Goal: Feedback & Contribution: Contribute content

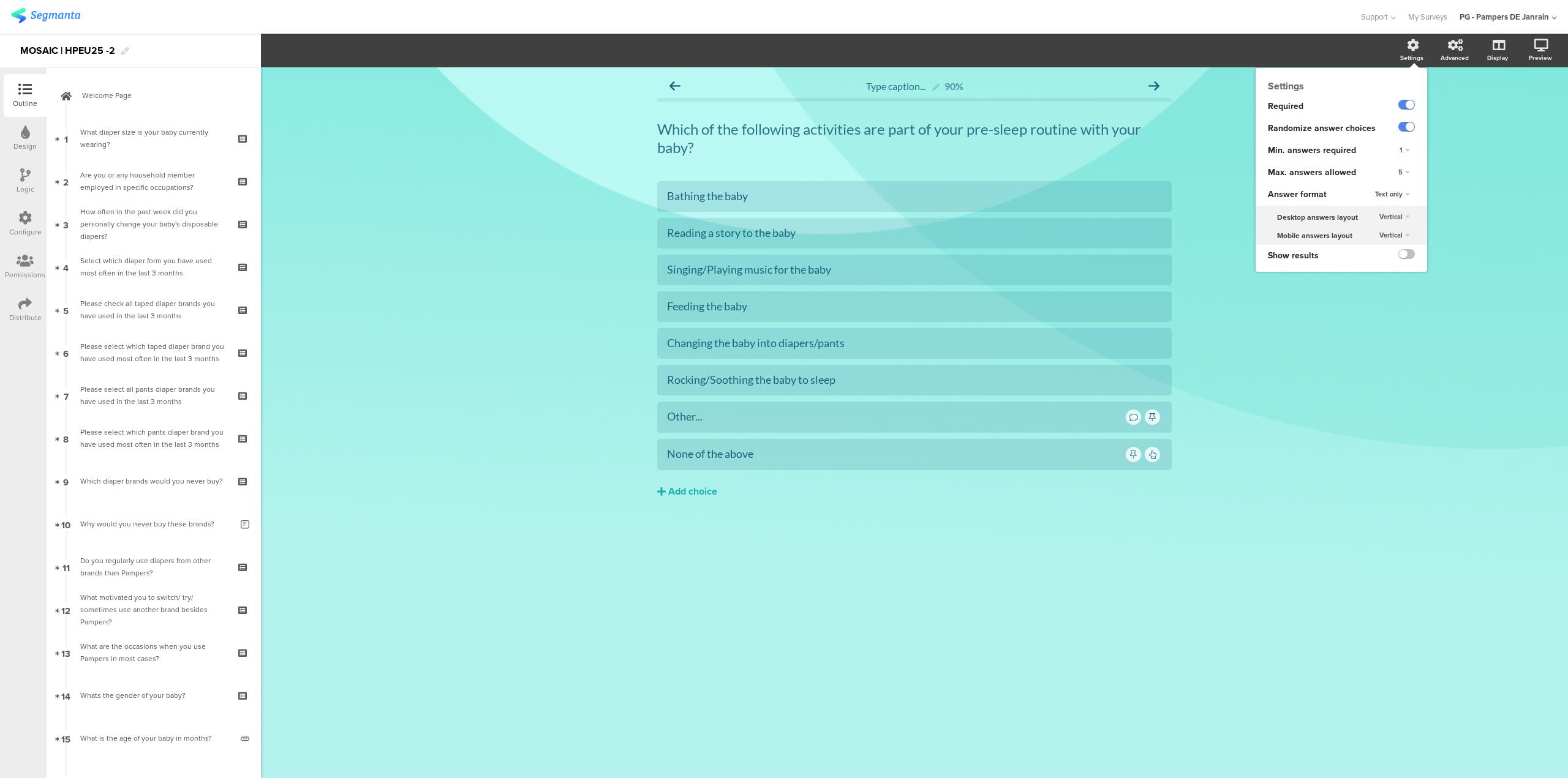
scroll to position [3266, 0]
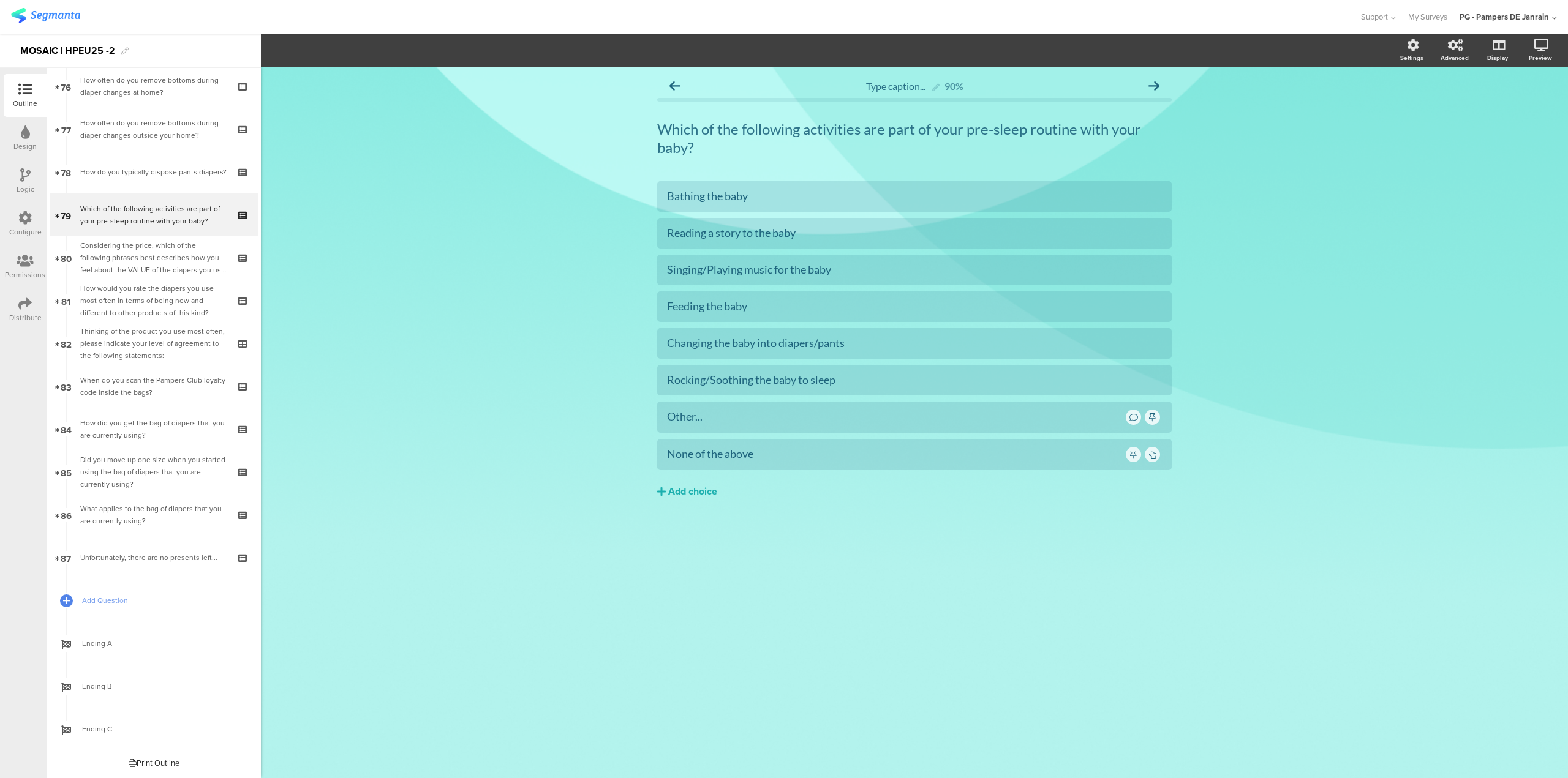
click at [1021, 629] on div "Type caption... 90% Which of the following activities are part of your pre-slee…" at bounding box center [914, 422] width 1307 height 711
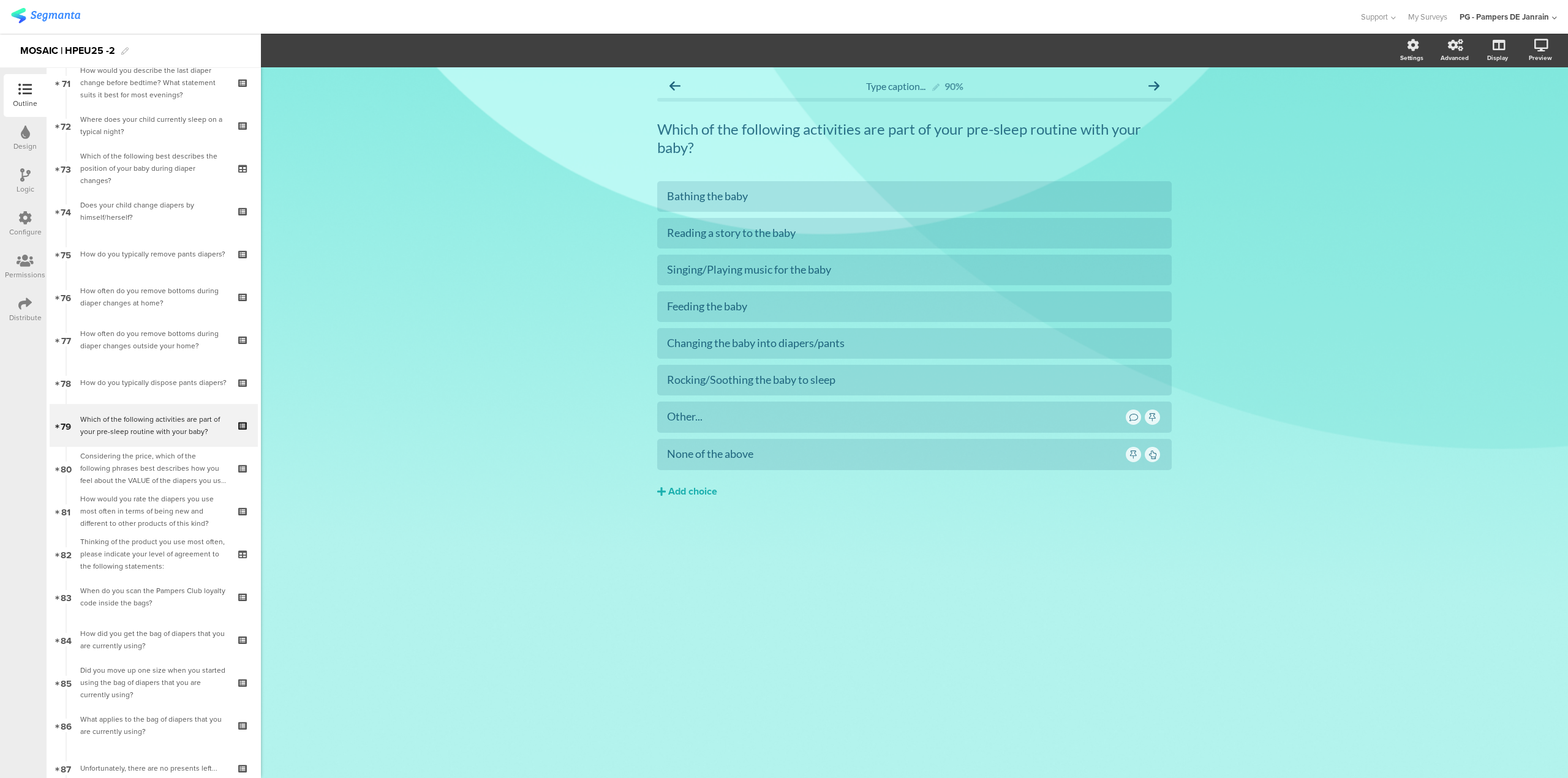
scroll to position [3058, 0]
click at [66, 441] on icon at bounding box center [66, 445] width 8 height 11
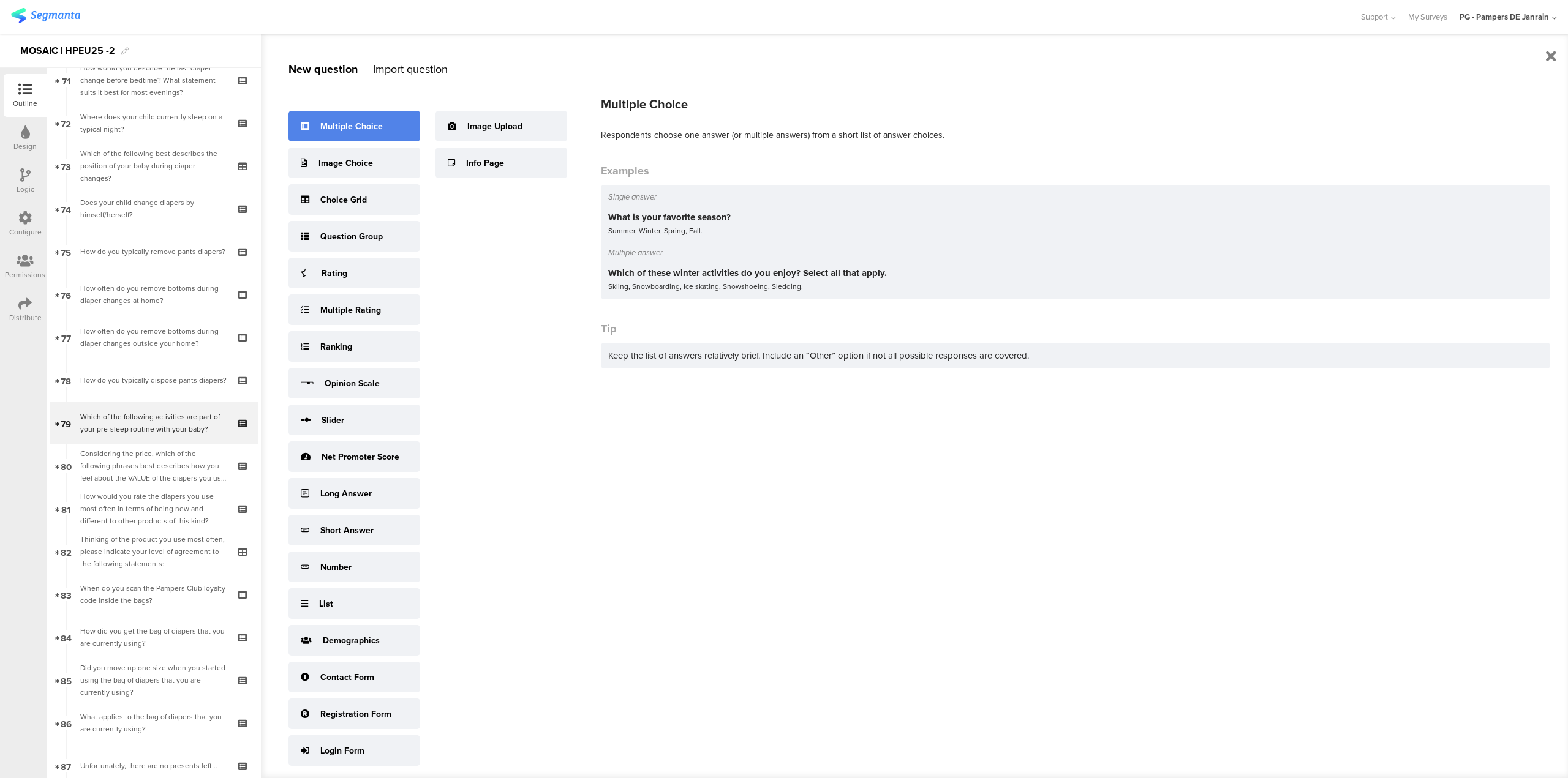
click at [318, 130] on div "Multiple Choice" at bounding box center [354, 127] width 132 height 31
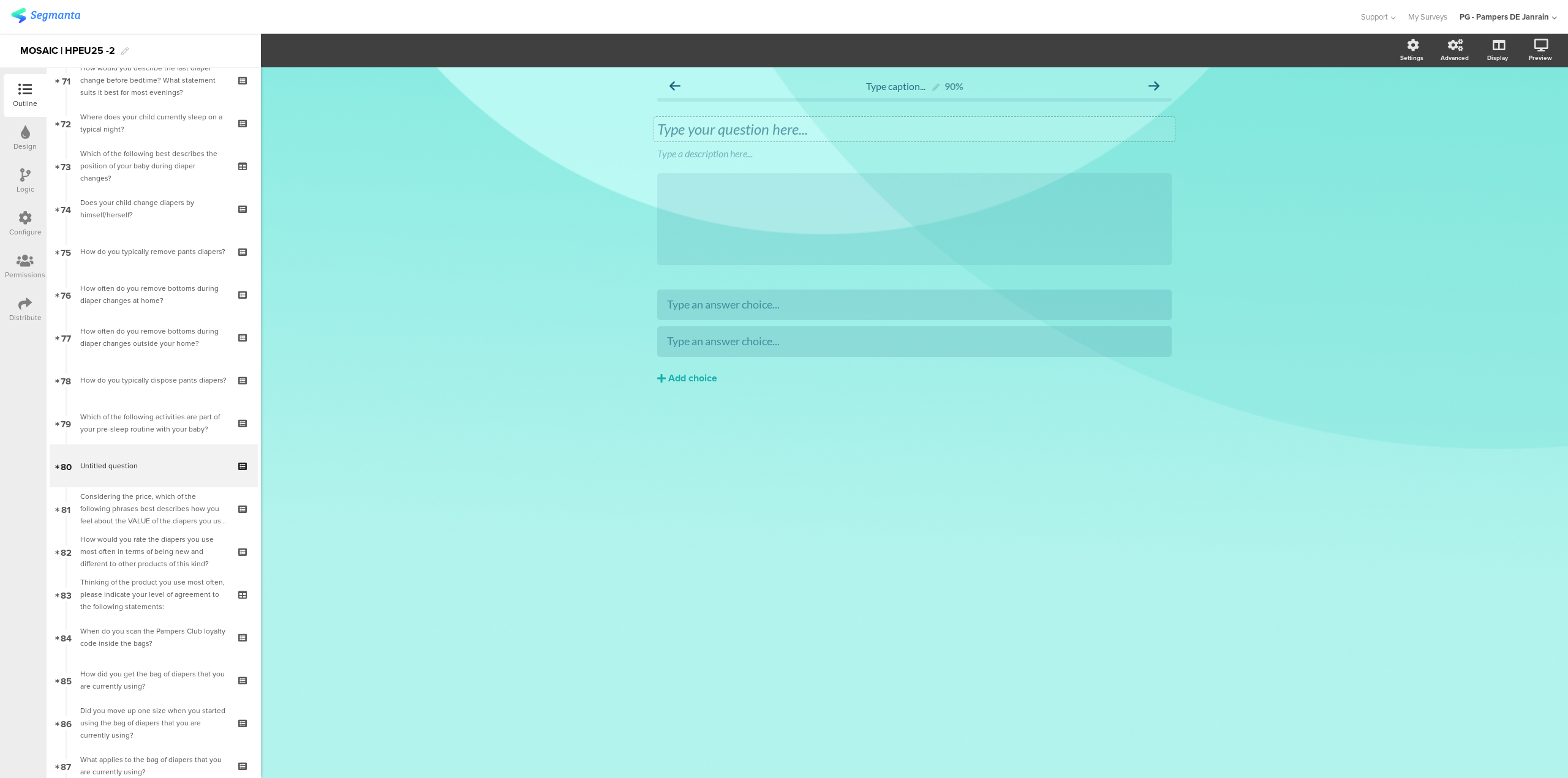
click at [715, 130] on div "Type your question here..." at bounding box center [914, 129] width 514 height 19
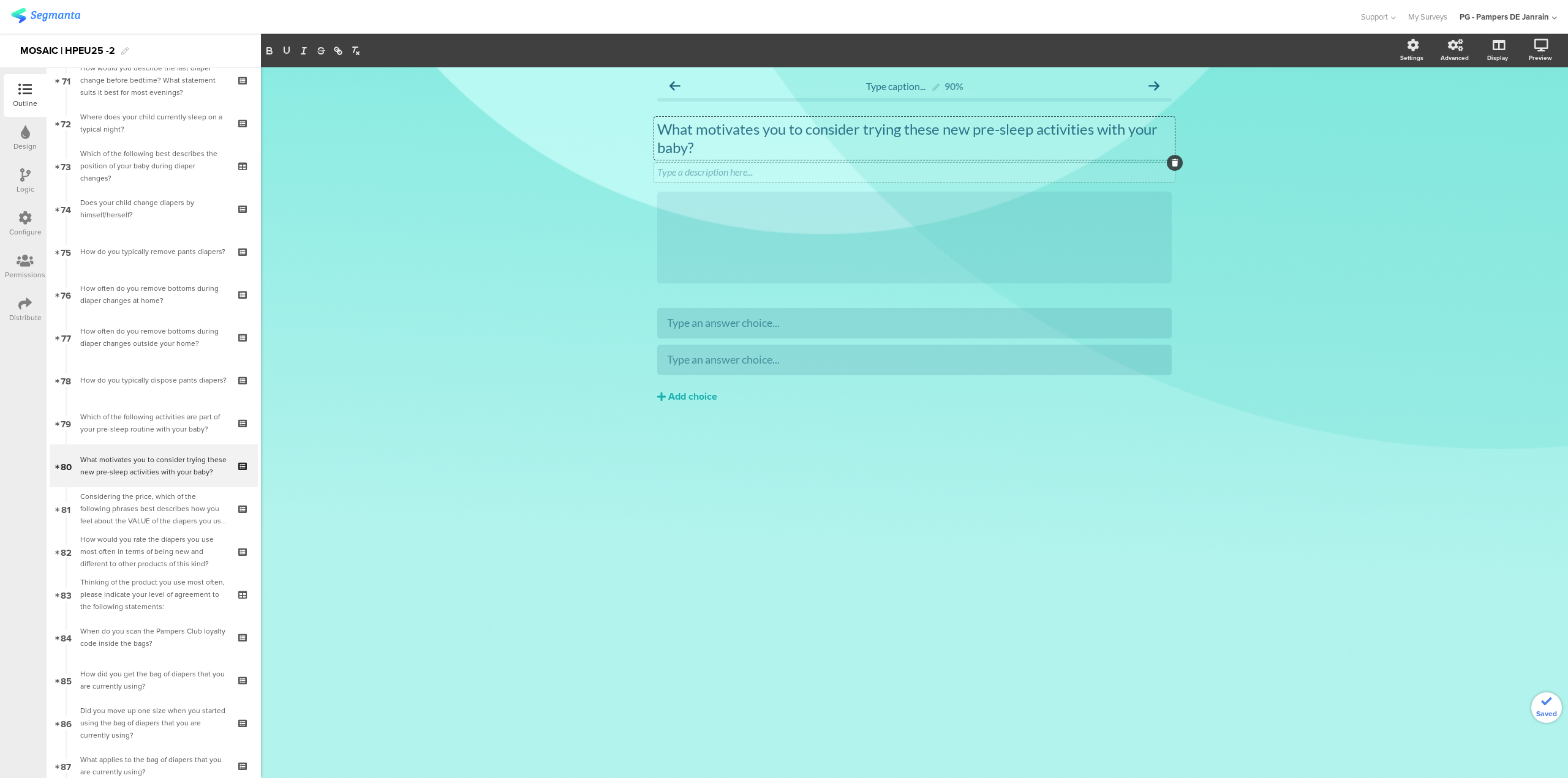
click at [761, 164] on div "Type a description here..." at bounding box center [914, 172] width 520 height 19
click at [1173, 163] on icon at bounding box center [1174, 163] width 7 height 8
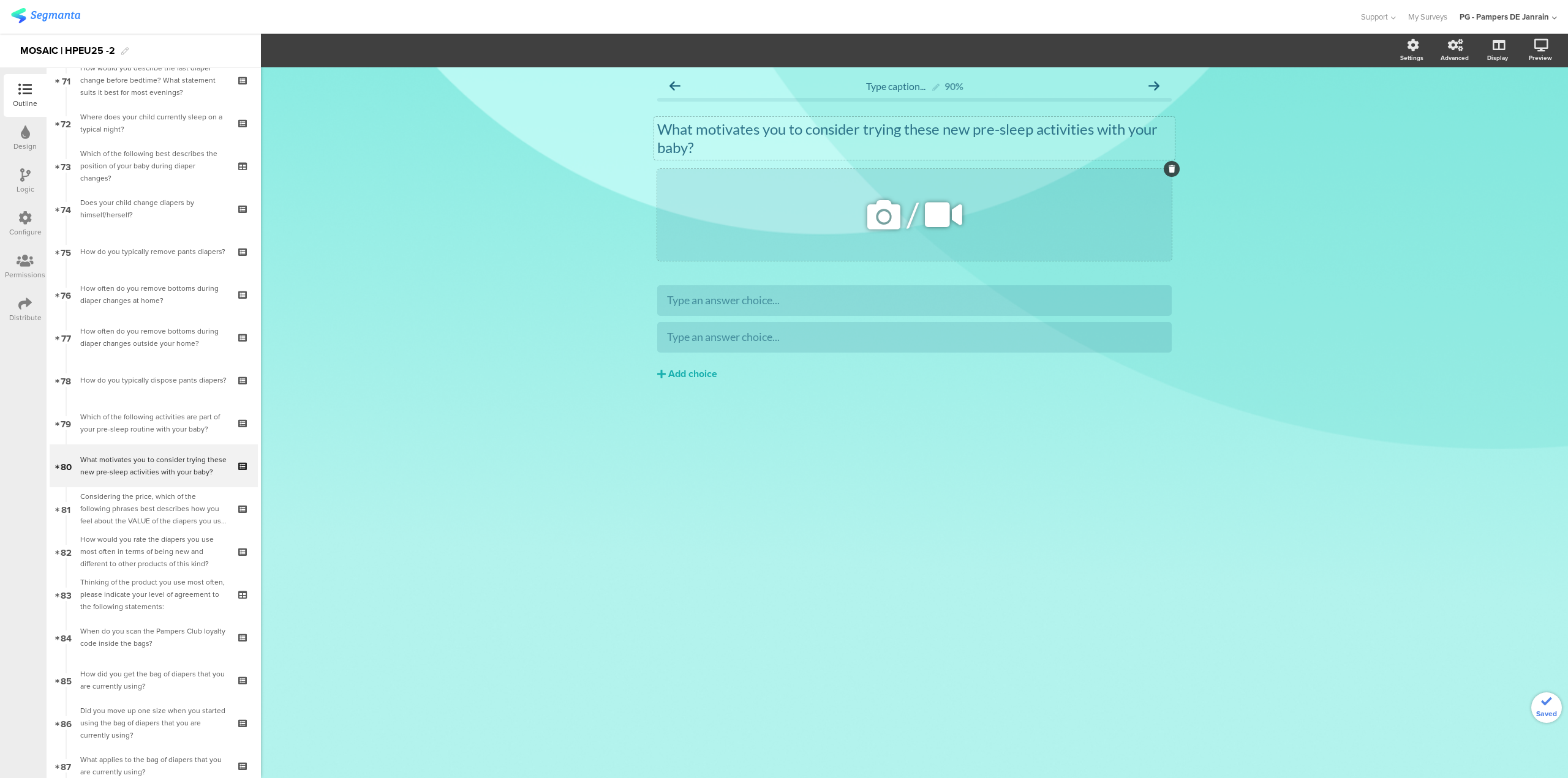
click at [1170, 170] on icon at bounding box center [1172, 169] width 7 height 8
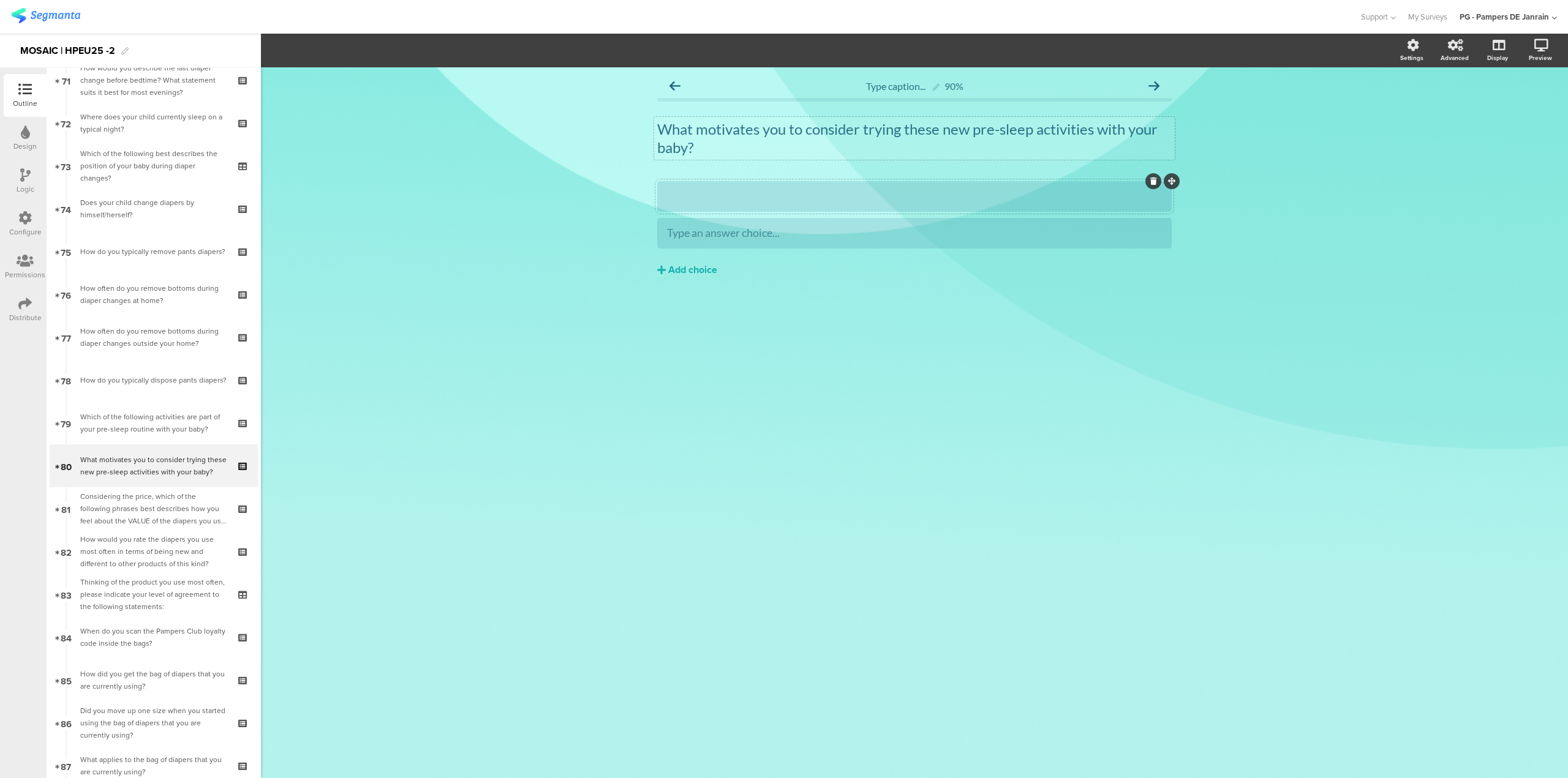
click at [1059, 188] on div at bounding box center [914, 196] width 495 height 20
click at [792, 200] on div at bounding box center [914, 196] width 495 height 14
click at [917, 238] on div "Type an answer choice..." at bounding box center [914, 233] width 495 height 14
click at [712, 265] on div "Add choice" at bounding box center [692, 270] width 49 height 13
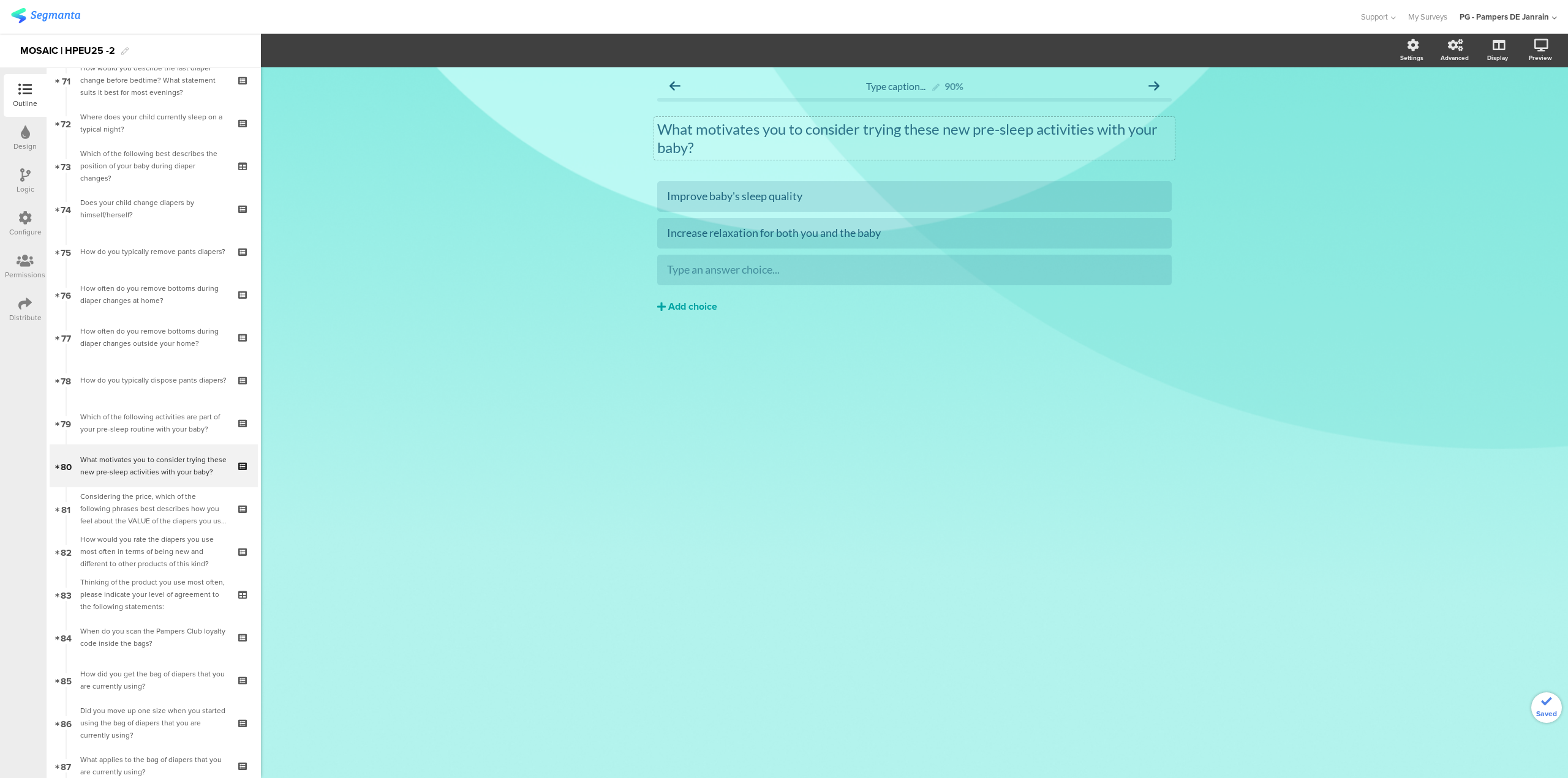
click at [680, 297] on button "Add choice" at bounding box center [914, 307] width 514 height 31
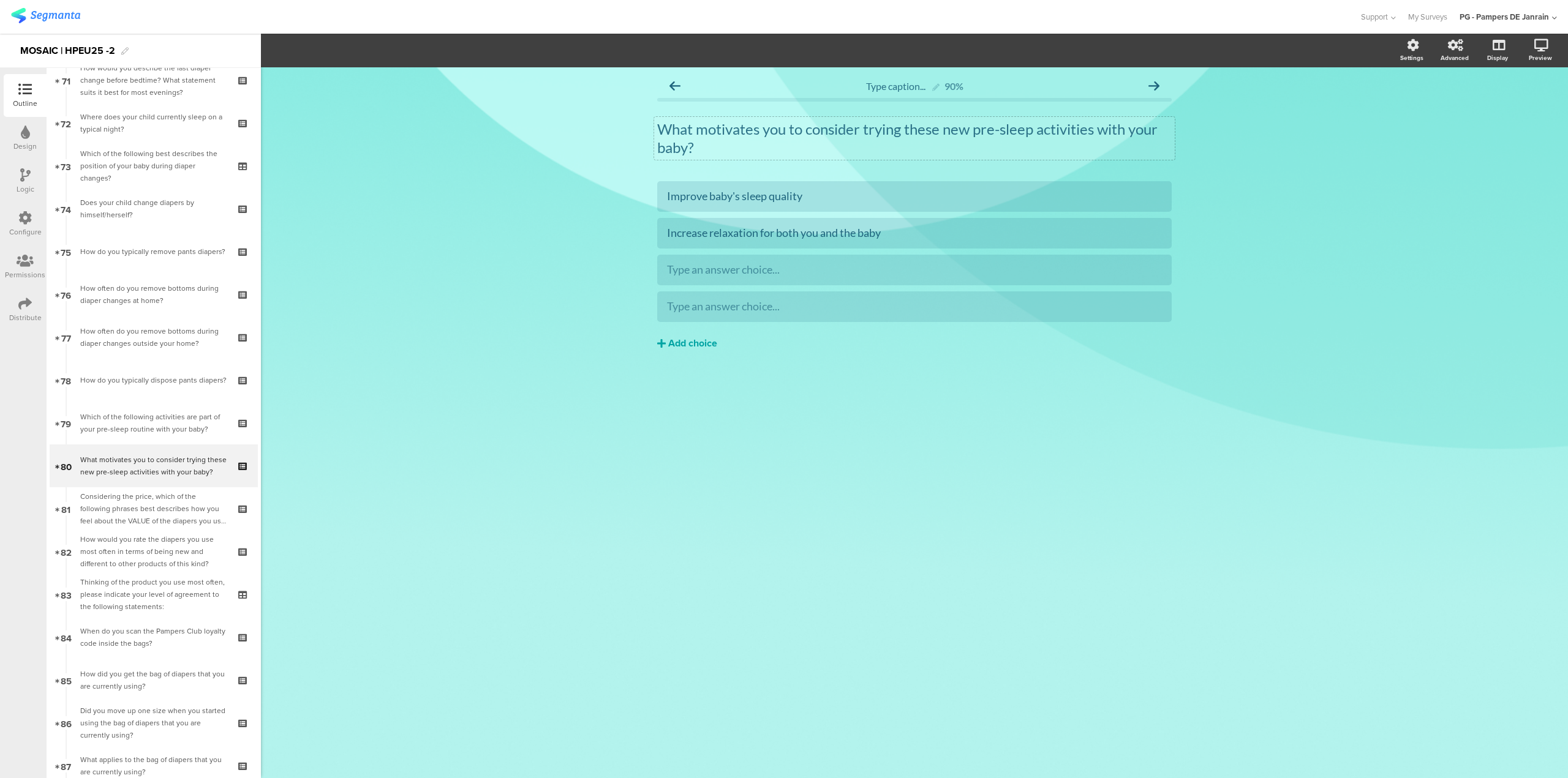
click at [686, 345] on div "Add choice" at bounding box center [692, 343] width 49 height 13
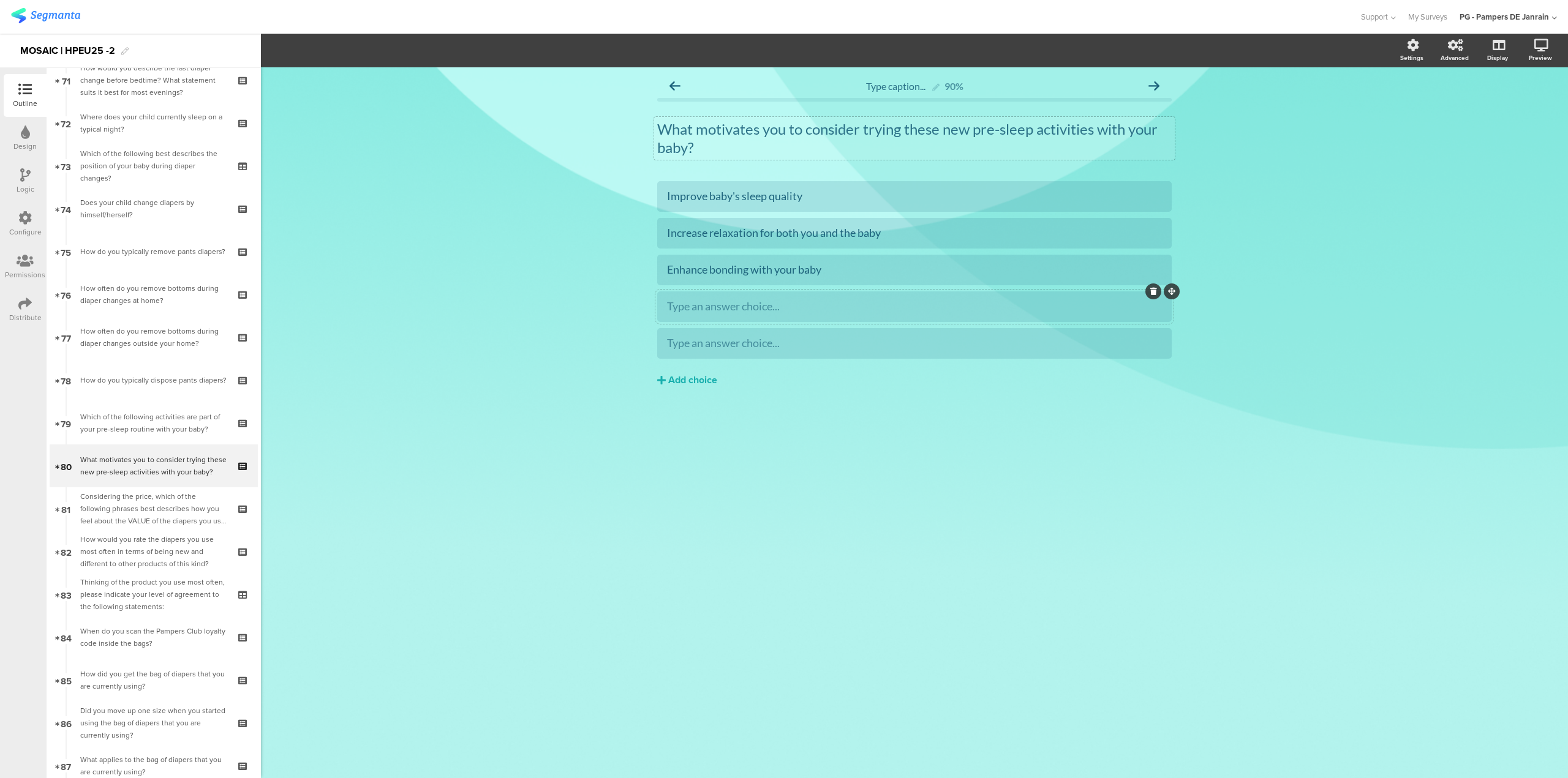
click at [930, 320] on div at bounding box center [914, 307] width 514 height 31
click at [932, 314] on div at bounding box center [914, 306] width 495 height 20
click at [677, 381] on div "Add choice" at bounding box center [692, 381] width 49 height 13
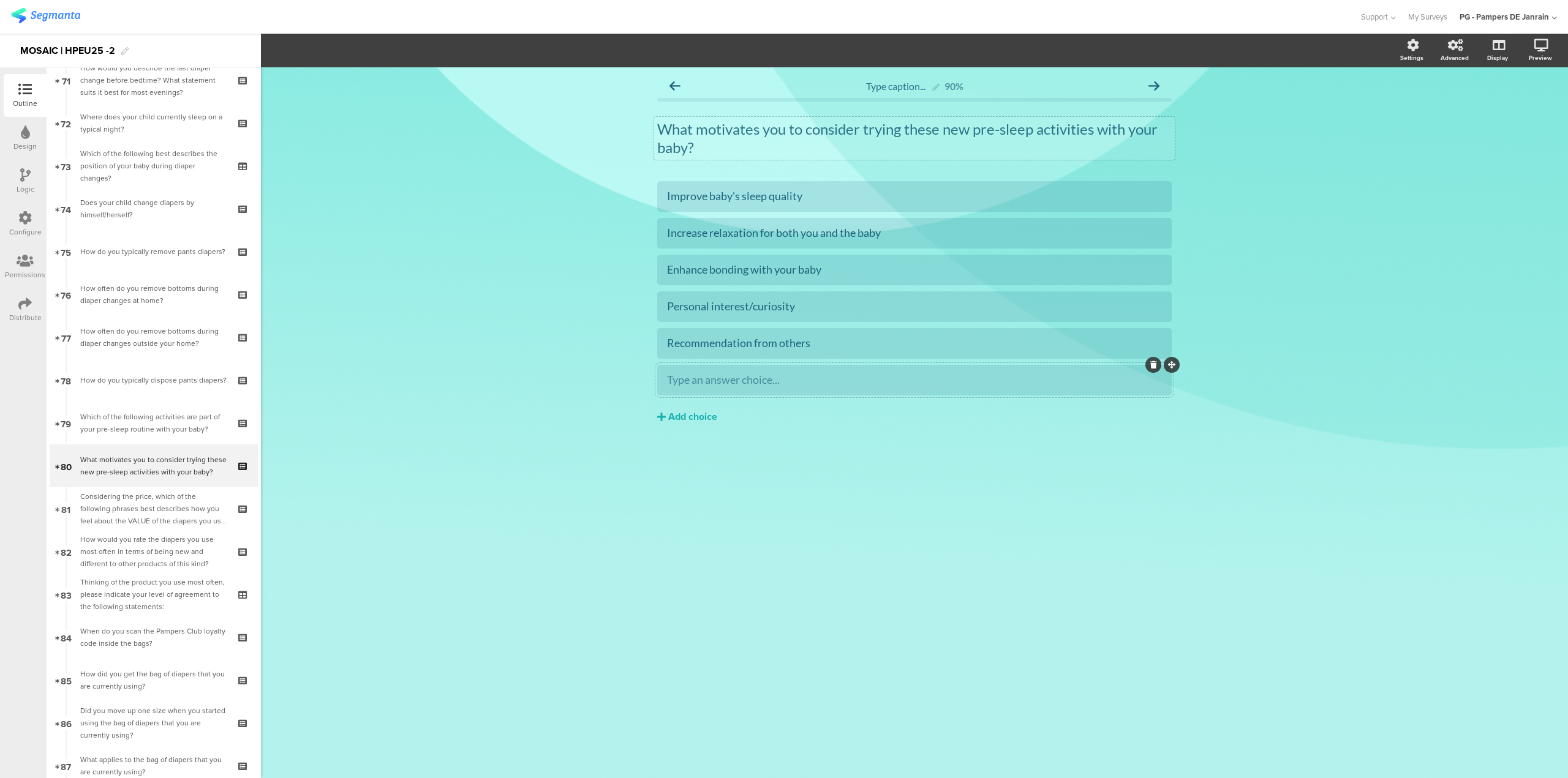
click at [784, 390] on div "Type an answer choice..." at bounding box center [914, 380] width 495 height 20
click at [360, 55] on span "Choice options" at bounding box center [328, 50] width 66 height 14
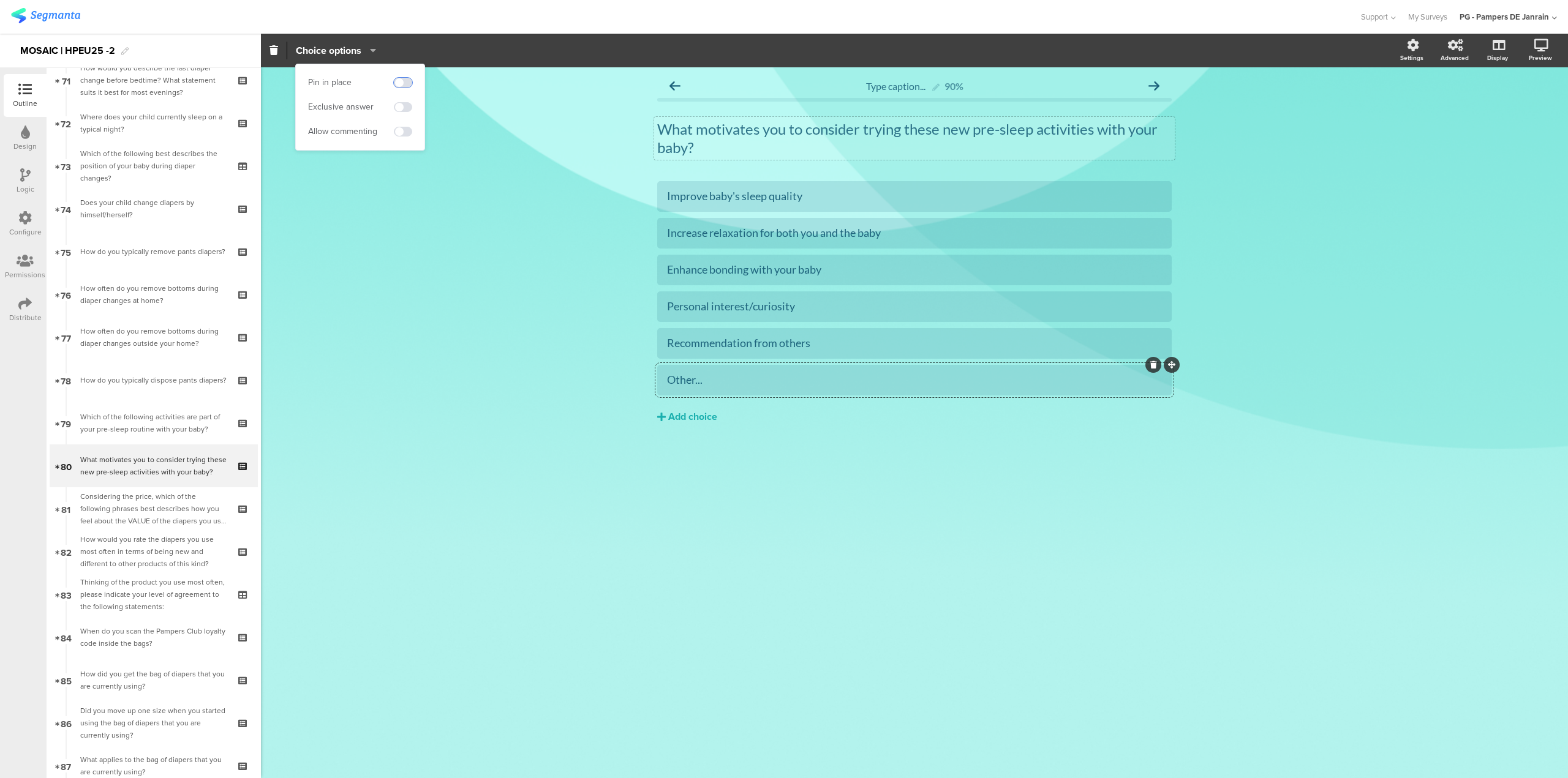
click at [398, 82] on span at bounding box center [403, 83] width 19 height 10
click at [372, 52] on icon "button" at bounding box center [370, 50] width 12 height 10
click at [373, 54] on icon "button" at bounding box center [370, 50] width 12 height 10
click at [398, 134] on span at bounding box center [403, 131] width 19 height 10
click at [1428, 401] on div "Type caption... 90% What motivates you to consider trying these new pre-sleep a…" at bounding box center [914, 422] width 1307 height 711
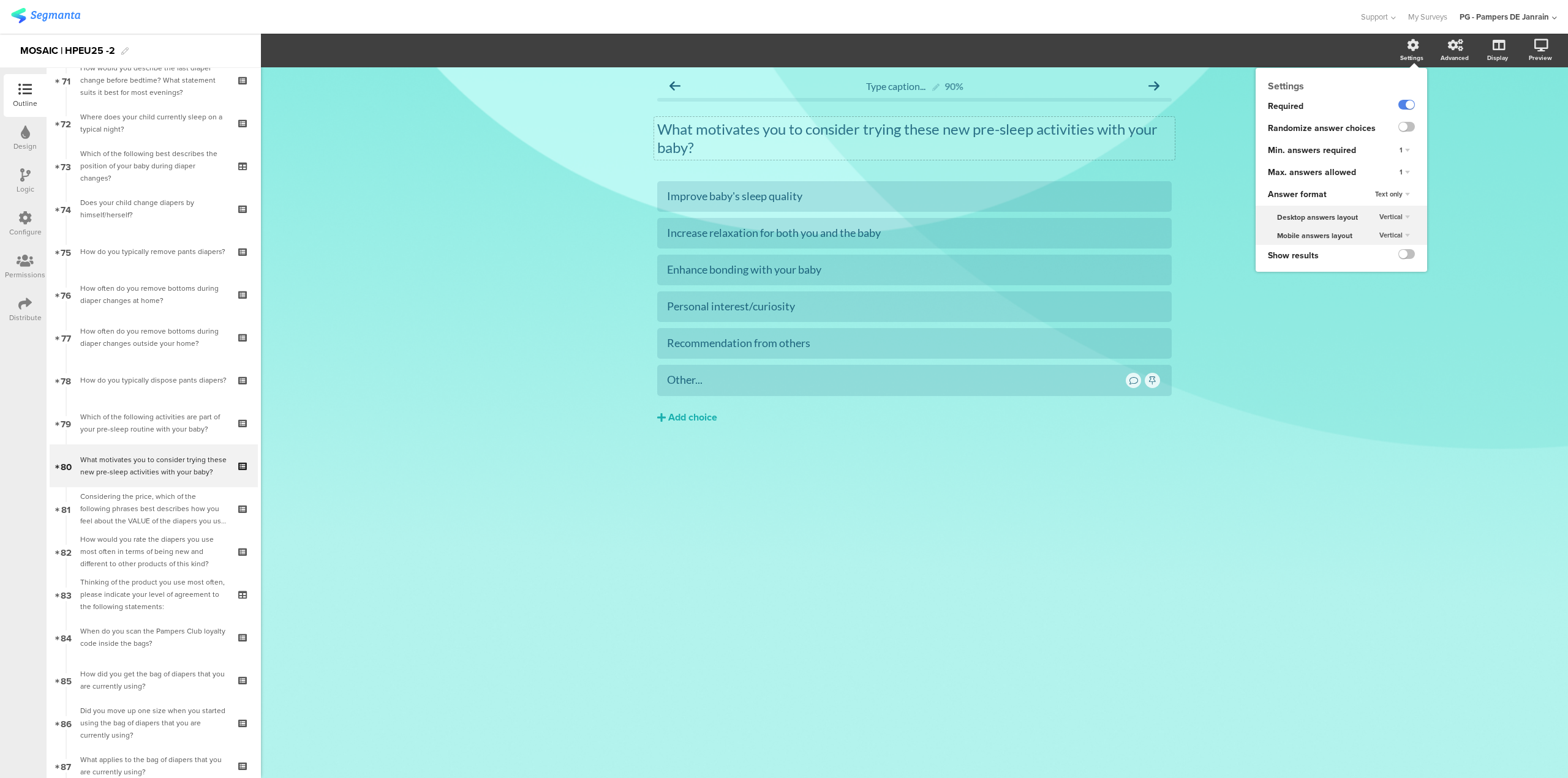
click at [1412, 47] on icon at bounding box center [1413, 46] width 12 height 12
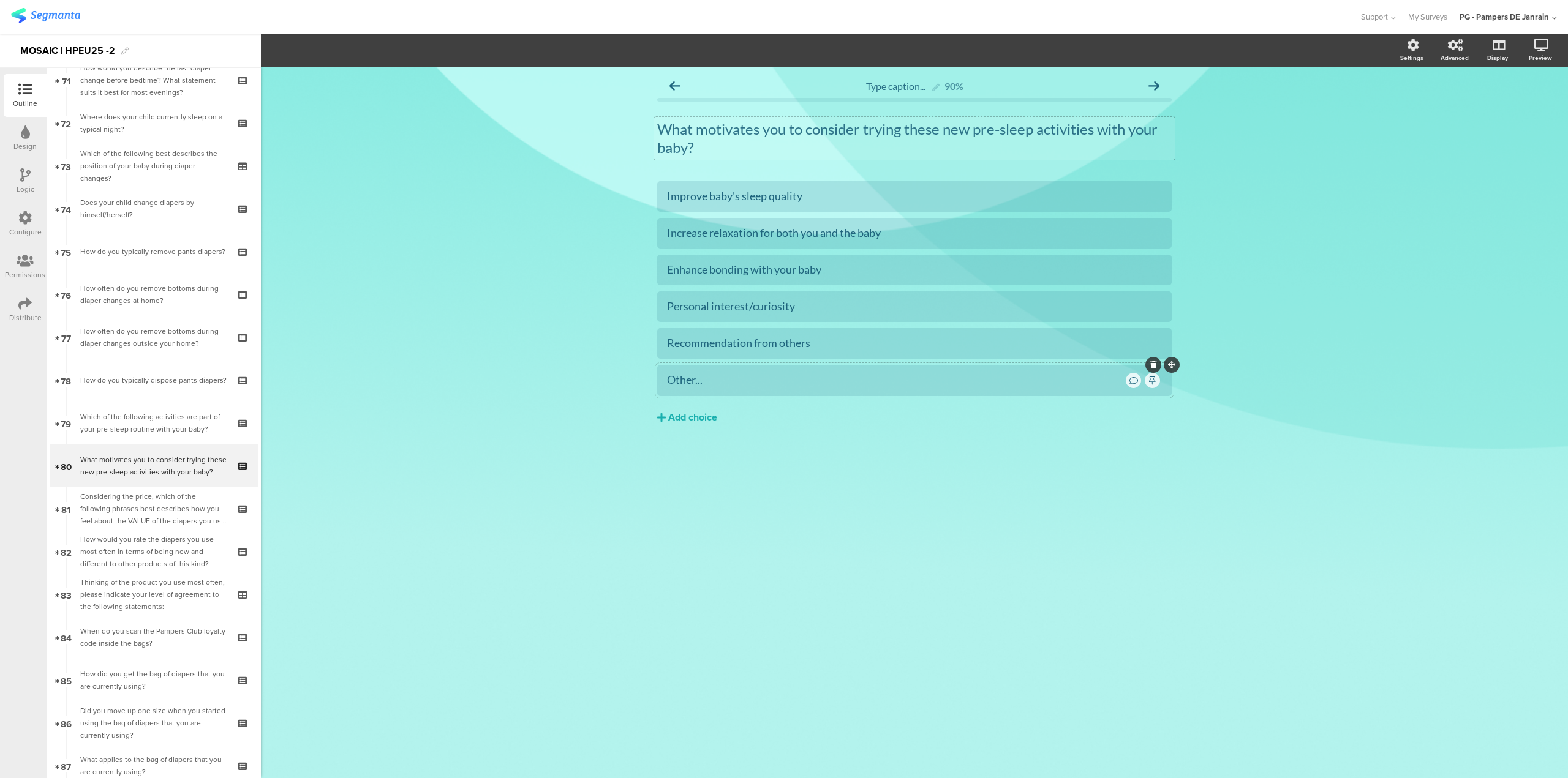
click at [757, 384] on div "Other..." at bounding box center [896, 380] width 457 height 14
click at [320, 39] on section "Pin in place Exclusive answer Allow commenting Comment placeholder Please speci…" at bounding box center [914, 51] width 1307 height 34
click at [792, 392] on div at bounding box center [914, 381] width 514 height 31
click at [381, 49] on div "Pin in place Exclusive answer Allow commenting Comment placeholder Please speci…" at bounding box center [336, 50] width 97 height 18
click at [376, 46] on icon "button" at bounding box center [370, 50] width 12 height 10
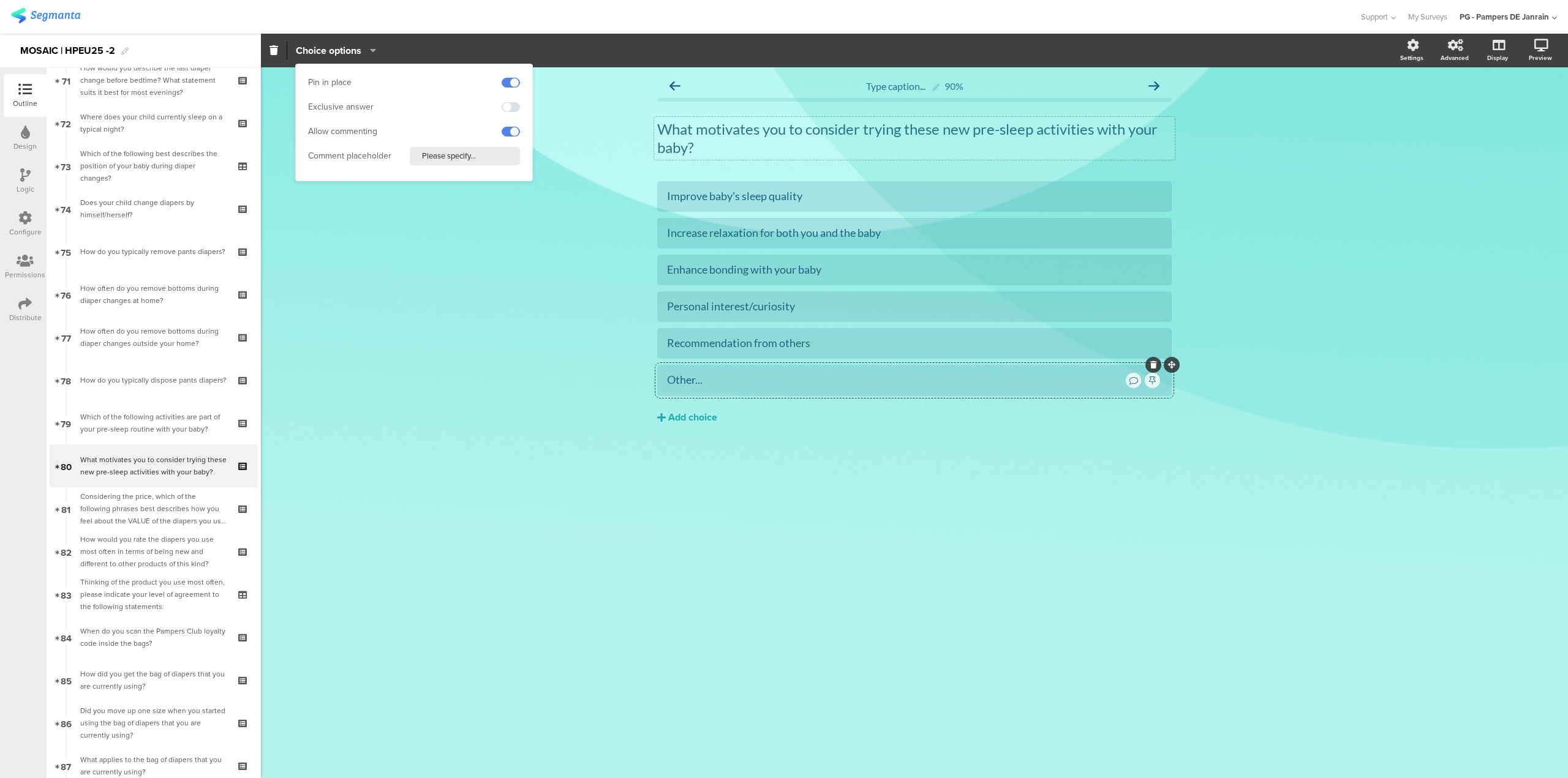
click at [1390, 234] on div "Type caption... 90% What motivates you to consider trying these new pre-sleep a…" at bounding box center [914, 422] width 1307 height 711
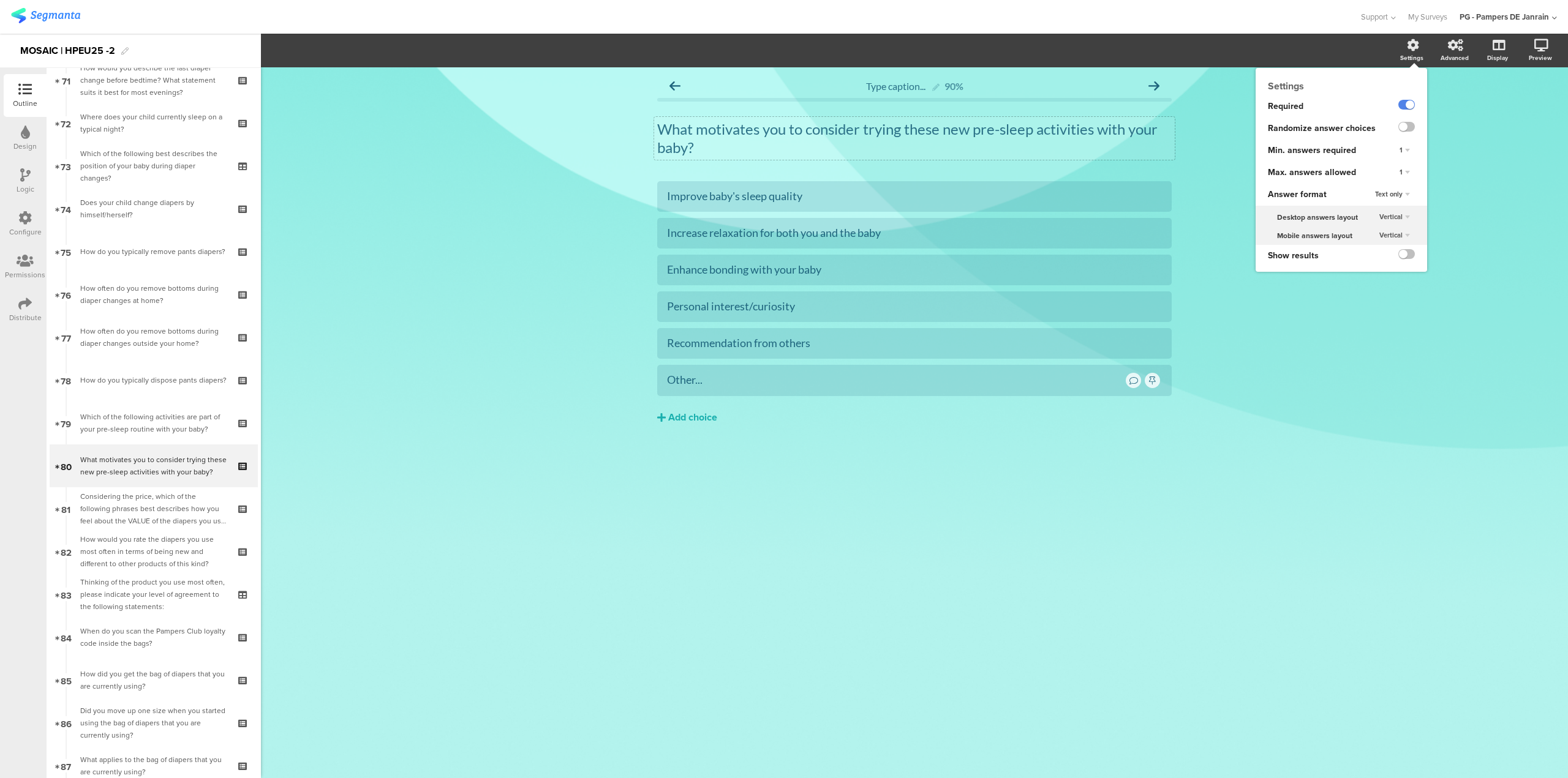
click at [1407, 171] on div "1" at bounding box center [1404, 172] width 20 height 15
click at [1396, 216] on div "3" at bounding box center [1387, 222] width 73 height 13
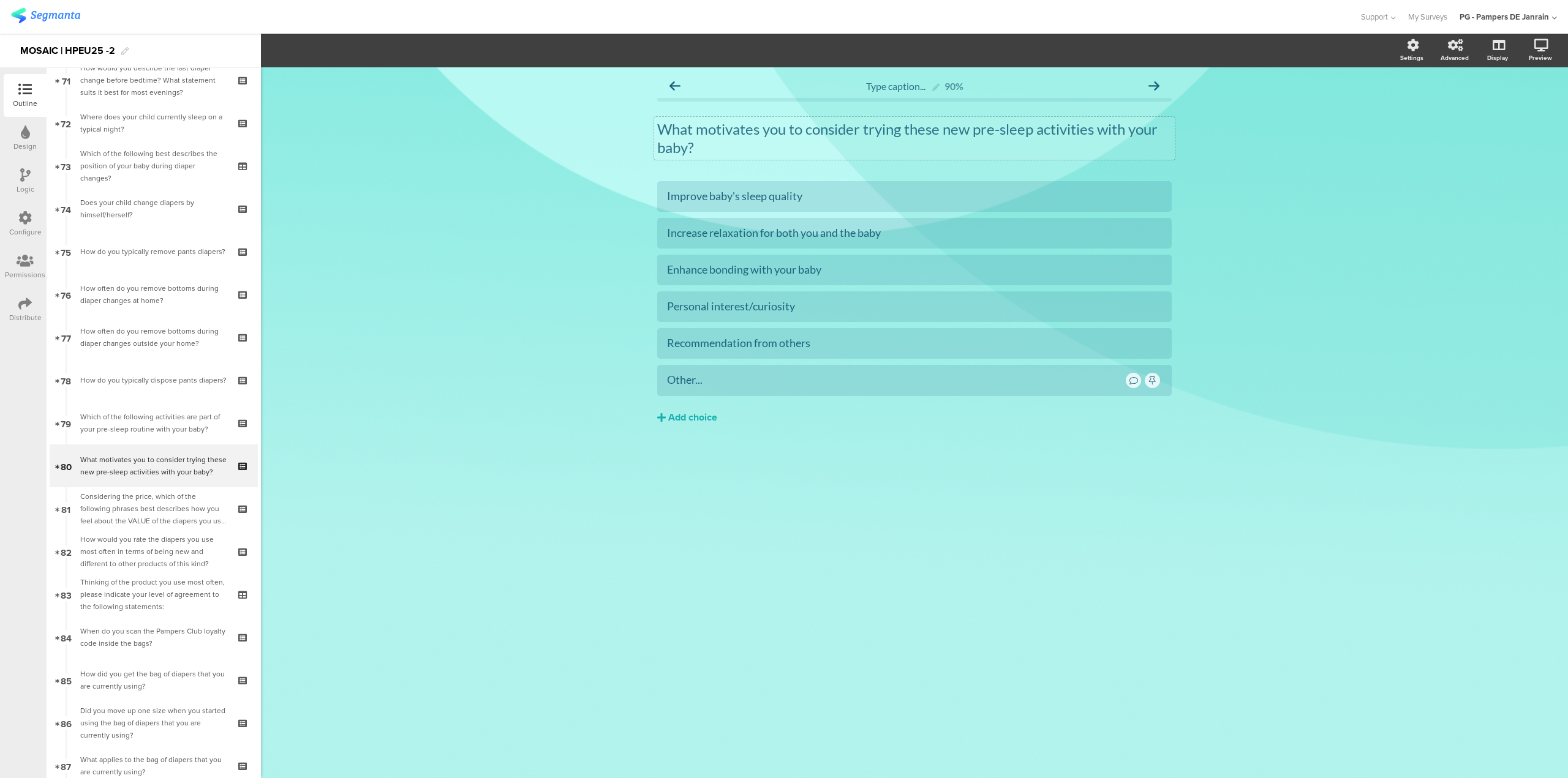
click at [506, 547] on div "Type caption... 90% What motivates you to consider trying these new pre-sleep a…" at bounding box center [914, 422] width 1307 height 711
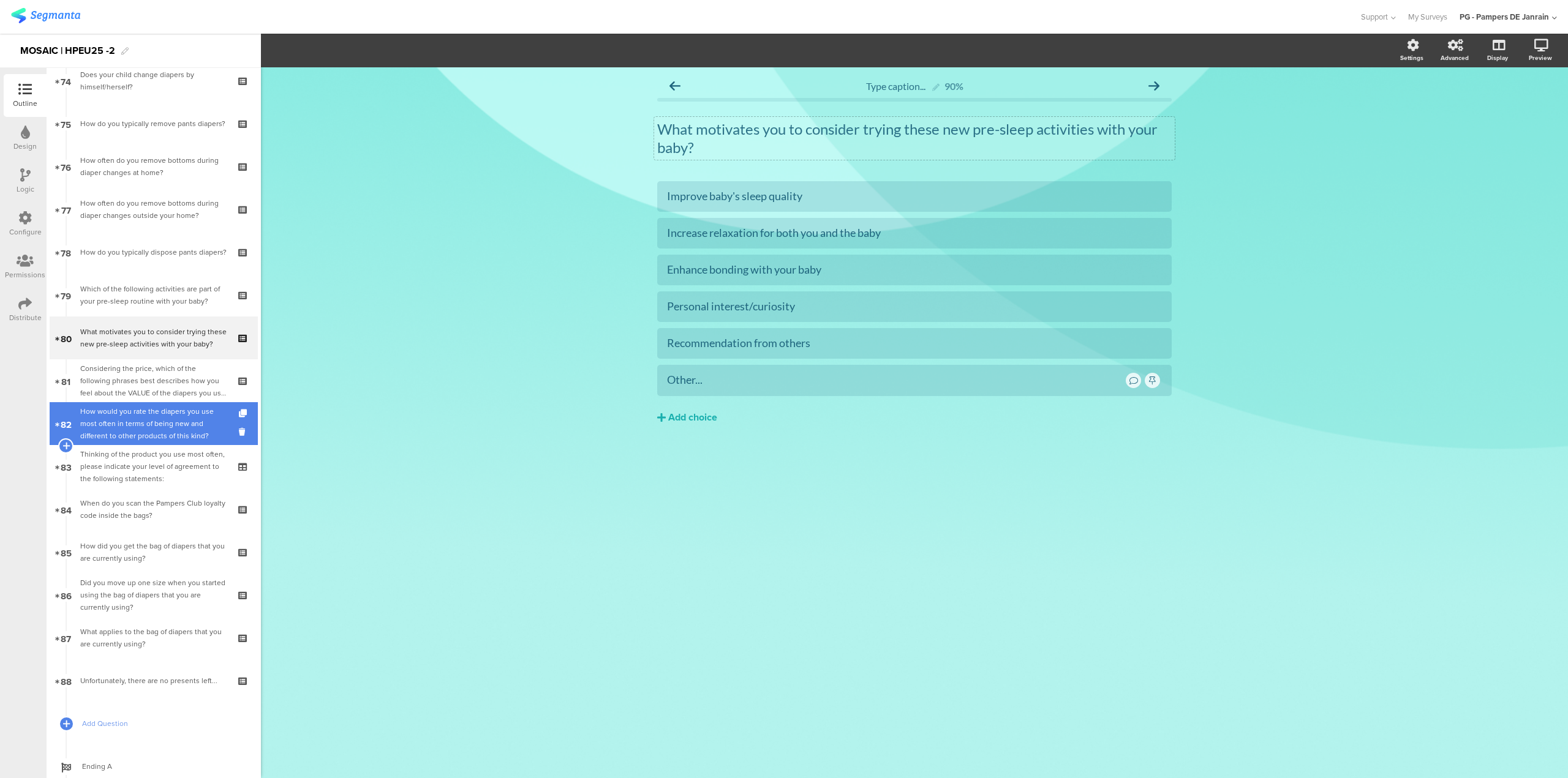
scroll to position [3242, 0]
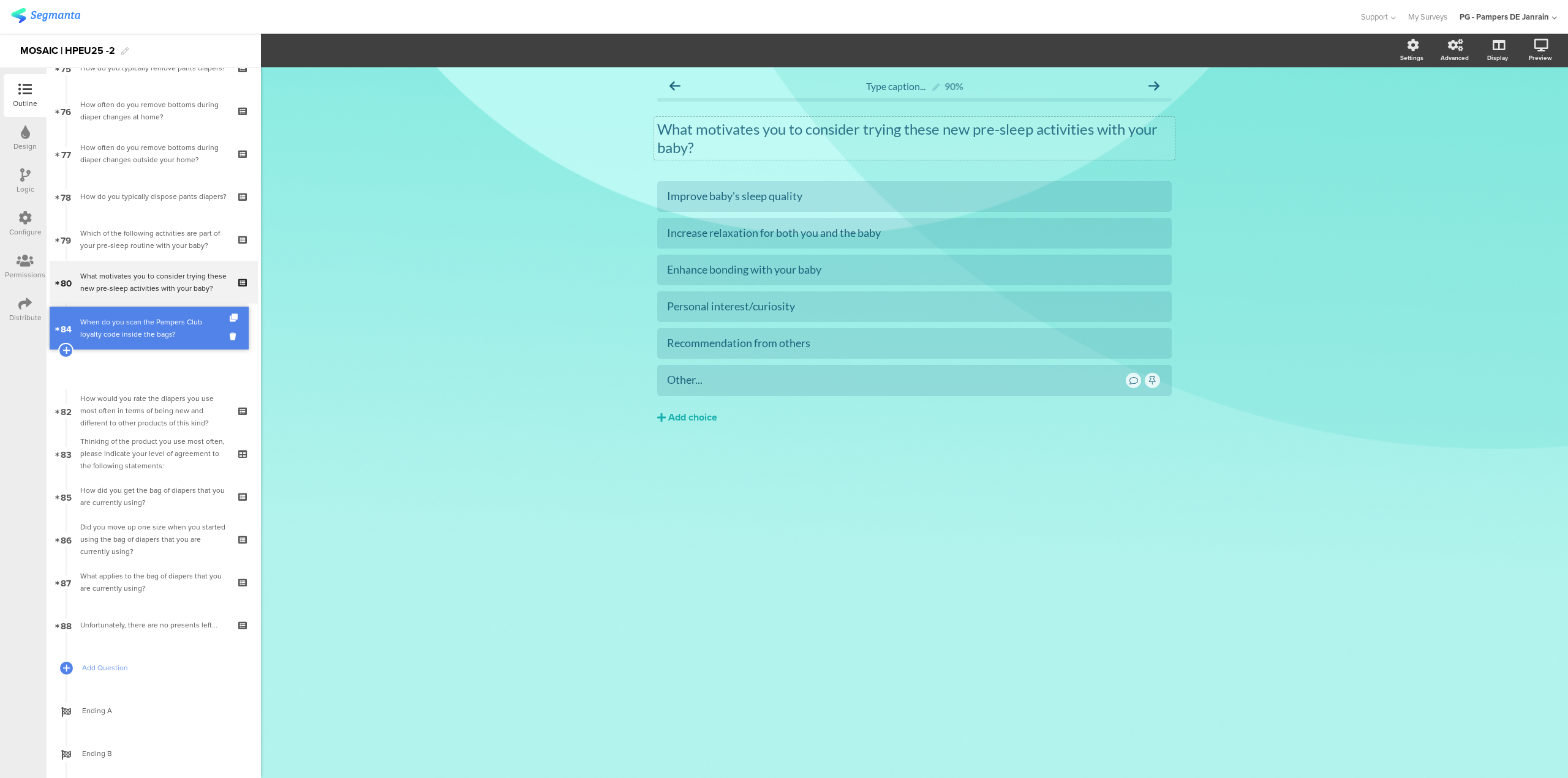
drag, startPoint x: 171, startPoint y: 458, endPoint x: 165, endPoint y: 333, distance: 125.1
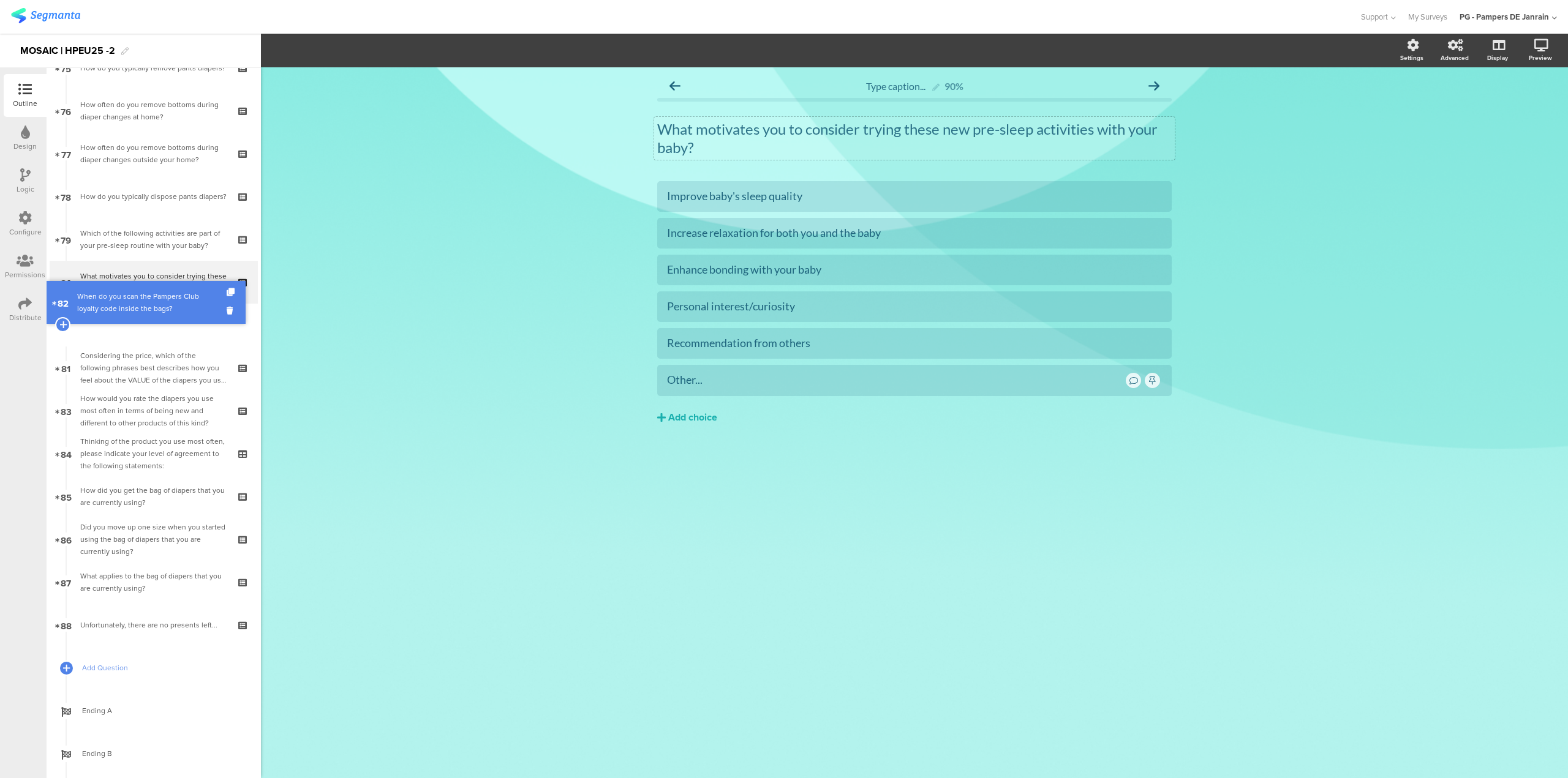
drag, startPoint x: 153, startPoint y: 370, endPoint x: 157, endPoint y: 315, distance: 55.1
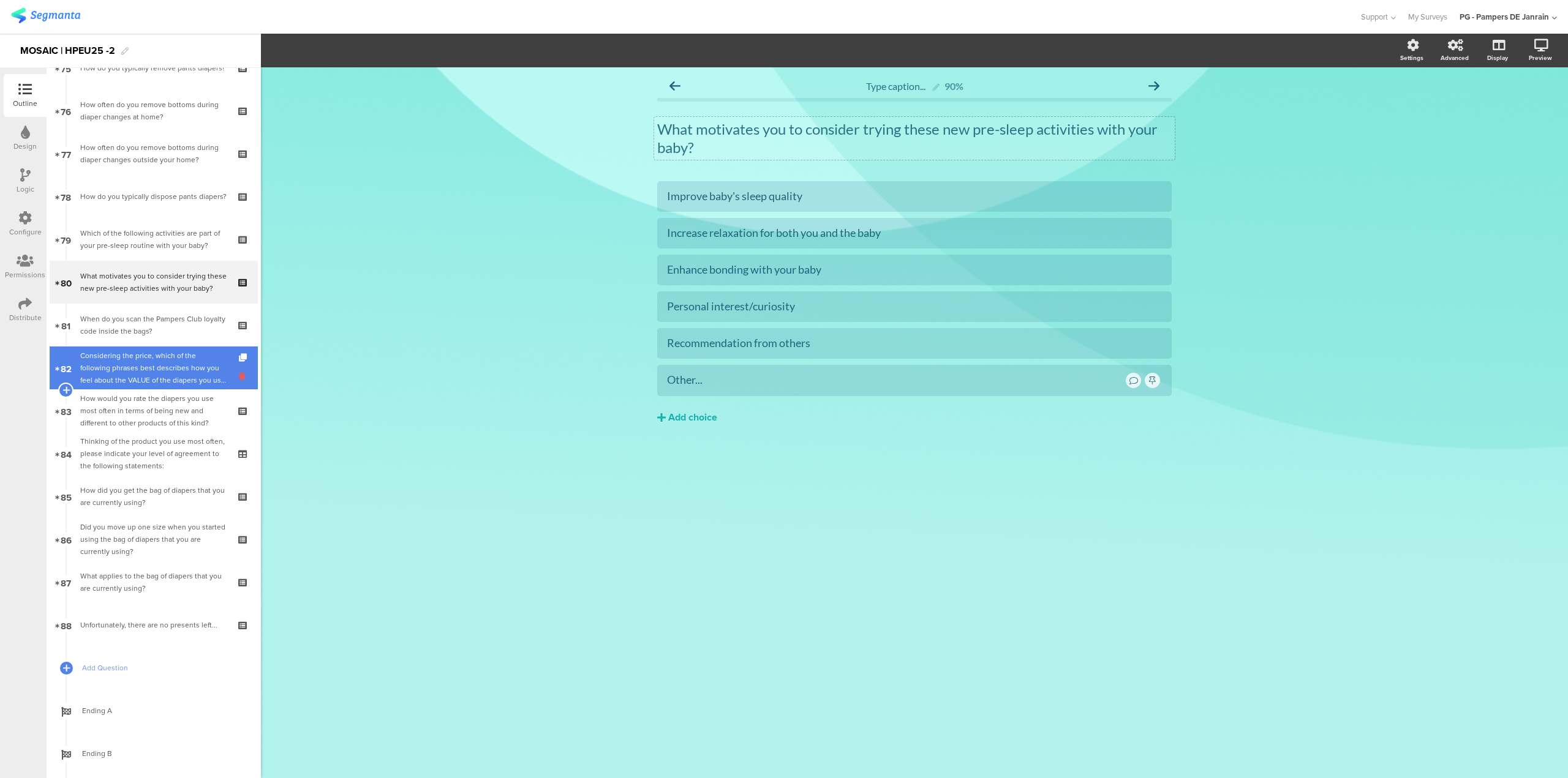
click at [239, 376] on icon at bounding box center [243, 376] width 10 height 12
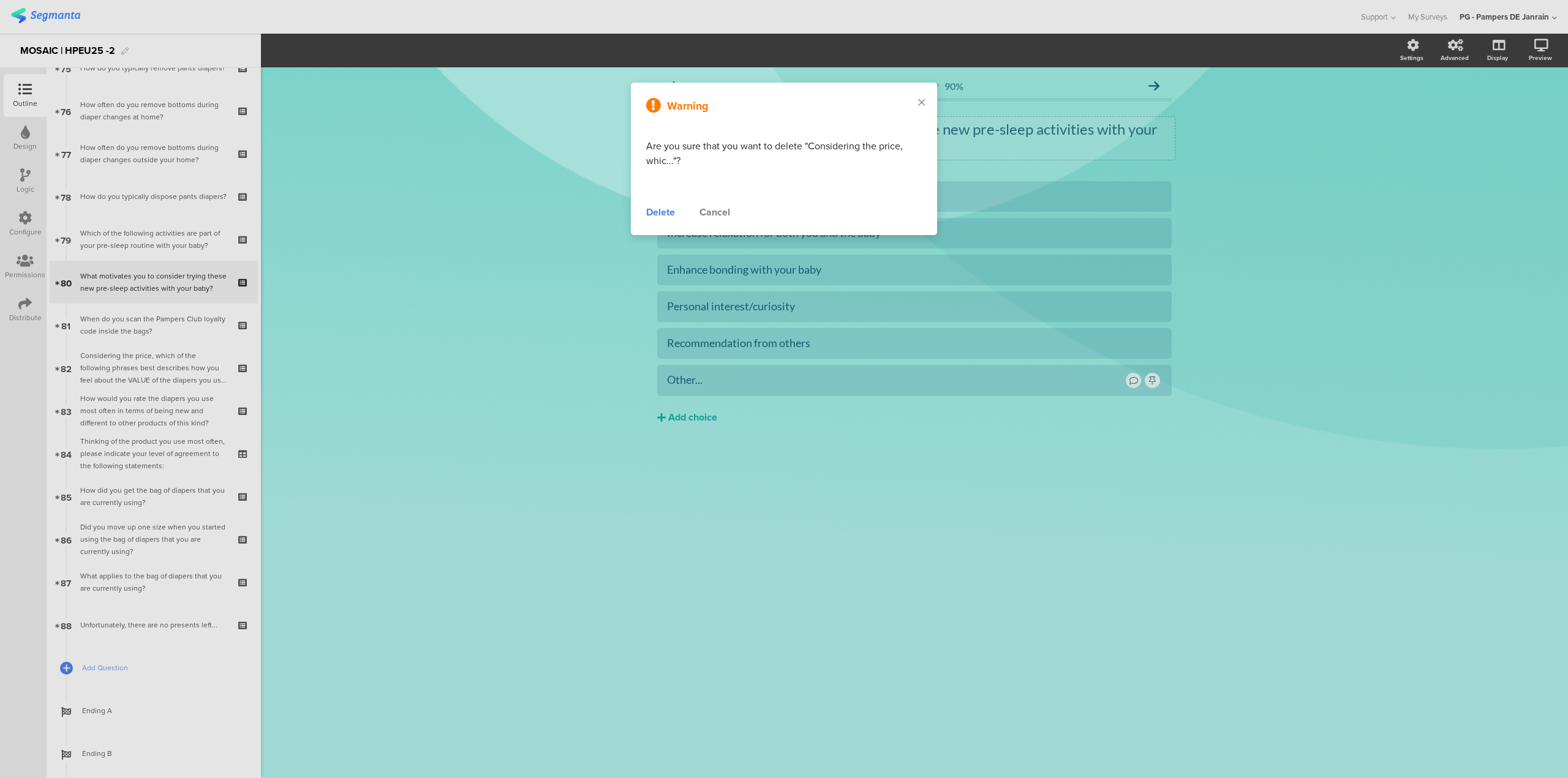
click at [672, 215] on div "Delete" at bounding box center [660, 212] width 29 height 15
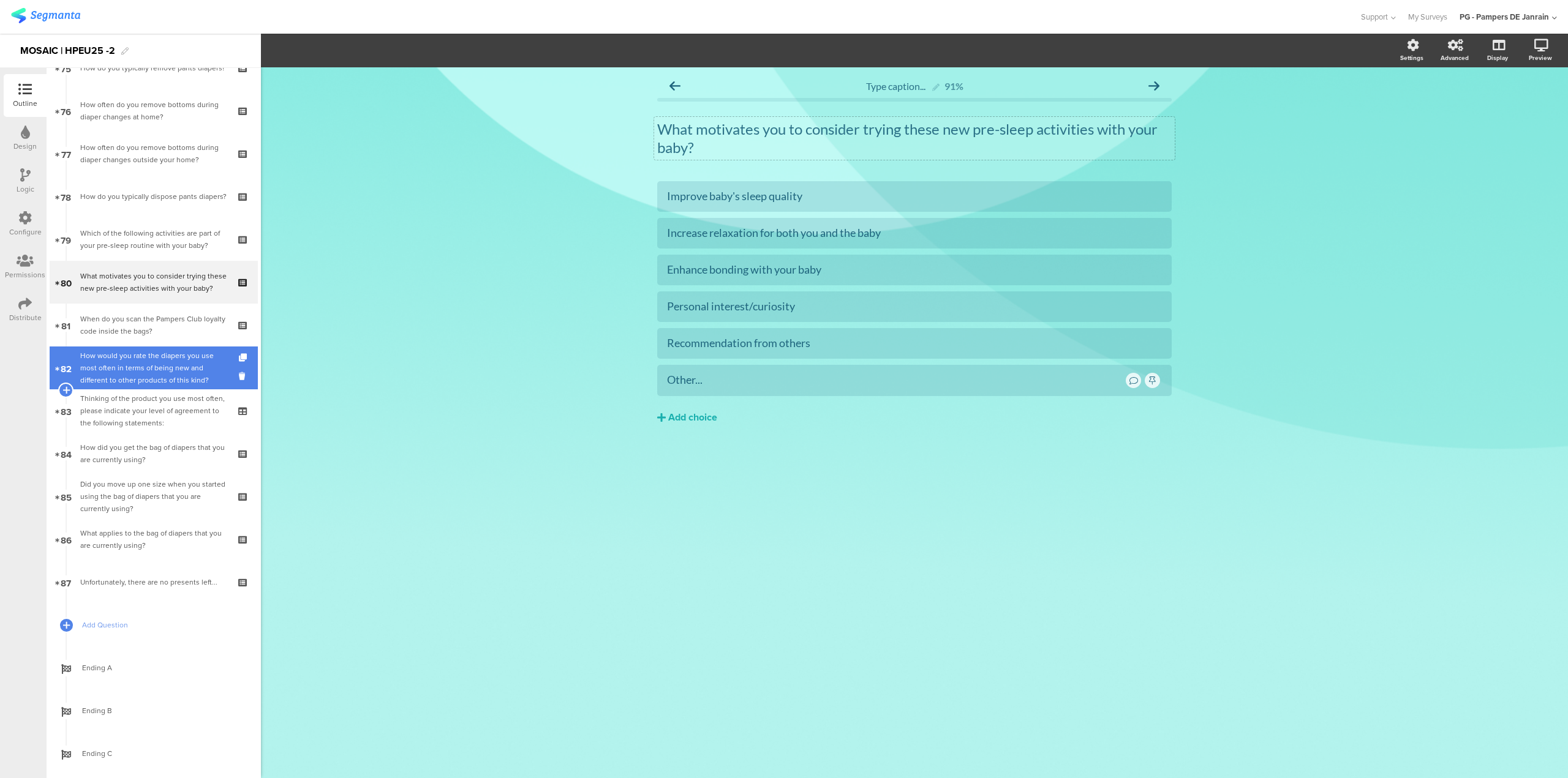
click at [159, 381] on div "How would you rate the diapers you use most often in terms of being new and dif…" at bounding box center [154, 368] width 147 height 37
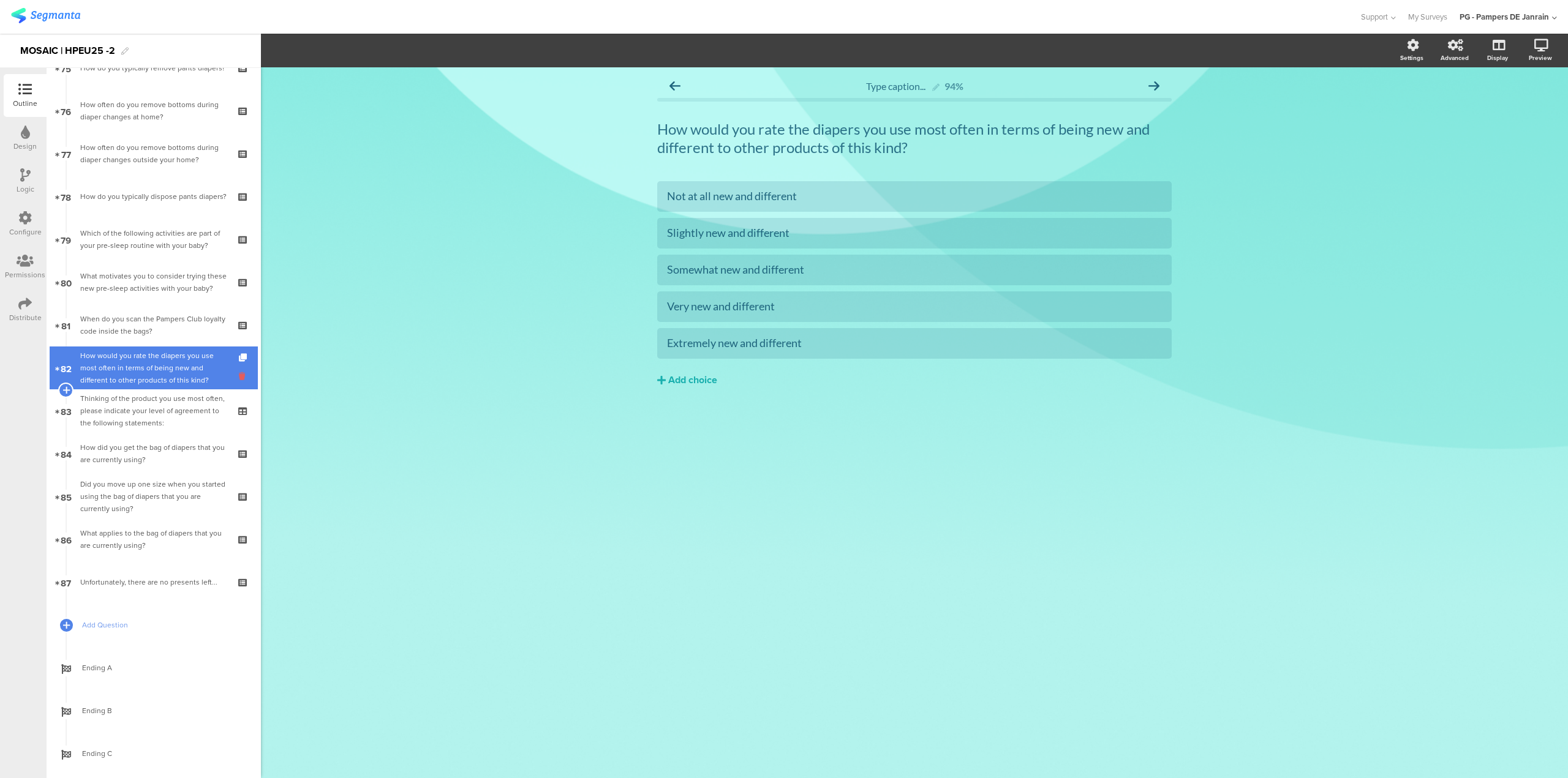
click at [239, 379] on icon at bounding box center [243, 376] width 10 height 12
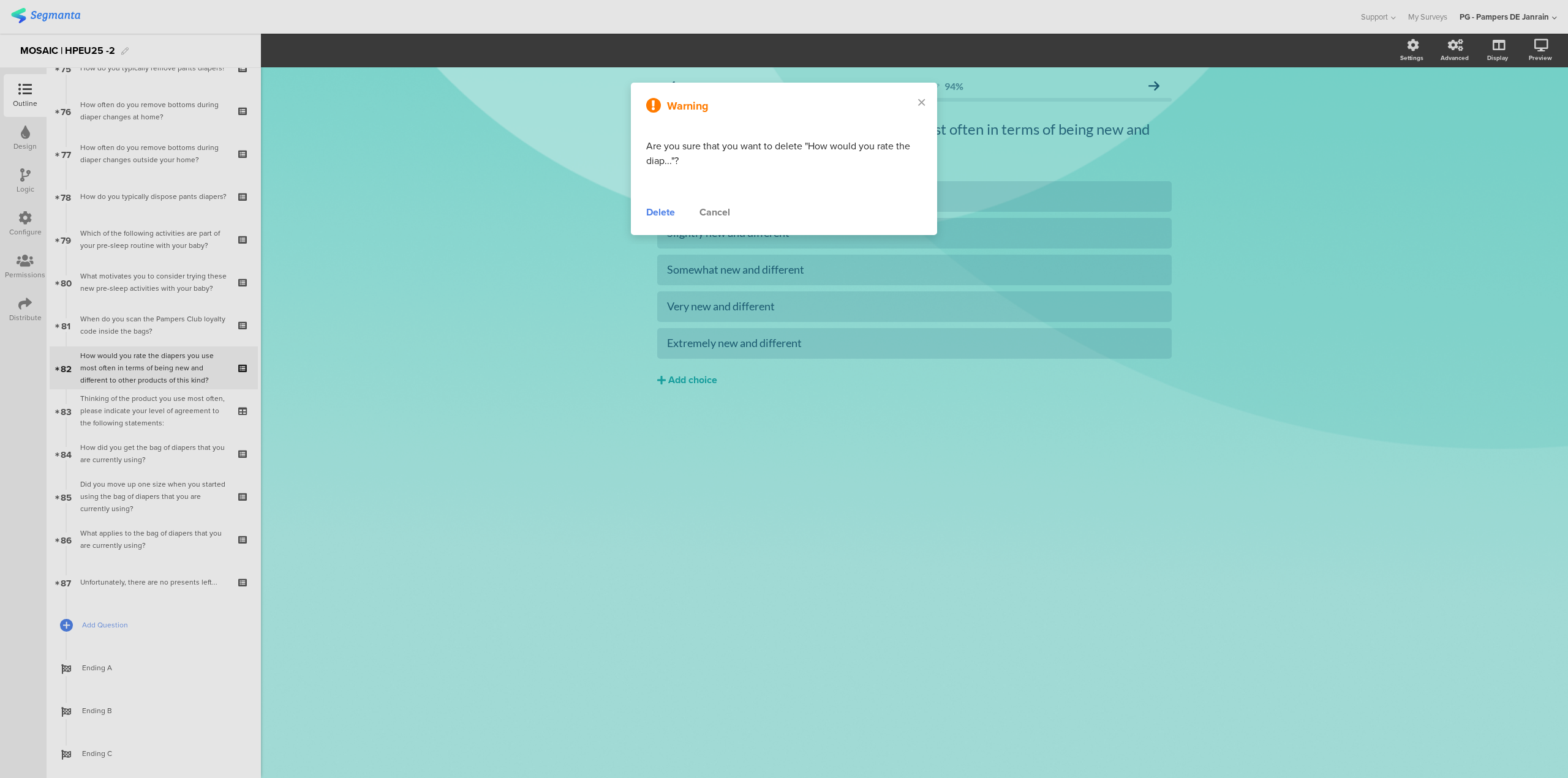
click at [662, 211] on div "Delete" at bounding box center [660, 212] width 29 height 15
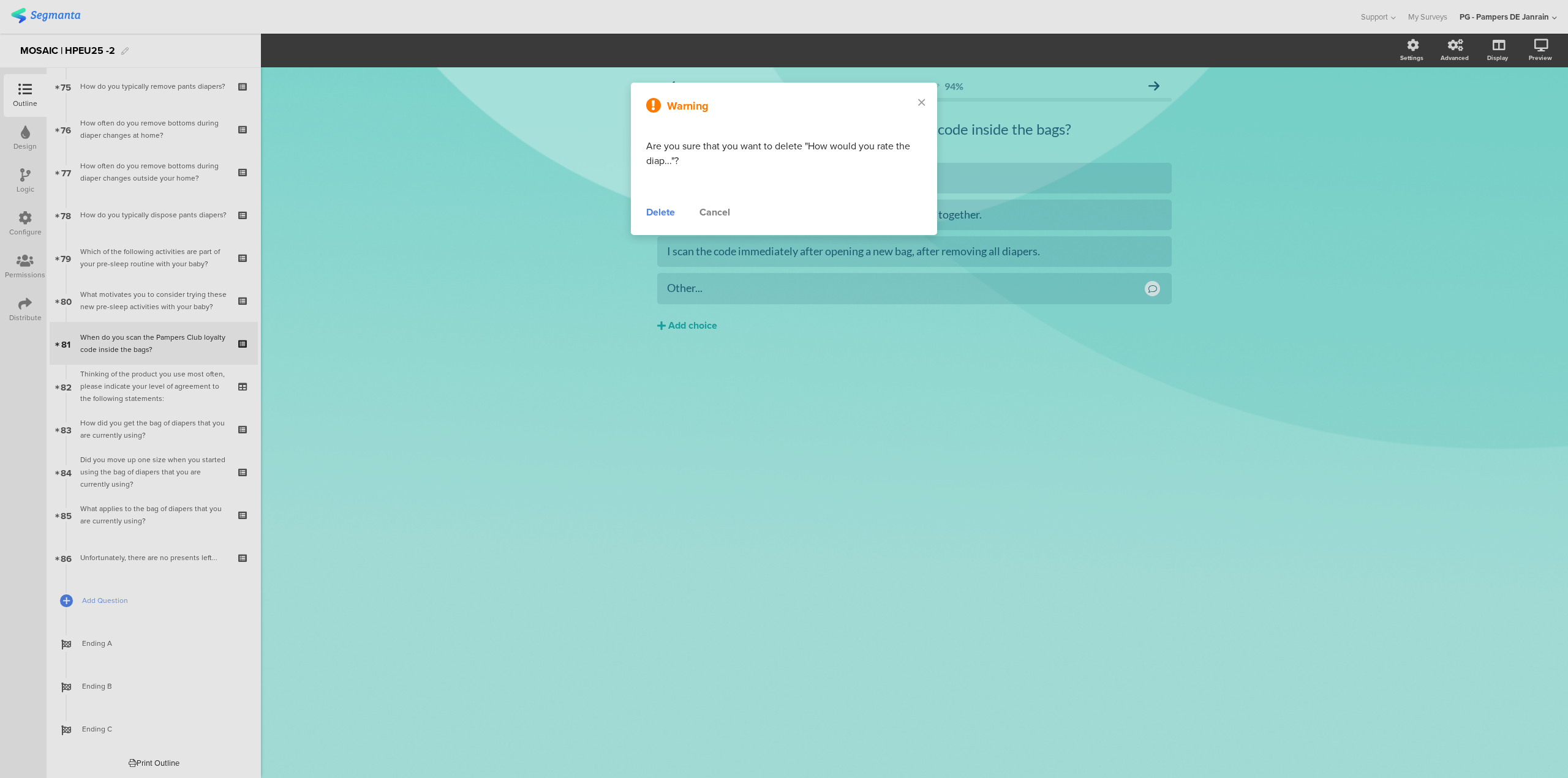
scroll to position [3223, 0]
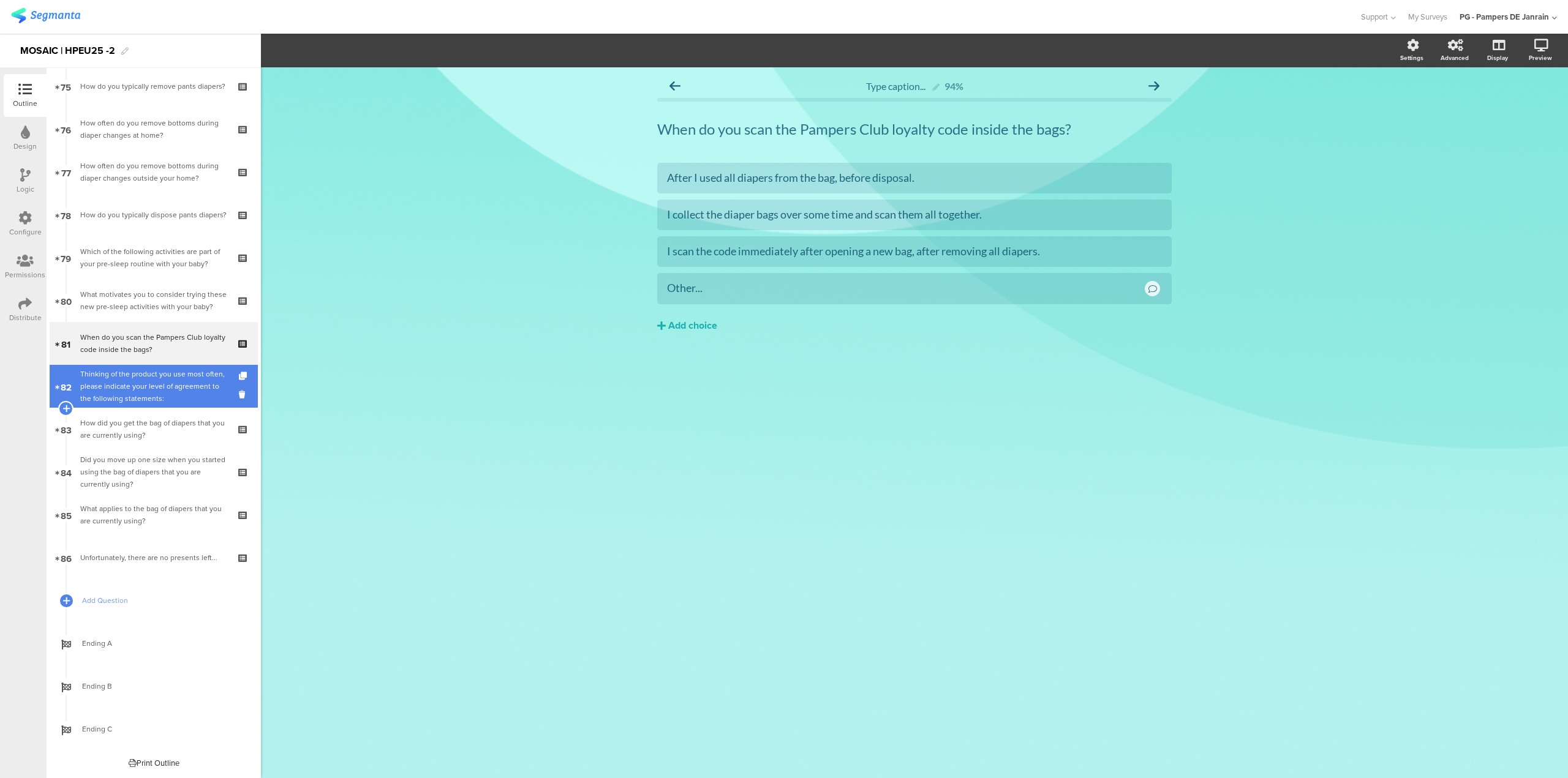
click at [146, 394] on div "Thinking of the product you use most often, please indicate your level of agree…" at bounding box center [154, 387] width 147 height 37
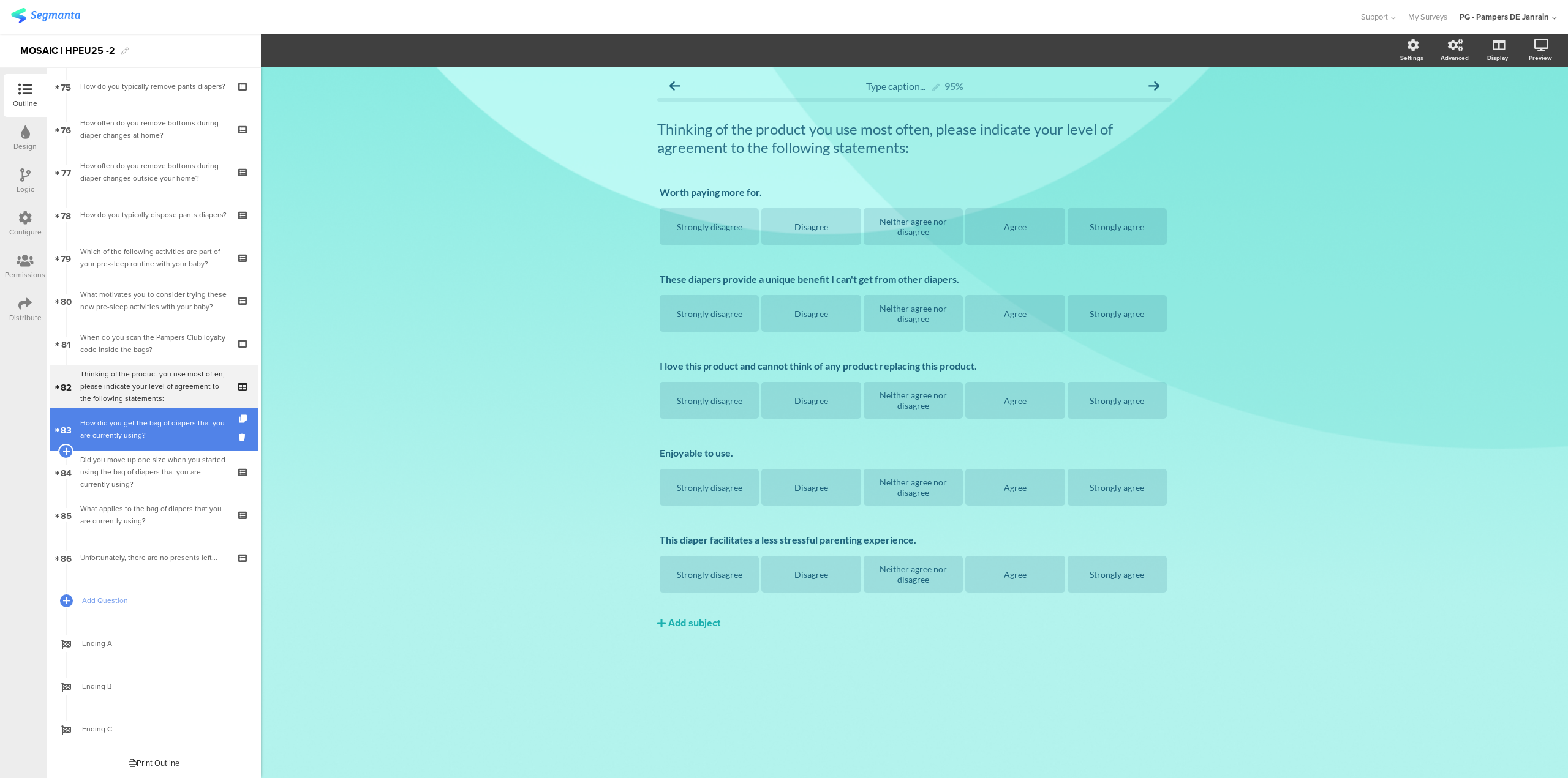
click at [188, 440] on div "How did you get the bag of diapers that you are currently using?" at bounding box center [154, 429] width 147 height 25
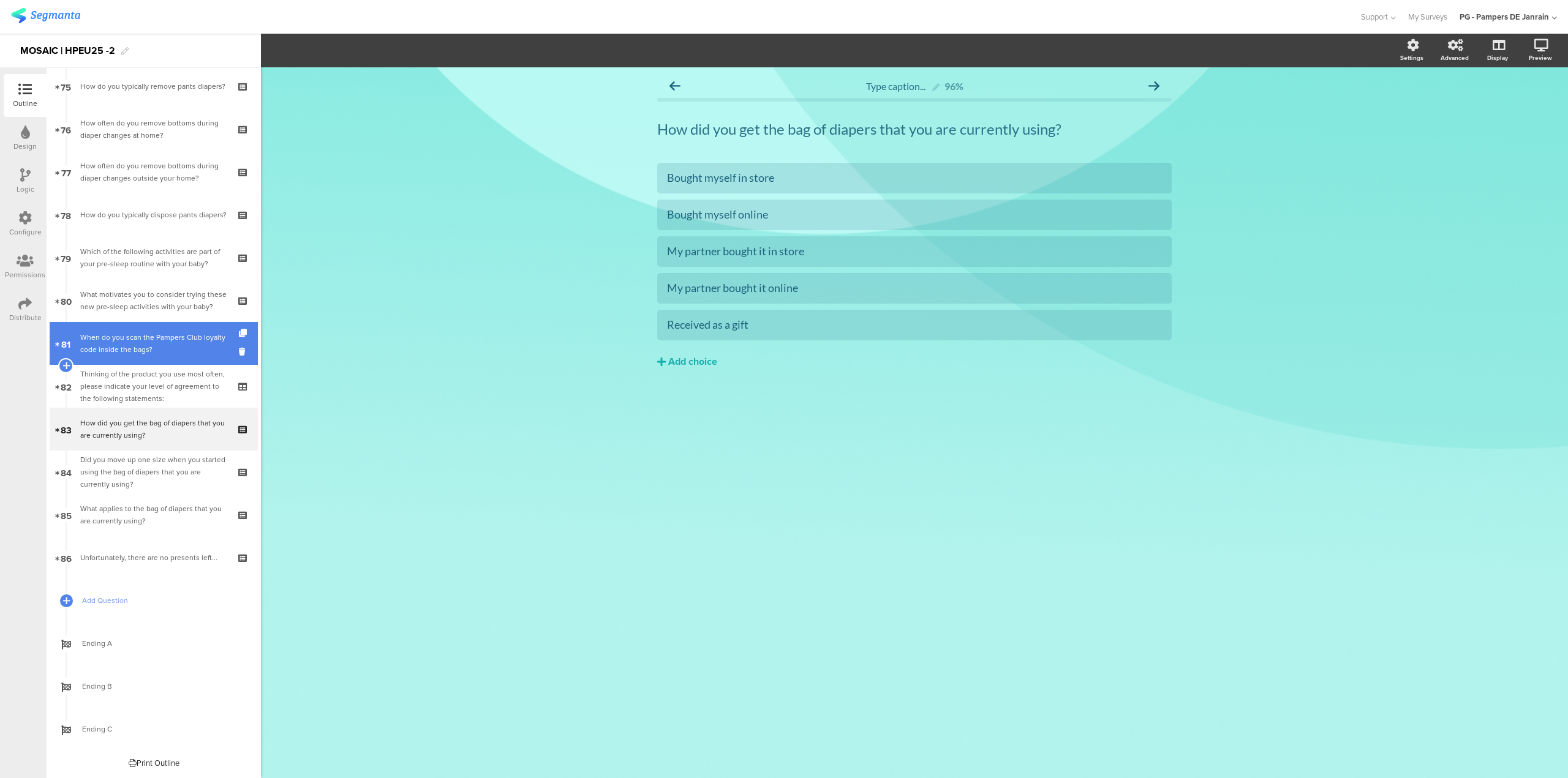
click at [155, 349] on div "When do you scan the Pampers Club loyalty code inside the bags?" at bounding box center [154, 343] width 147 height 25
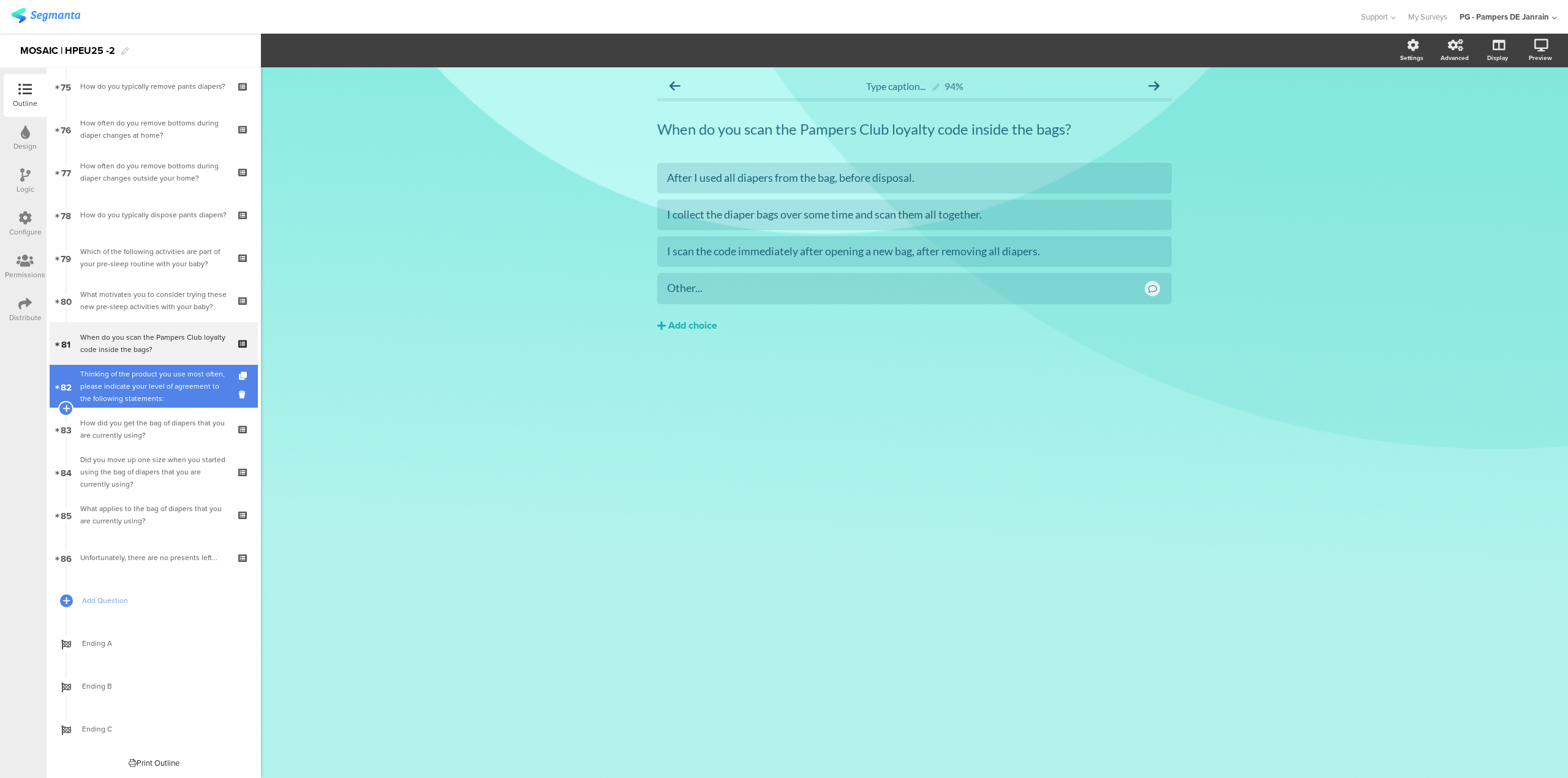
click at [137, 395] on div "Thinking of the product you use most often, please indicate your level of agree…" at bounding box center [154, 387] width 147 height 37
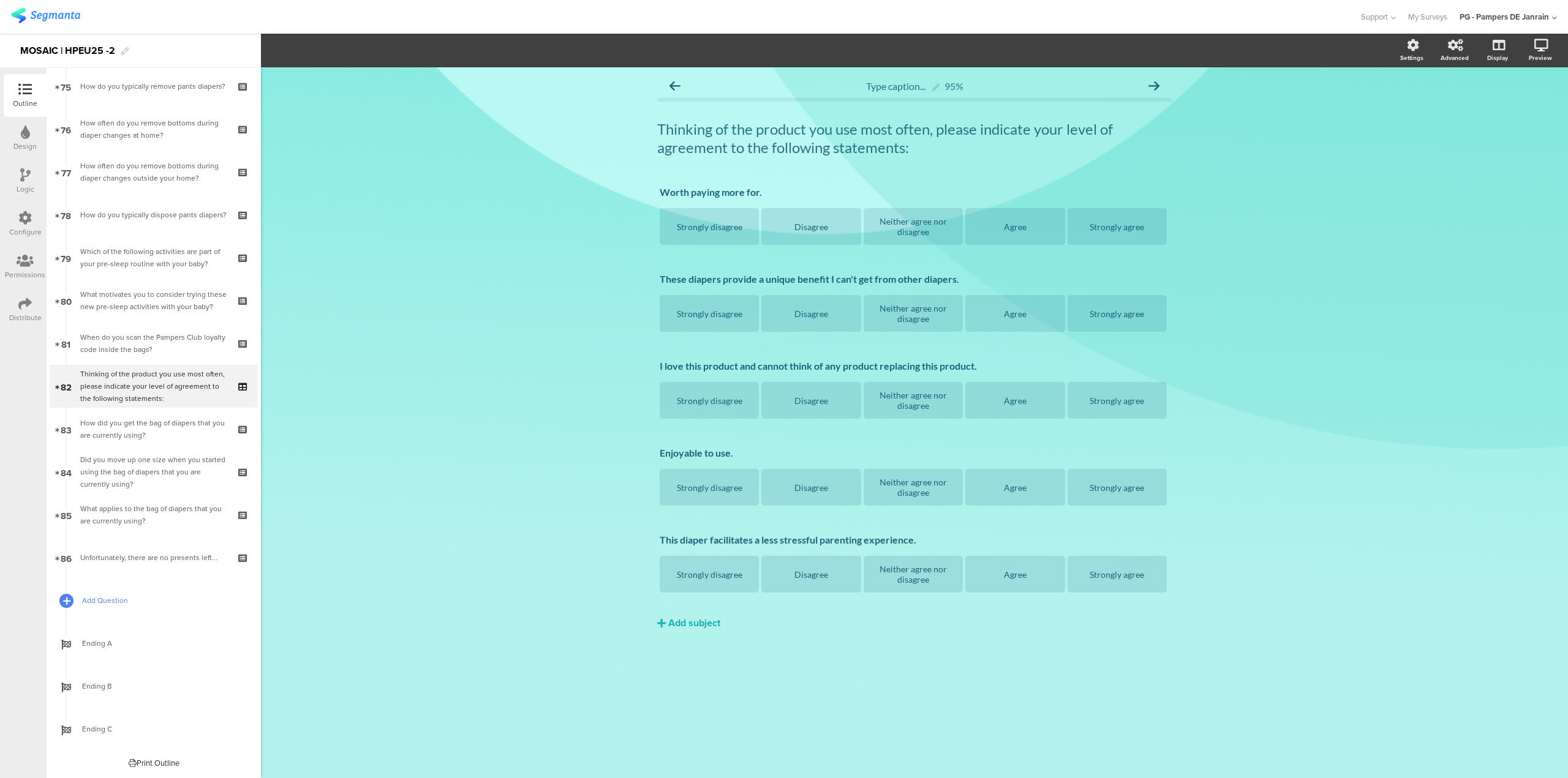
click at [69, 597] on icon at bounding box center [67, 600] width 8 height 10
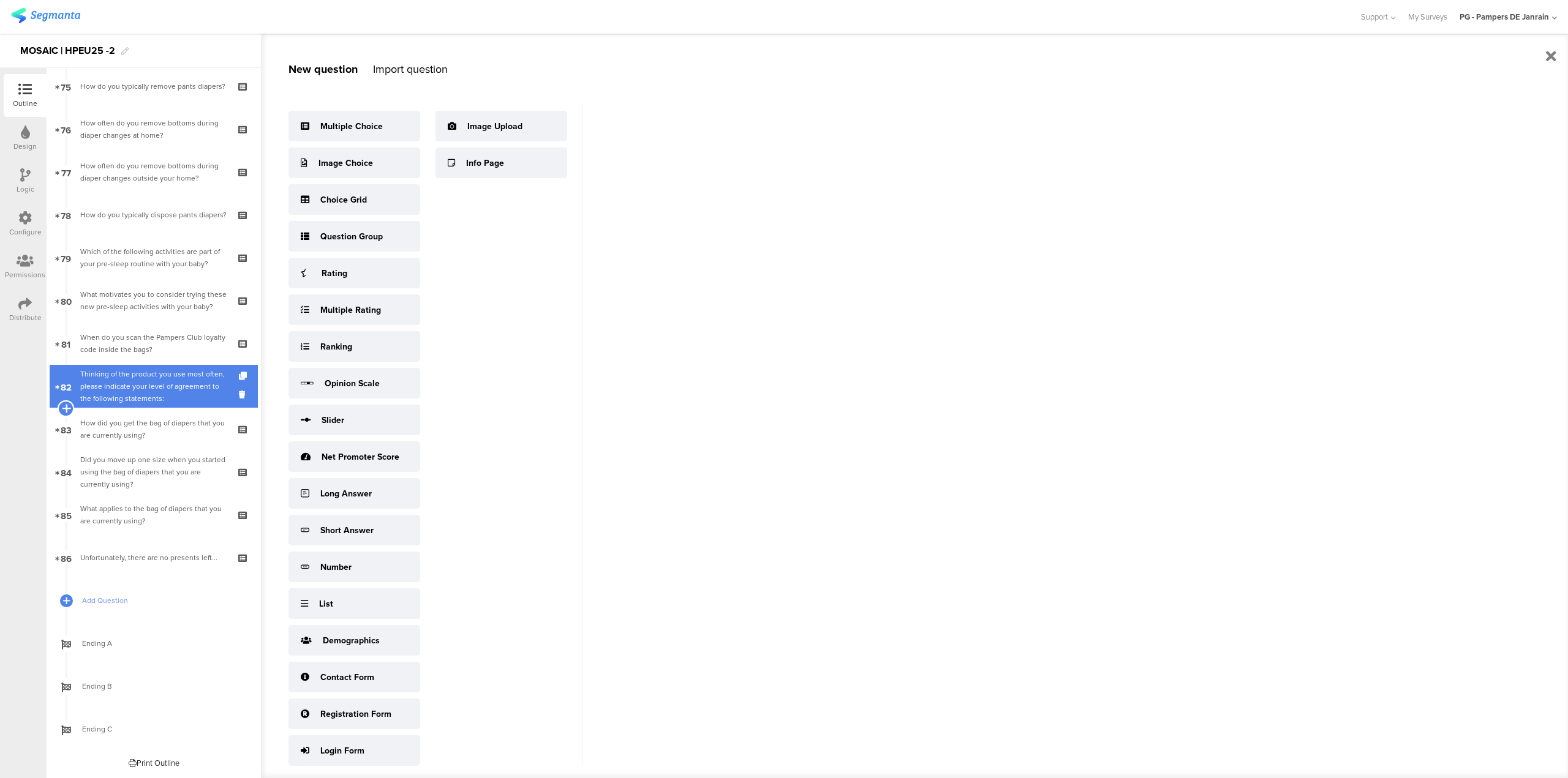
click at [67, 408] on icon at bounding box center [66, 408] width 8 height 11
click at [182, 383] on div "Thinking of the product you use most often, please indicate your level of agree…" at bounding box center [154, 387] width 147 height 37
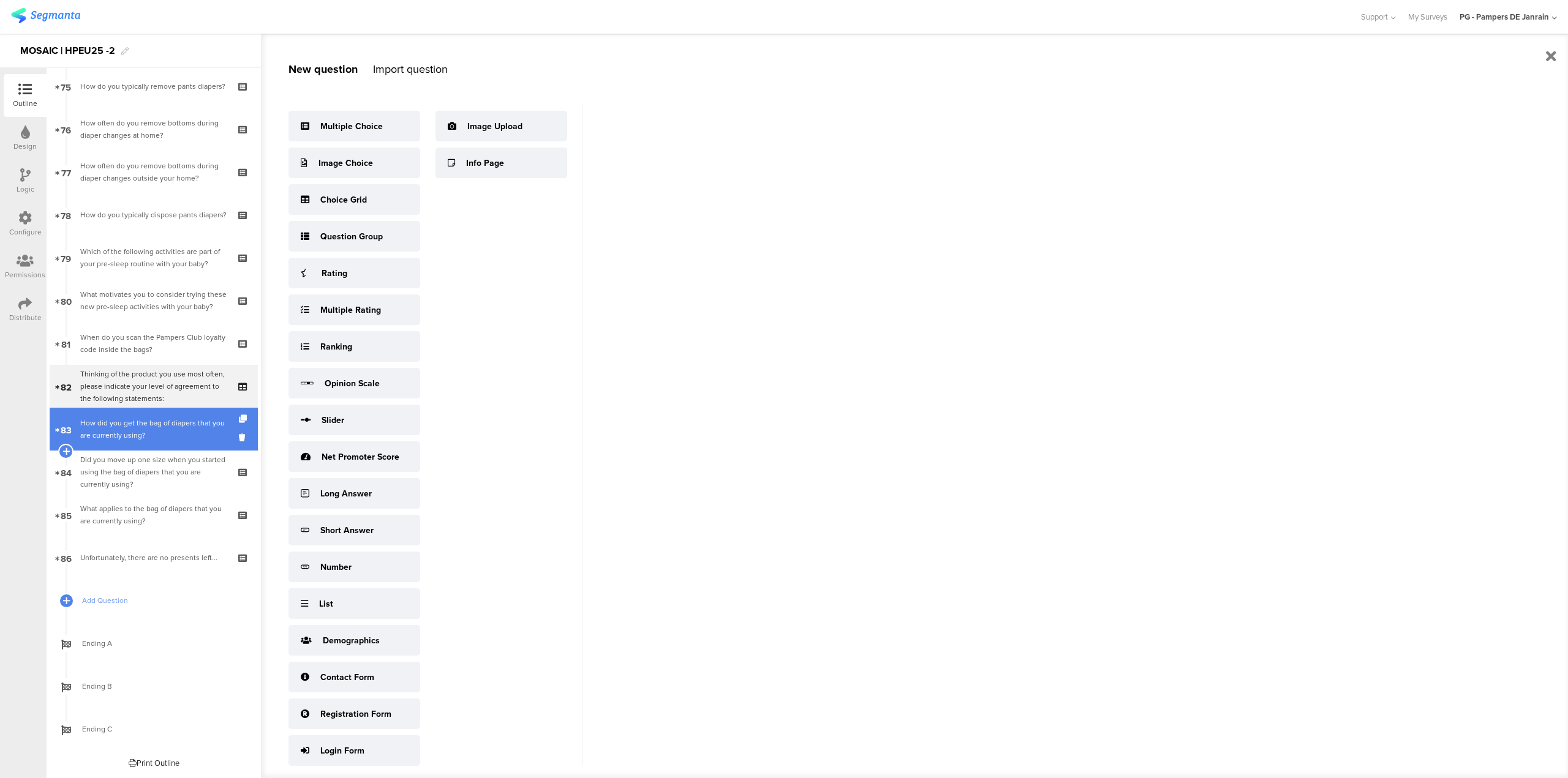
click at [149, 428] on div "How did you get the bag of diapers that you are currently using?" at bounding box center [154, 429] width 147 height 25
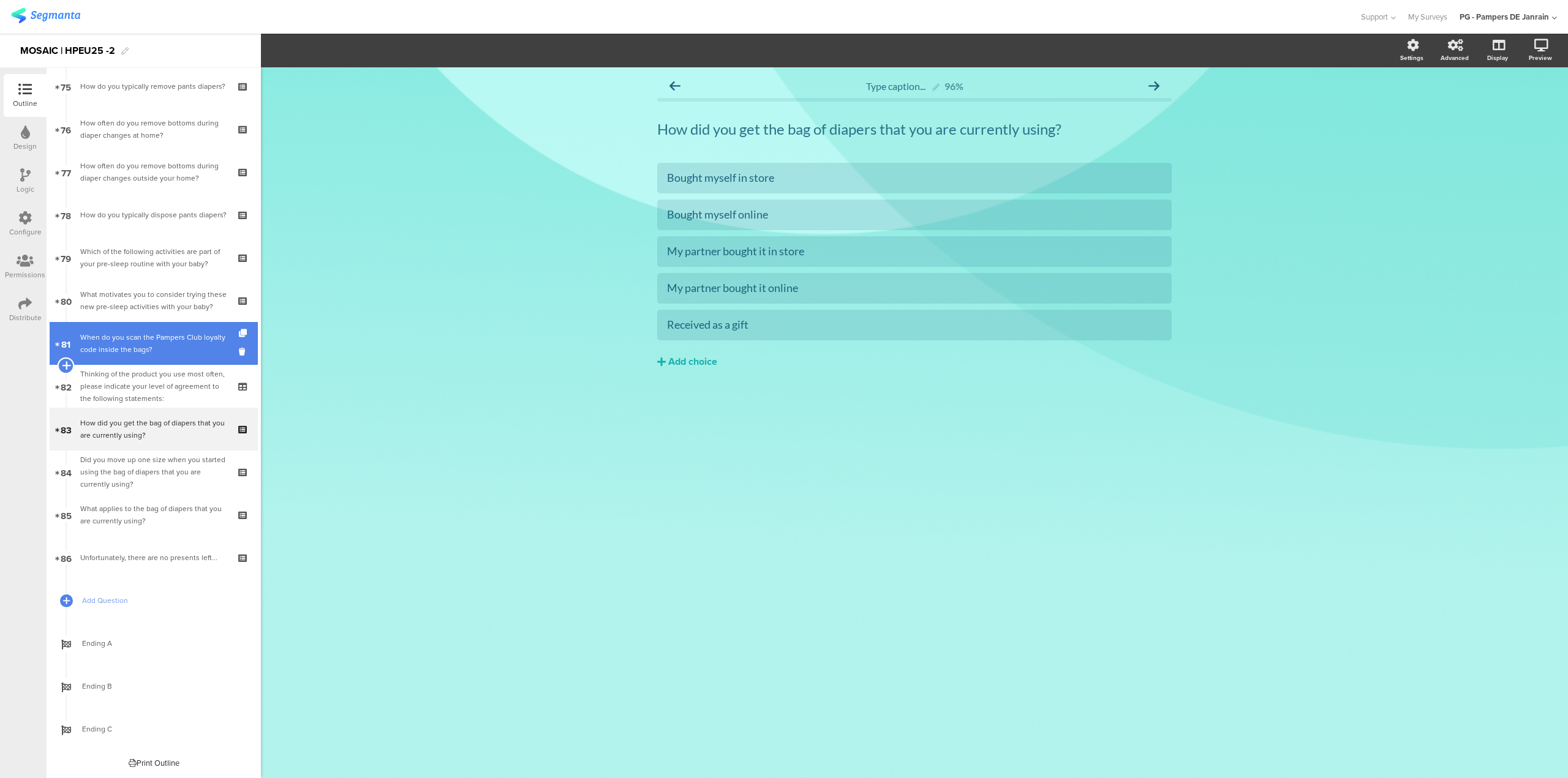
click at [66, 365] on icon at bounding box center [66, 365] width 8 height 11
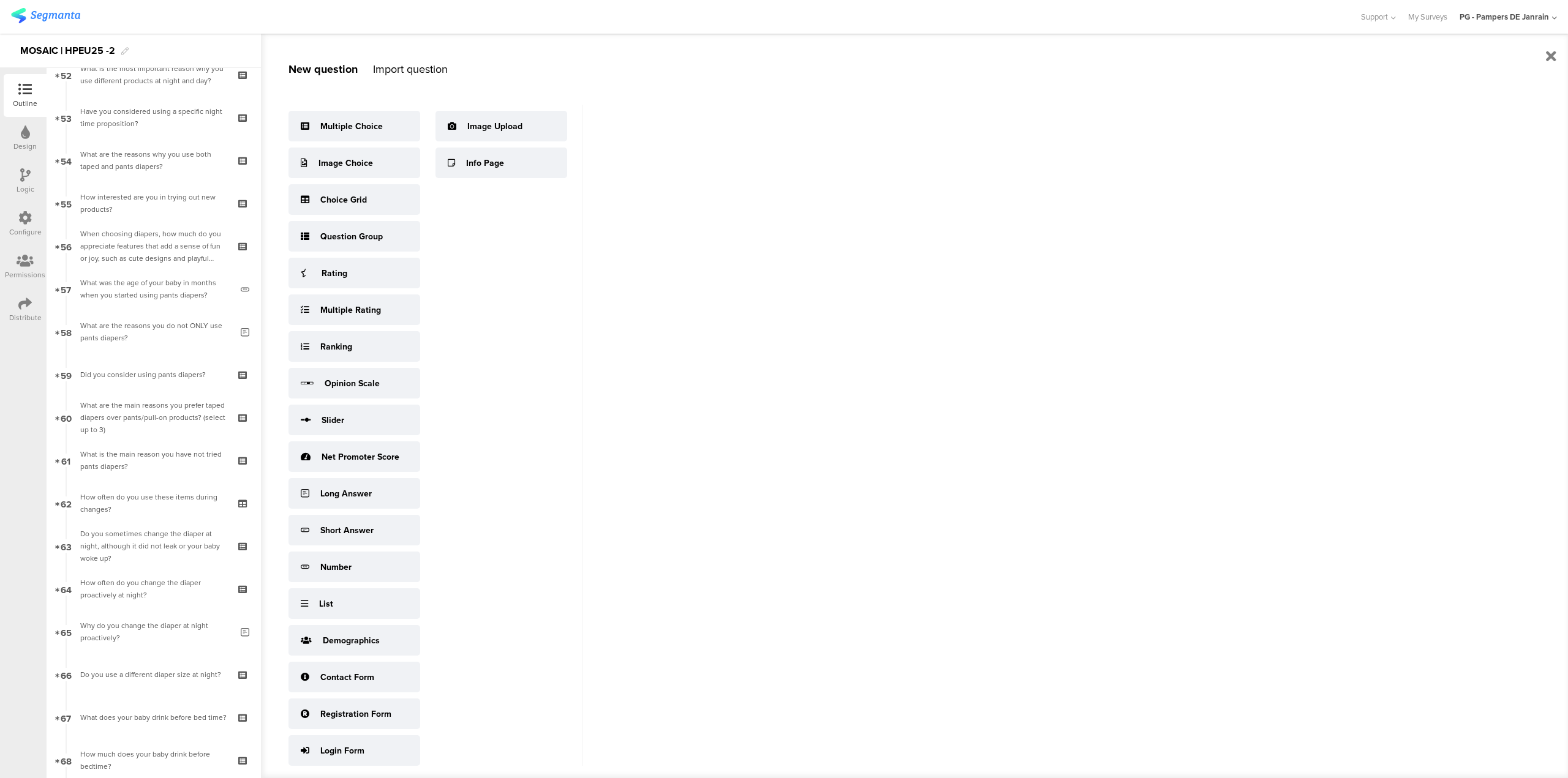
scroll to position [3223, 0]
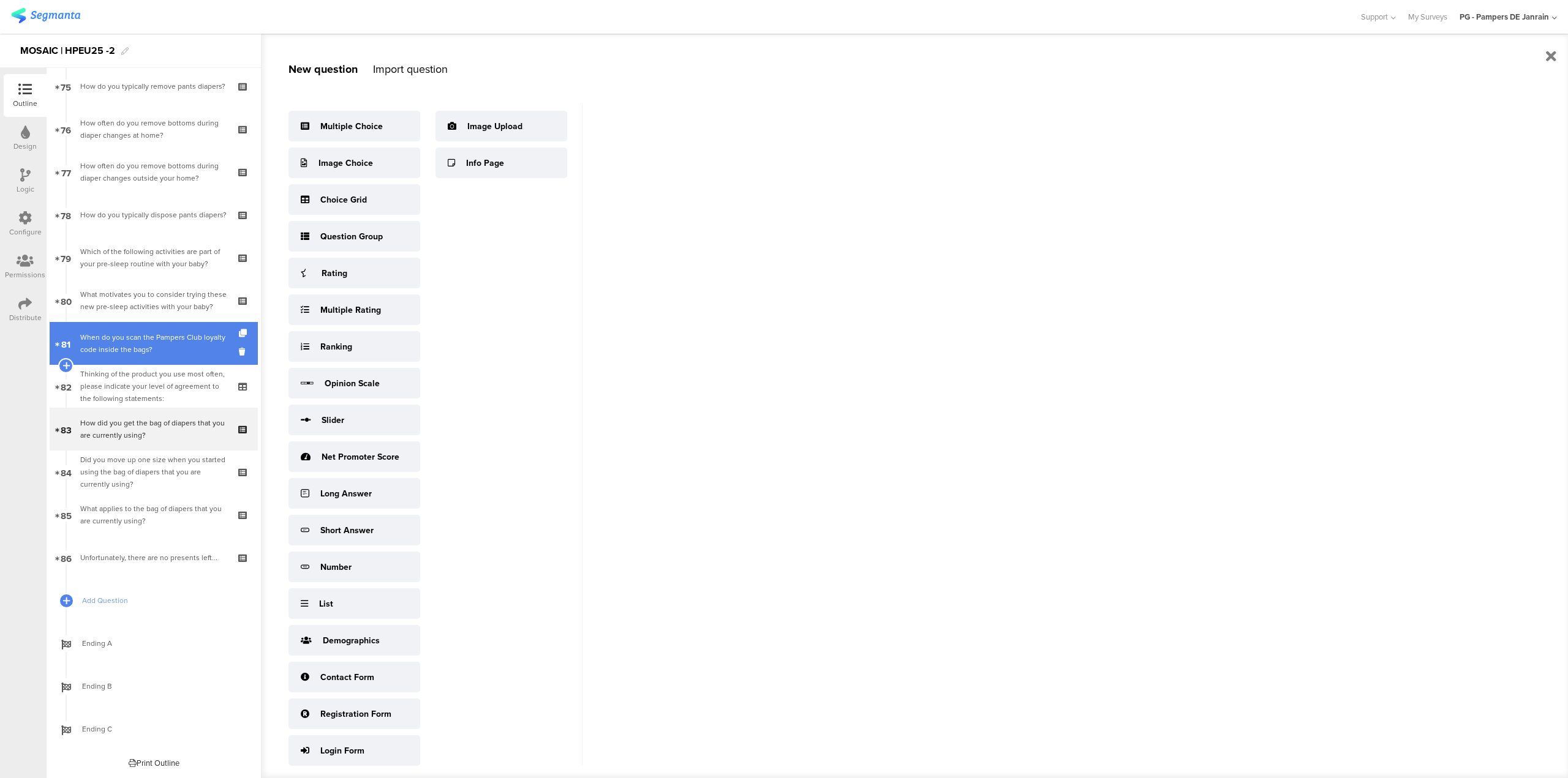
click at [84, 342] on div "When do you scan the Pampers Club loyalty code inside the bags?" at bounding box center [154, 343] width 147 height 25
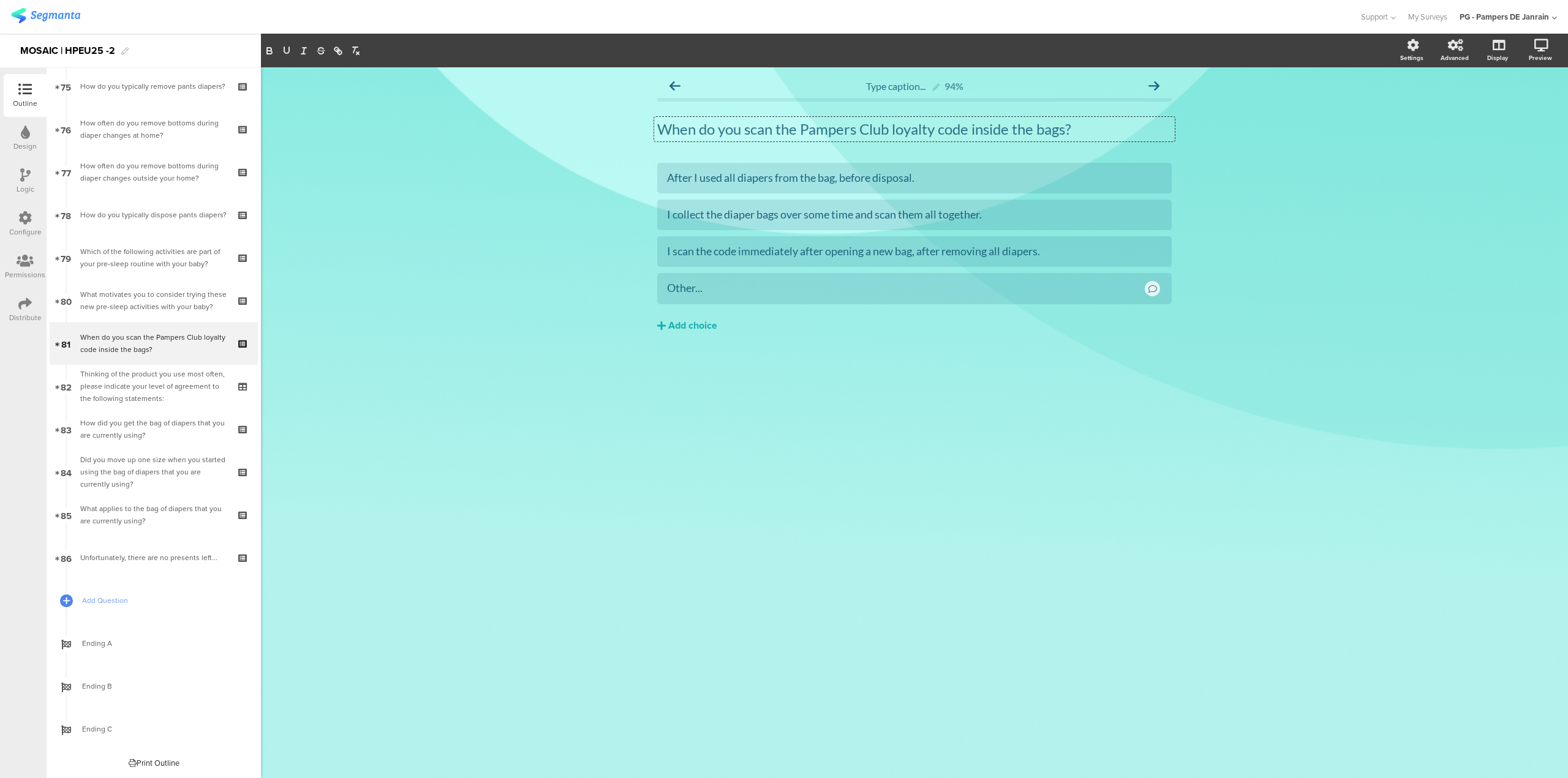
drag, startPoint x: 668, startPoint y: 128, endPoint x: 655, endPoint y: 129, distance: 13.0
click at [655, 129] on div "When do you scan the Pampers Club loyalty code inside the bags? When do you sca…" at bounding box center [914, 130] width 520 height 25
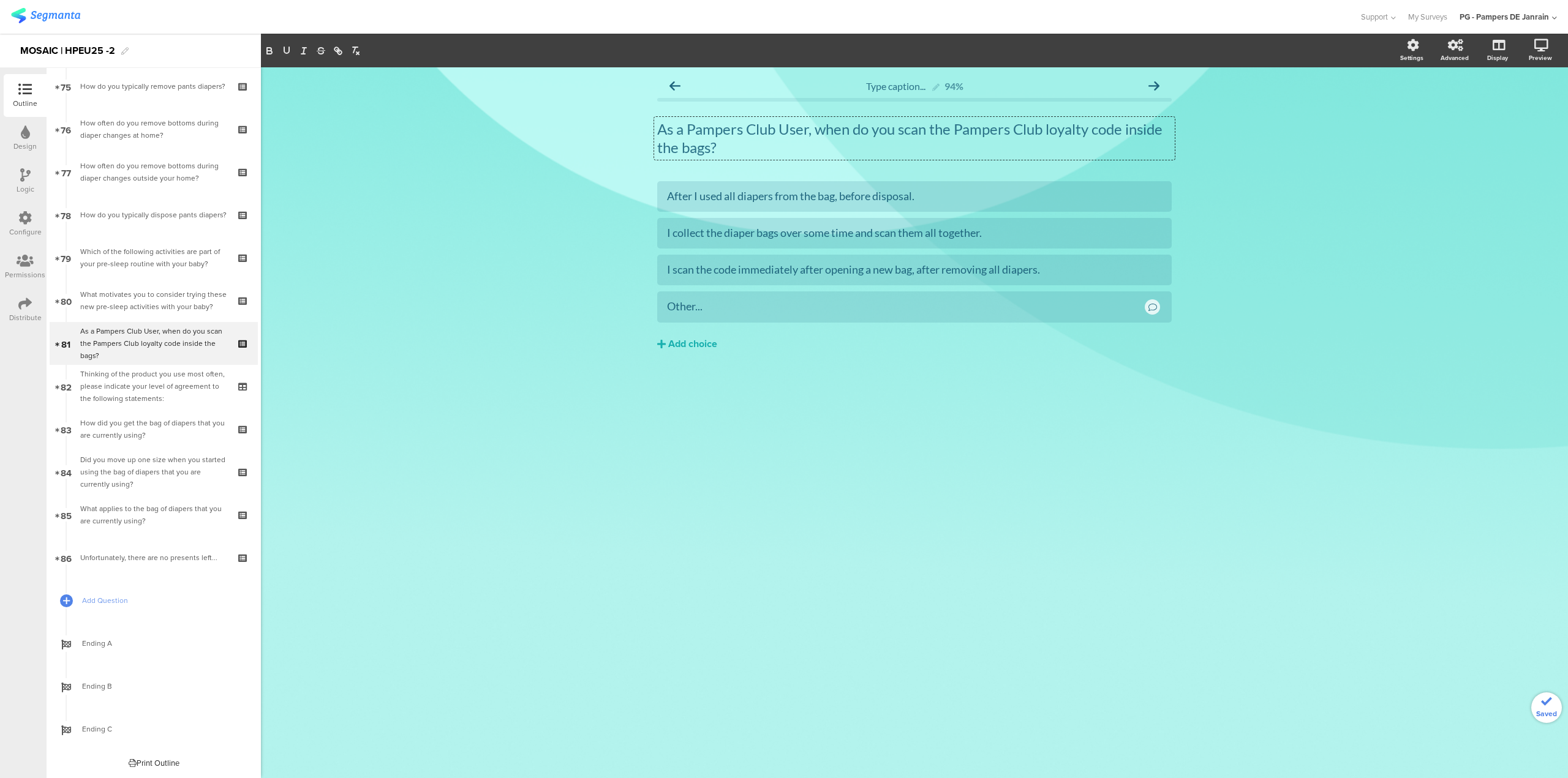
click at [537, 685] on div "Type caption... 94% As a Pampers Club User, when do you scan the Pampers Club l…" at bounding box center [914, 422] width 1307 height 711
click at [131, 387] on div "Thinking of the product you use most often, please indicate your level of agree…" at bounding box center [154, 387] width 147 height 37
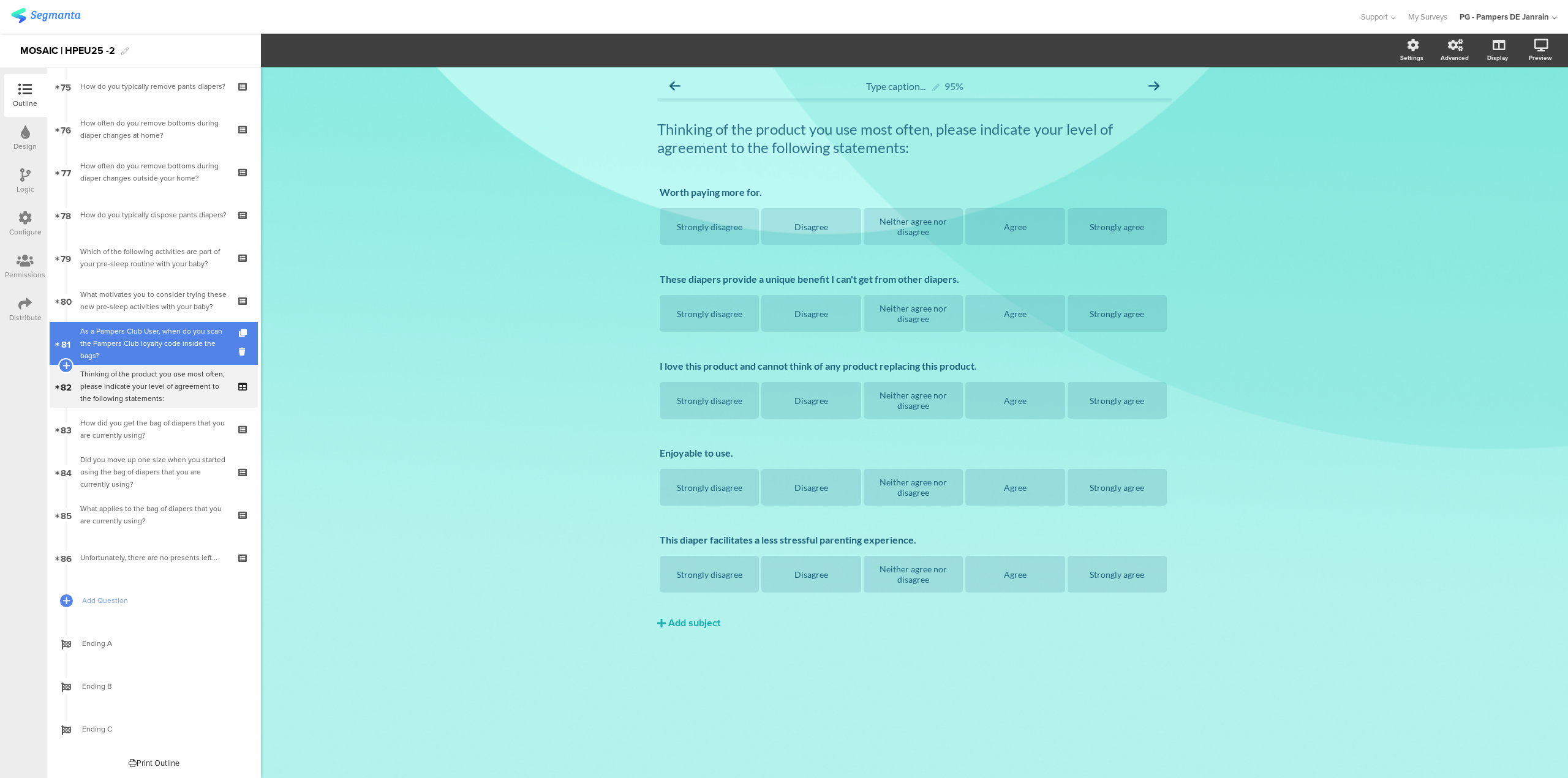
click at [132, 343] on div "As a Pampers Club User, when do you scan the Pampers Club loyalty code inside t…" at bounding box center [154, 343] width 147 height 37
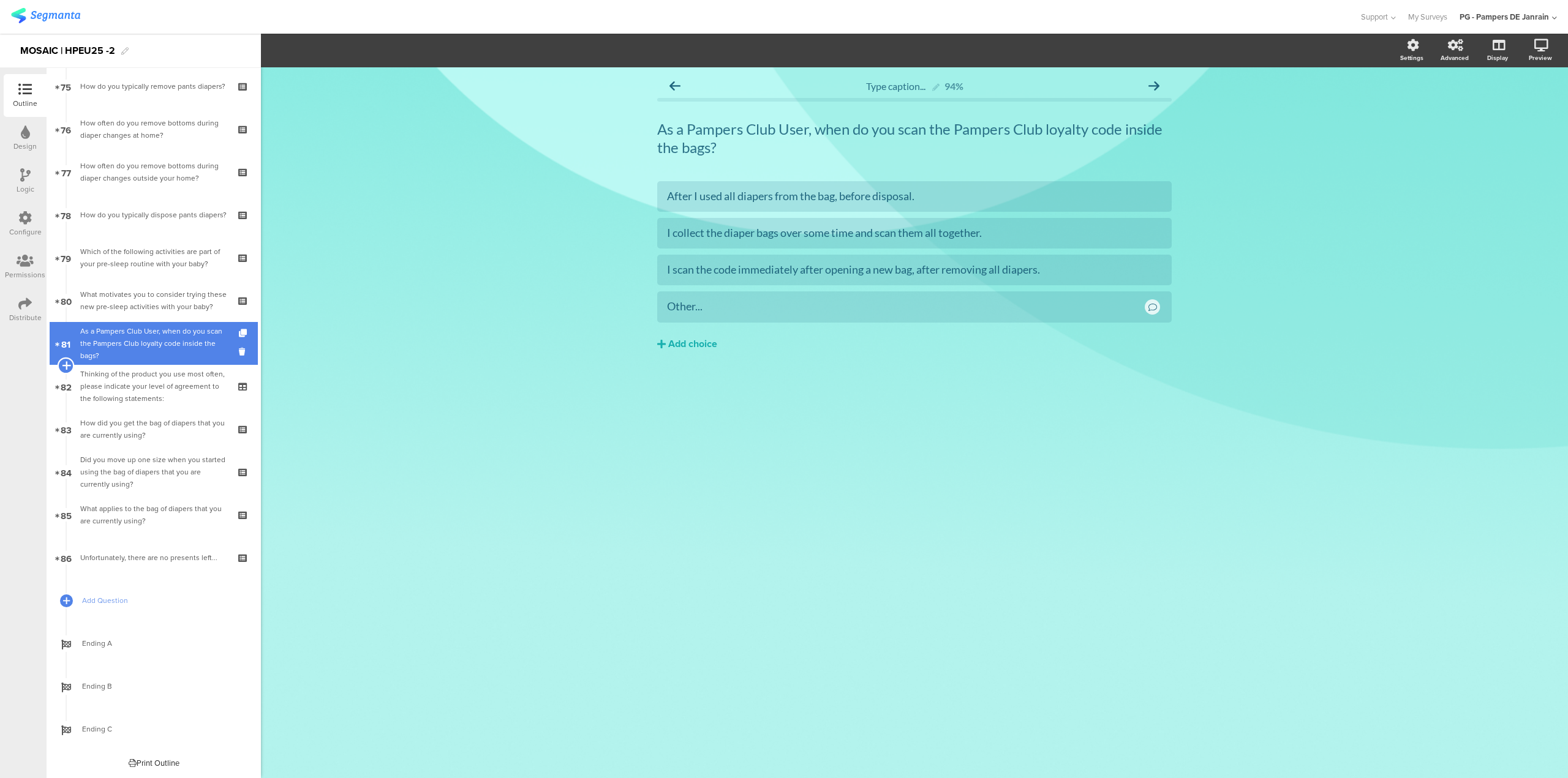
click at [67, 362] on icon at bounding box center [66, 365] width 8 height 11
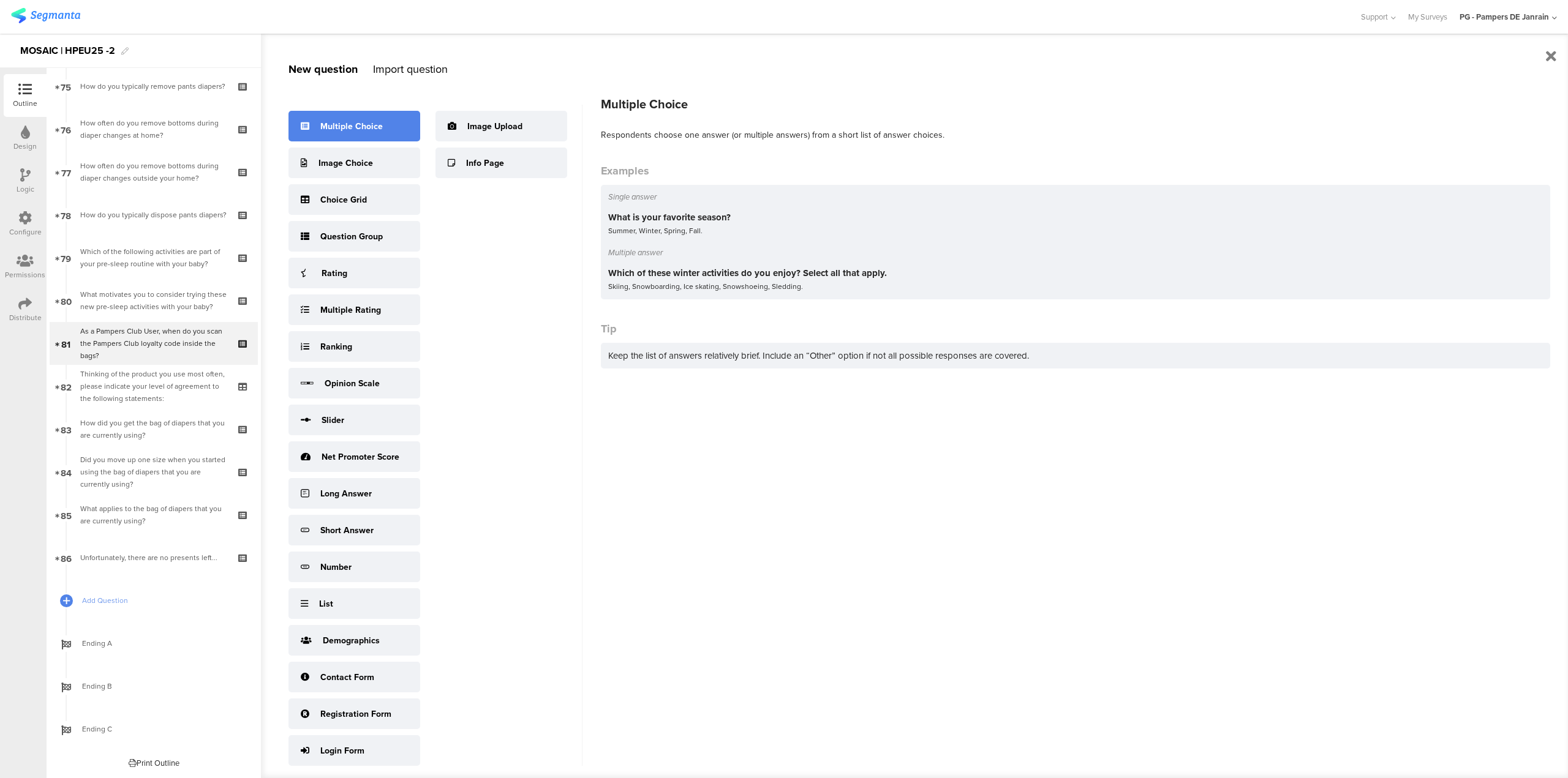
click at [363, 125] on div "Multiple Choice" at bounding box center [351, 126] width 63 height 13
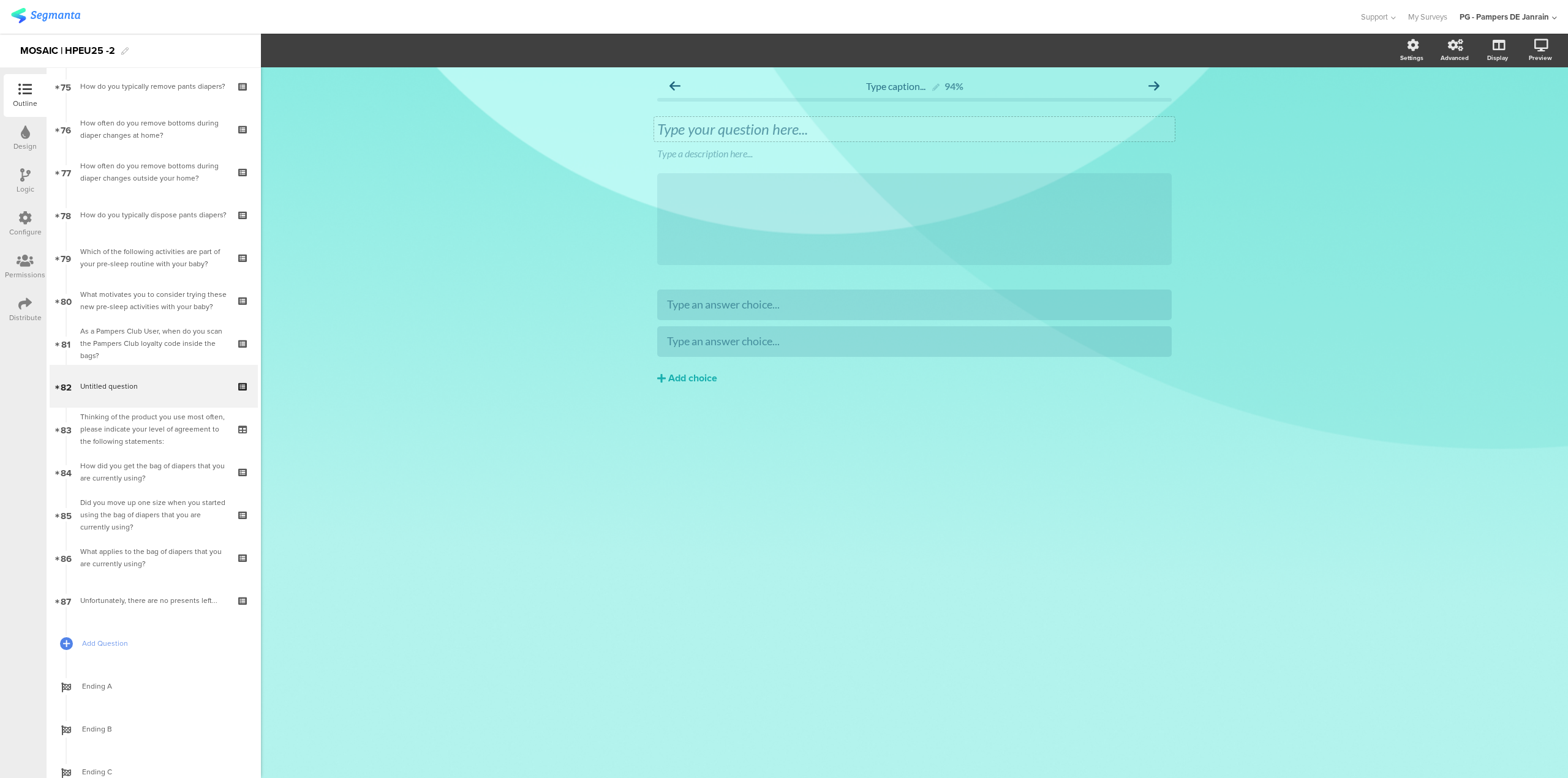
click at [711, 123] on div "Type your question here..." at bounding box center [914, 129] width 514 height 19
click at [1171, 145] on icon at bounding box center [1174, 144] width 7 height 8
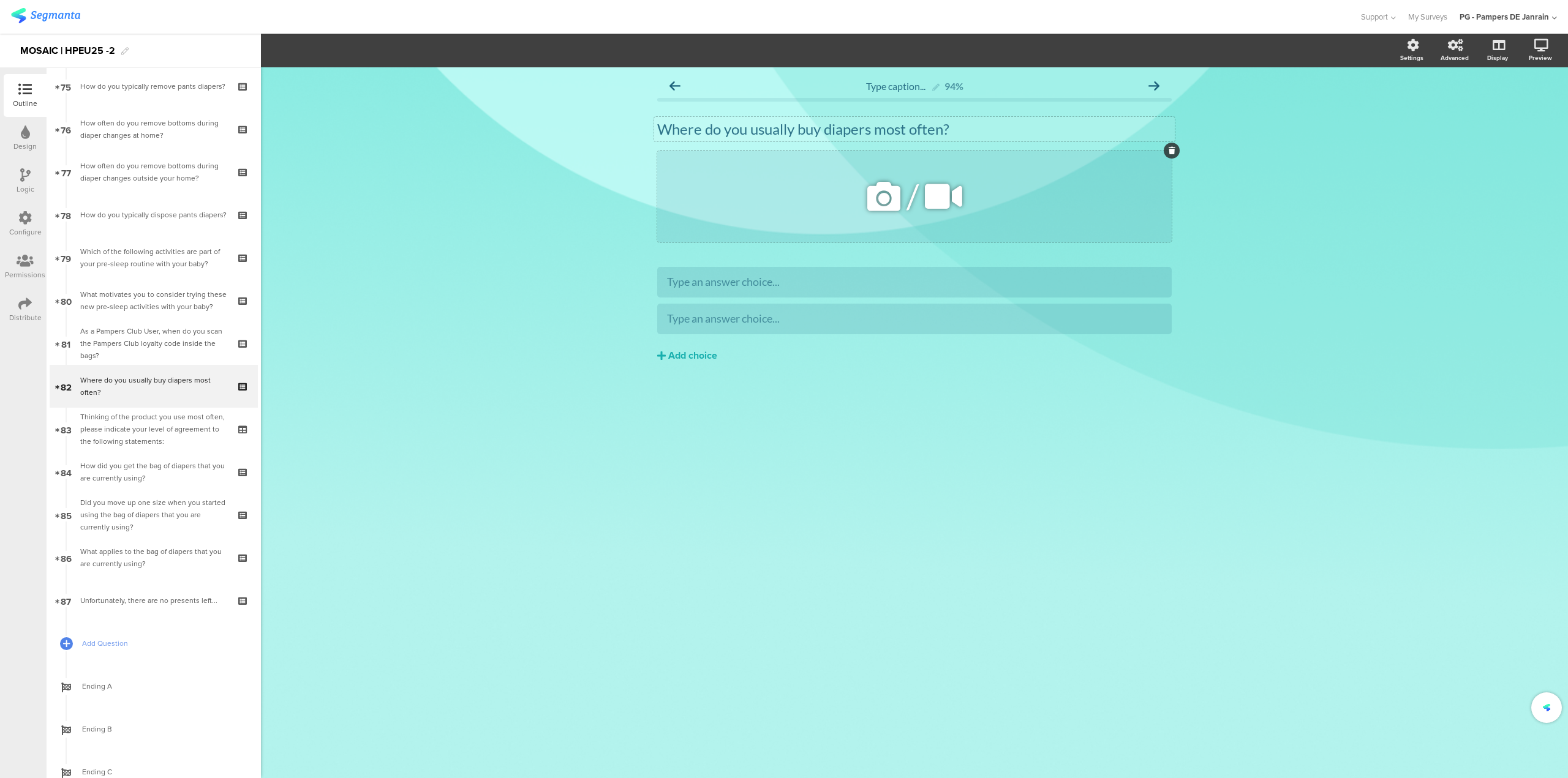
click at [1171, 154] on icon at bounding box center [1172, 151] width 7 height 8
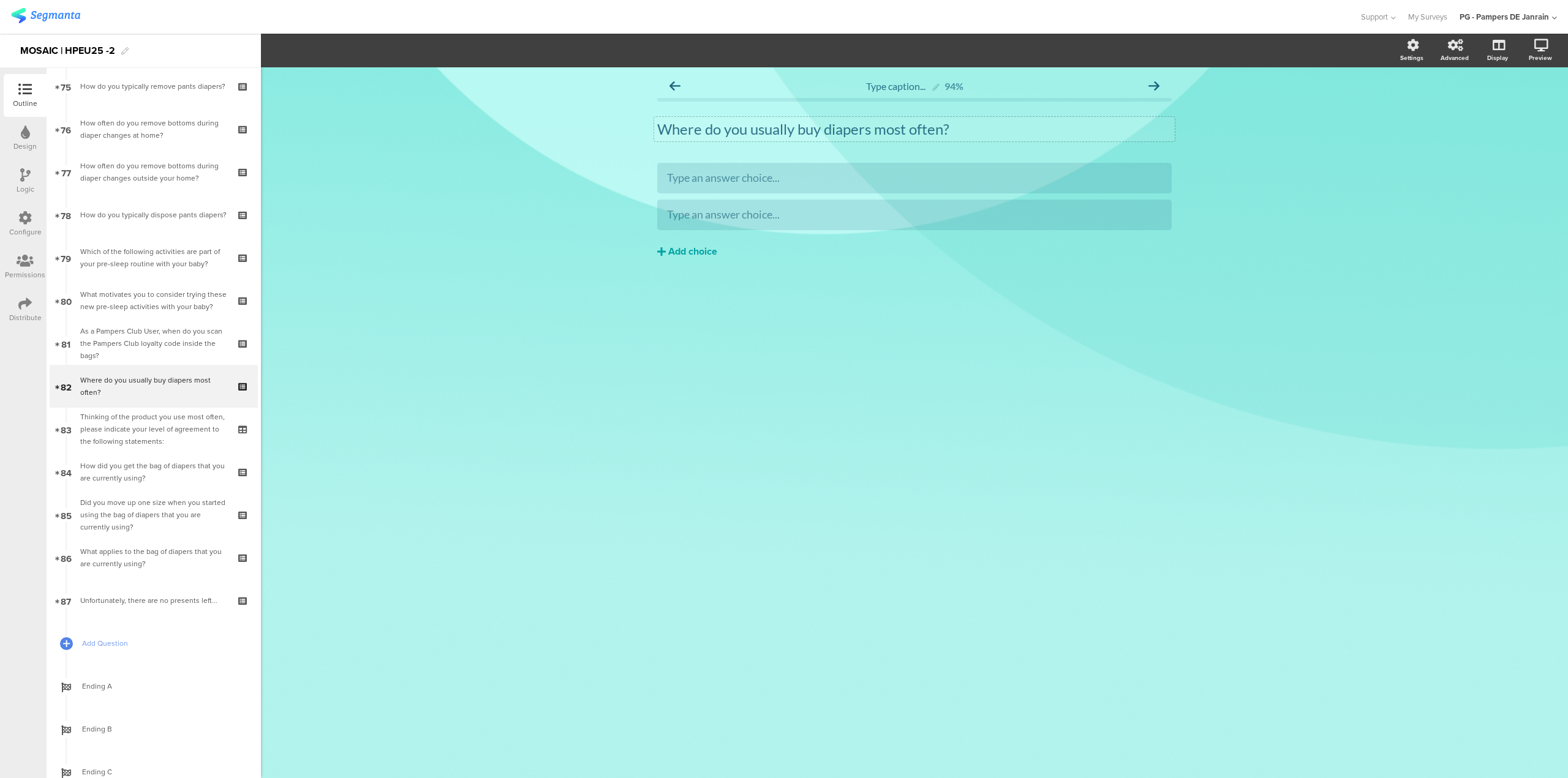
click at [698, 252] on div "Add choice" at bounding box center [692, 252] width 49 height 13
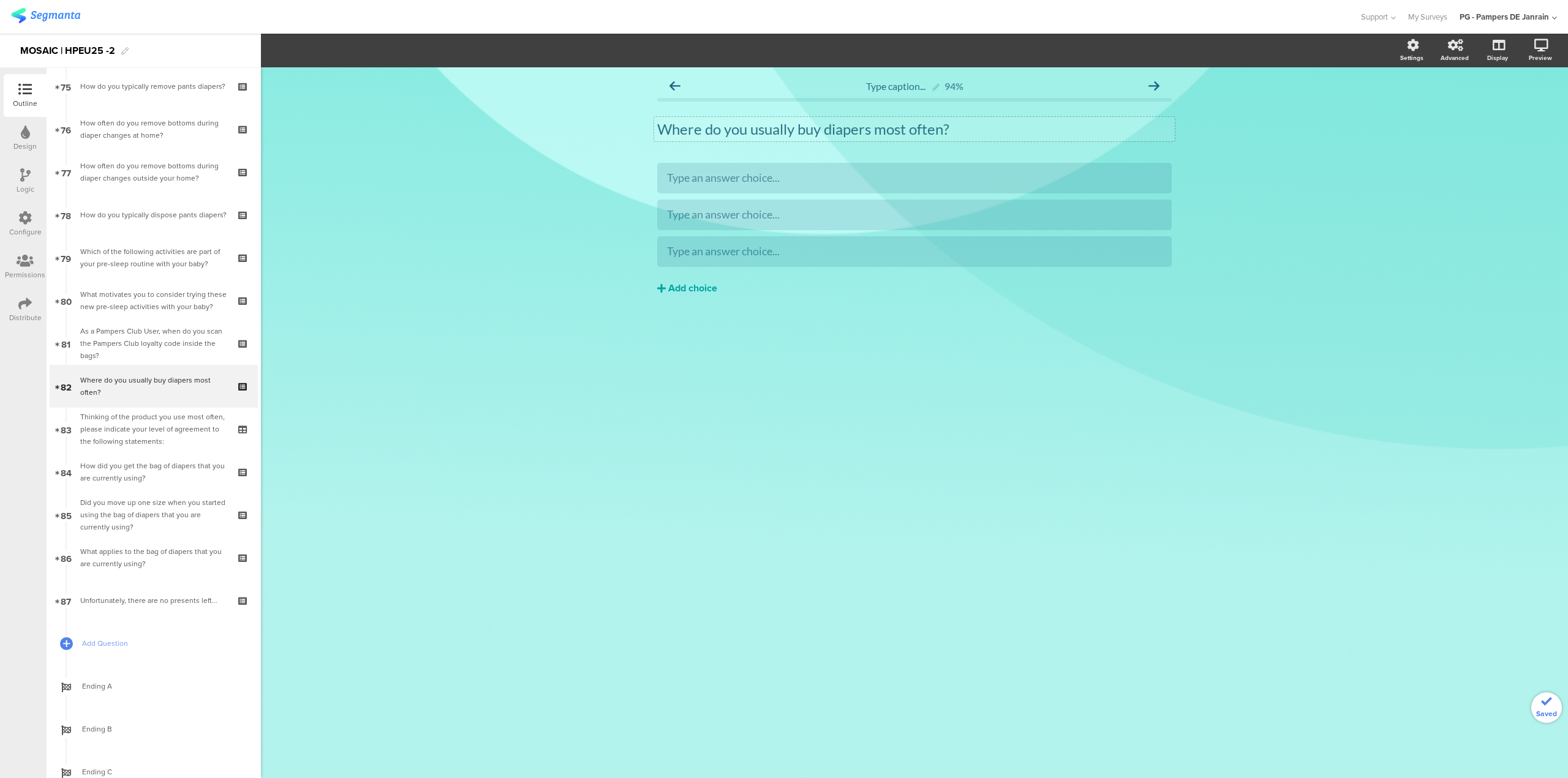
click at [681, 286] on div "Add choice" at bounding box center [692, 289] width 49 height 13
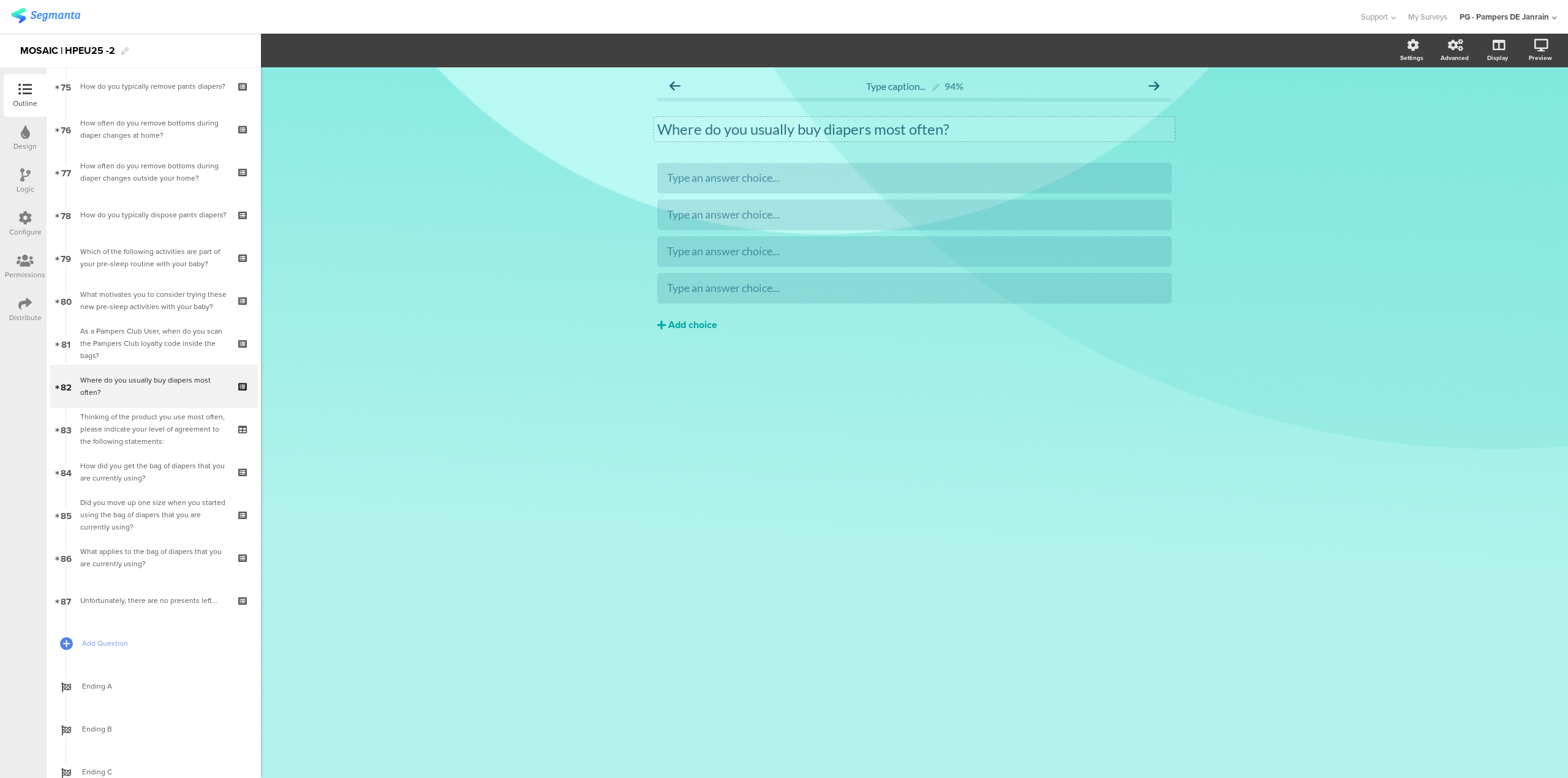
click at [683, 320] on div "Add choice" at bounding box center [692, 325] width 49 height 13
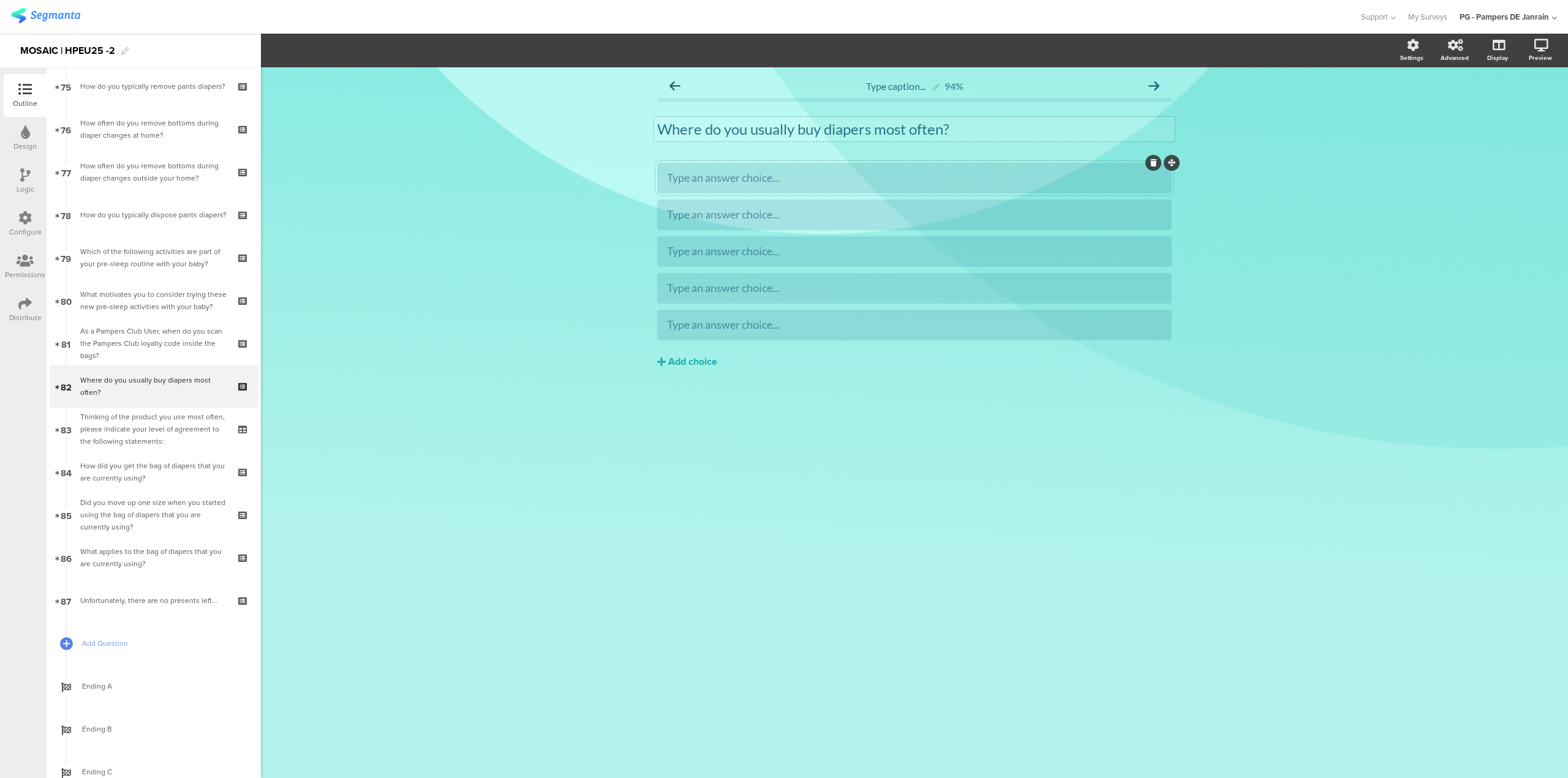
click at [813, 179] on div "Type an answer choice..." at bounding box center [914, 178] width 495 height 14
click at [792, 208] on div "Type an answer choice..." at bounding box center [914, 215] width 495 height 20
click at [956, 254] on div "Type an answer choice..." at bounding box center [914, 252] width 495 height 14
click at [870, 280] on div at bounding box center [914, 288] width 495 height 20
click at [344, 52] on span "Choice options" at bounding box center [328, 50] width 66 height 14
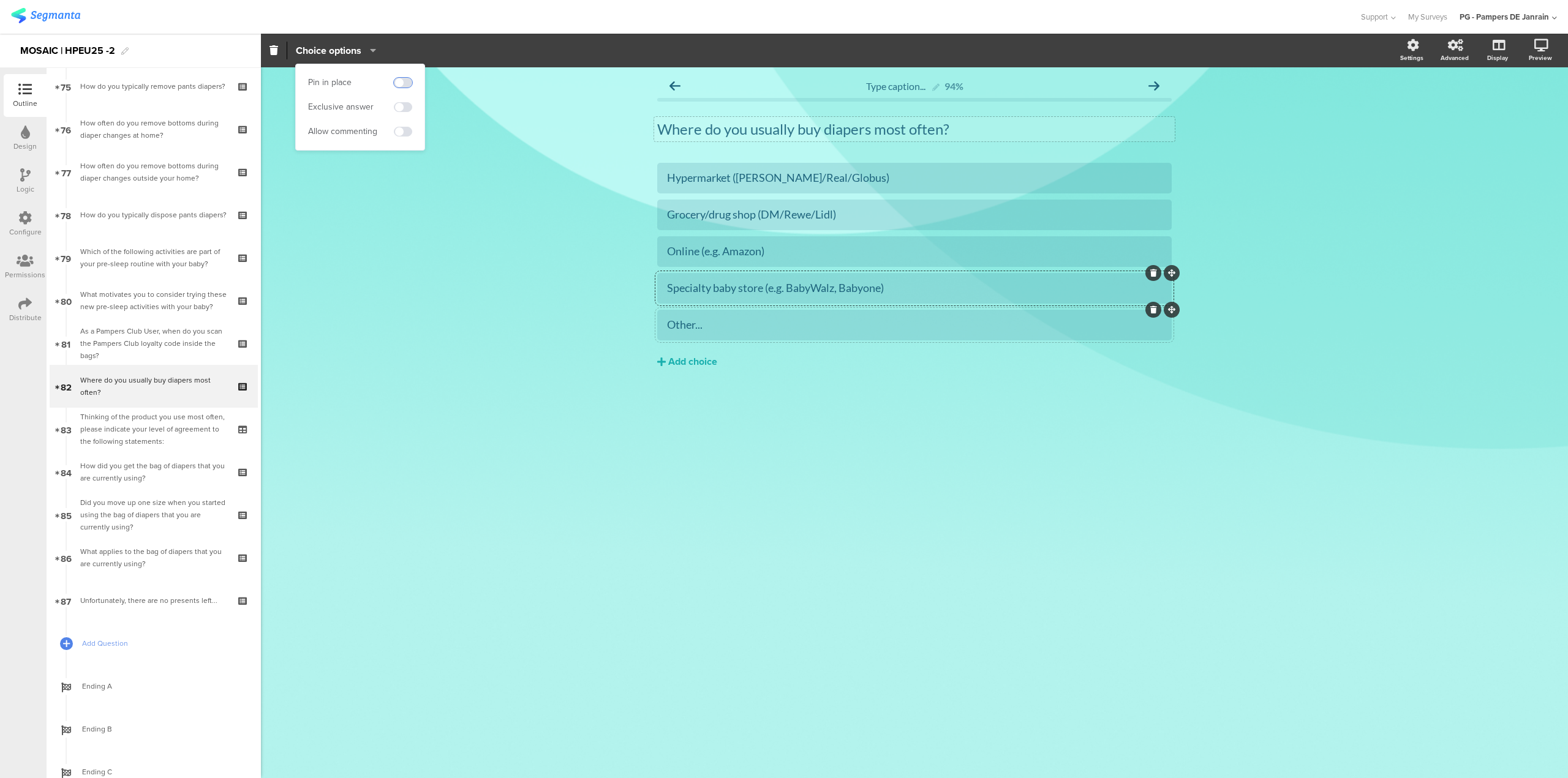
click at [408, 83] on span at bounding box center [403, 83] width 19 height 10
click at [402, 130] on span at bounding box center [403, 131] width 19 height 10
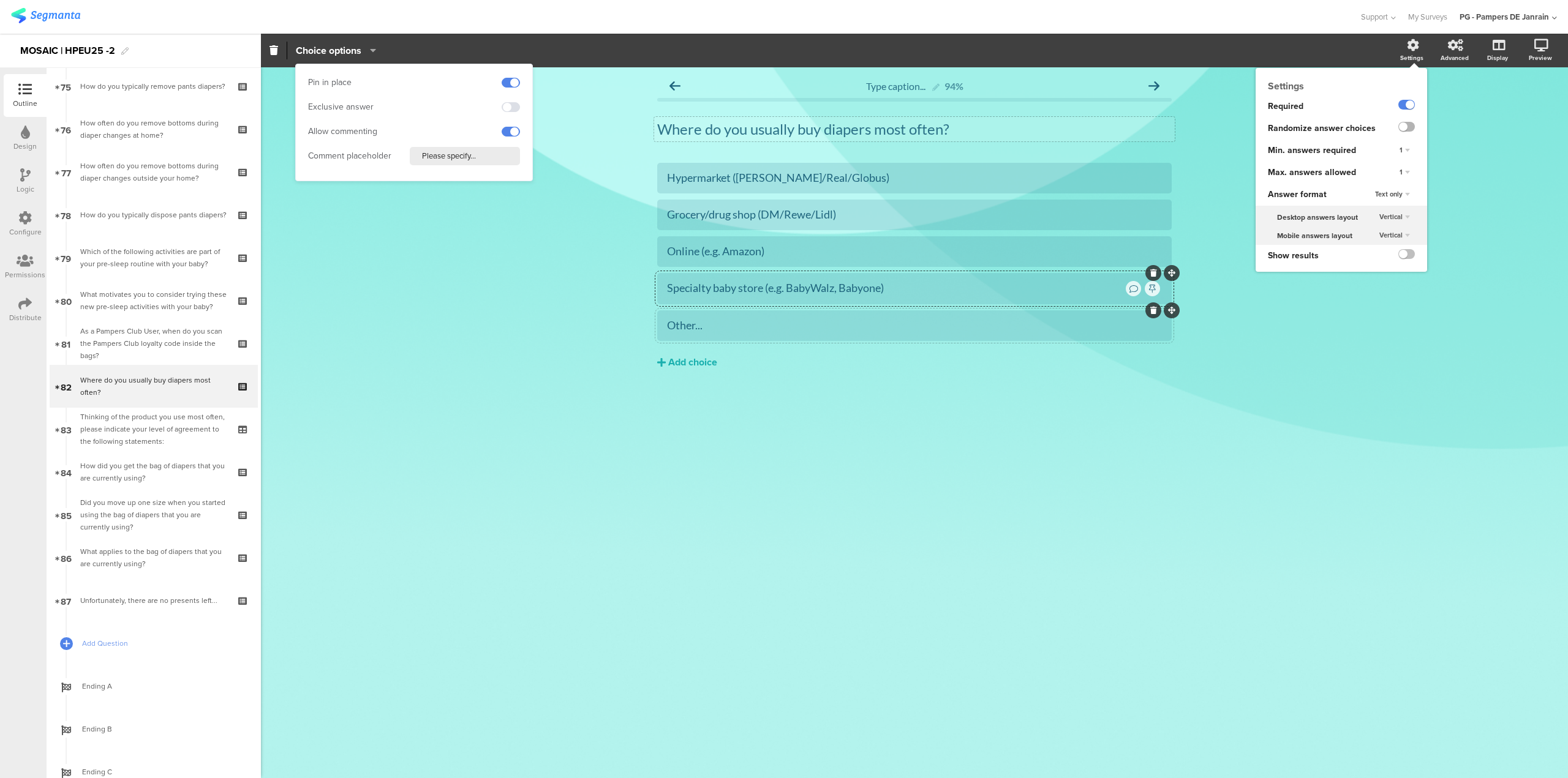
click at [1407, 125] on label at bounding box center [1406, 127] width 16 height 10
click at [0, 0] on input "checkbox" at bounding box center [0, 0] width 0 height 0
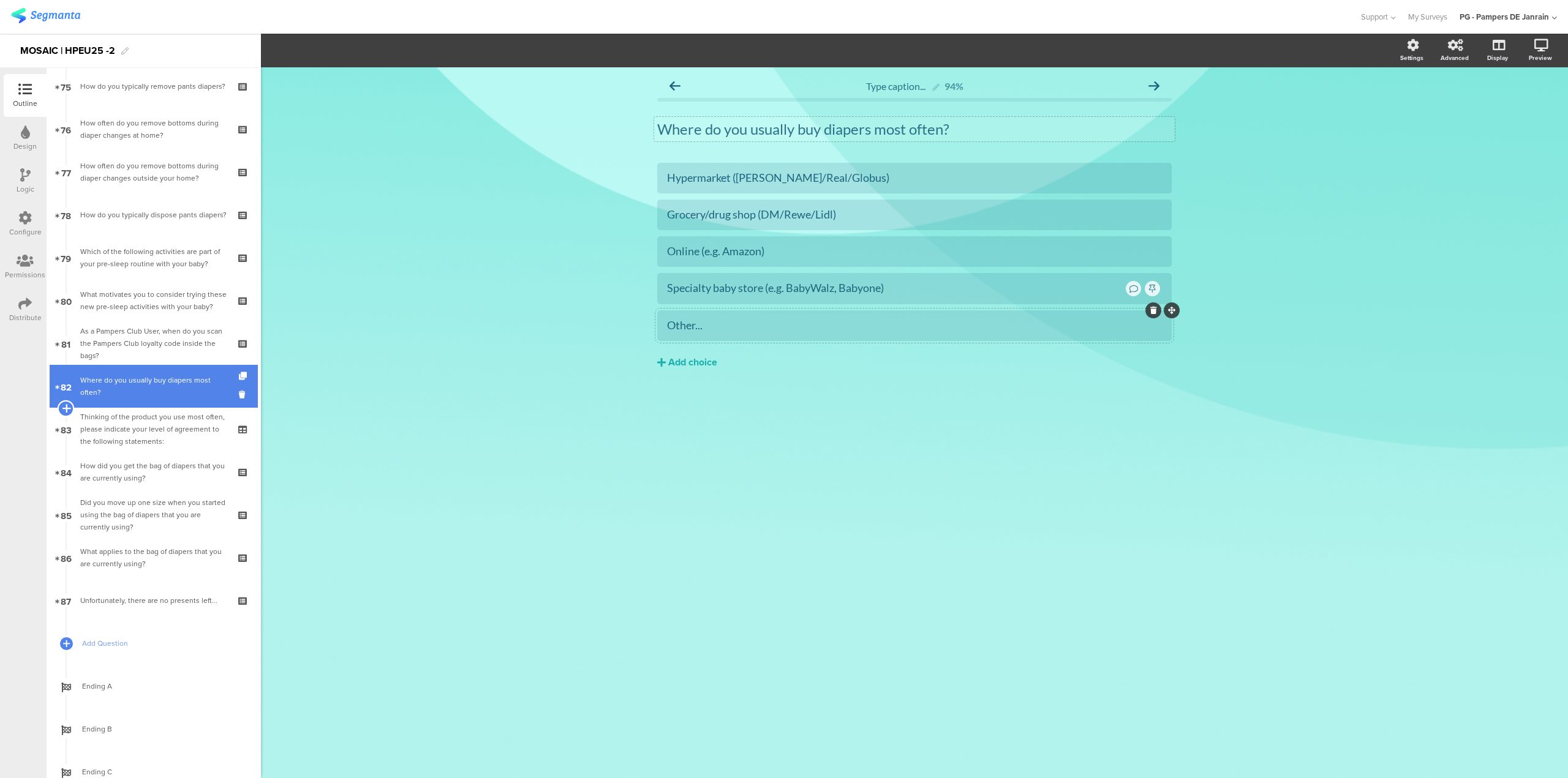
click at [68, 406] on icon at bounding box center [66, 408] width 8 height 11
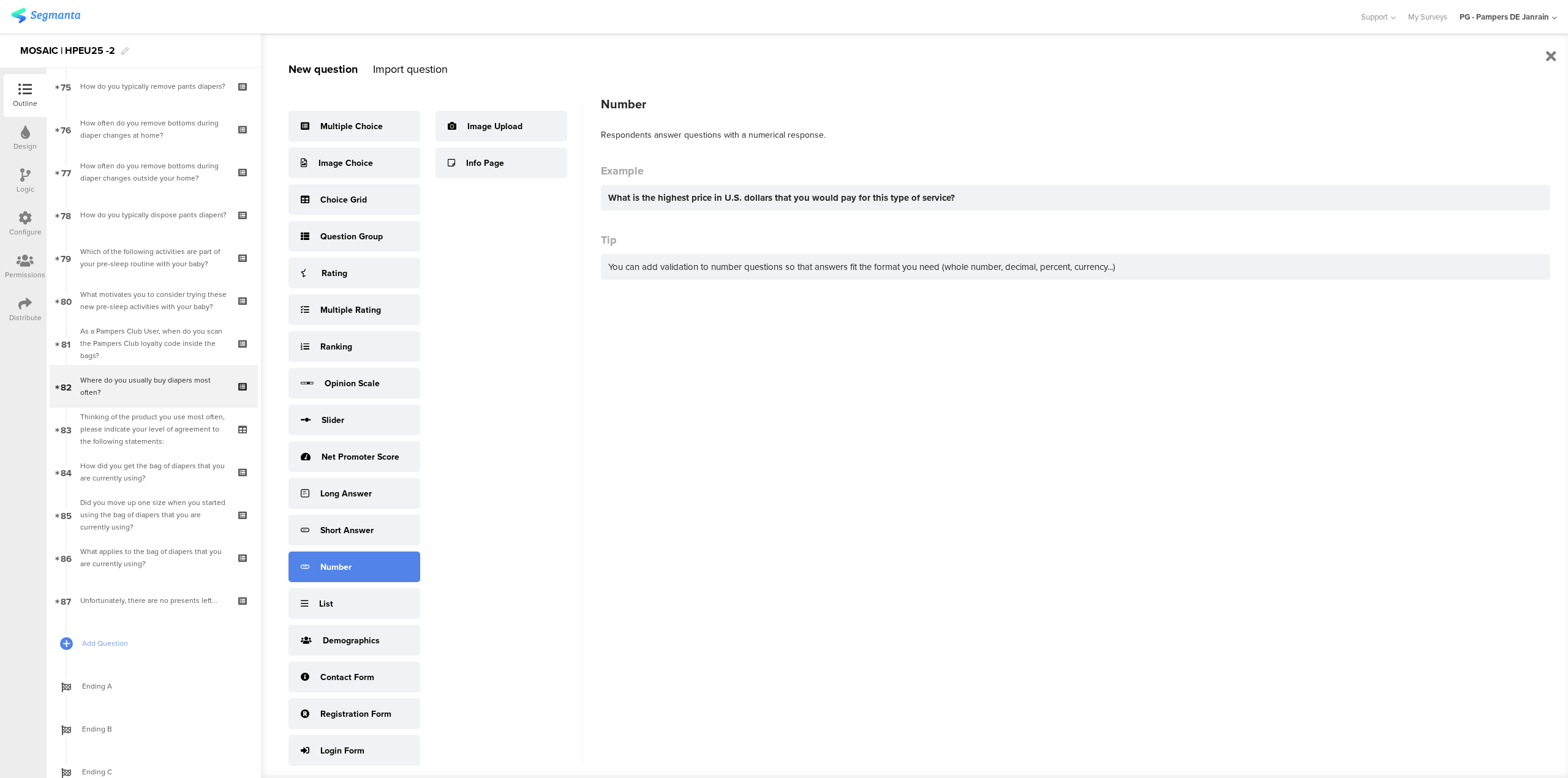
click at [378, 580] on div "Number" at bounding box center [354, 567] width 132 height 31
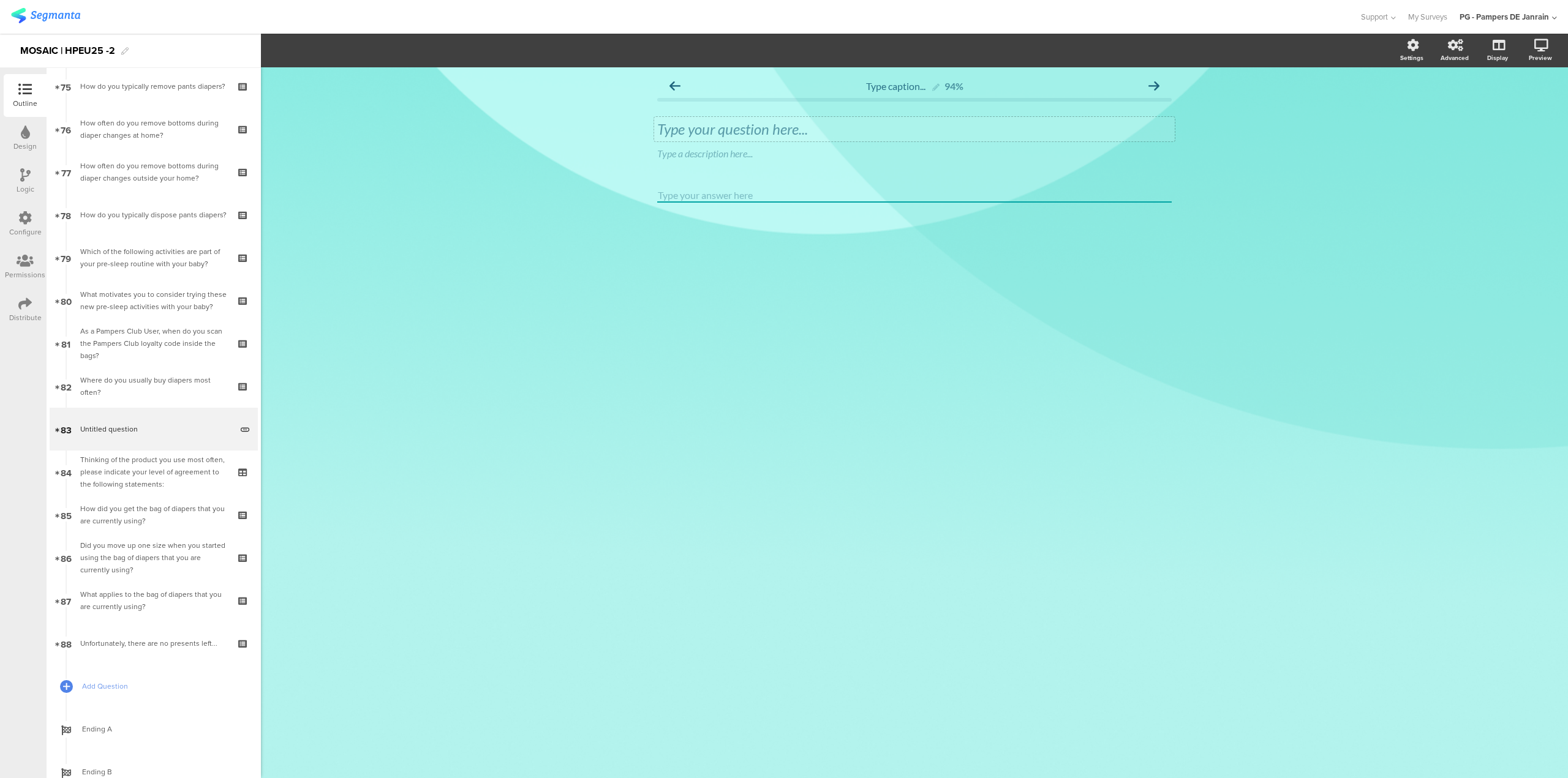
click at [784, 132] on div "Type your question here..." at bounding box center [914, 129] width 514 height 19
click at [1171, 148] on div at bounding box center [1174, 144] width 16 height 16
click at [1178, 149] on div at bounding box center [1174, 144] width 16 height 16
click at [1175, 143] on icon at bounding box center [1174, 144] width 7 height 8
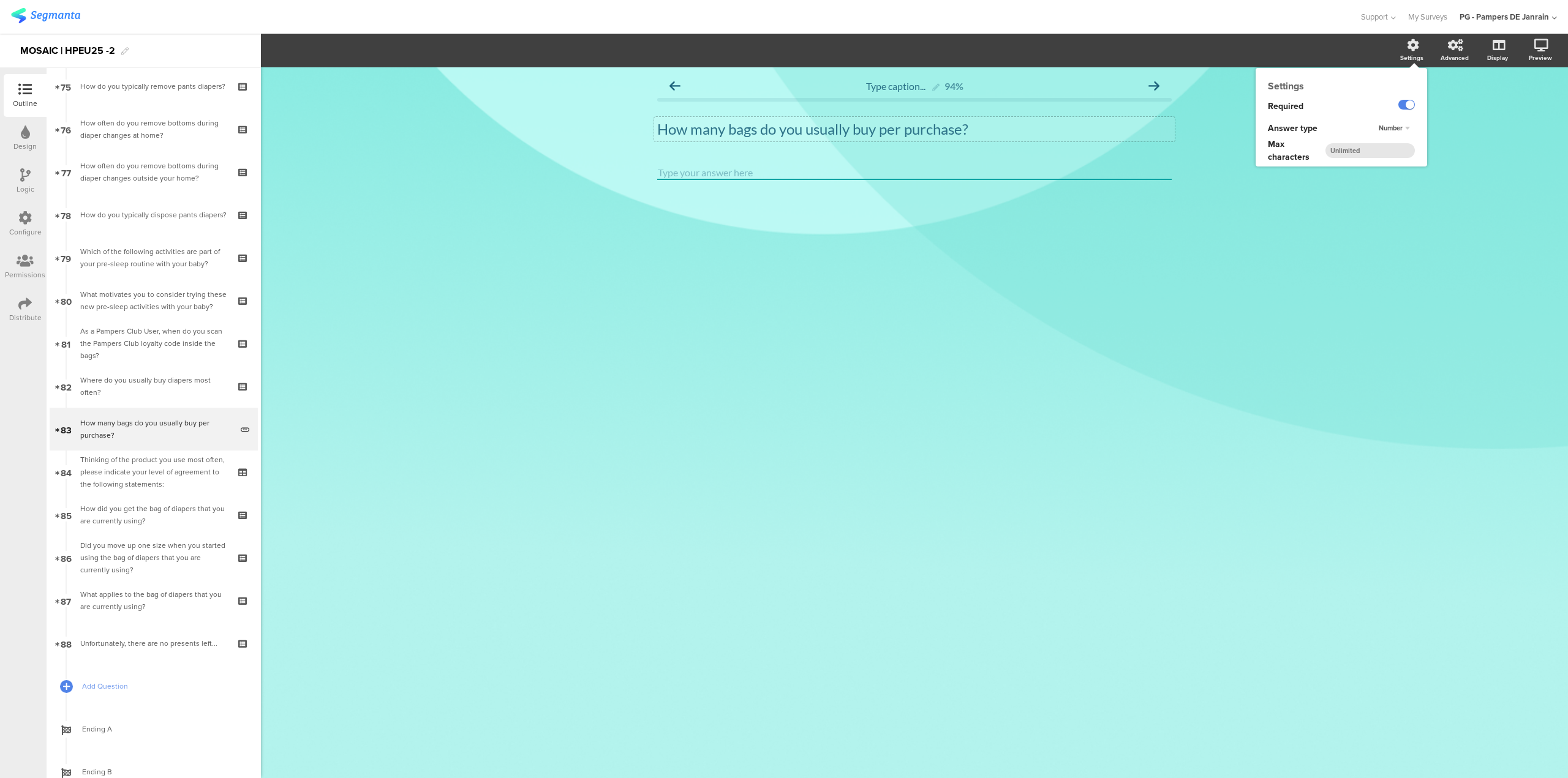
click at [1361, 154] on input "number" at bounding box center [1370, 151] width 90 height 15
type input "2"
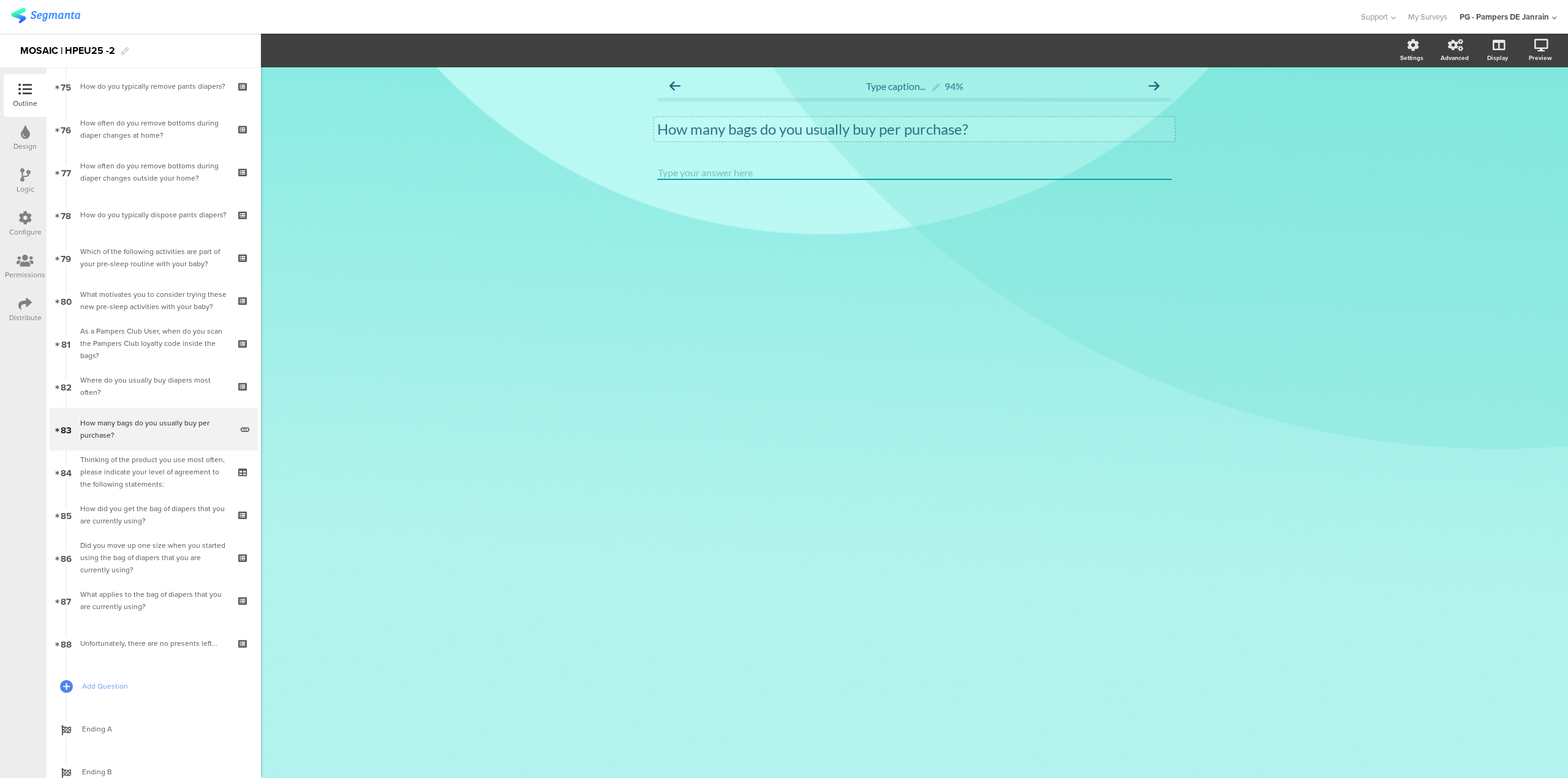
click at [1316, 253] on div "Type caption... 94% How many bags do you usually buy per purchase? How many bag…" at bounding box center [914, 422] width 1307 height 711
click at [66, 448] on icon at bounding box center [66, 451] width 8 height 11
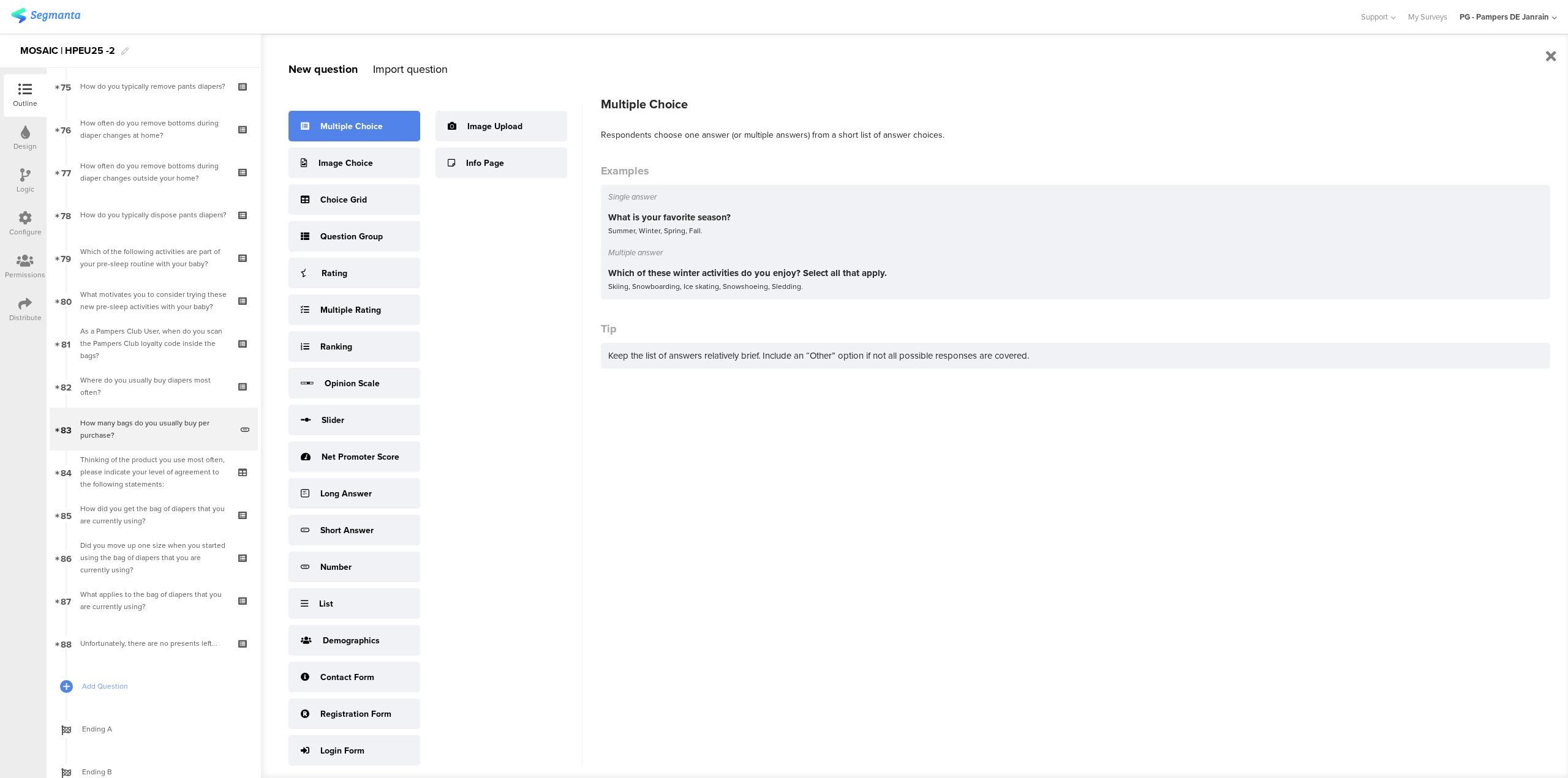
click at [336, 127] on div "Multiple Choice" at bounding box center [351, 126] width 63 height 13
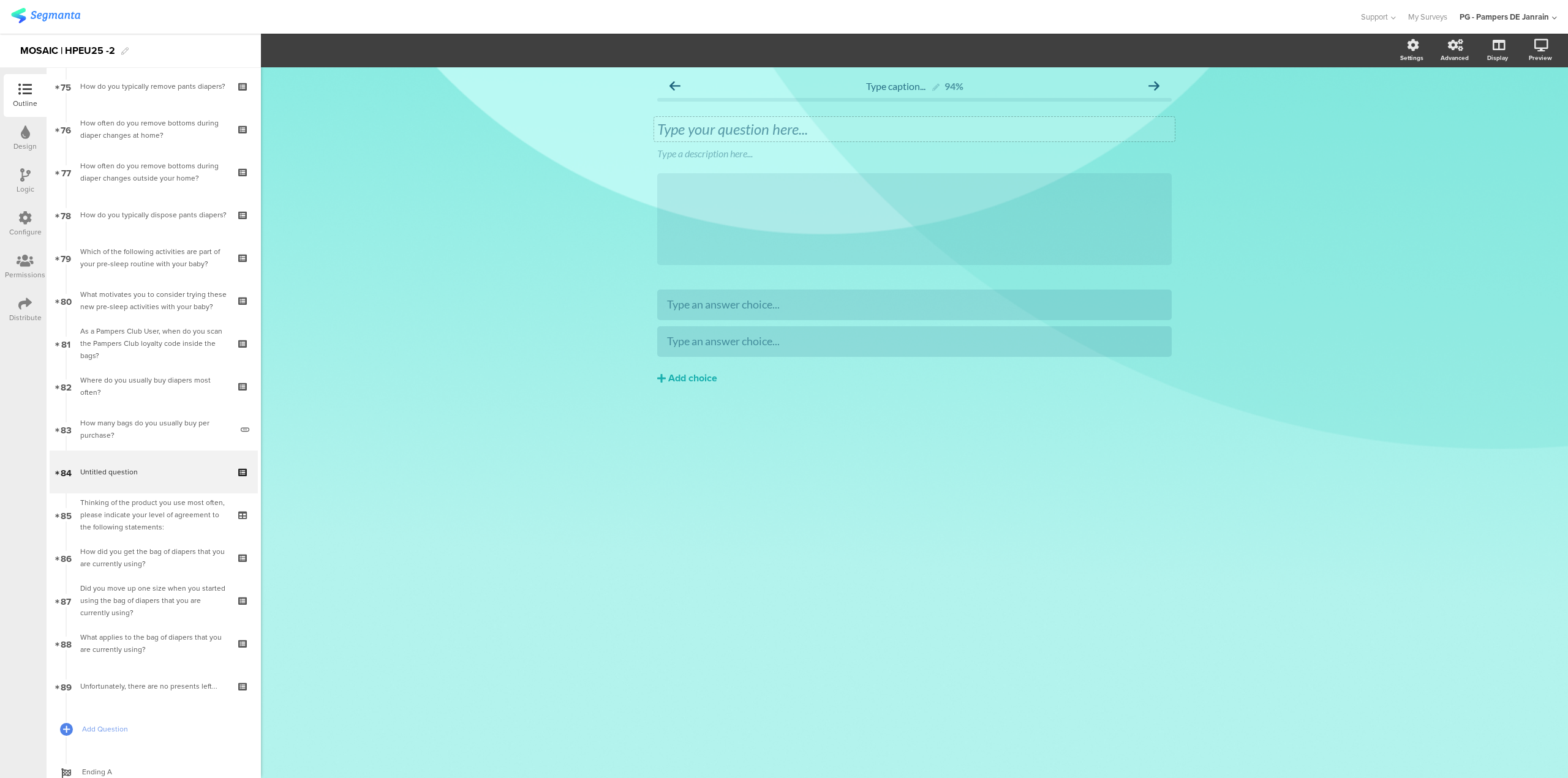
click at [815, 125] on div "Type your question here..." at bounding box center [914, 129] width 514 height 19
click at [1177, 147] on icon at bounding box center [1174, 144] width 7 height 8
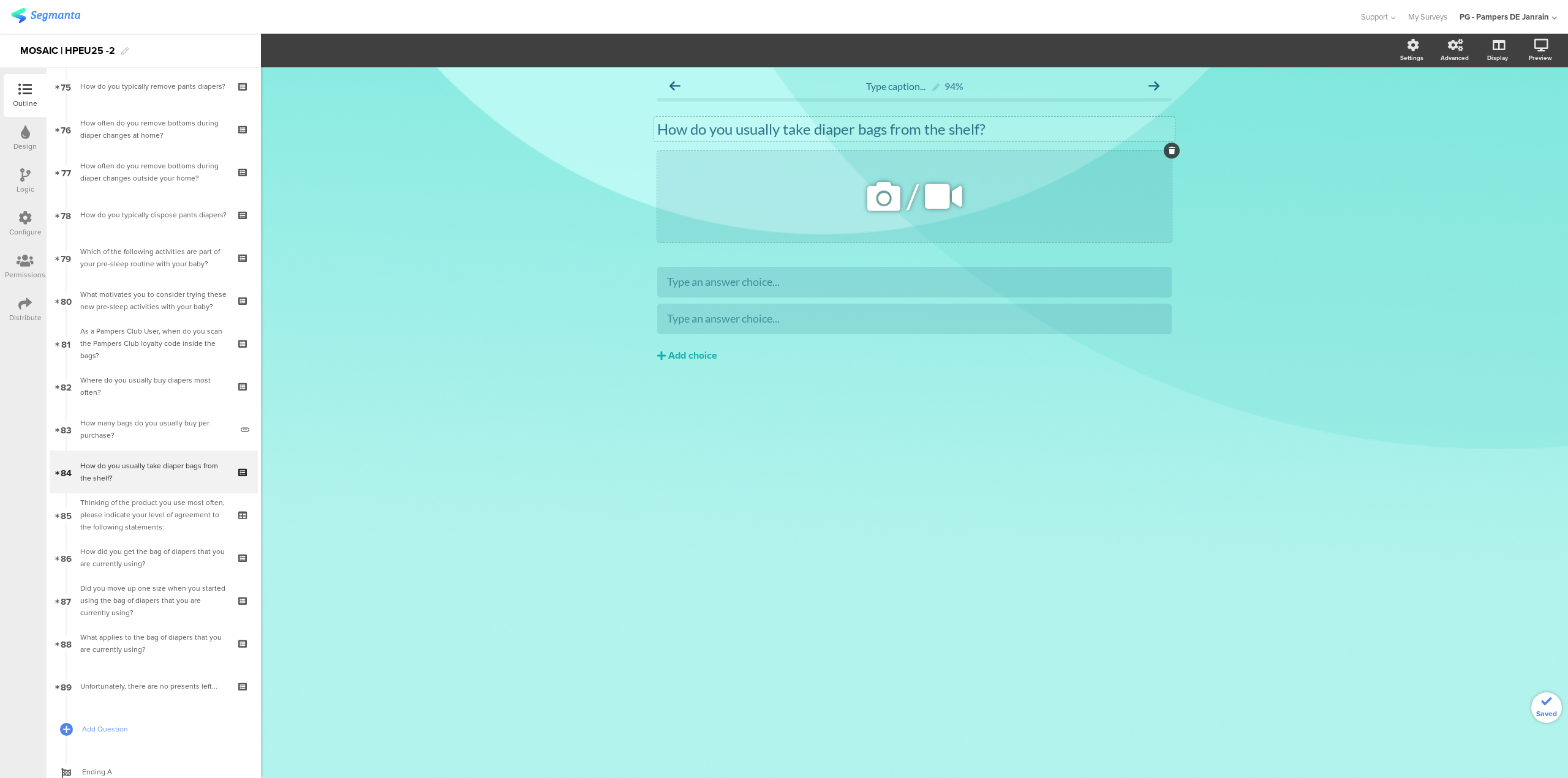
click at [1171, 150] on icon at bounding box center [1172, 151] width 7 height 8
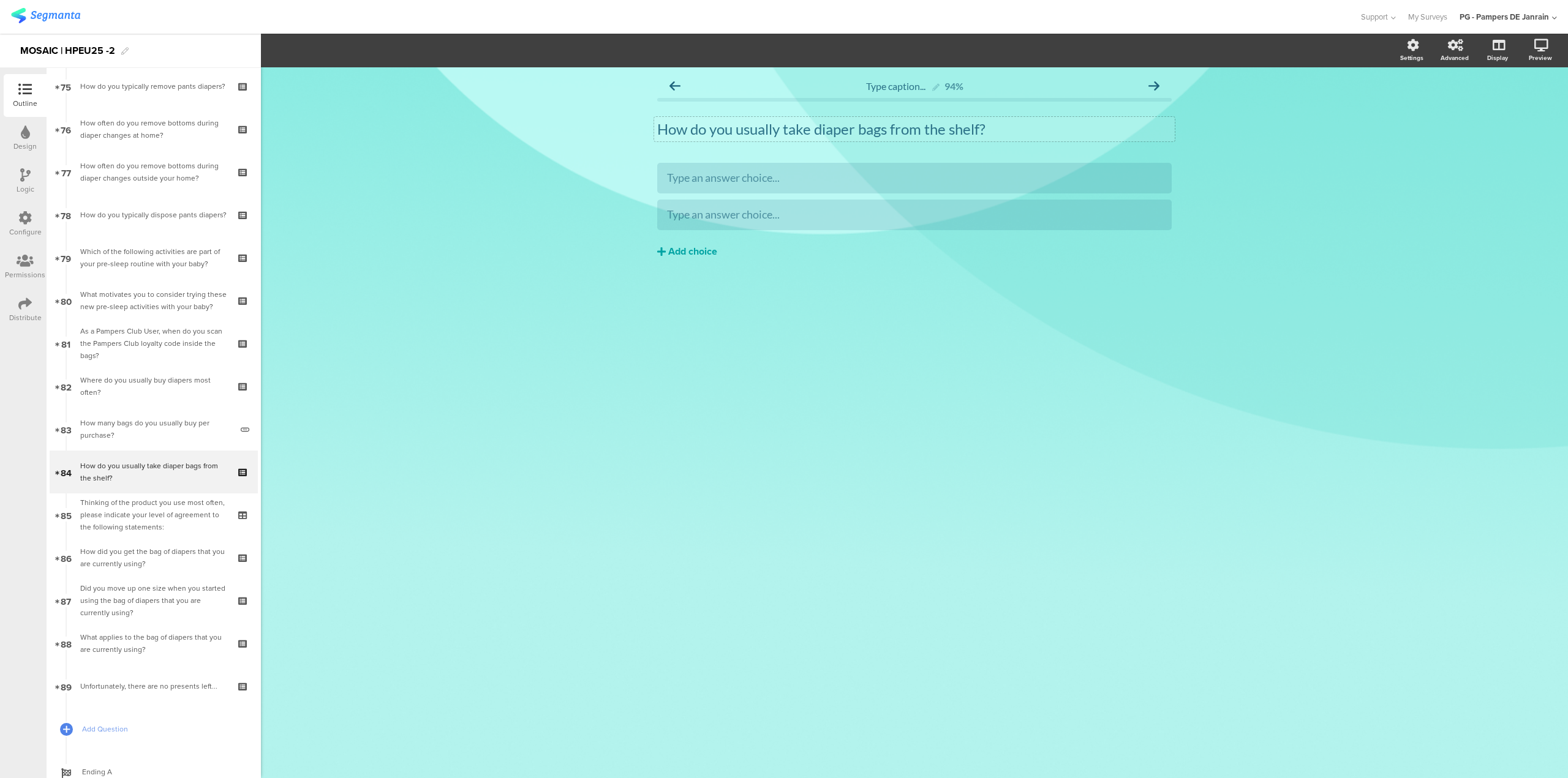
click at [663, 247] on icon at bounding box center [661, 252] width 8 height 10
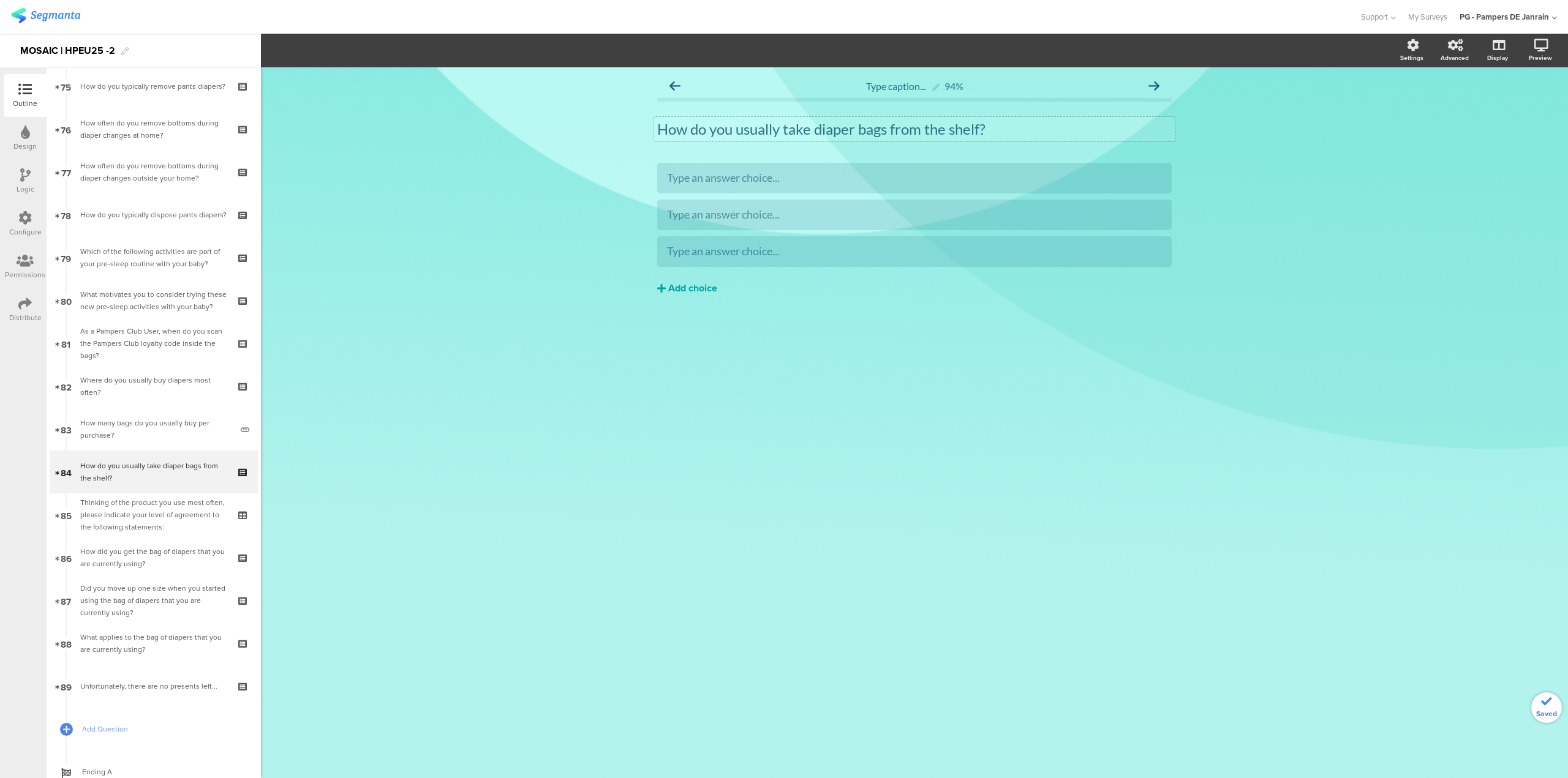
click at [703, 287] on div "Add choice" at bounding box center [692, 289] width 49 height 13
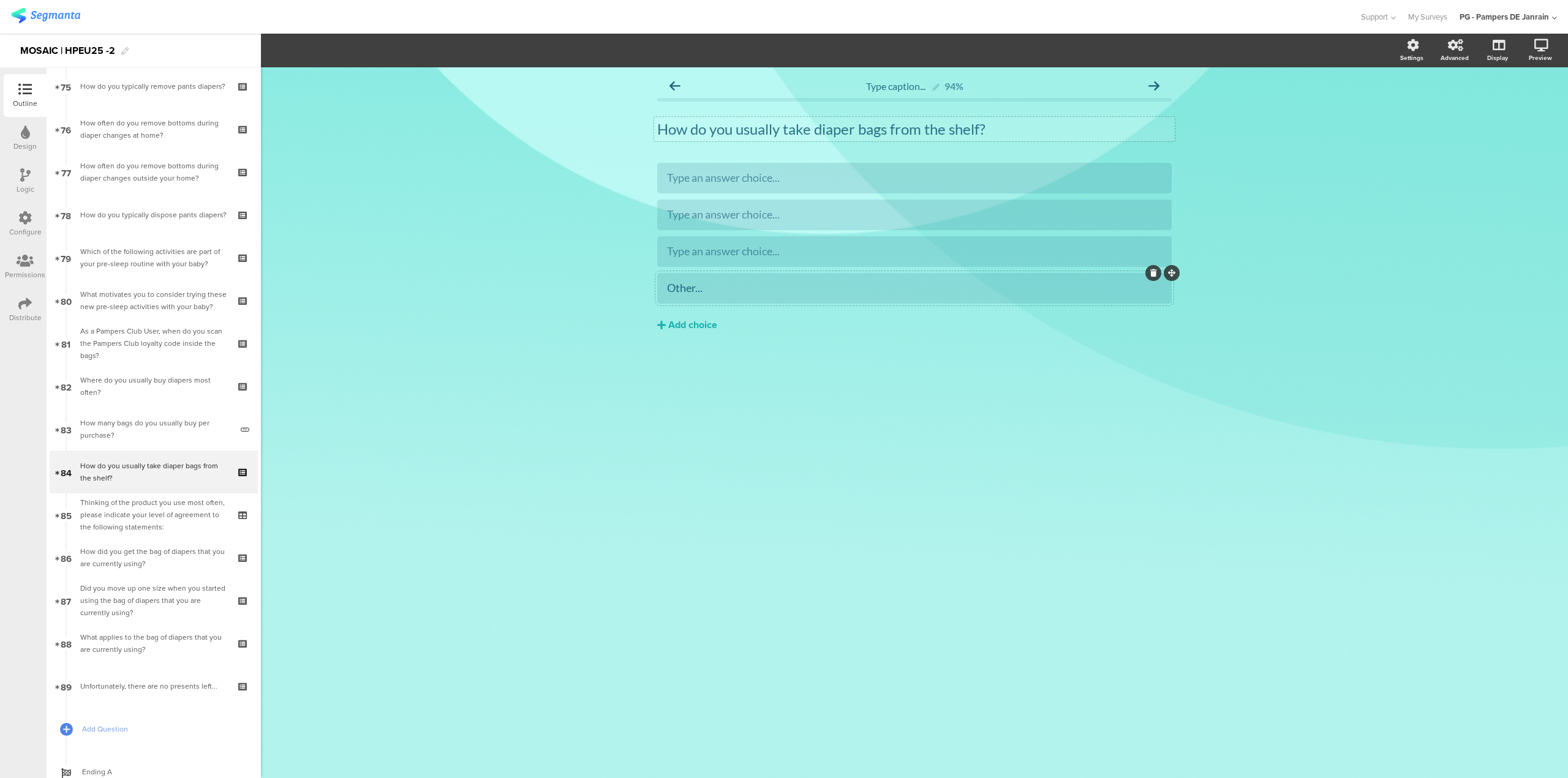
click at [773, 300] on div at bounding box center [914, 289] width 514 height 31
click at [355, 36] on section "Pin in place Exclusive answer Allow commenting Choice options Settings Advanced…" at bounding box center [914, 51] width 1307 height 34
click at [757, 279] on div "Other..." at bounding box center [914, 288] width 495 height 20
click at [361, 52] on span "Choice options" at bounding box center [328, 50] width 66 height 14
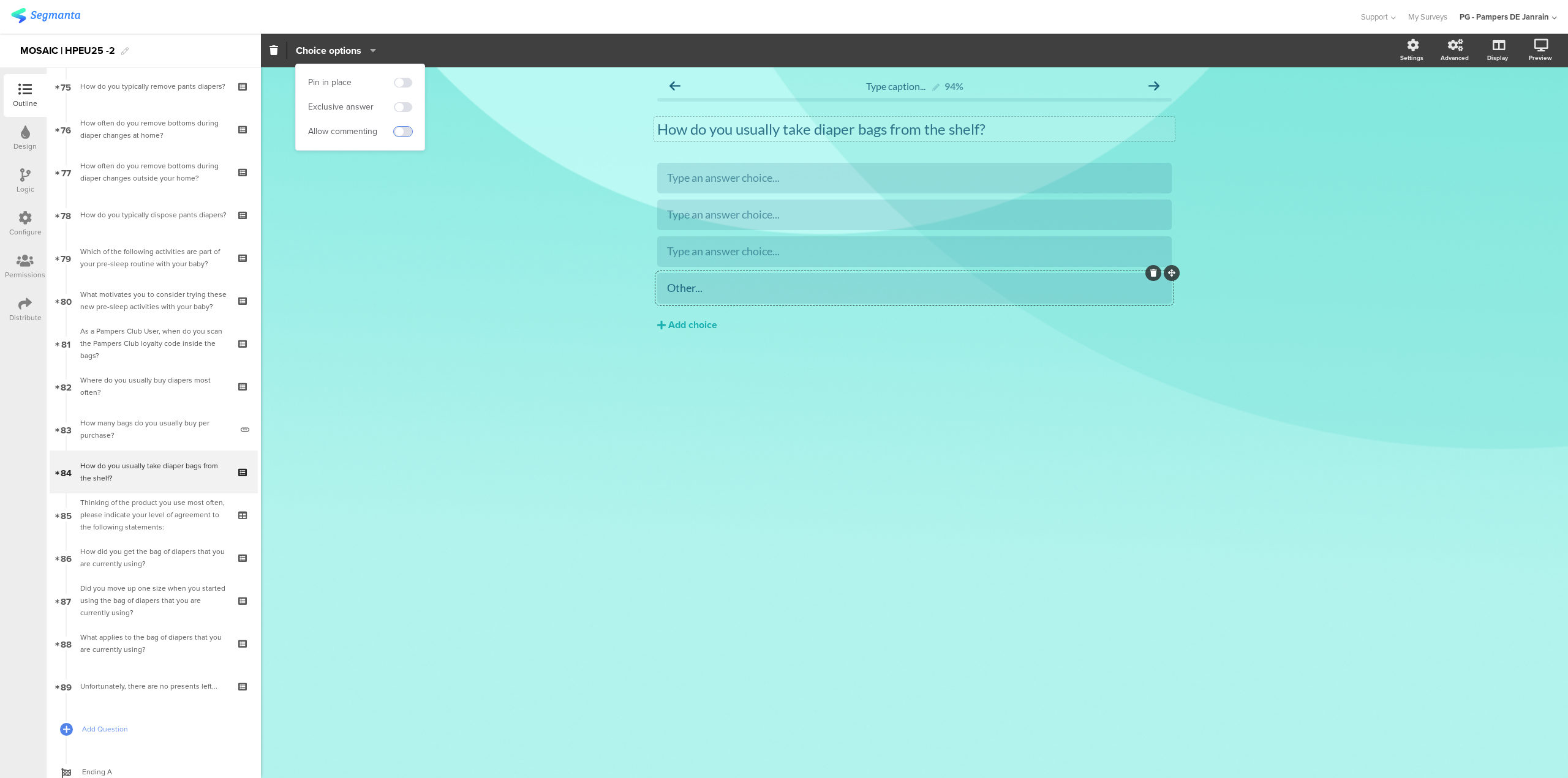
click at [398, 130] on span at bounding box center [403, 131] width 19 height 10
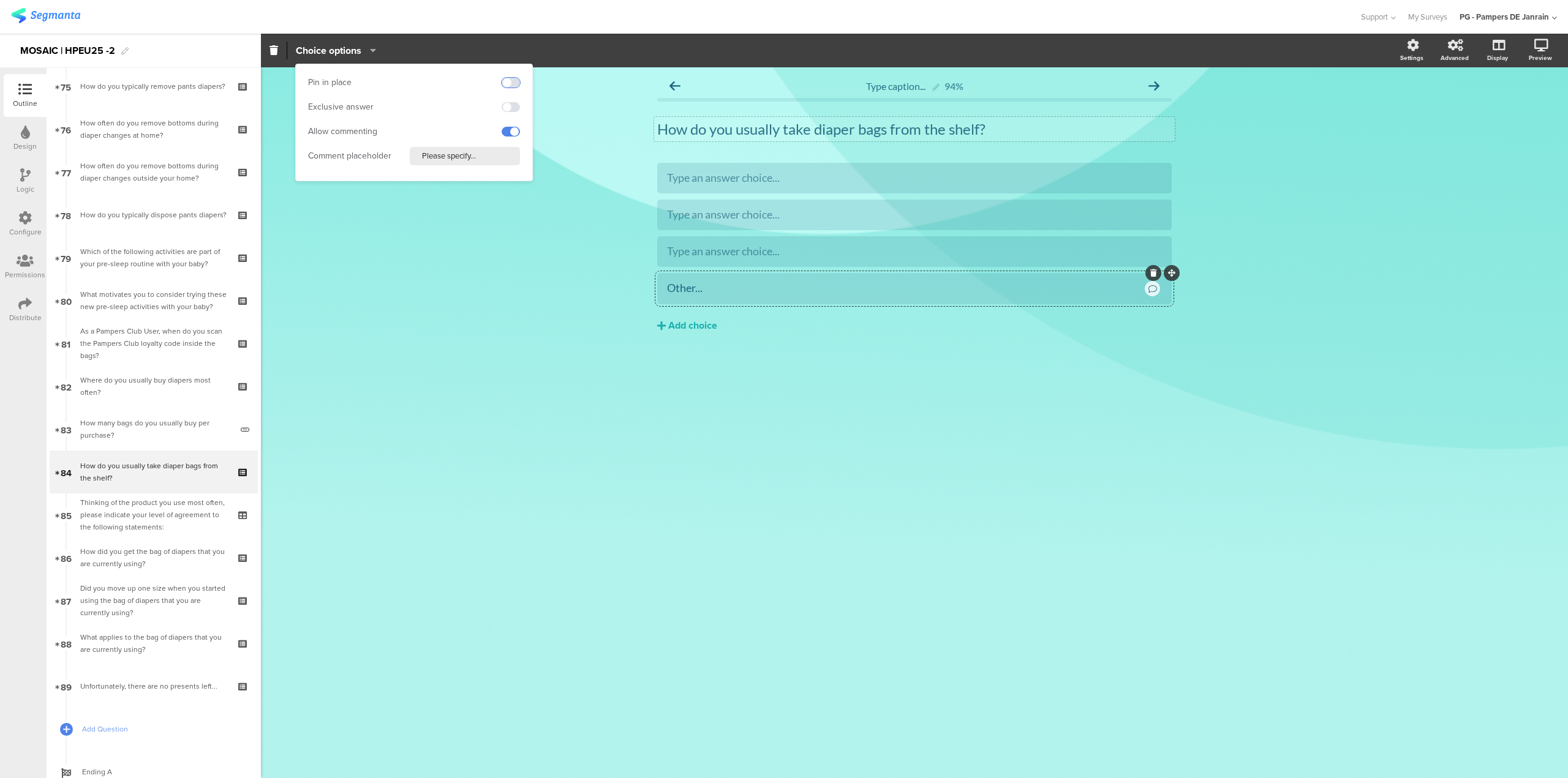
click at [513, 83] on span at bounding box center [511, 83] width 19 height 10
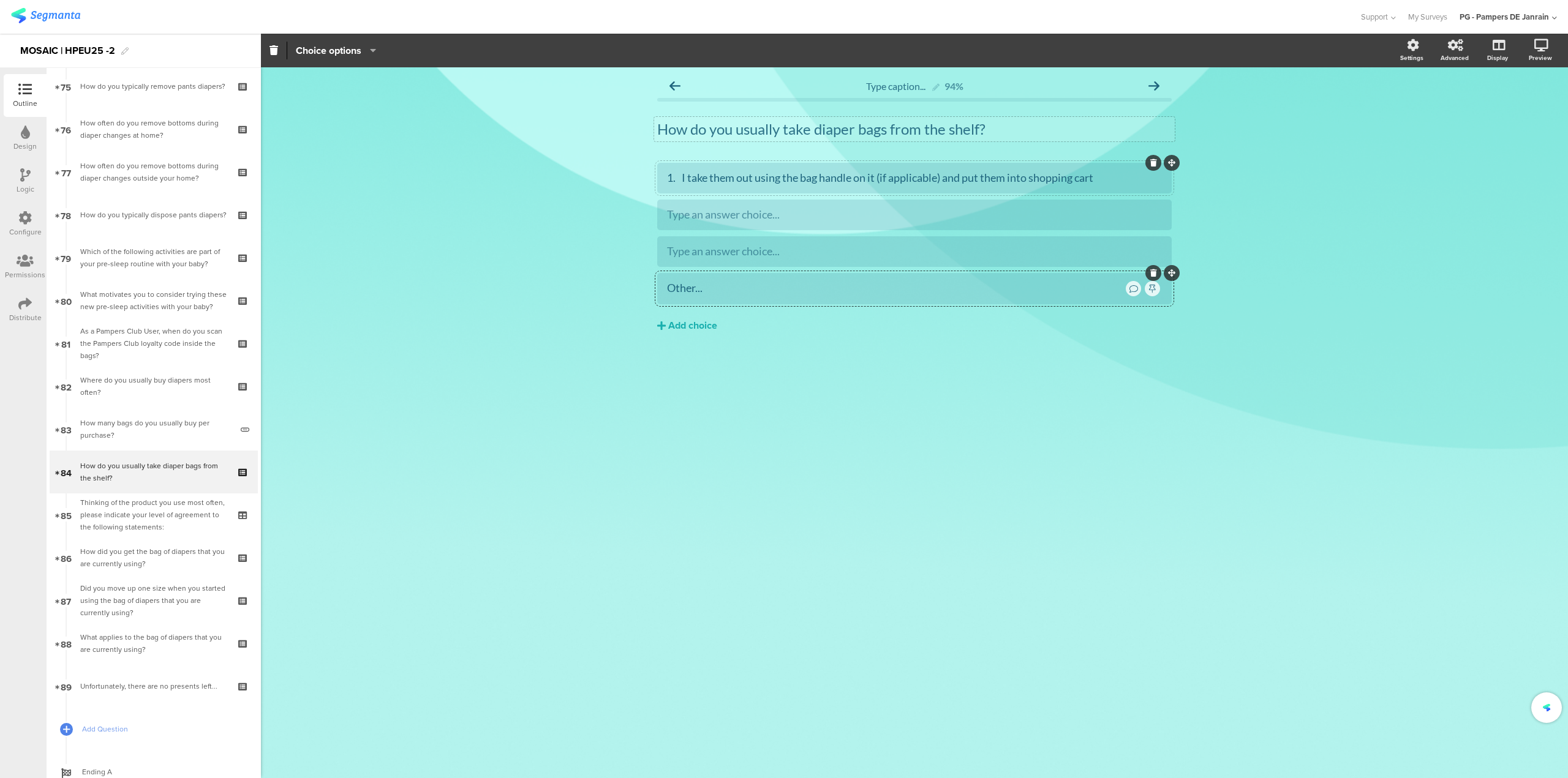
click at [686, 178] on div "1. I take them out using the bag handle on it (if applicable) and put them into…" at bounding box center [914, 178] width 495 height 14
click at [681, 215] on div "2. I grab on the bag directly with one hand and put them into shopping cart" at bounding box center [914, 215] width 495 height 14
click at [824, 260] on div "Type an answer choice..." at bounding box center [914, 252] width 495 height 20
click at [760, 250] on div "3. I hold bags with two hands and put them into shopping cart" at bounding box center [914, 252] width 495 height 14
click at [736, 502] on div "Type caption... 94% How do you usually take diaper bags from the shelf? How do …" at bounding box center [914, 422] width 1307 height 711
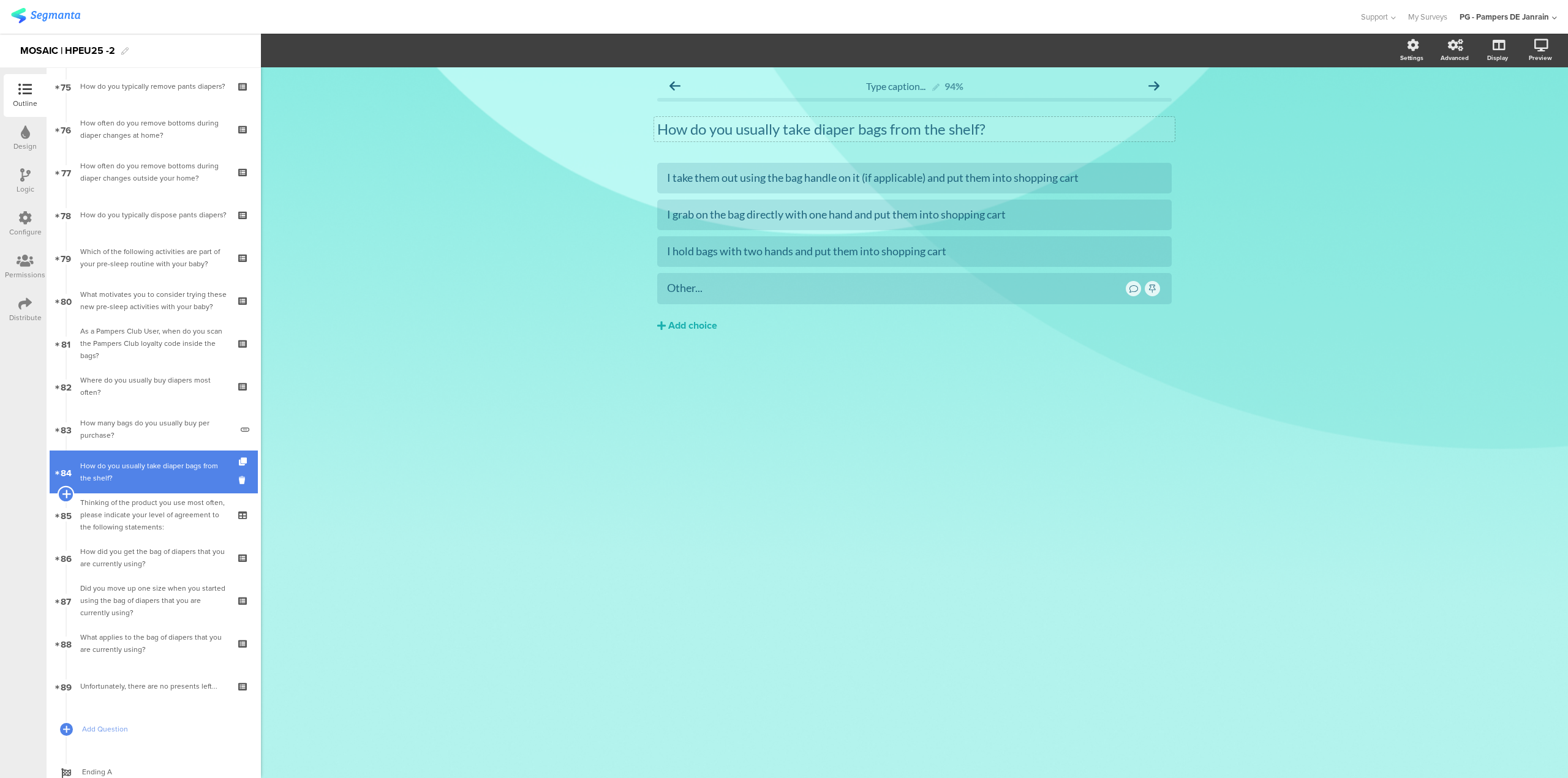
click at [65, 496] on icon at bounding box center [66, 494] width 8 height 11
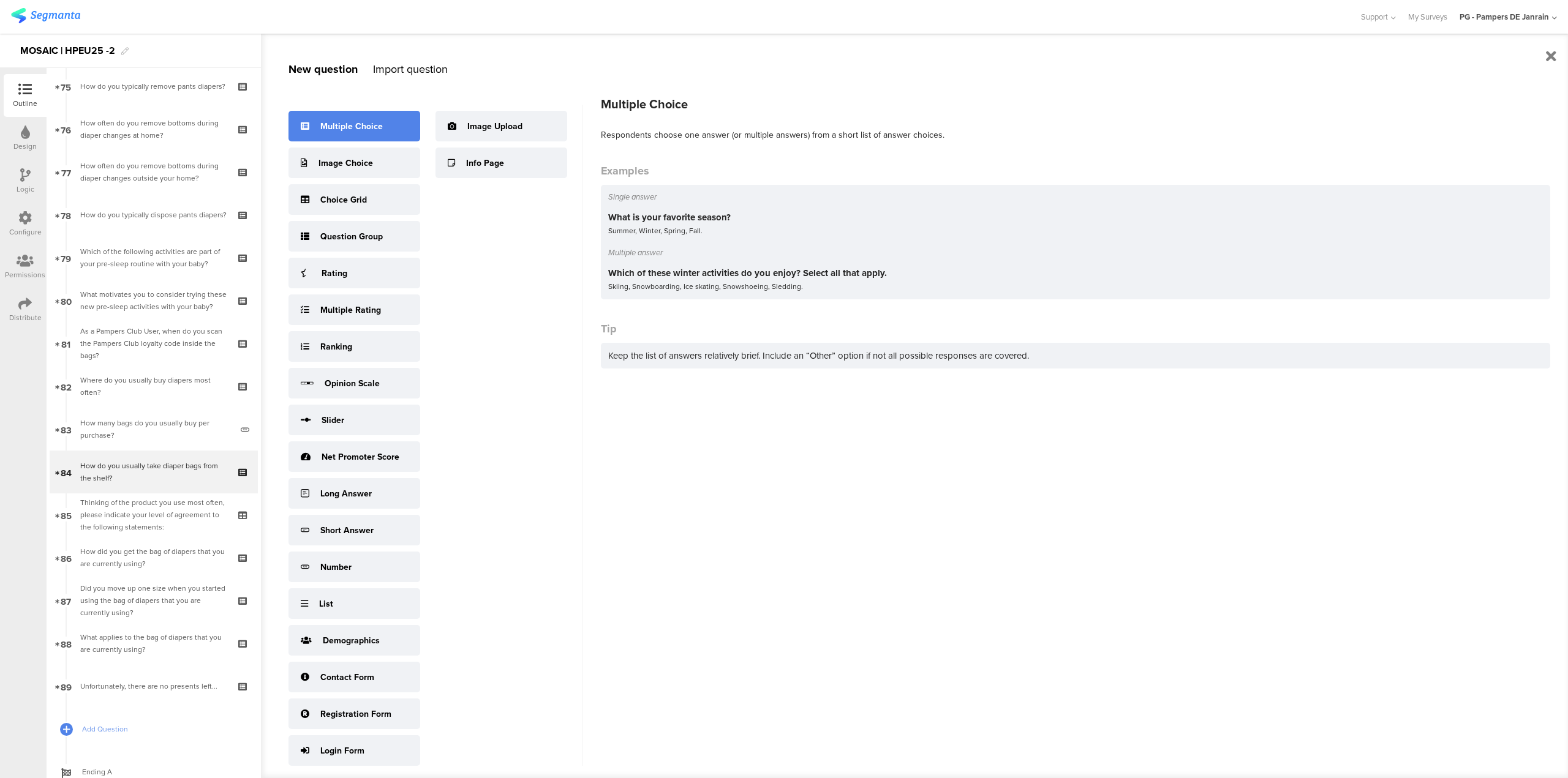
click at [361, 119] on div "Multiple Choice" at bounding box center [354, 127] width 132 height 31
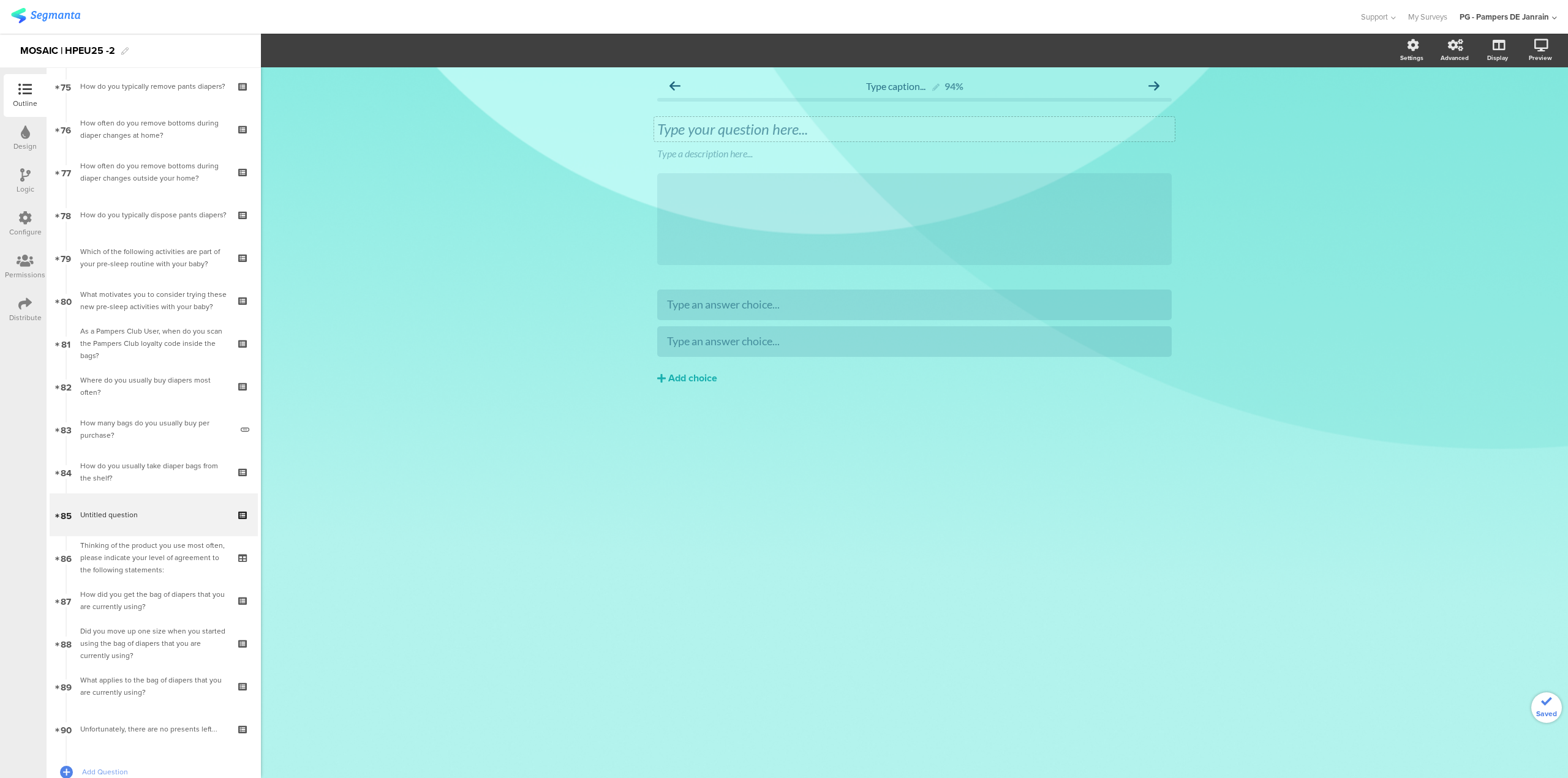
click at [796, 127] on div "Type your question here..." at bounding box center [914, 129] width 514 height 19
click at [0, 0] on icon at bounding box center [0, 0] width 0 height 0
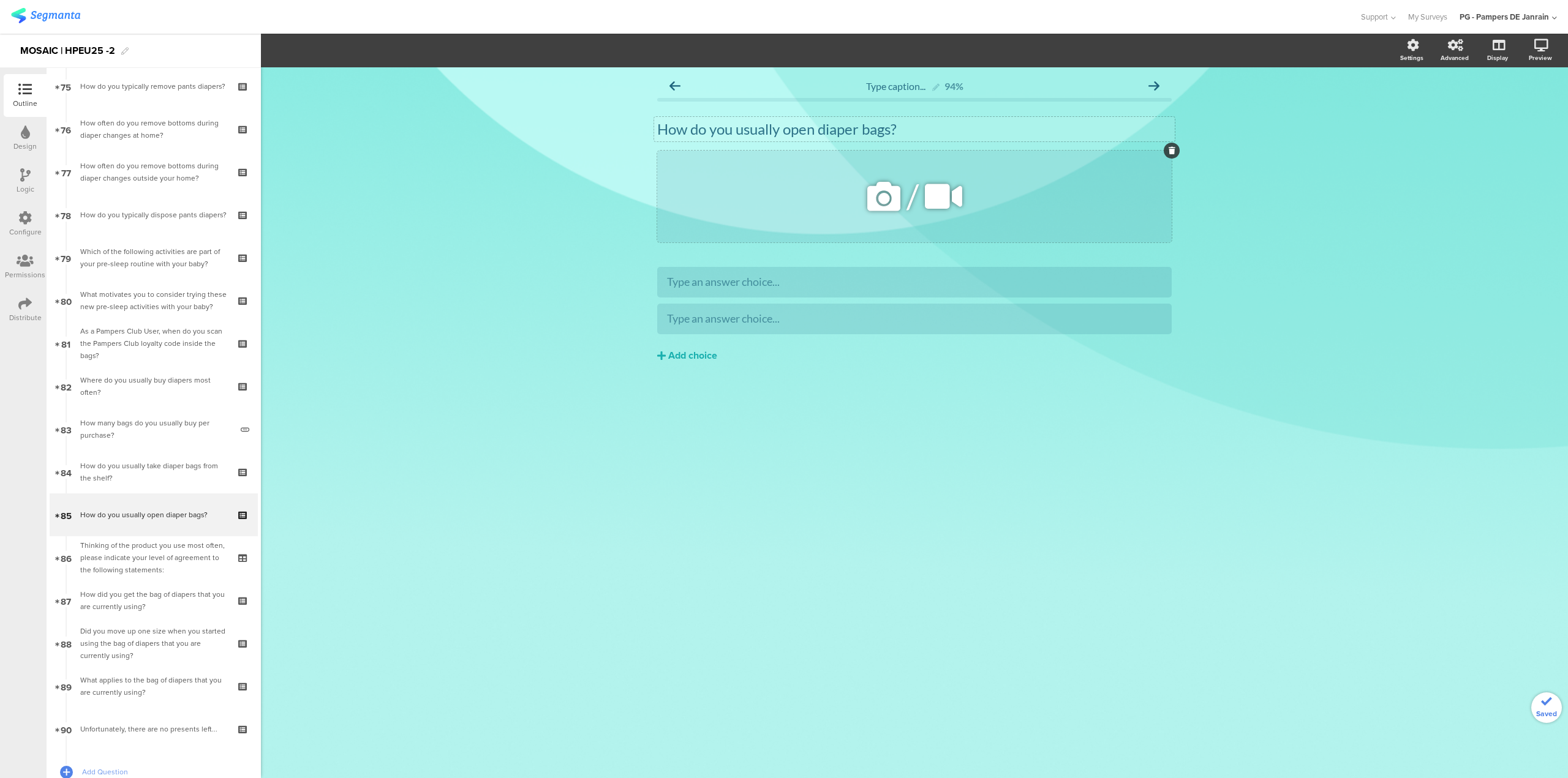
click at [1172, 155] on div at bounding box center [1171, 151] width 16 height 16
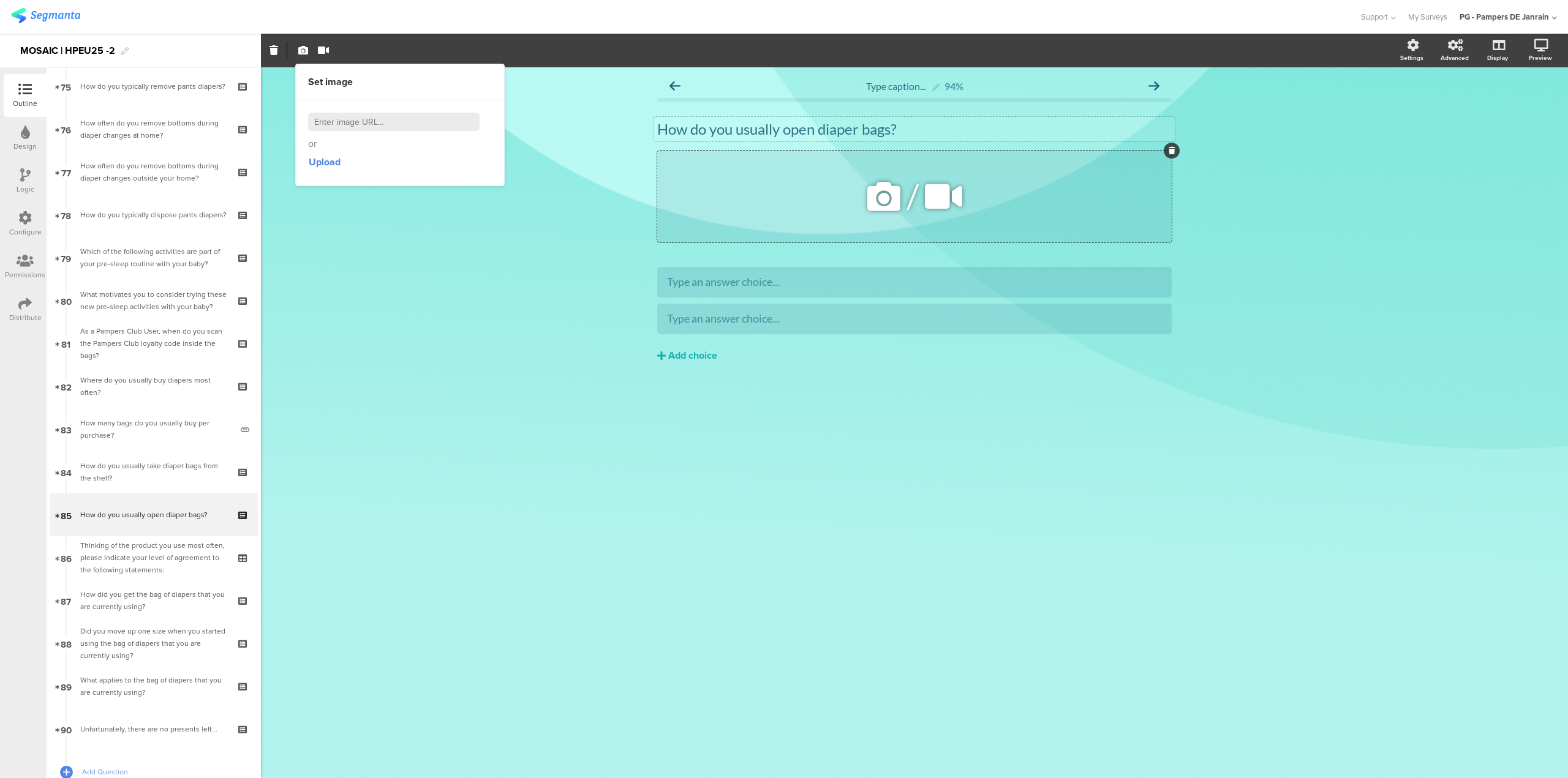
click at [1179, 155] on div at bounding box center [1170, 151] width 19 height 16
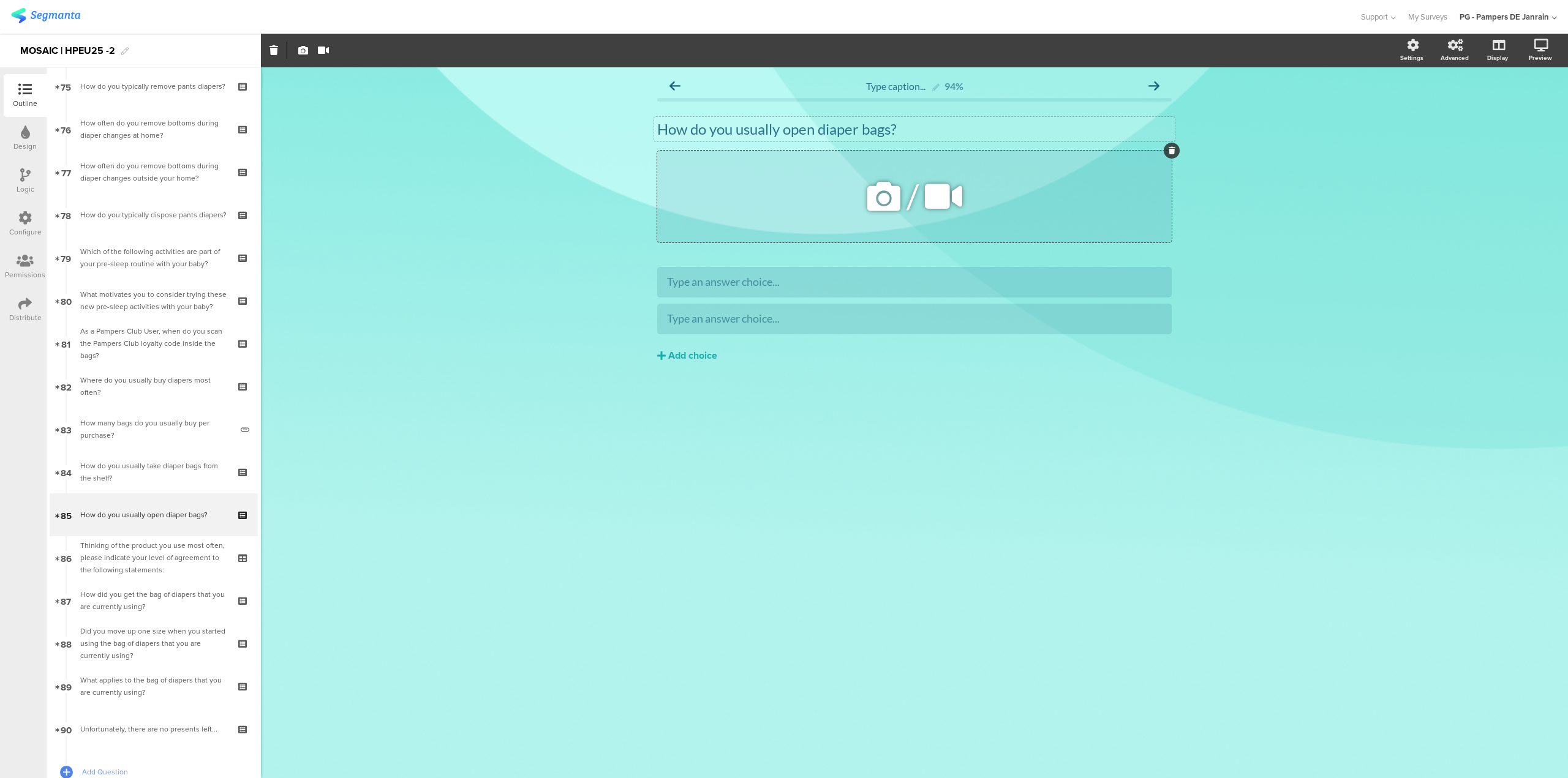
click at [1176, 153] on div at bounding box center [1171, 151] width 16 height 16
click at [1167, 150] on div at bounding box center [1171, 151] width 16 height 16
click at [1175, 148] on div at bounding box center [1171, 151] width 16 height 16
click at [1166, 148] on div at bounding box center [1171, 151] width 16 height 16
click at [1170, 150] on icon at bounding box center [1172, 151] width 7 height 8
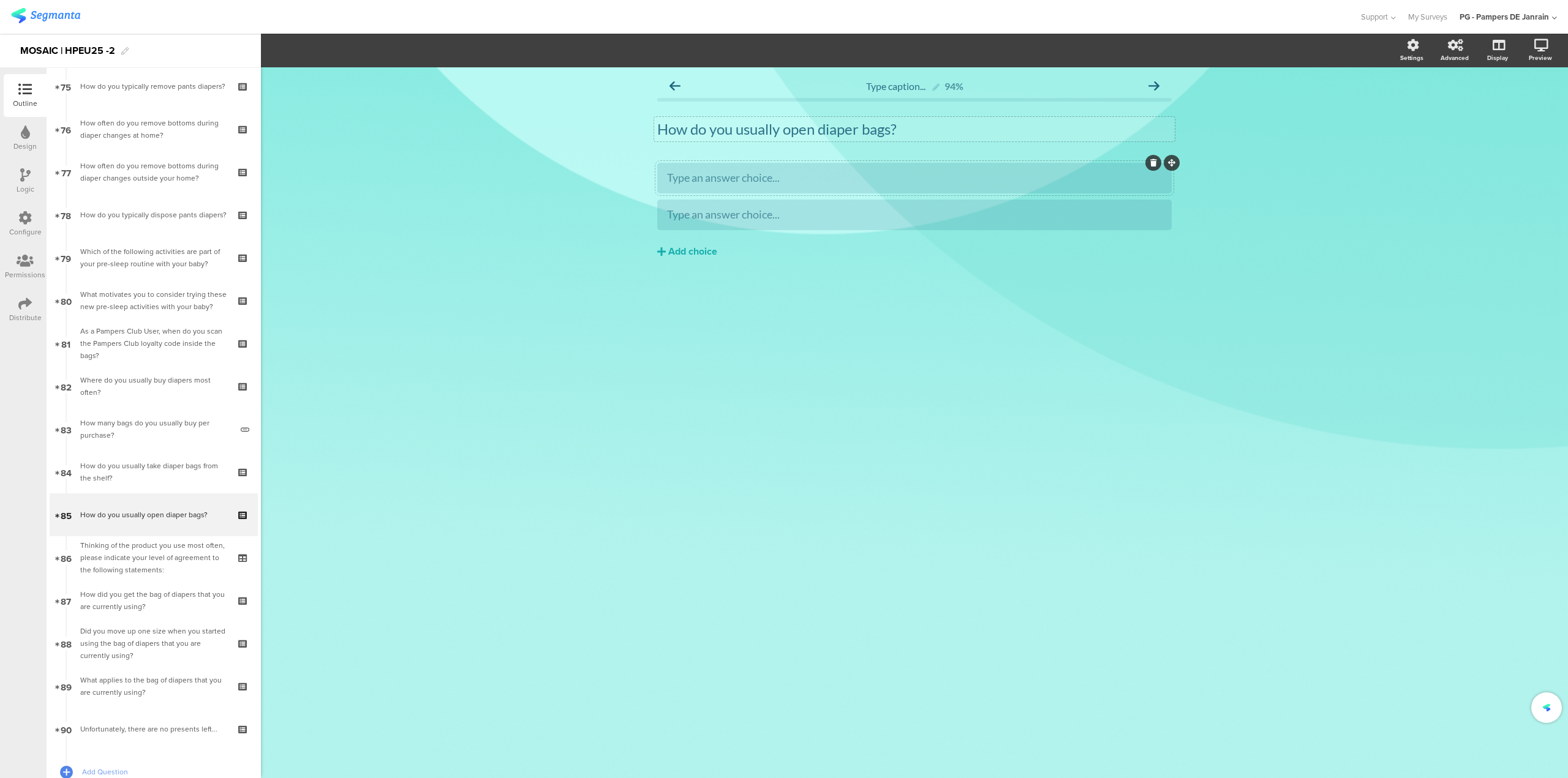
click at [1130, 174] on div "Type an answer choice..." at bounding box center [914, 178] width 495 height 14
click at [715, 250] on div "Add choice" at bounding box center [692, 252] width 49 height 13
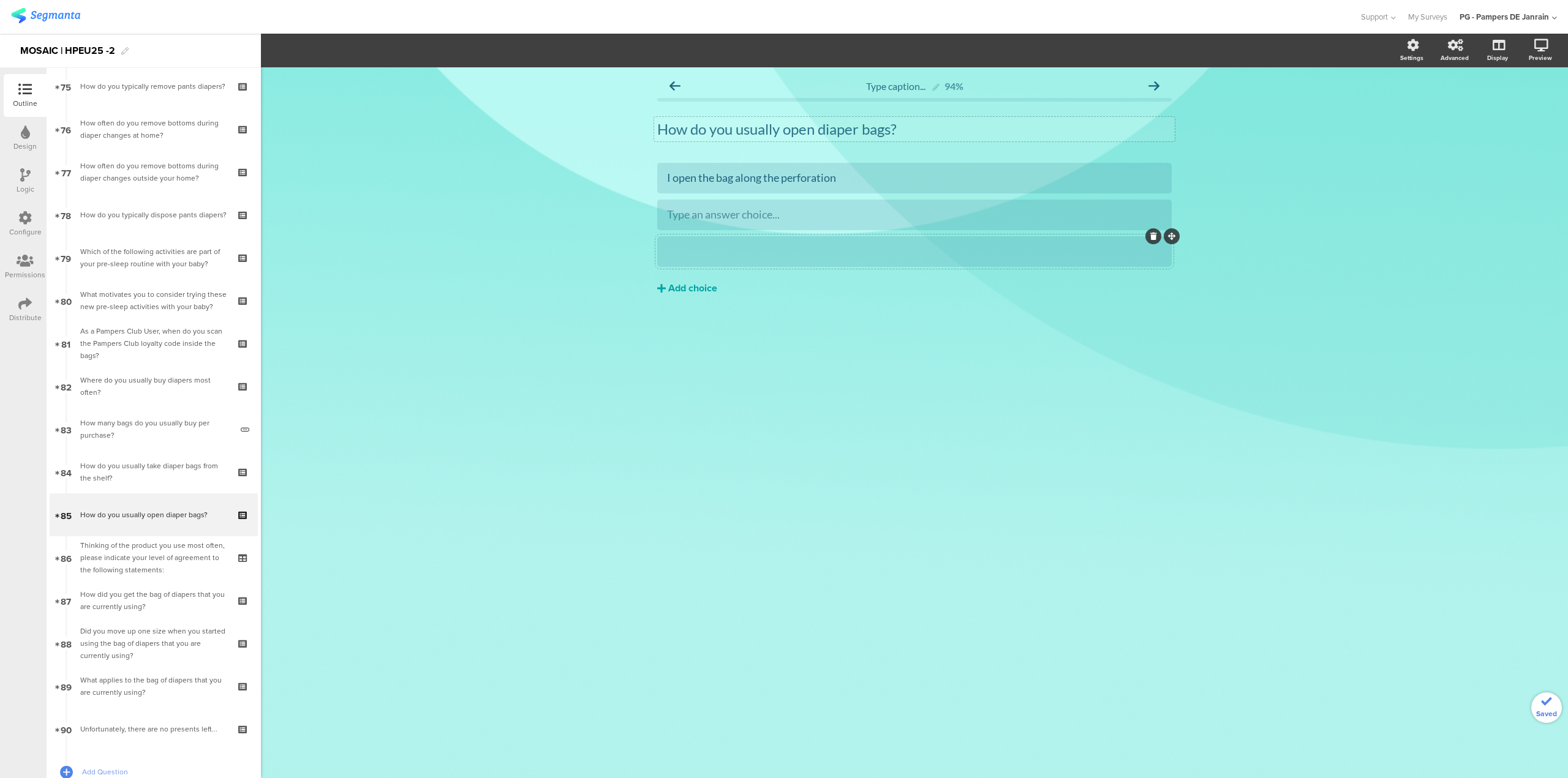
click at [689, 284] on div "Add choice" at bounding box center [692, 289] width 49 height 13
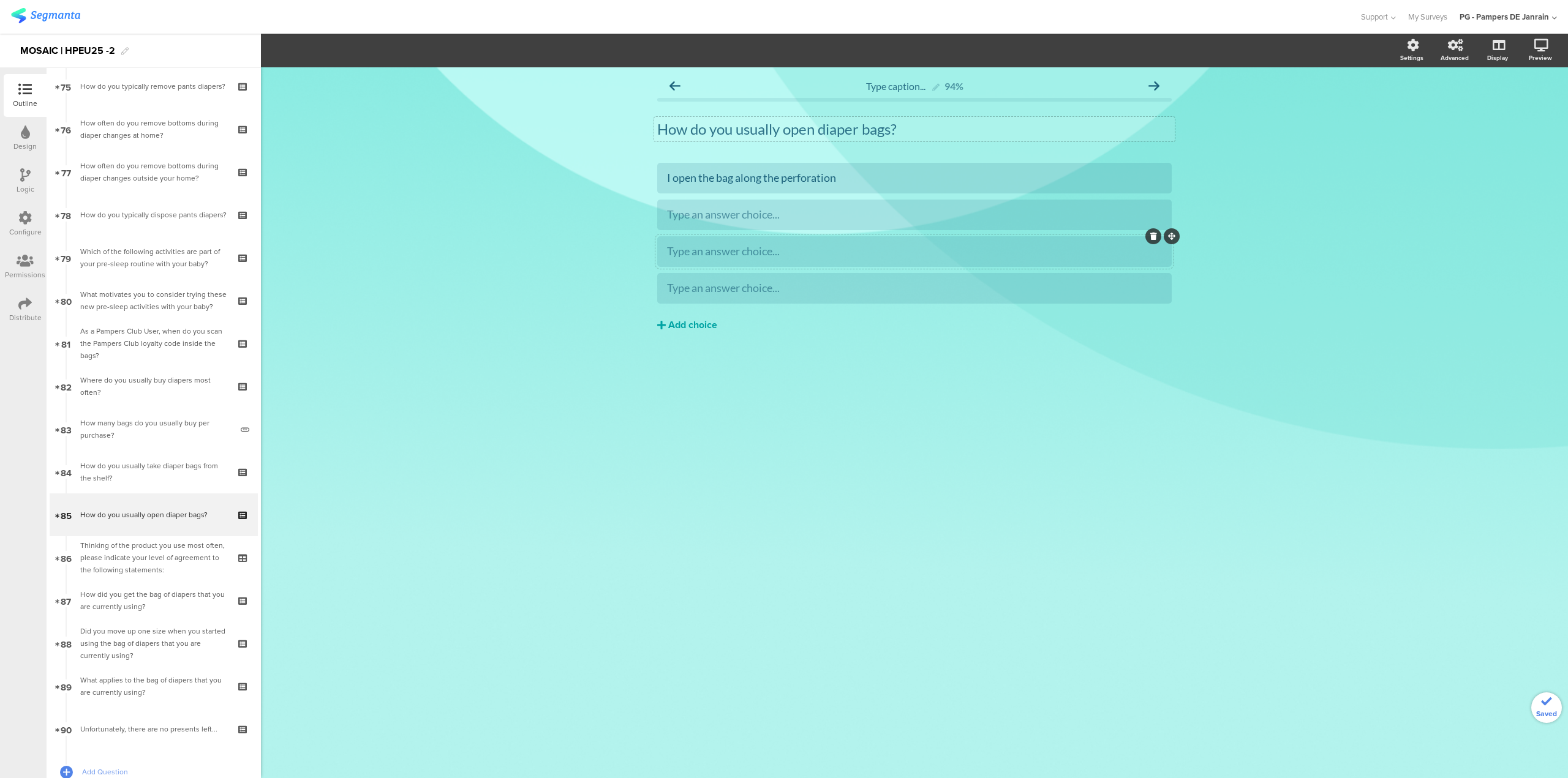
click at [685, 328] on div "Add choice" at bounding box center [692, 325] width 49 height 13
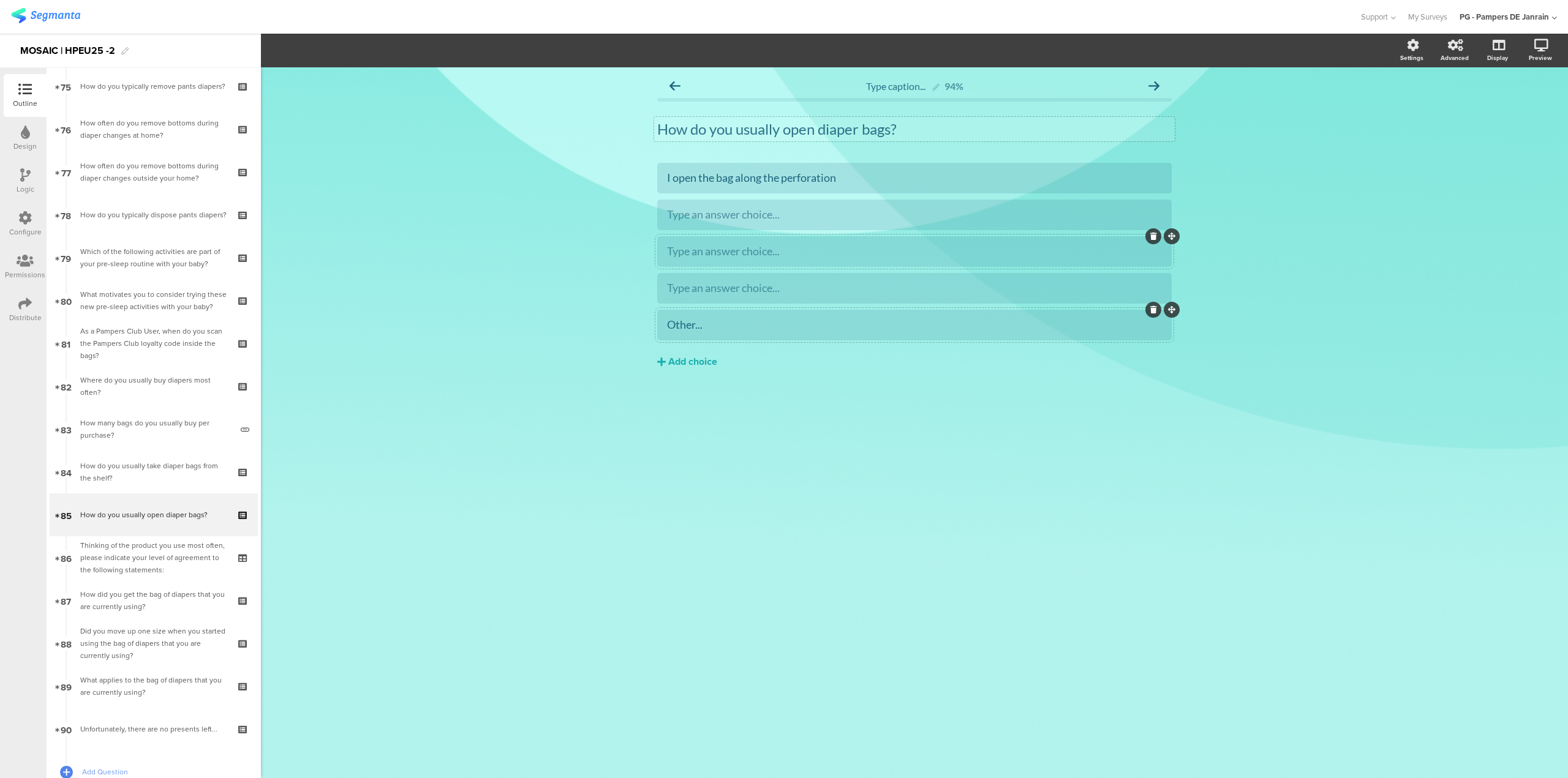
click at [727, 339] on div at bounding box center [914, 325] width 514 height 31
click at [335, 58] on button "Choice options" at bounding box center [336, 50] width 82 height 26
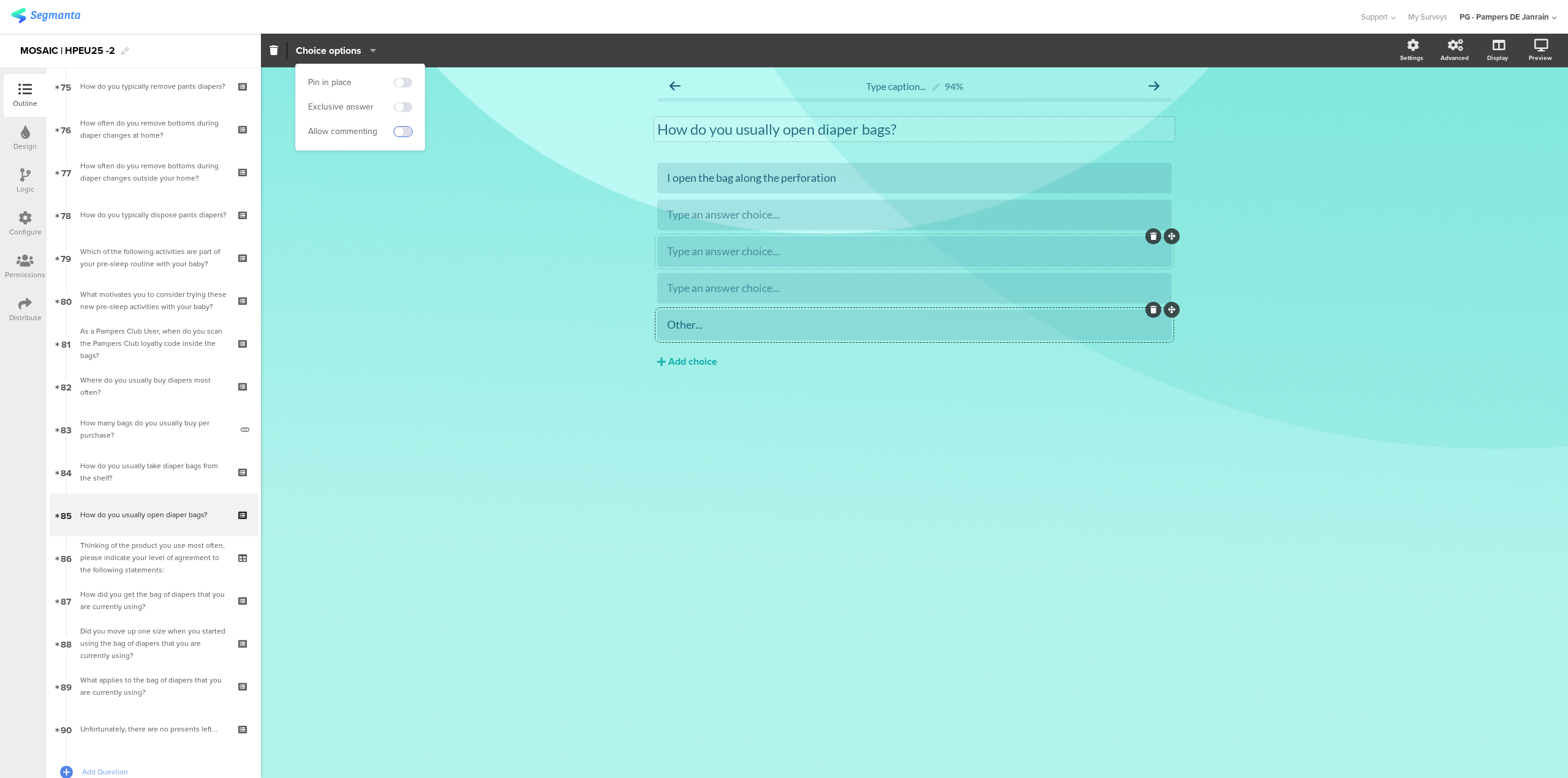
click at [399, 132] on span at bounding box center [403, 131] width 19 height 10
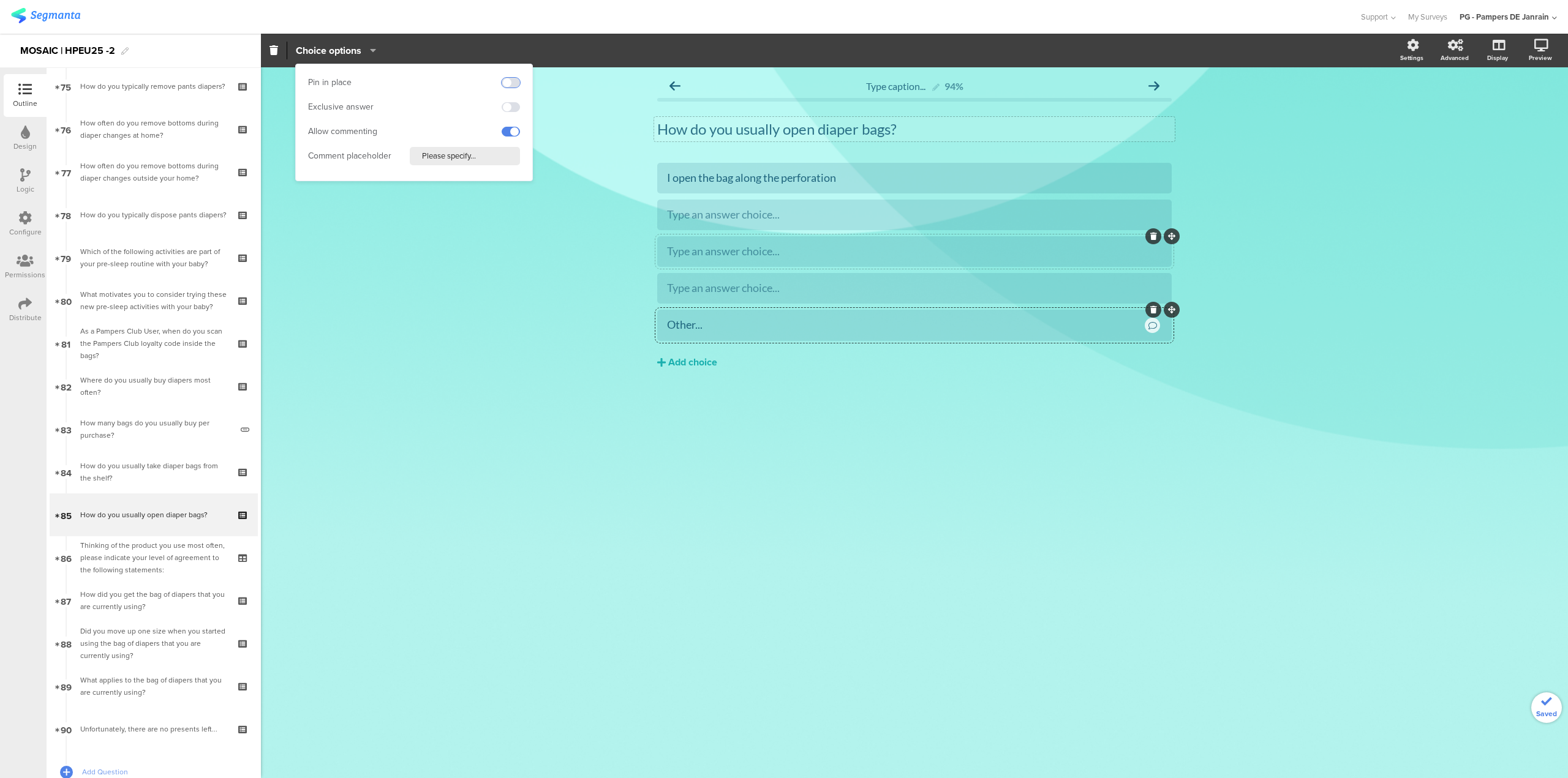
click at [510, 79] on span at bounding box center [511, 83] width 19 height 10
click at [987, 208] on div "Type an answer choice..." at bounding box center [914, 215] width 495 height 14
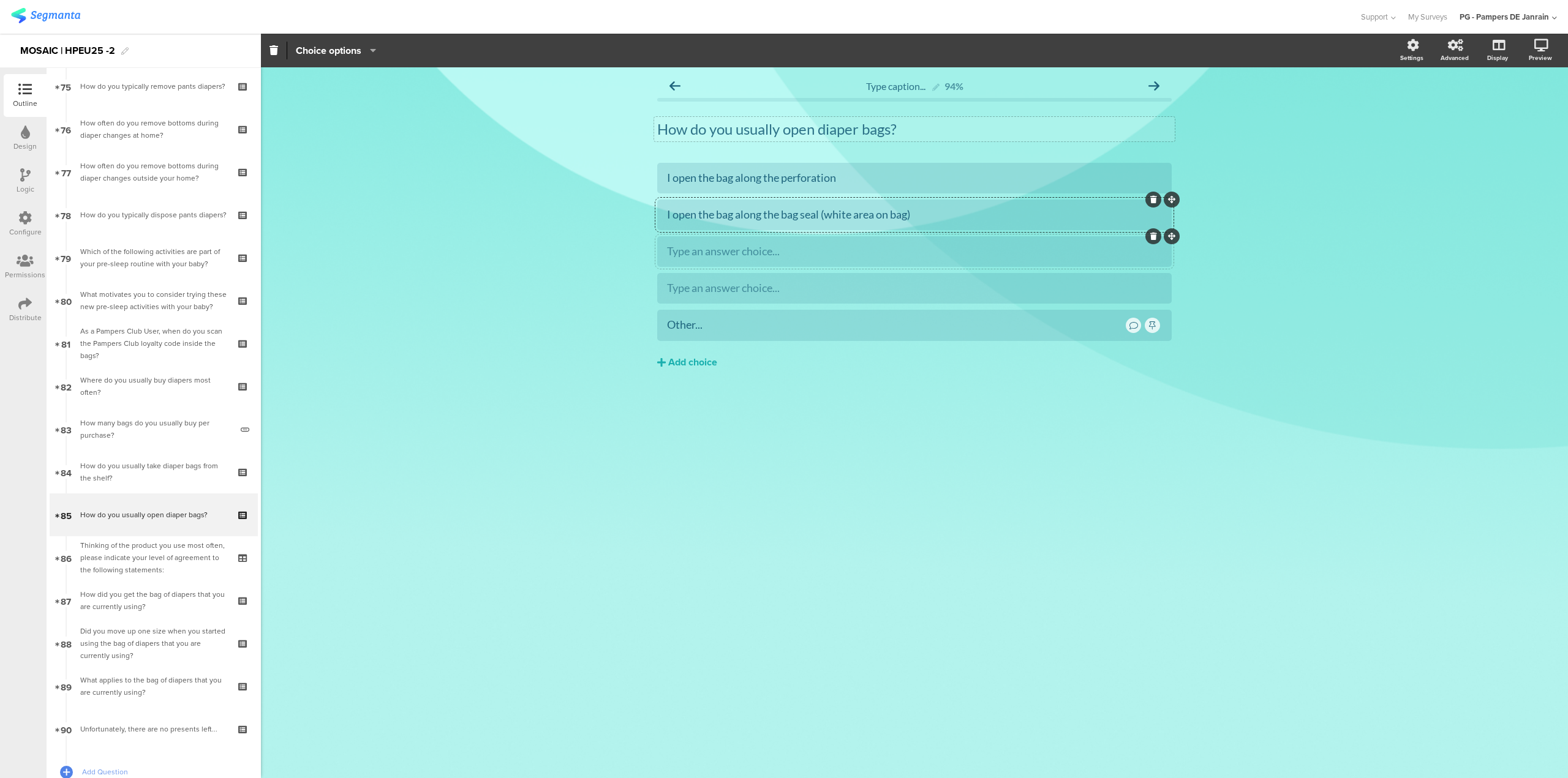
click at [874, 258] on div "Type an answer choice..." at bounding box center [914, 252] width 495 height 14
click at [794, 301] on div at bounding box center [914, 289] width 514 height 31
click at [796, 293] on div "Type an answer choice..." at bounding box center [914, 288] width 495 height 14
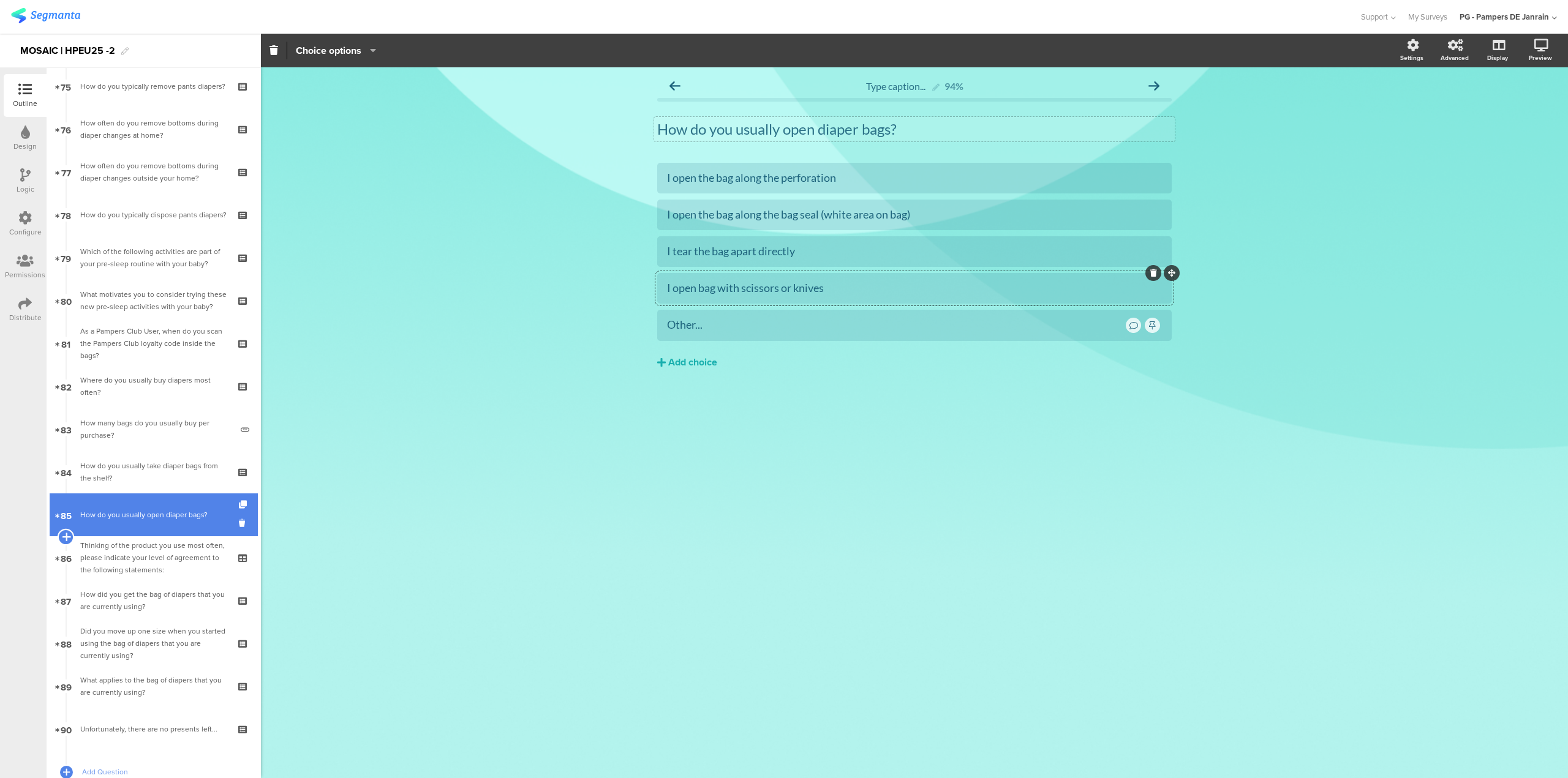
click at [59, 538] on div at bounding box center [66, 537] width 17 height 17
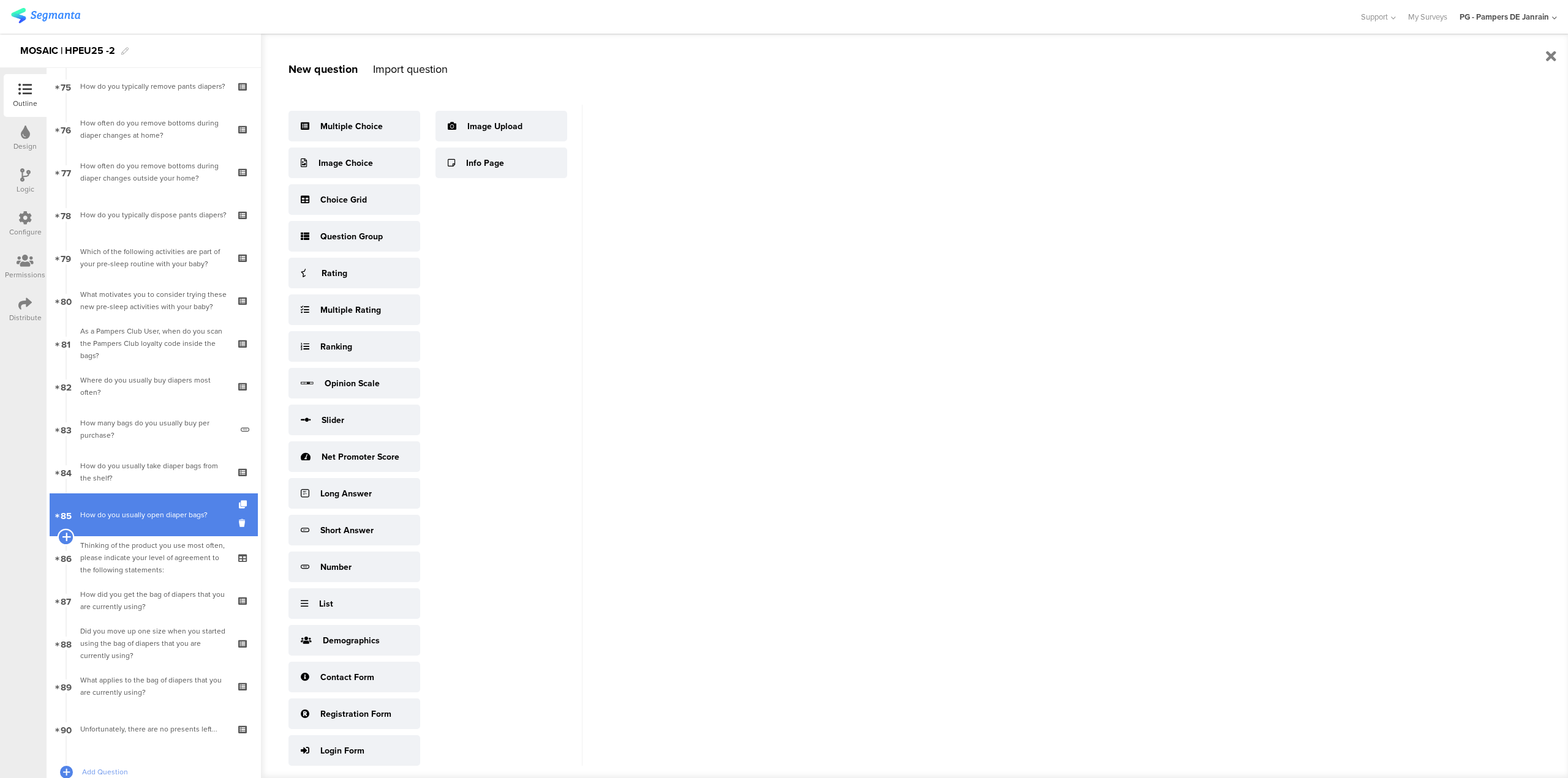
click at [63, 538] on icon at bounding box center [66, 537] width 8 height 11
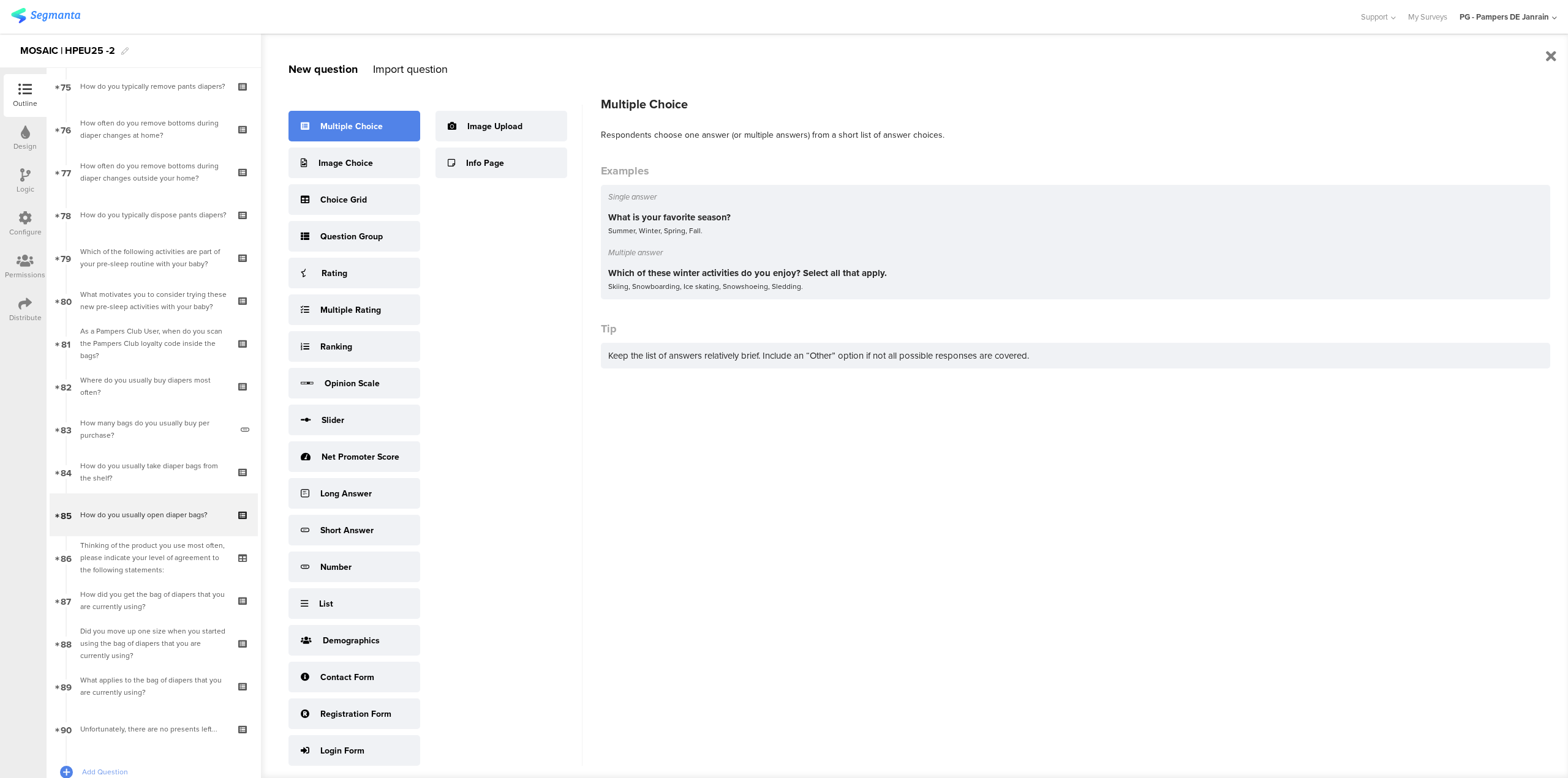
click at [337, 132] on div "Multiple Choice" at bounding box center [351, 126] width 63 height 13
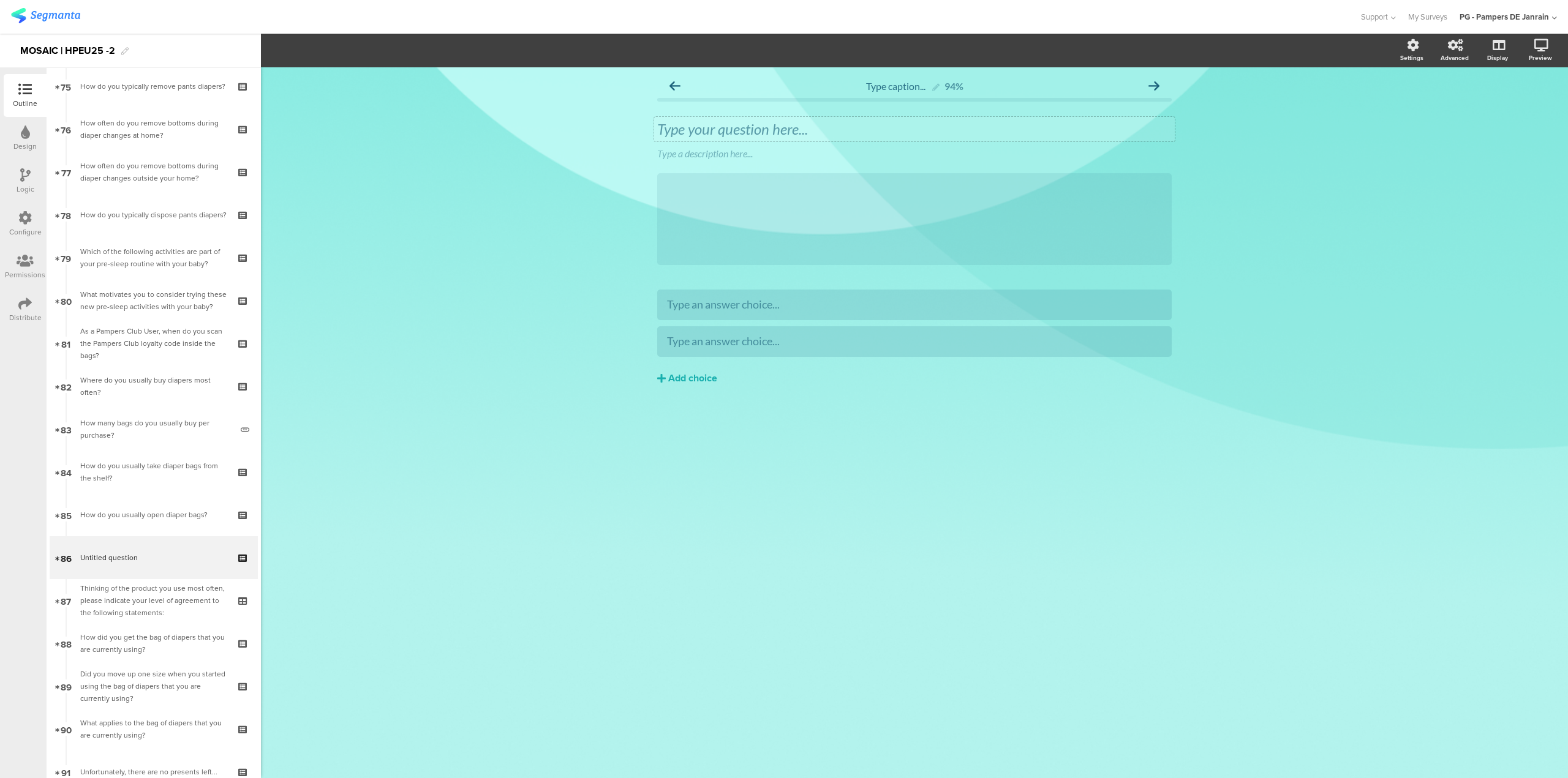
click at [792, 121] on div "Type your question here..." at bounding box center [914, 129] width 514 height 19
click at [1171, 146] on icon at bounding box center [1174, 144] width 7 height 8
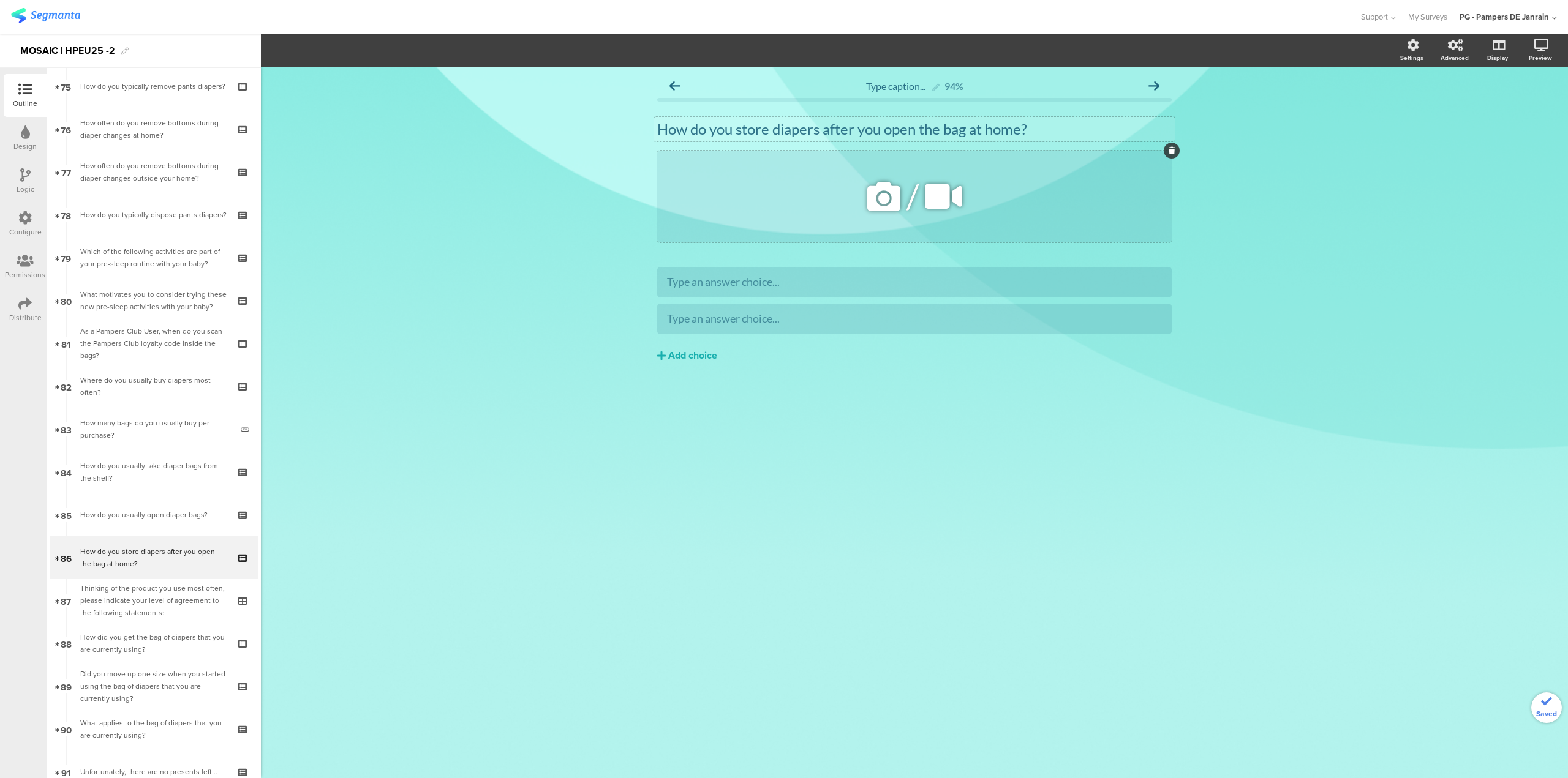
click at [1171, 150] on icon at bounding box center [1172, 151] width 7 height 8
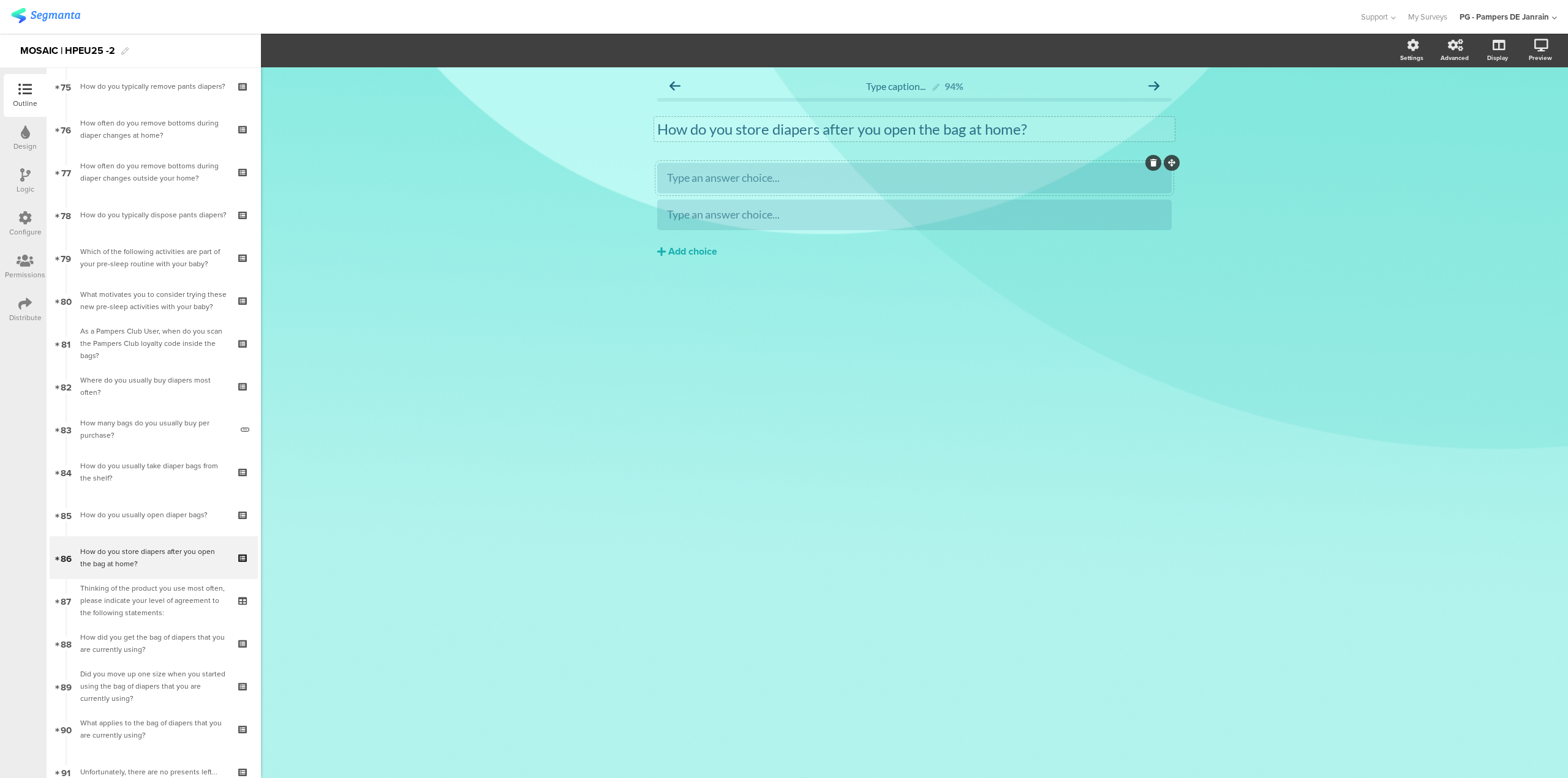
click at [1008, 189] on div at bounding box center [914, 178] width 514 height 31
click at [1006, 181] on div "Type an answer choice..." at bounding box center [914, 178] width 495 height 14
click at [663, 245] on button "Add choice" at bounding box center [914, 252] width 514 height 31
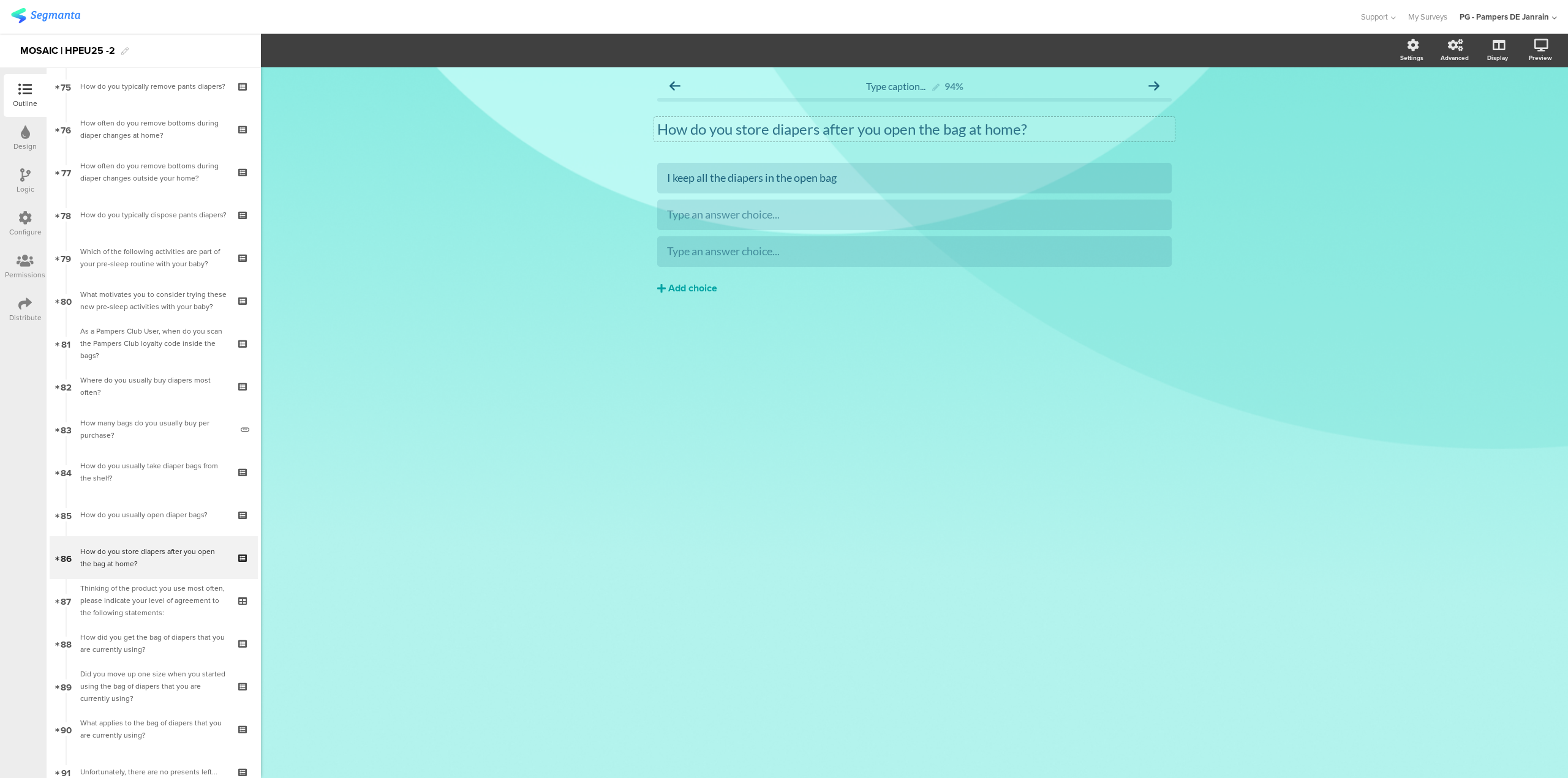
click at [664, 286] on icon at bounding box center [661, 288] width 8 height 10
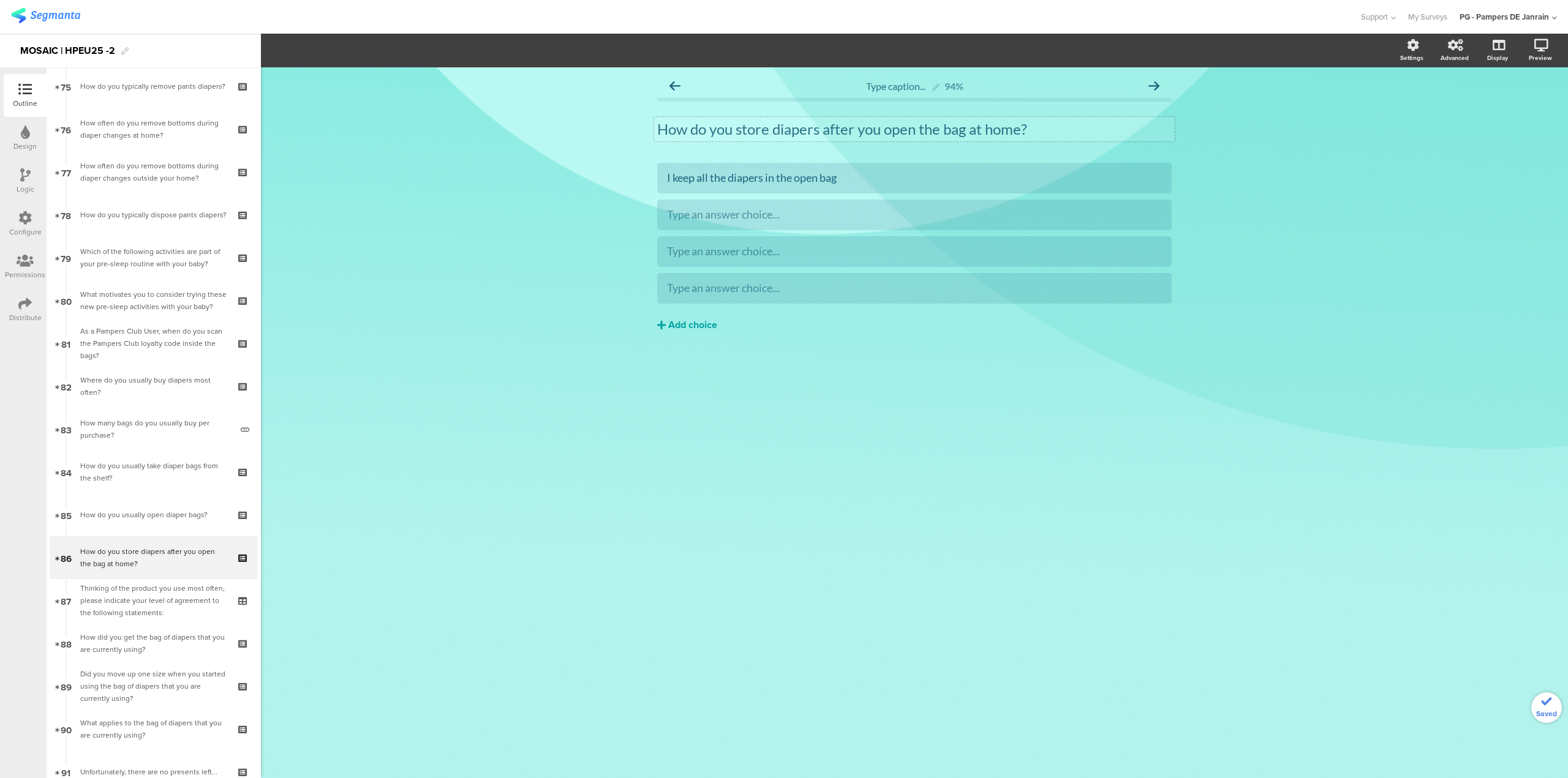
click at [680, 324] on div "Add choice" at bounding box center [692, 325] width 49 height 13
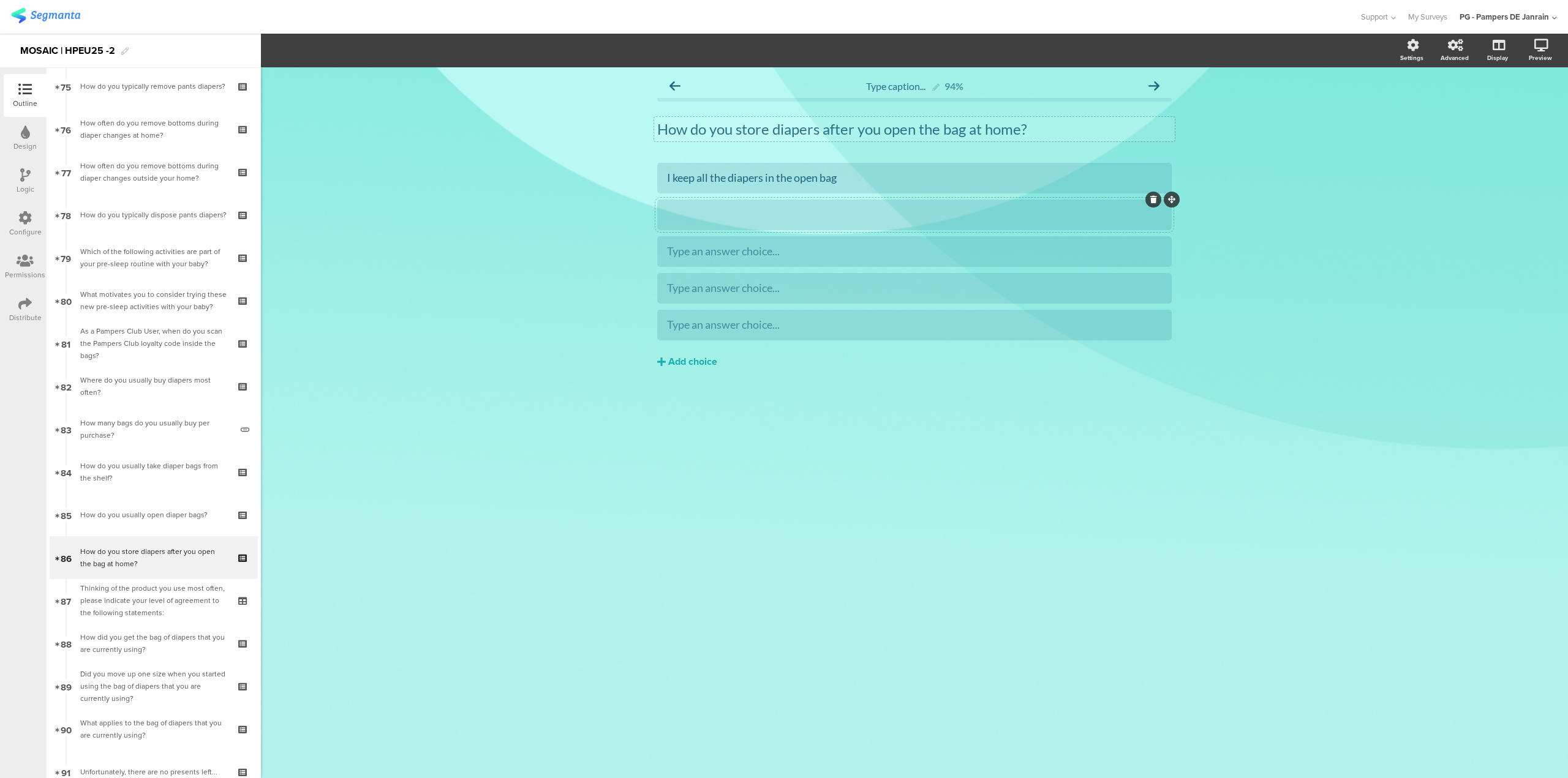
click at [990, 208] on div at bounding box center [914, 215] width 495 height 14
click at [886, 476] on div "Type caption... 94% How do you store diapers after you open the bag at home? Ho…" at bounding box center [914, 422] width 1307 height 711
click at [882, 342] on div "I keep all the diapers in the open bag I take some diapers out of the bag and l…" at bounding box center [914, 270] width 514 height 215
click at [878, 336] on div at bounding box center [914, 325] width 514 height 31
click at [374, 59] on button "Choice options" at bounding box center [336, 50] width 82 height 26
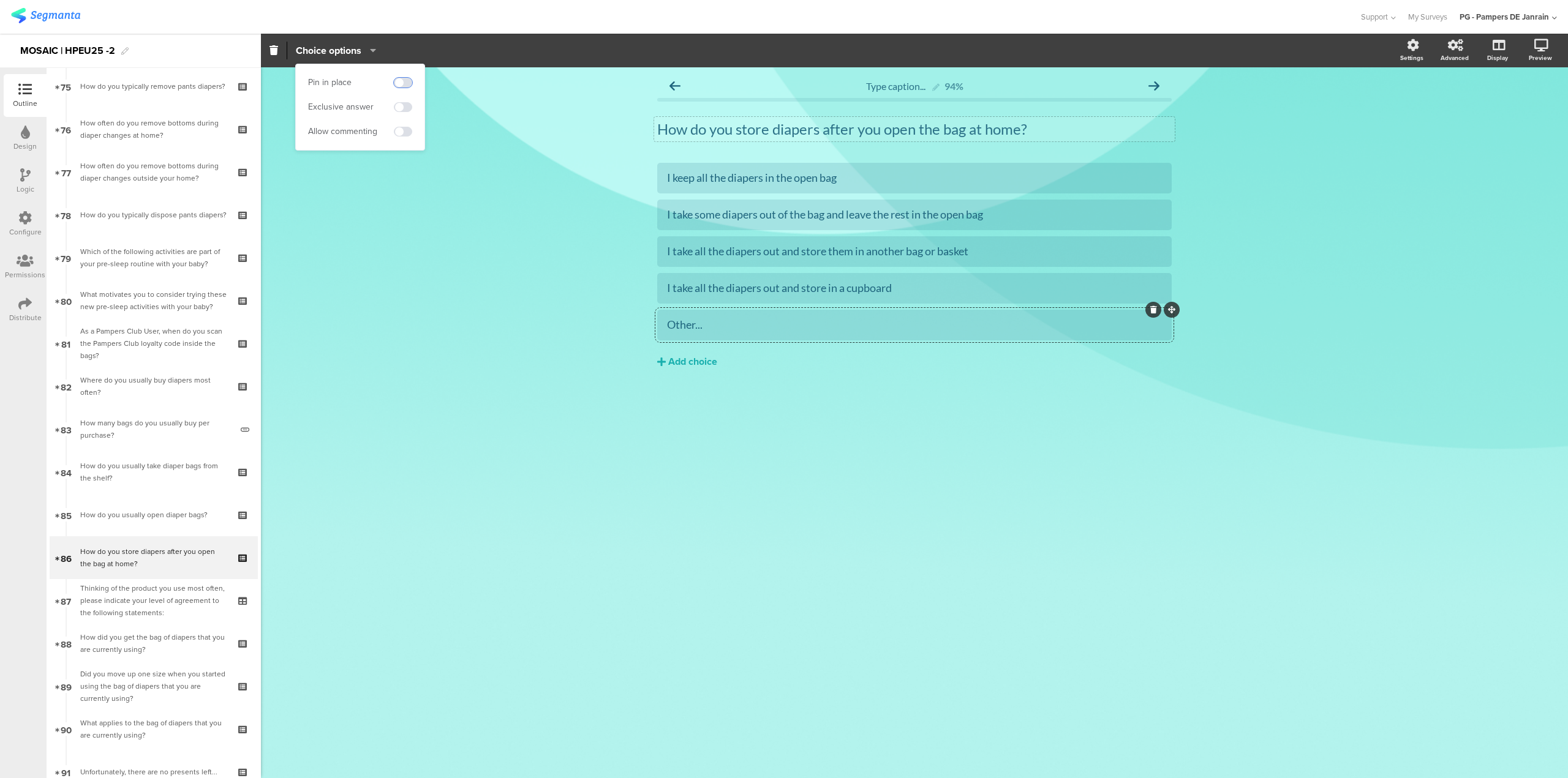
click at [405, 81] on span at bounding box center [403, 83] width 19 height 10
click at [404, 130] on span at bounding box center [403, 131] width 19 height 10
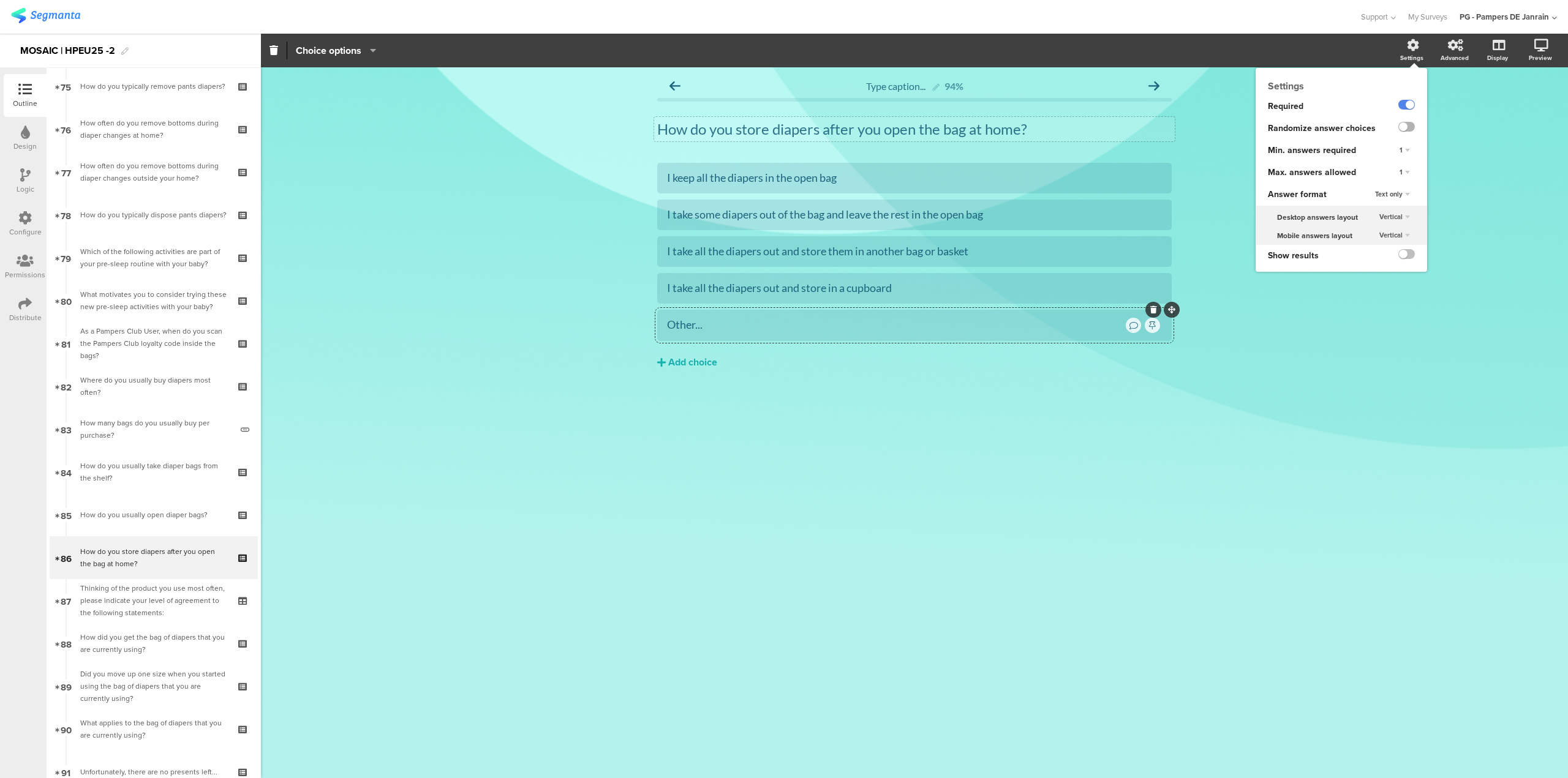
click at [1407, 127] on label at bounding box center [1406, 127] width 16 height 10
click at [0, 0] on input "checkbox" at bounding box center [0, 0] width 0 height 0
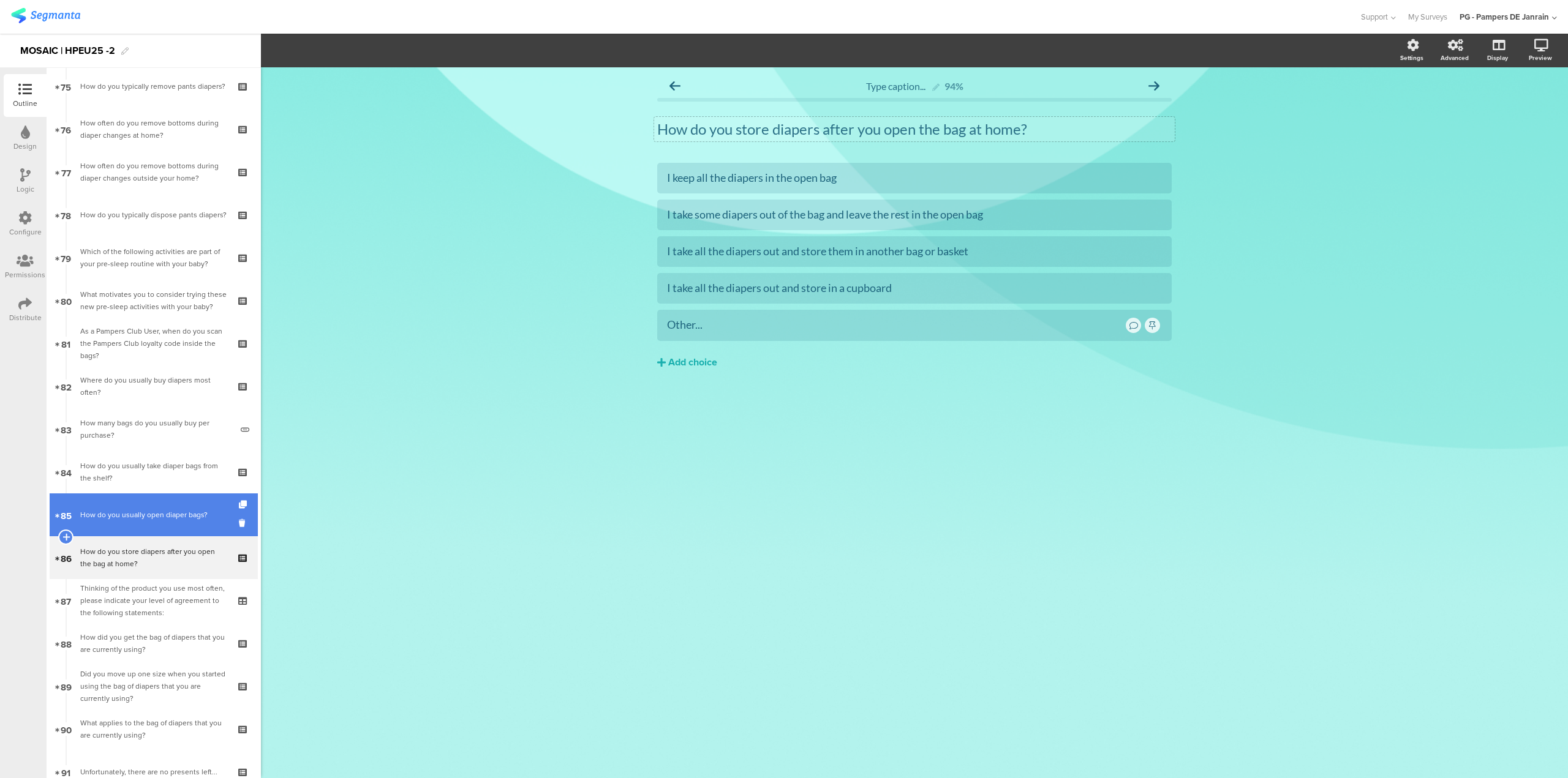
click at [139, 517] on div "How do you usually open diaper bags?" at bounding box center [154, 515] width 147 height 12
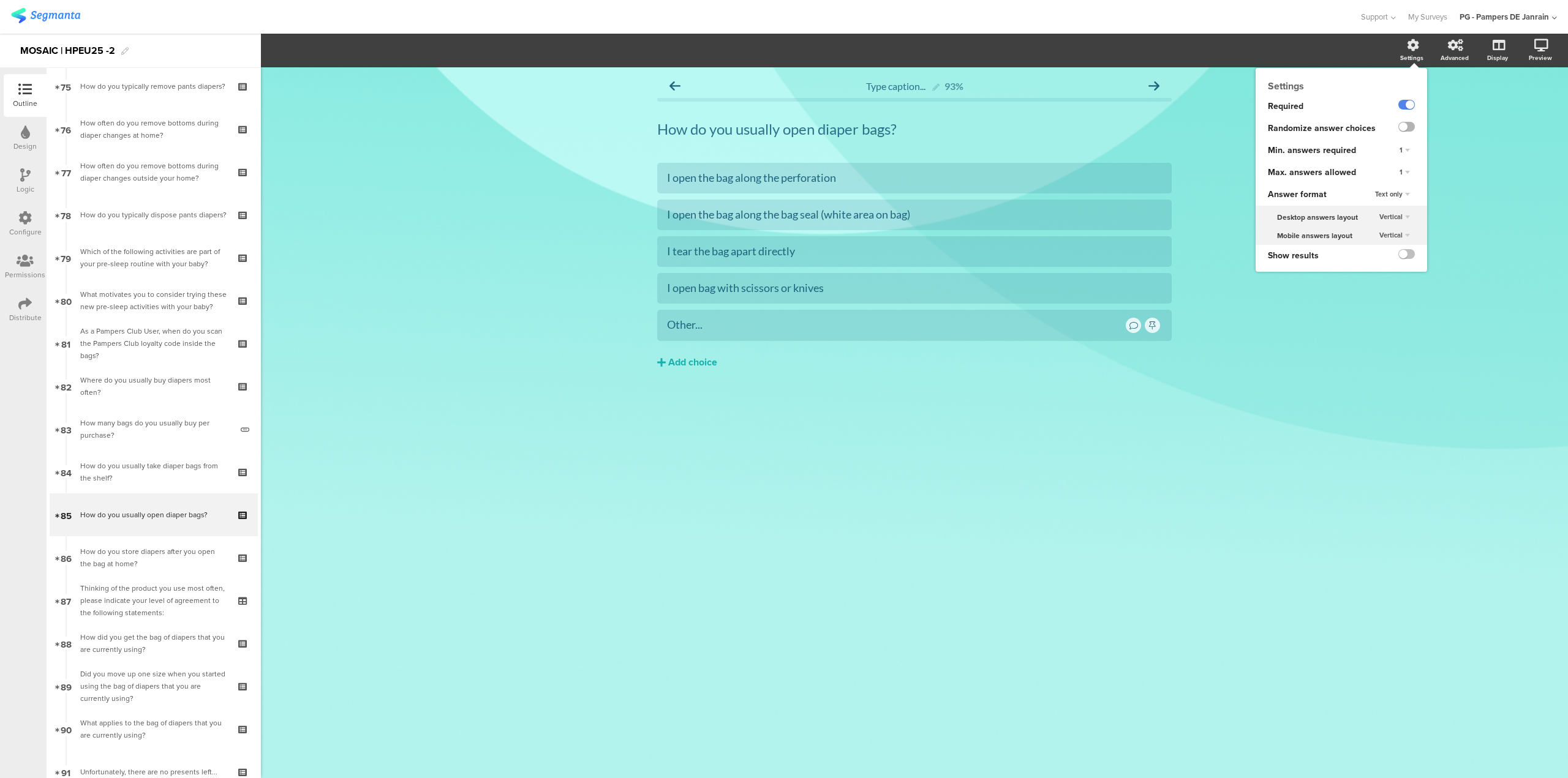
click at [1408, 126] on label at bounding box center [1406, 127] width 16 height 10
click at [0, 0] on input "checkbox" at bounding box center [0, 0] width 0 height 0
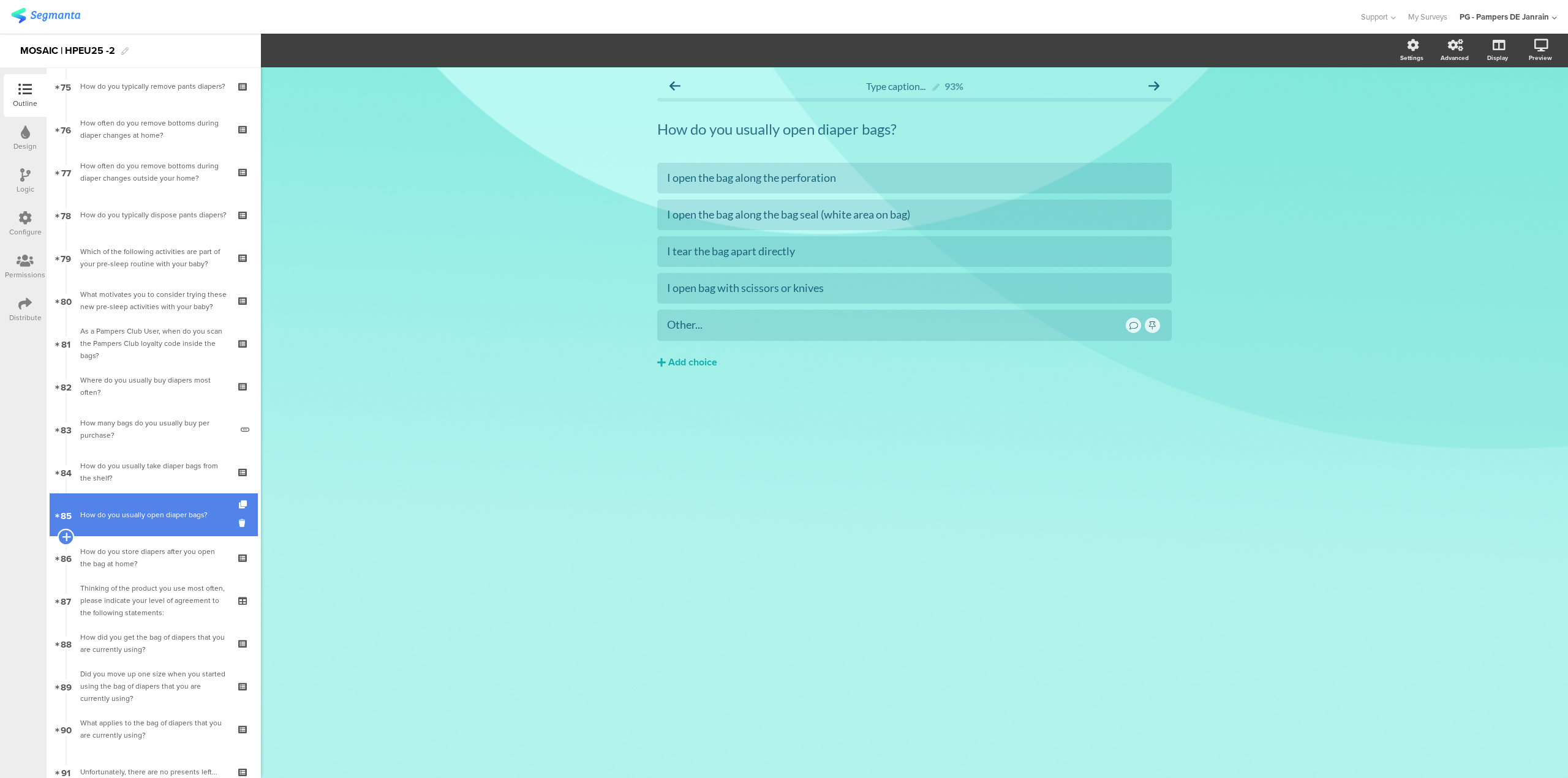
click at [66, 532] on icon at bounding box center [66, 537] width 8 height 11
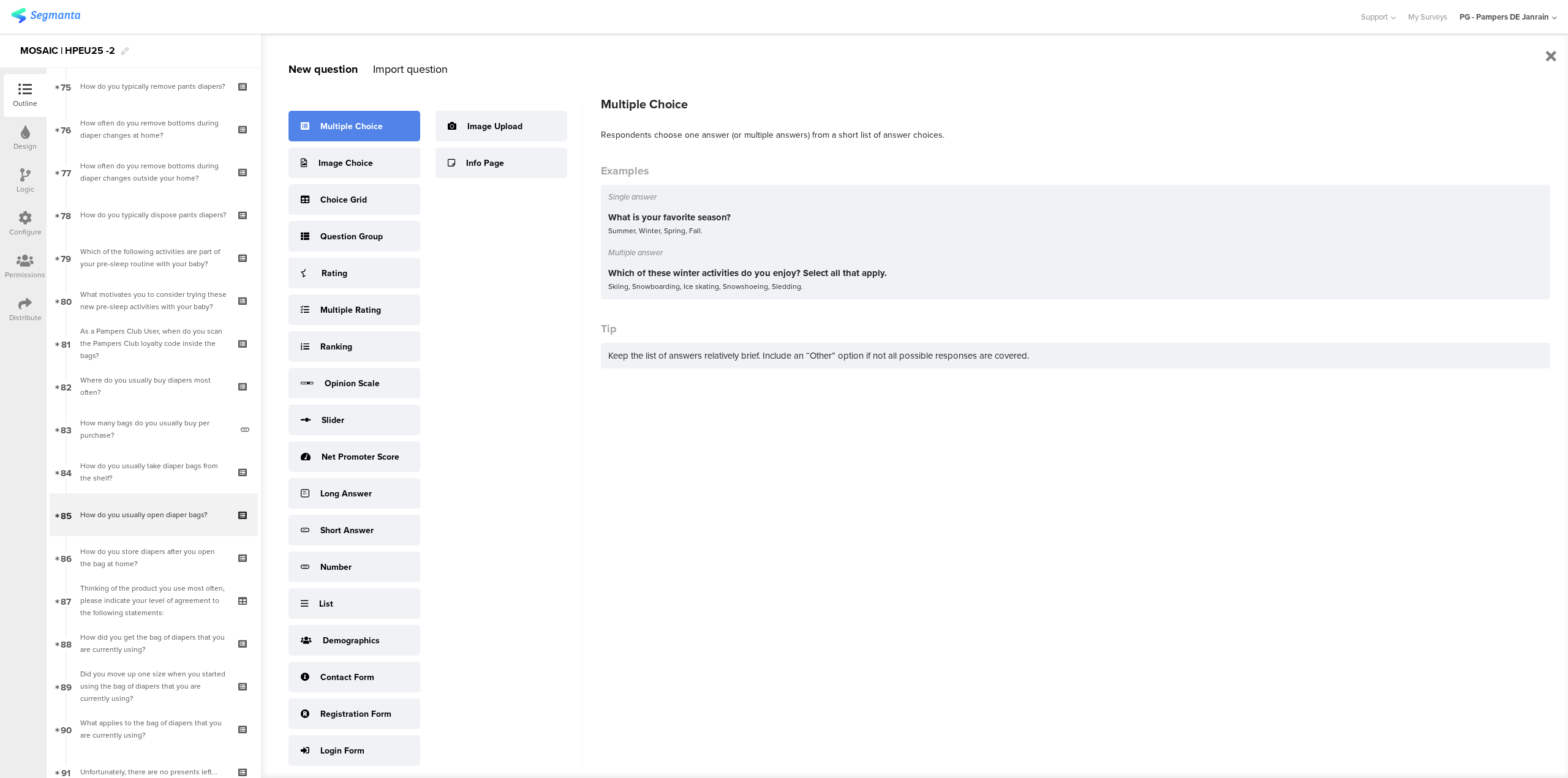
click at [391, 134] on div "Multiple Choice" at bounding box center [354, 127] width 132 height 31
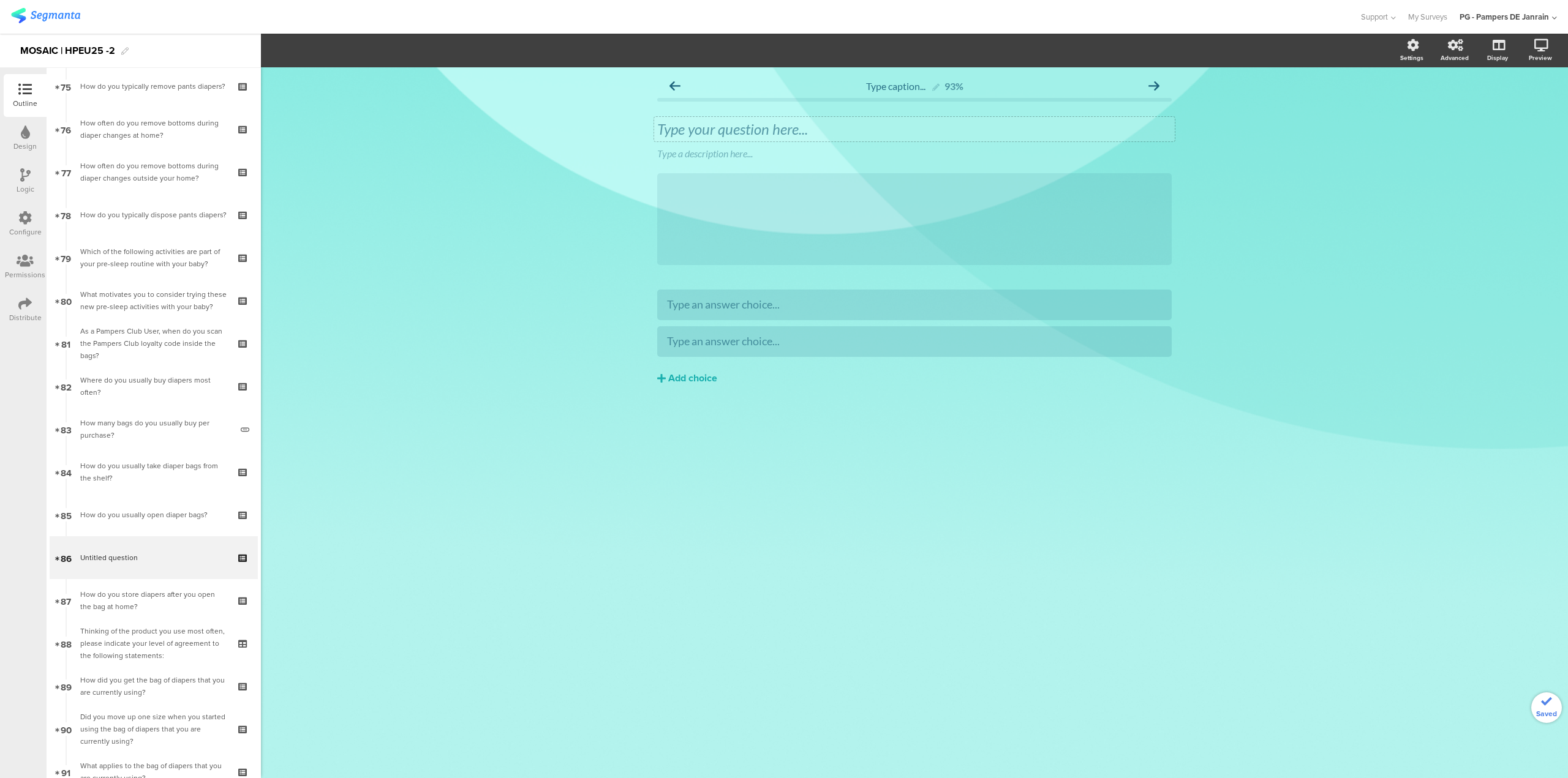
click at [727, 124] on div "Type your question here..." at bounding box center [914, 129] width 514 height 19
click at [1176, 144] on icon at bounding box center [1174, 144] width 7 height 8
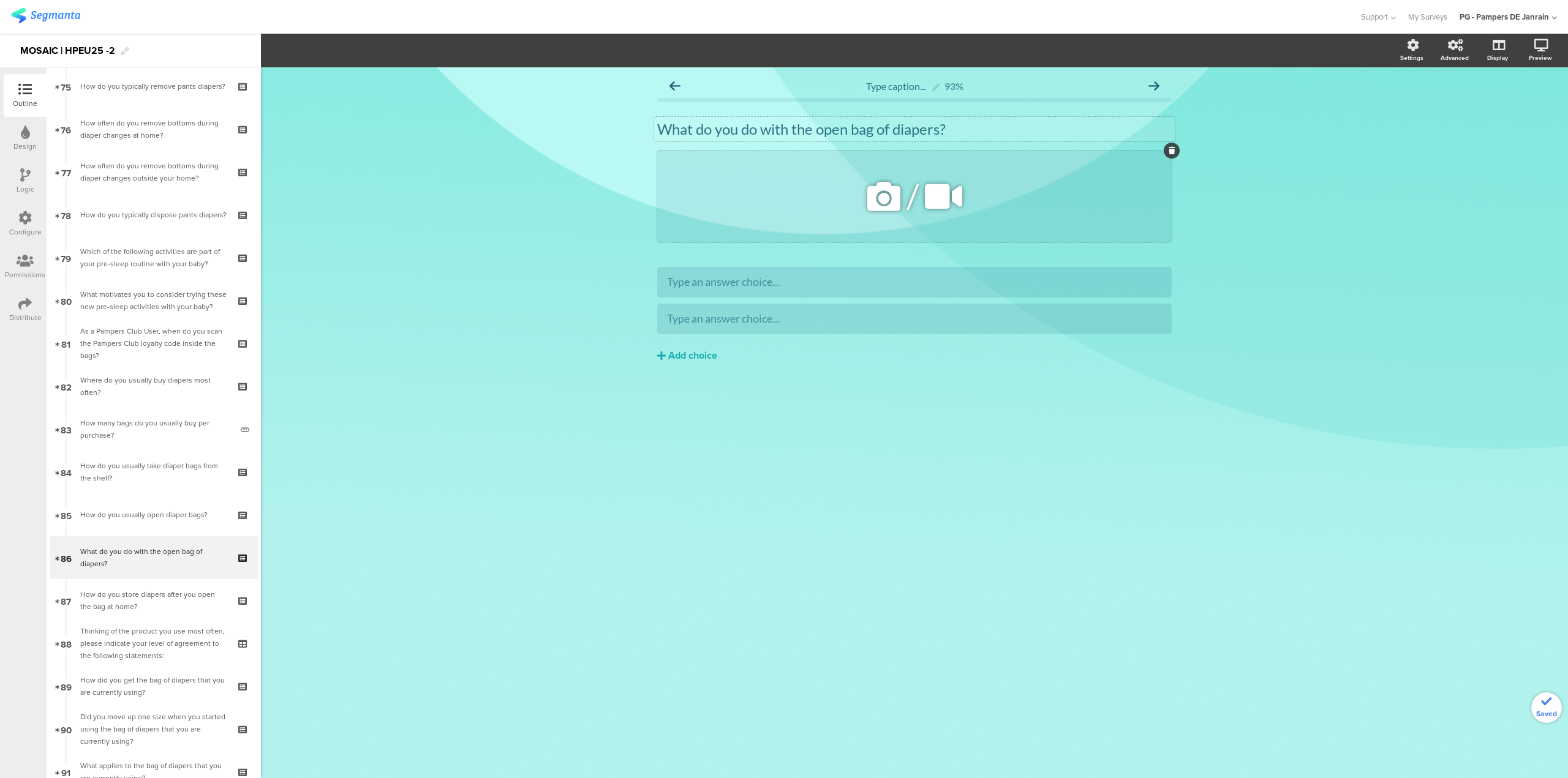
click at [1169, 150] on icon at bounding box center [1172, 151] width 7 height 8
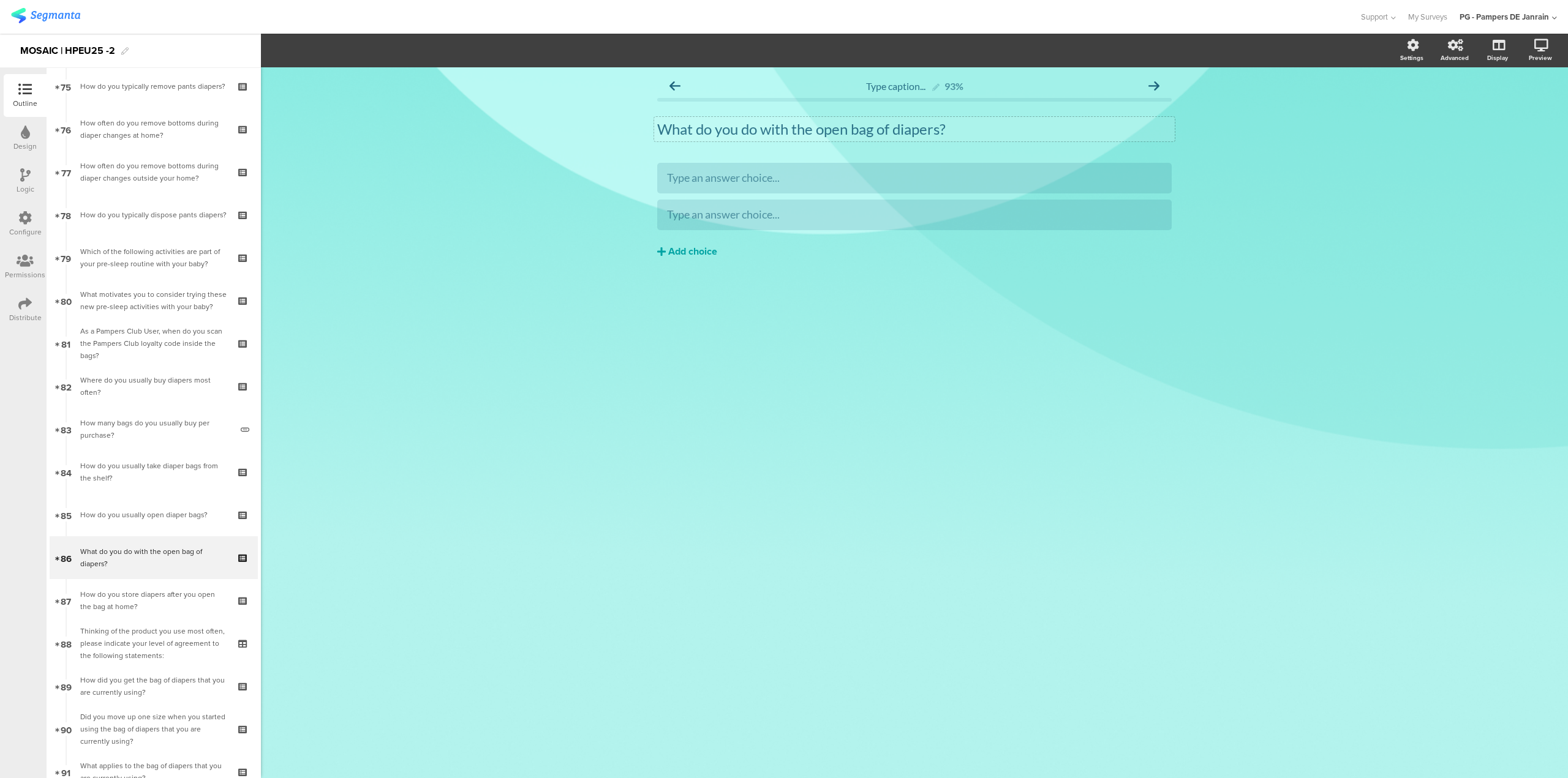
click at [680, 249] on div "Add choice" at bounding box center [692, 252] width 49 height 13
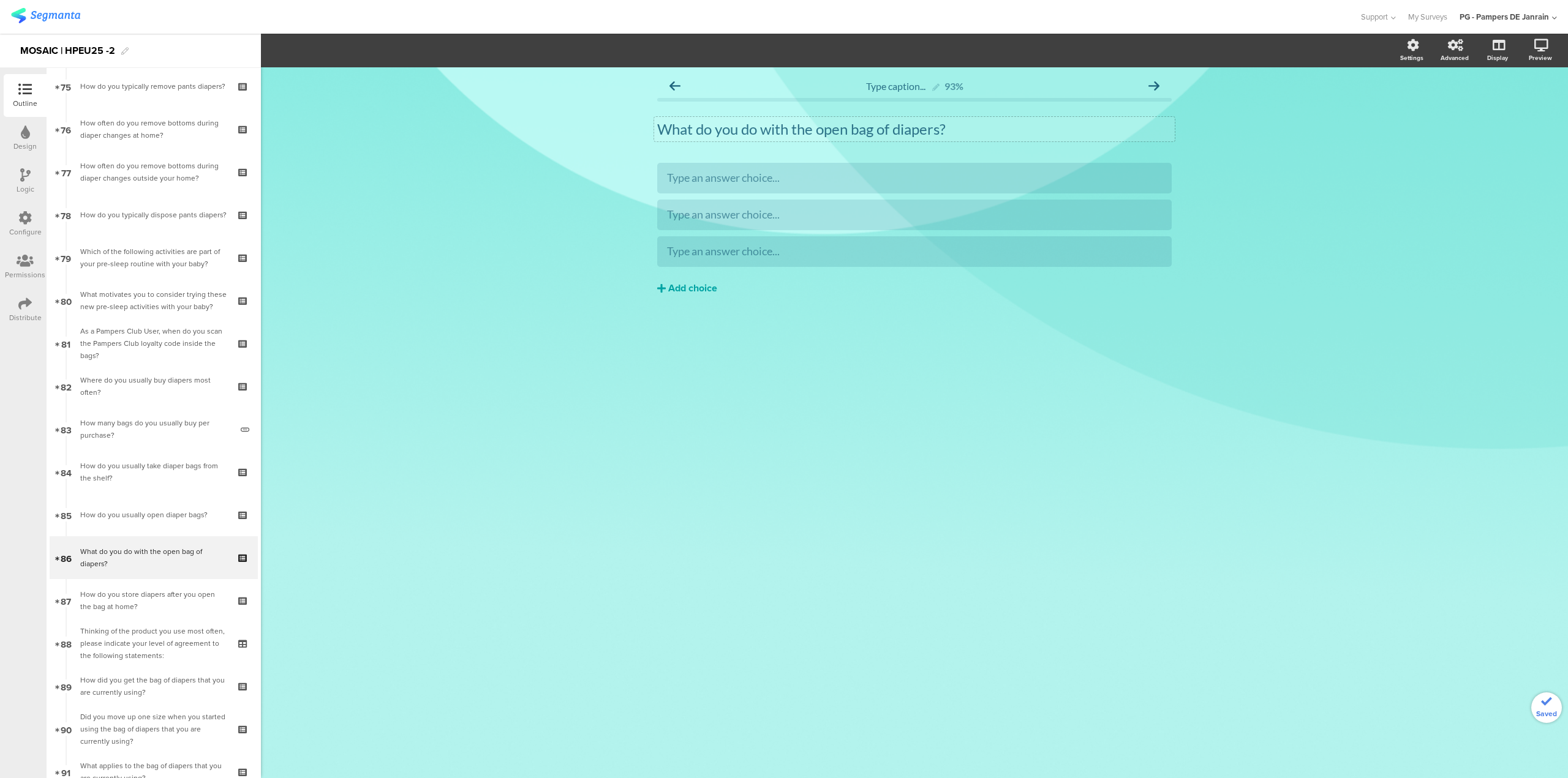
click at [686, 289] on div "Add choice" at bounding box center [692, 289] width 49 height 13
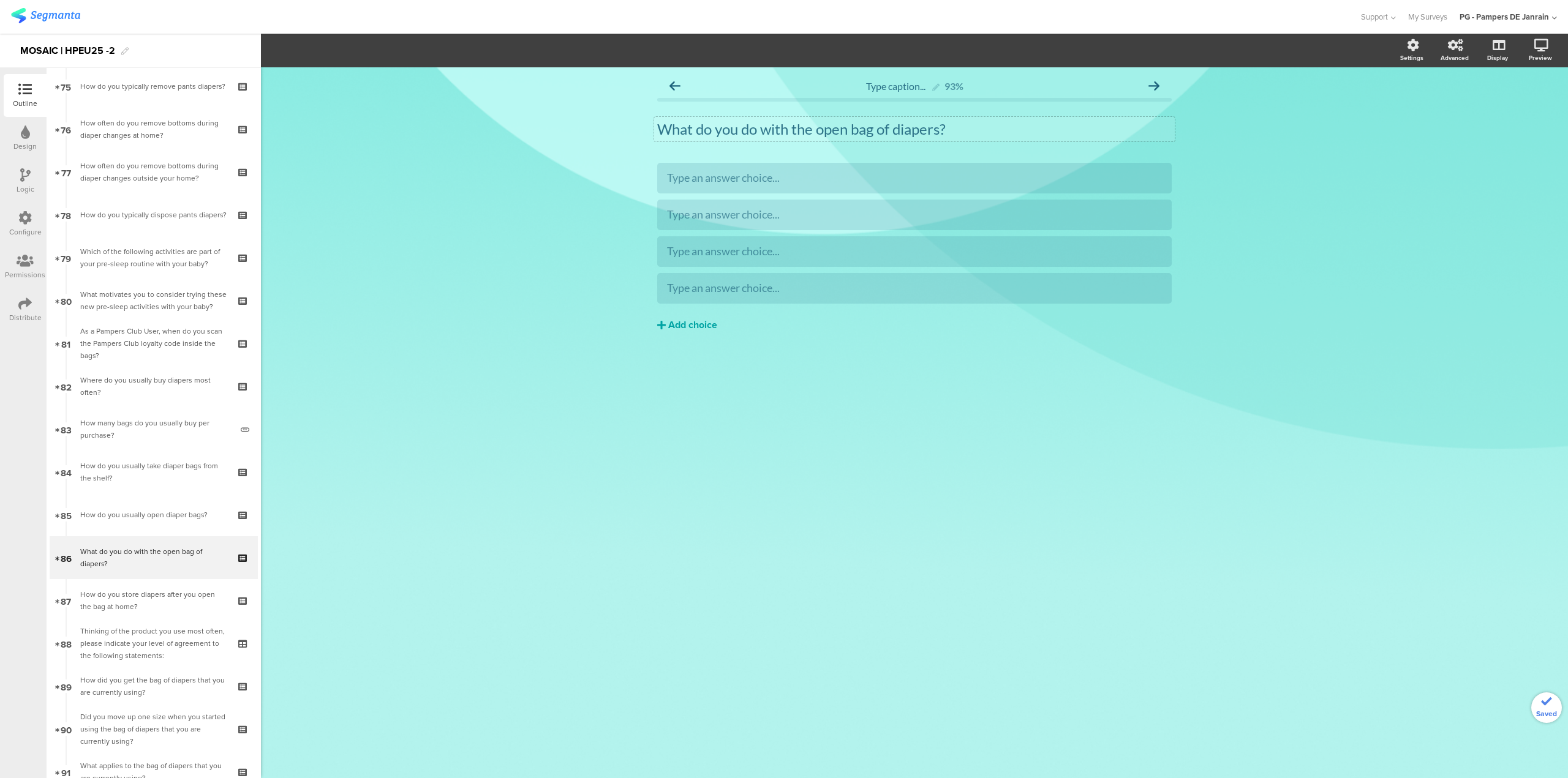
click at [681, 320] on div "Add choice" at bounding box center [692, 325] width 49 height 13
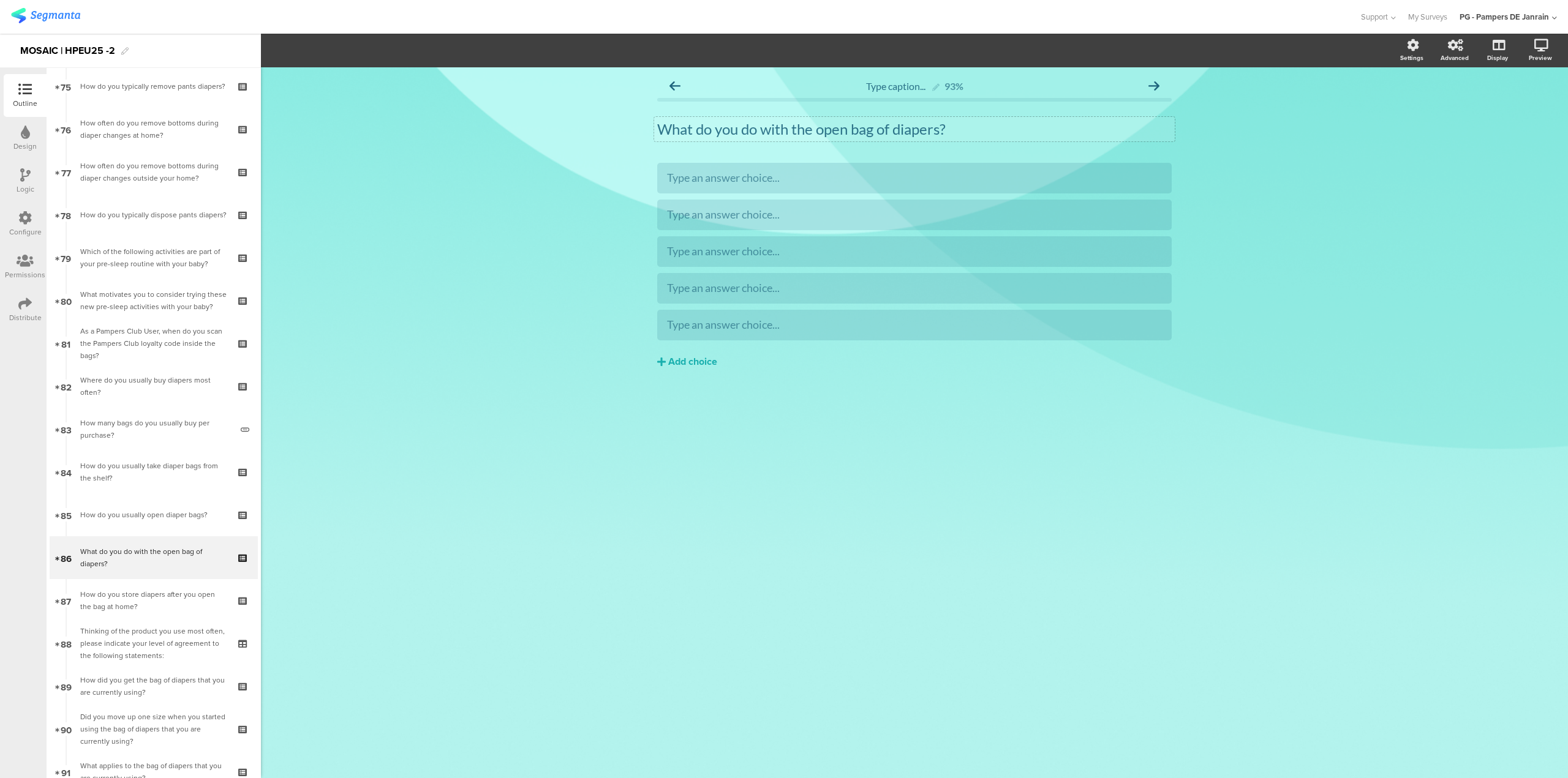
click at [691, 299] on div at bounding box center [914, 289] width 514 height 31
click at [816, 177] on div "Type an answer choice..." at bounding box center [914, 178] width 495 height 14
click at [919, 207] on div "Type an answer choice..." at bounding box center [914, 215] width 495 height 20
click at [684, 215] on div "2. I cover the open bag" at bounding box center [914, 215] width 495 height 14
click at [682, 176] on div "1. I reseal the open bag (e.g. with clips or tape)" at bounding box center [914, 178] width 495 height 14
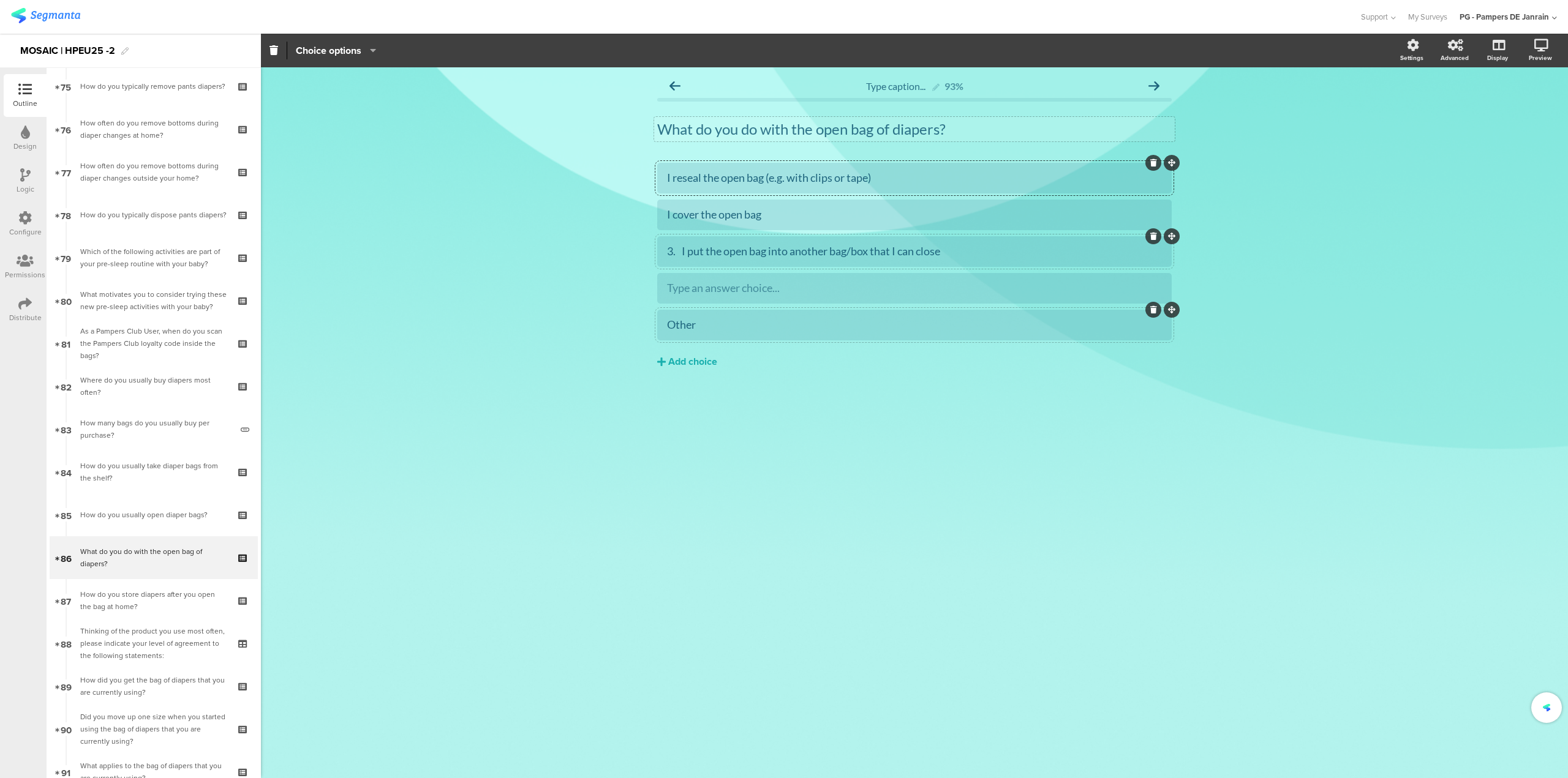
click at [682, 248] on div "3. I put the open bag into another bag/box that I can close" at bounding box center [914, 252] width 495 height 14
click at [893, 283] on div at bounding box center [914, 288] width 495 height 14
click at [753, 326] on div "Other..." at bounding box center [914, 325] width 495 height 14
click at [365, 48] on icon "button" at bounding box center [370, 50] width 12 height 10
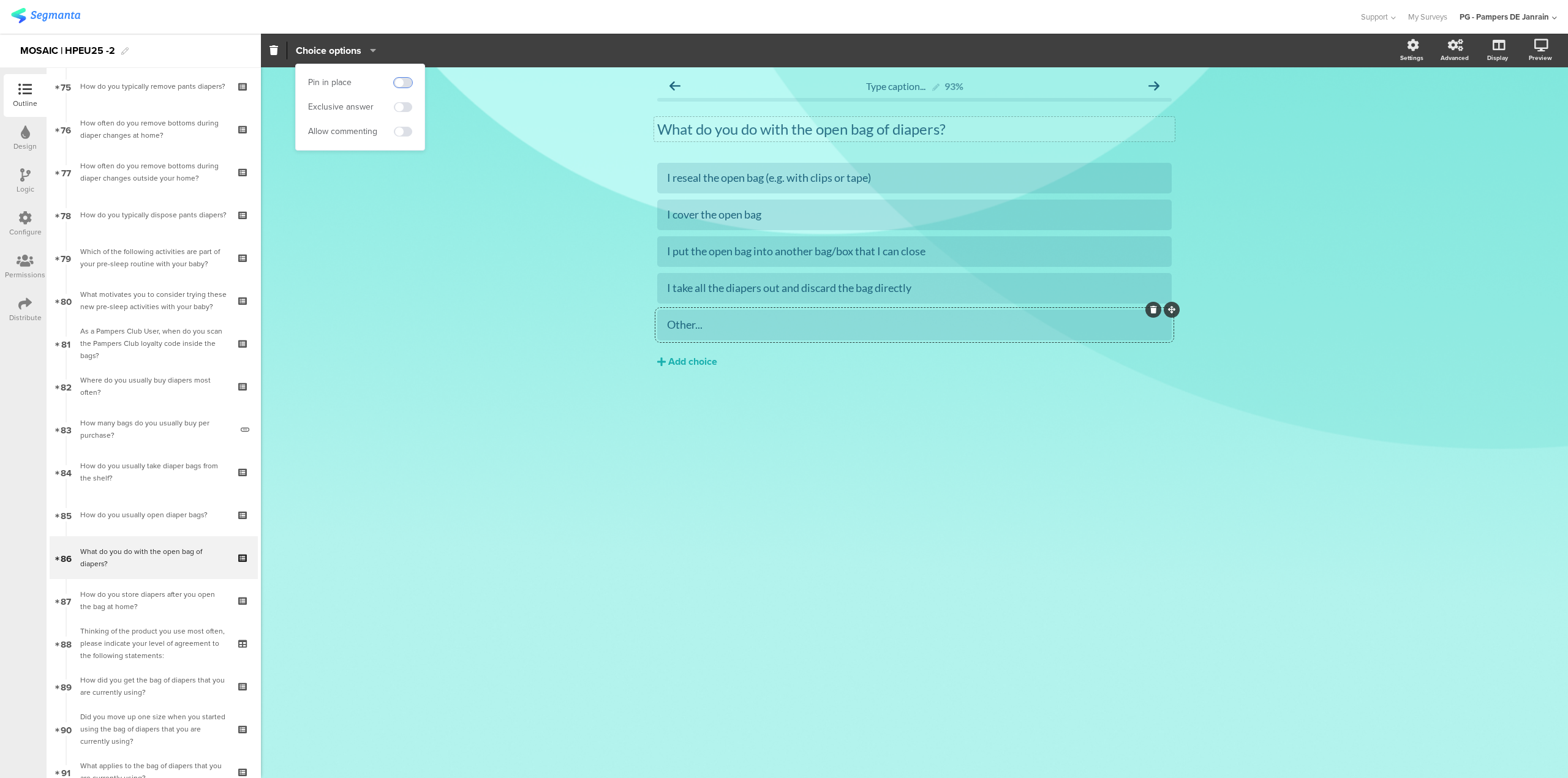
click at [401, 80] on span at bounding box center [403, 83] width 19 height 10
click at [405, 130] on span at bounding box center [403, 131] width 19 height 10
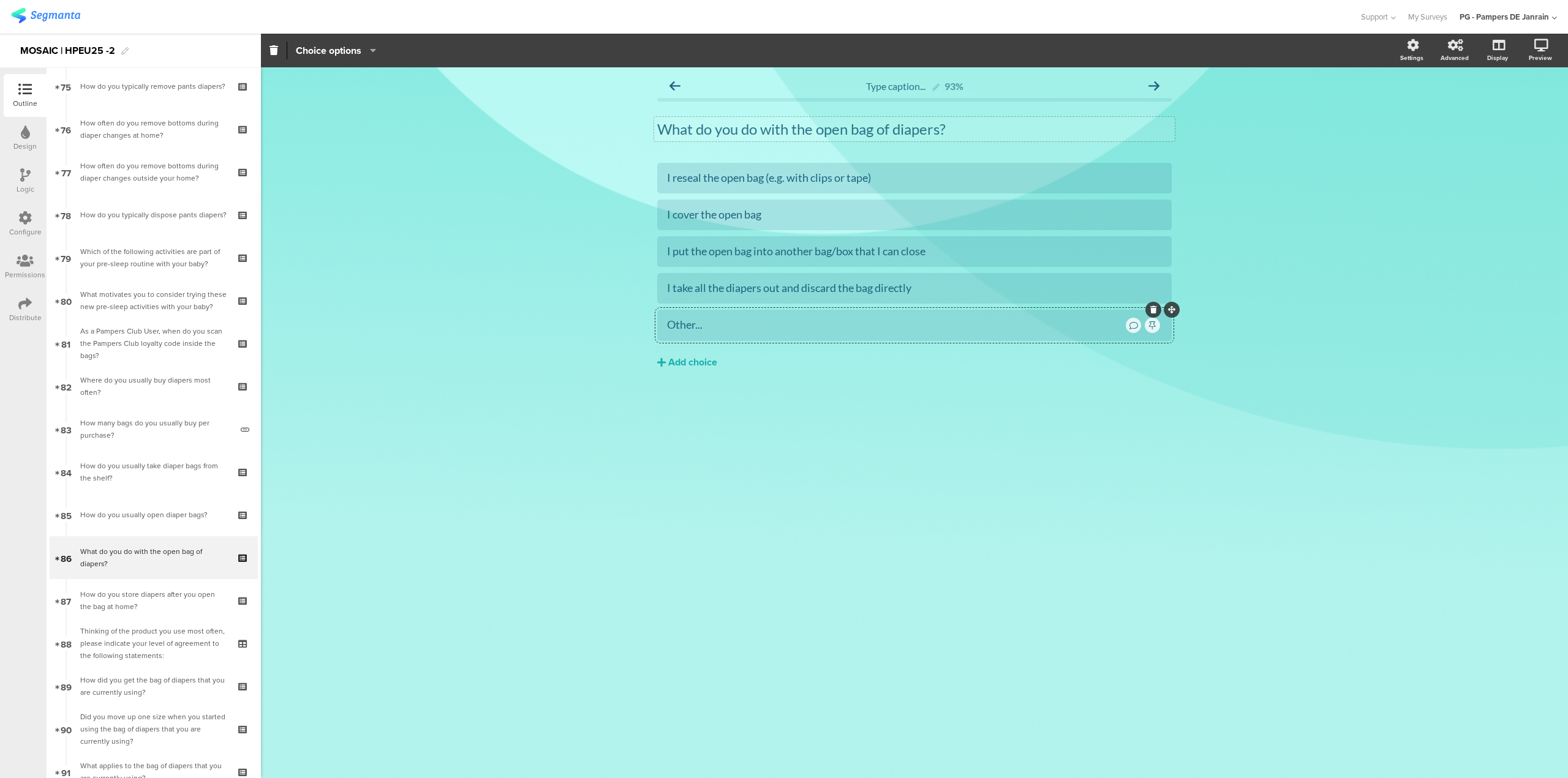
click at [737, 131] on div "What do you do with the open bag of diapers? What do you do with the open bag o…" at bounding box center [914, 130] width 520 height 25
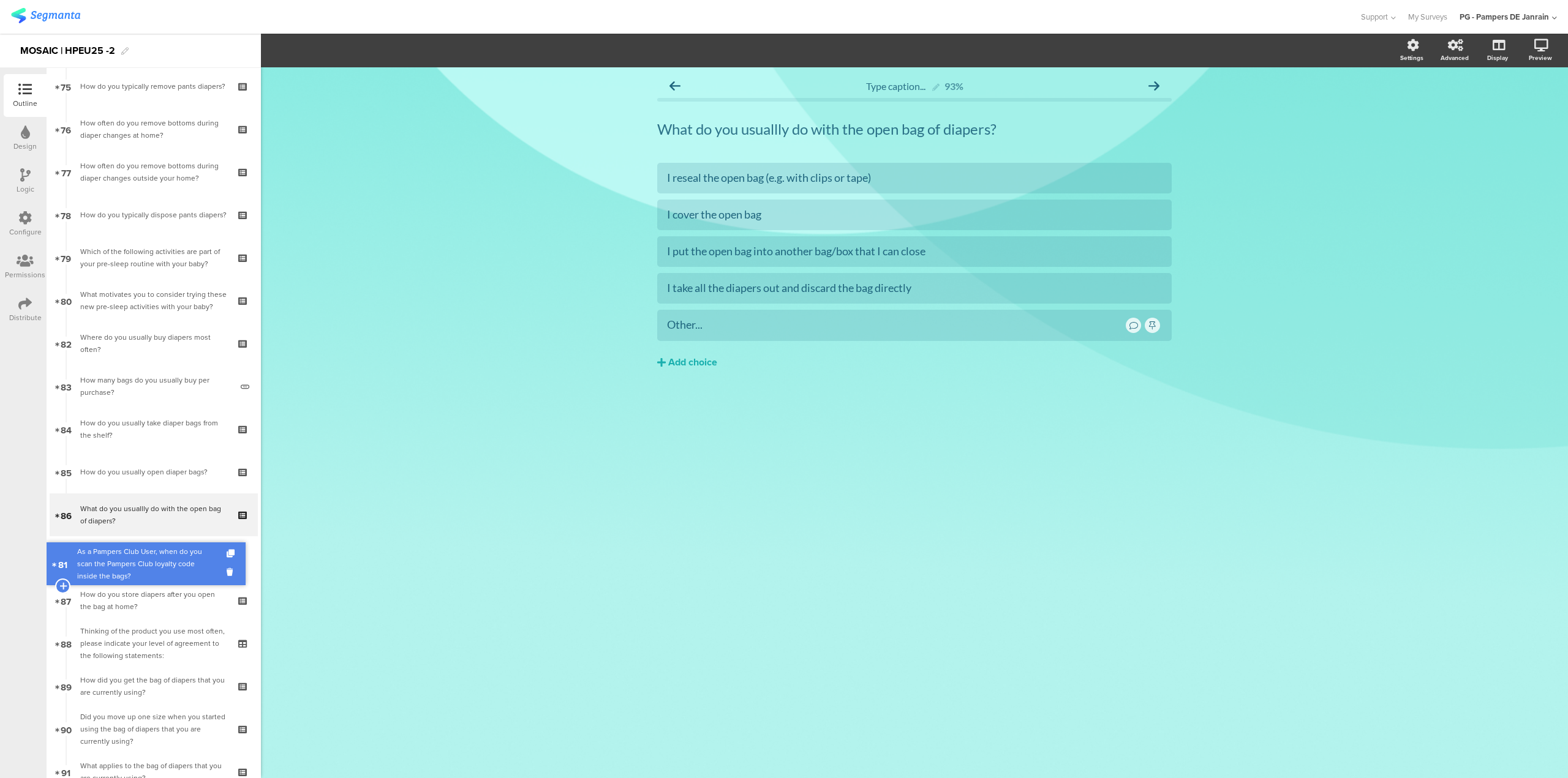
drag, startPoint x: 168, startPoint y: 337, endPoint x: 147, endPoint y: 557, distance: 221.0
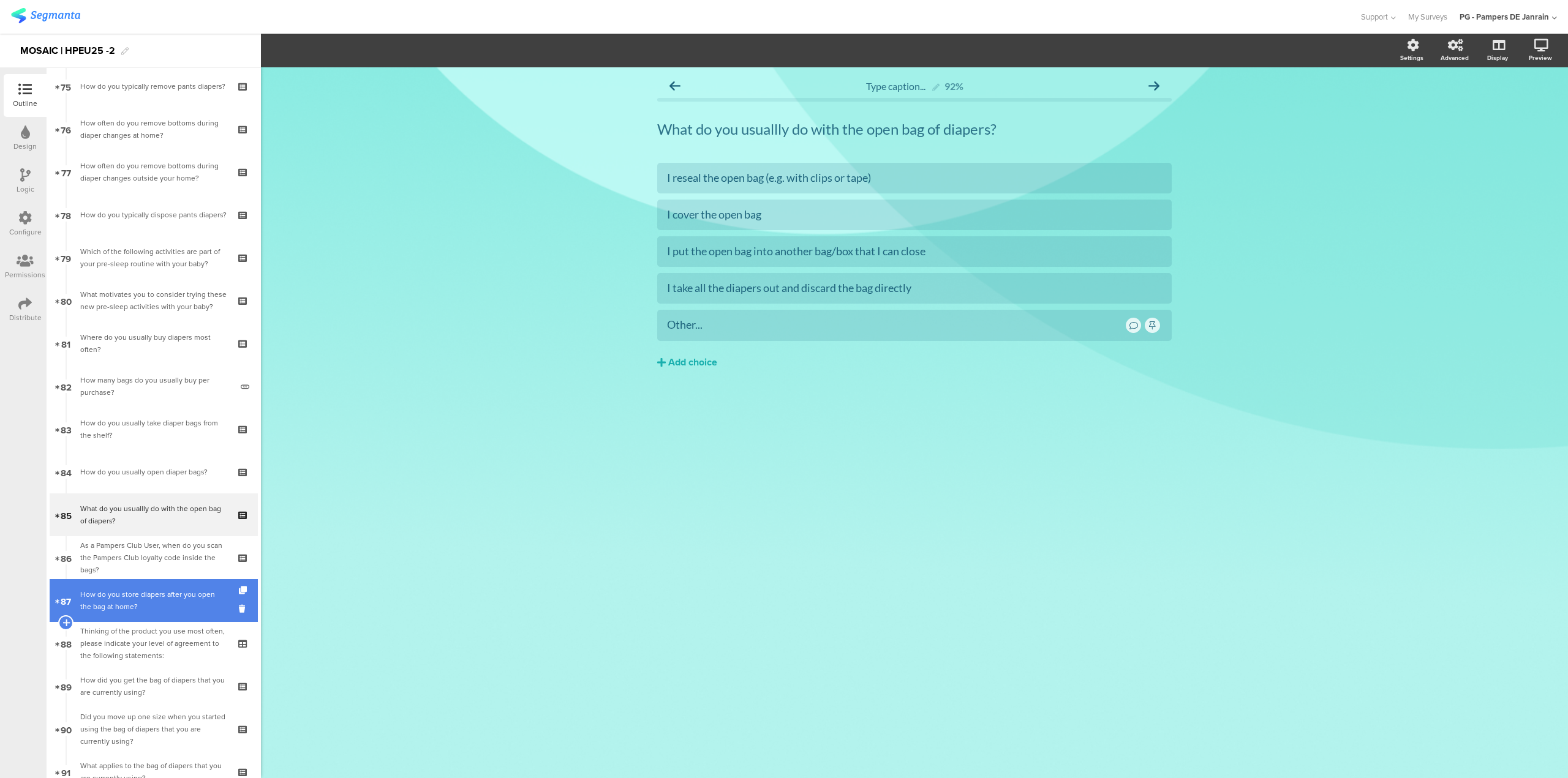
click at [117, 607] on div "How do you store diapers after you open the bag at home?" at bounding box center [154, 600] width 147 height 25
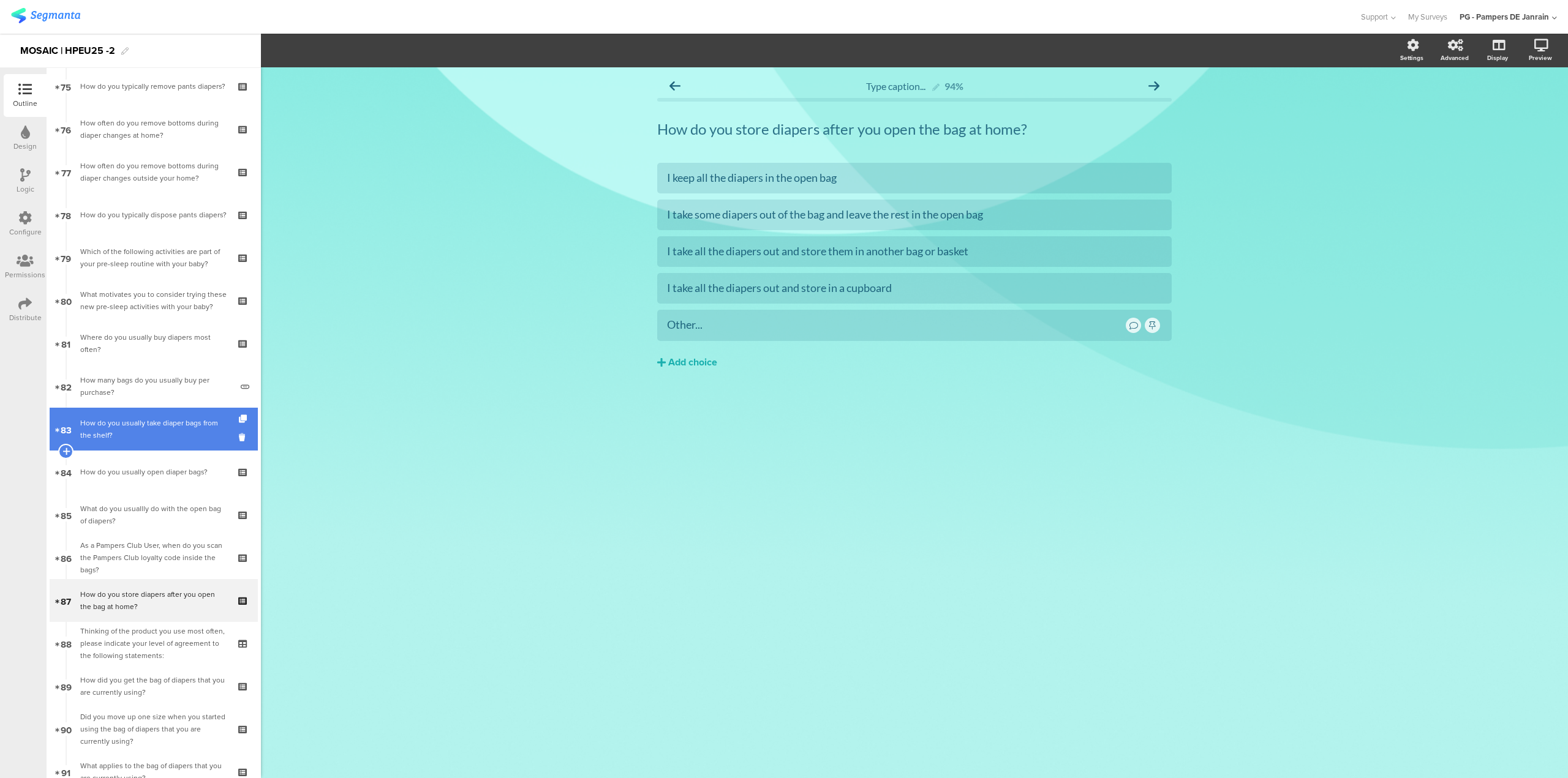
click at [188, 436] on div "How do you usually take diaper bags from the shelf?" at bounding box center [154, 429] width 147 height 25
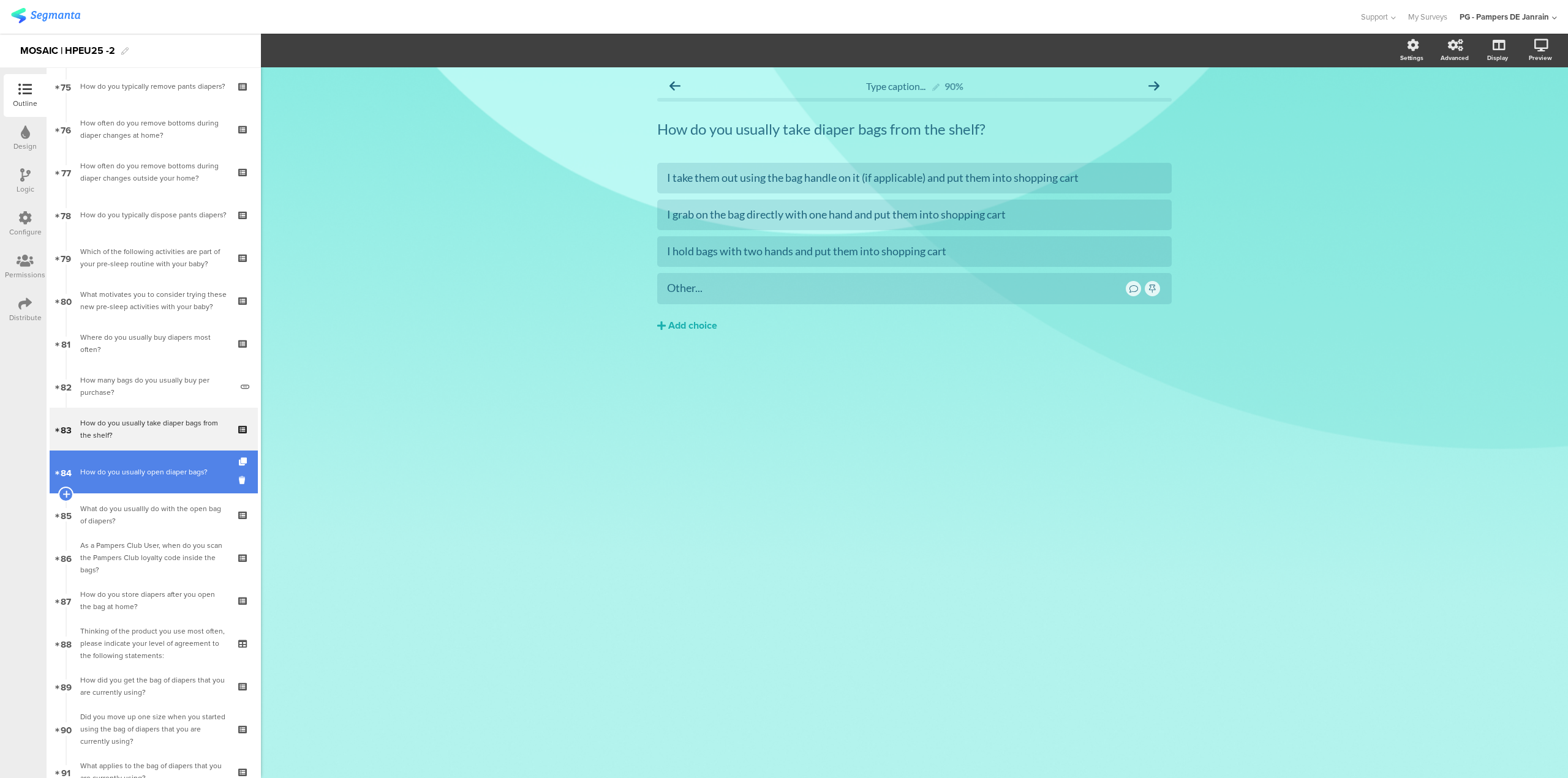
click at [149, 478] on div "How do you usually open diaper bags?" at bounding box center [154, 472] width 147 height 12
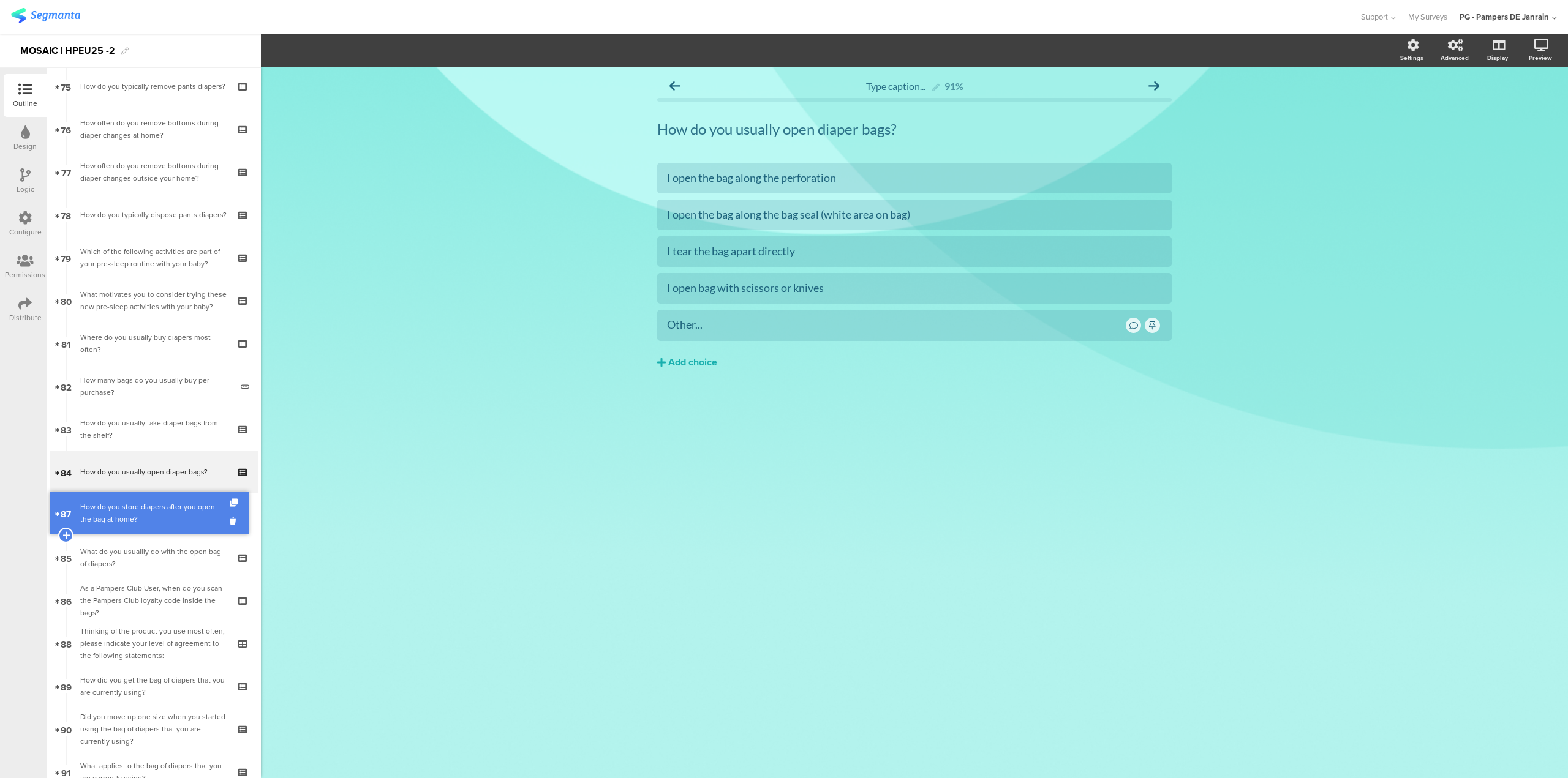
drag, startPoint x: 164, startPoint y: 605, endPoint x: 151, endPoint y: 517, distance: 89.0
click at [155, 523] on div "How do you store diapers after you open the bag at home?" at bounding box center [154, 515] width 147 height 25
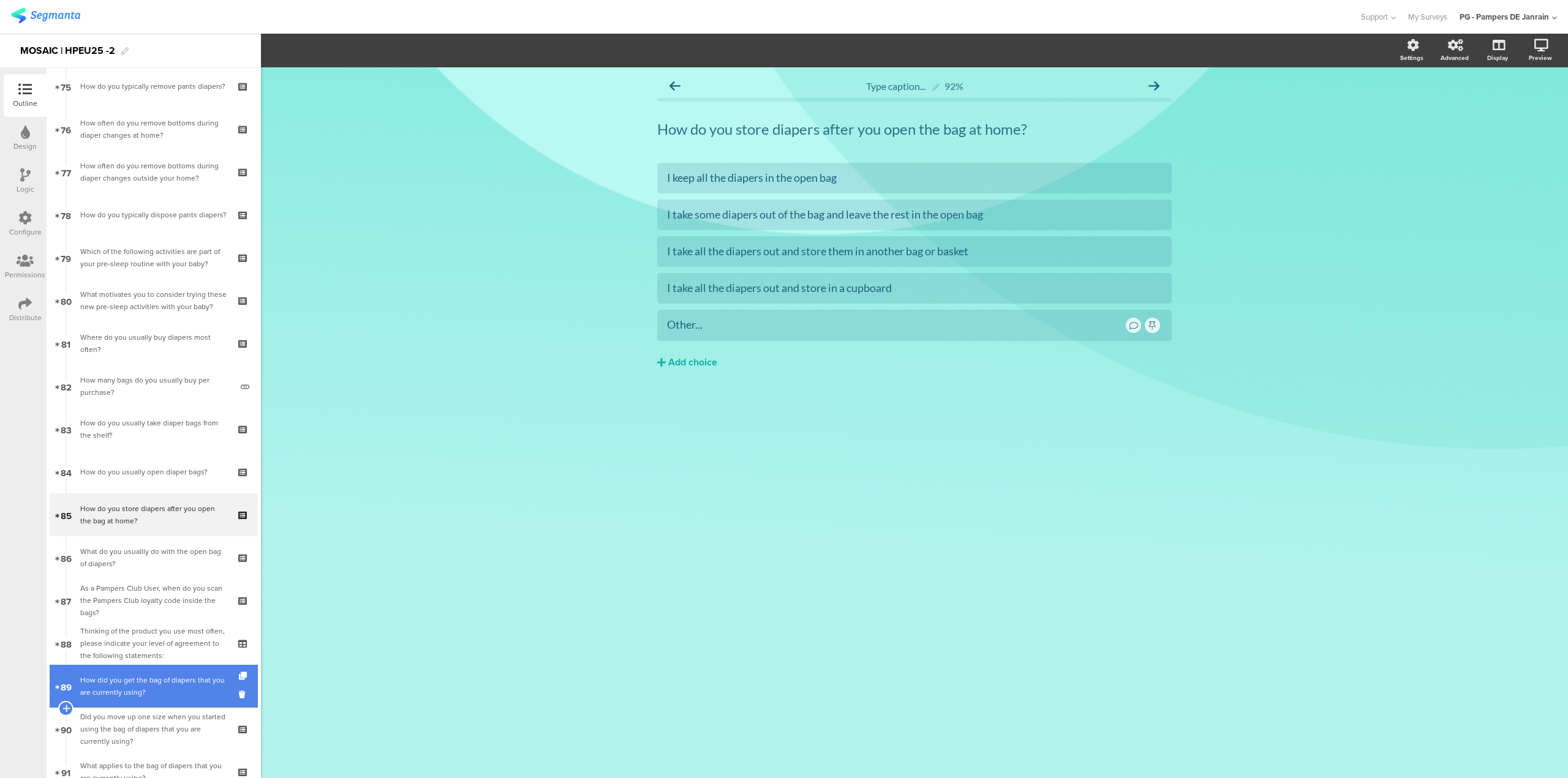
click at [185, 692] on div "How did you get the bag of diapers that you are currently using?" at bounding box center [154, 686] width 147 height 25
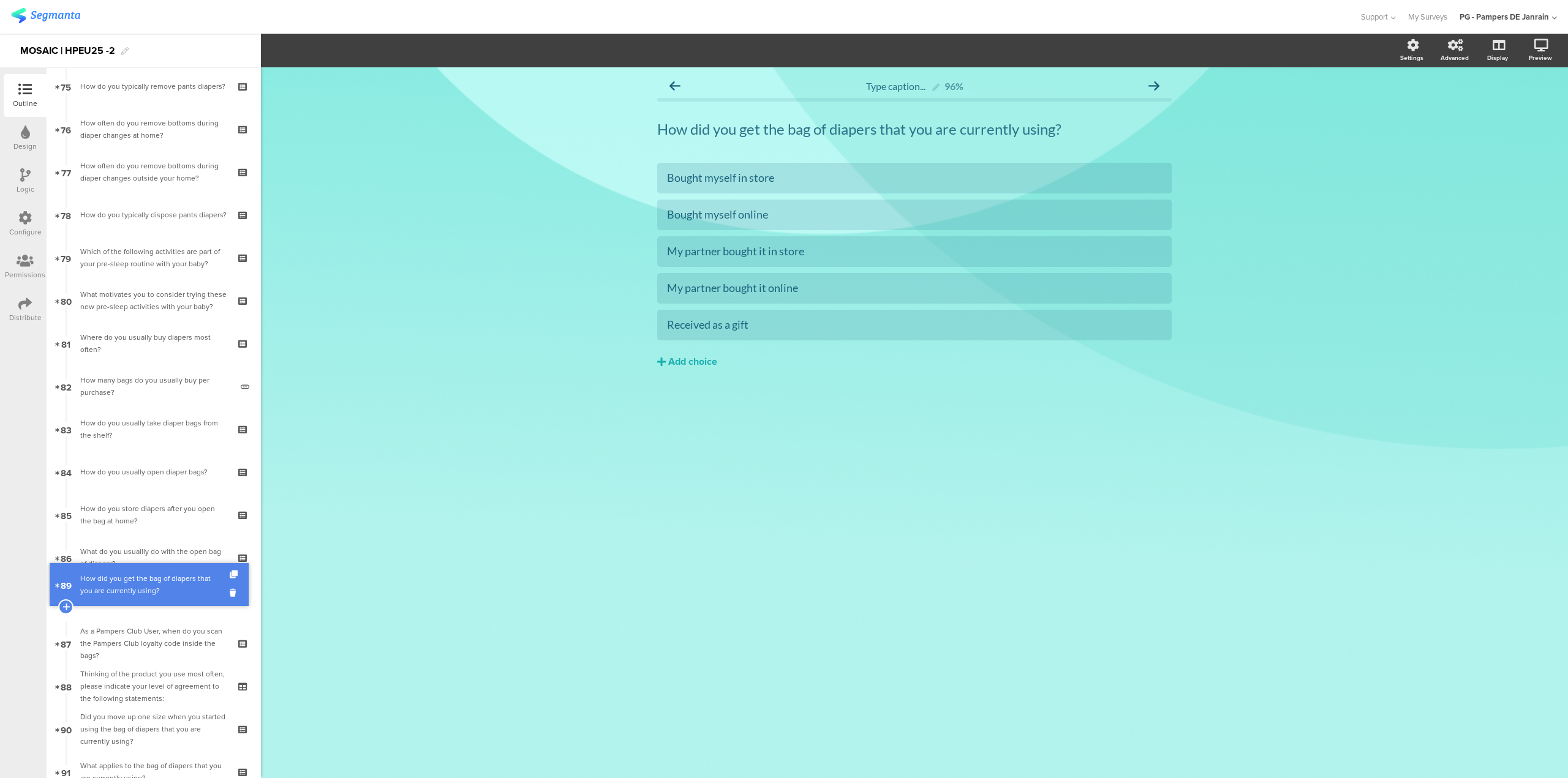
drag, startPoint x: 185, startPoint y: 692, endPoint x: 189, endPoint y: 590, distance: 102.1
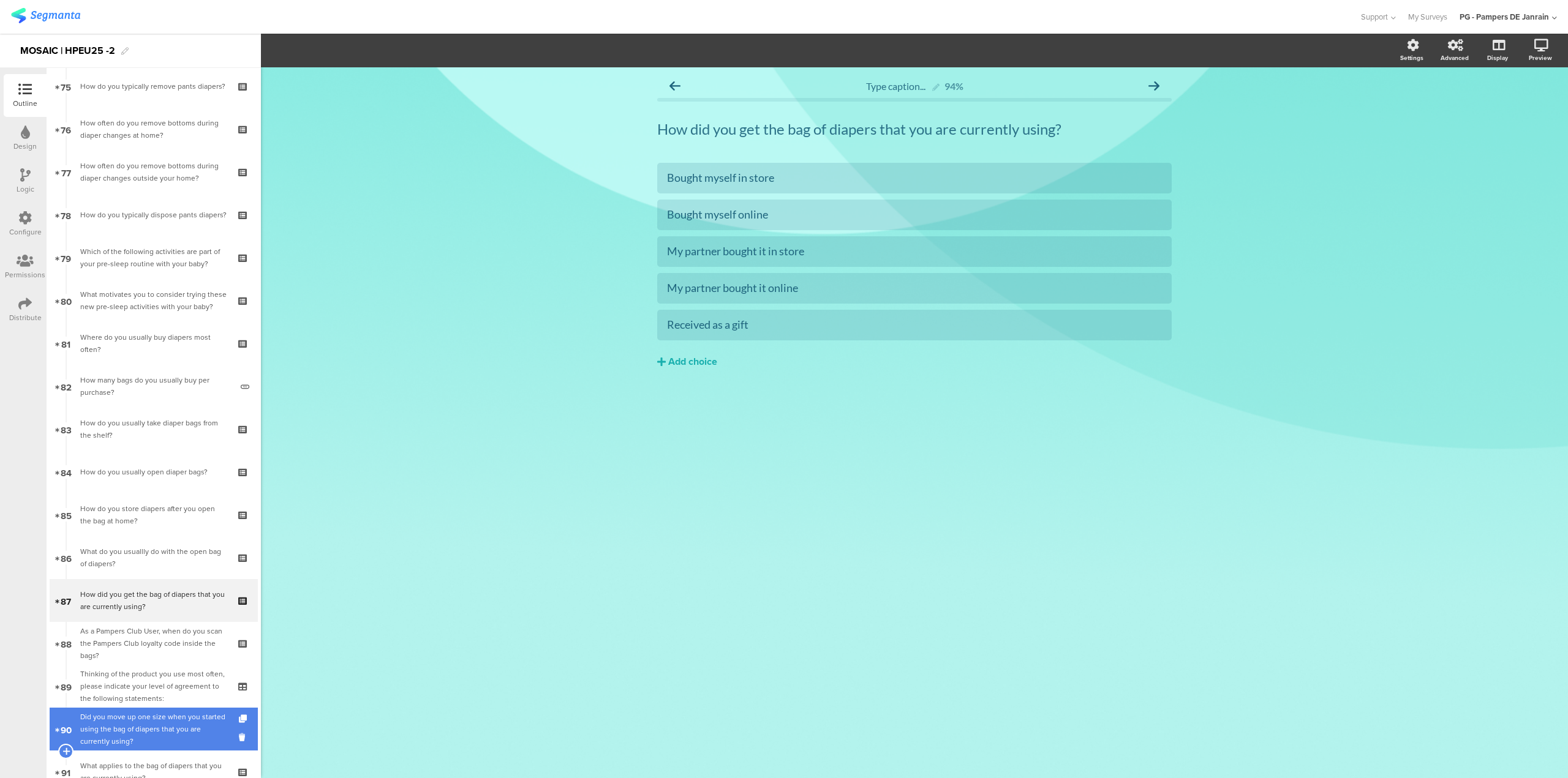
scroll to position [3481, 0]
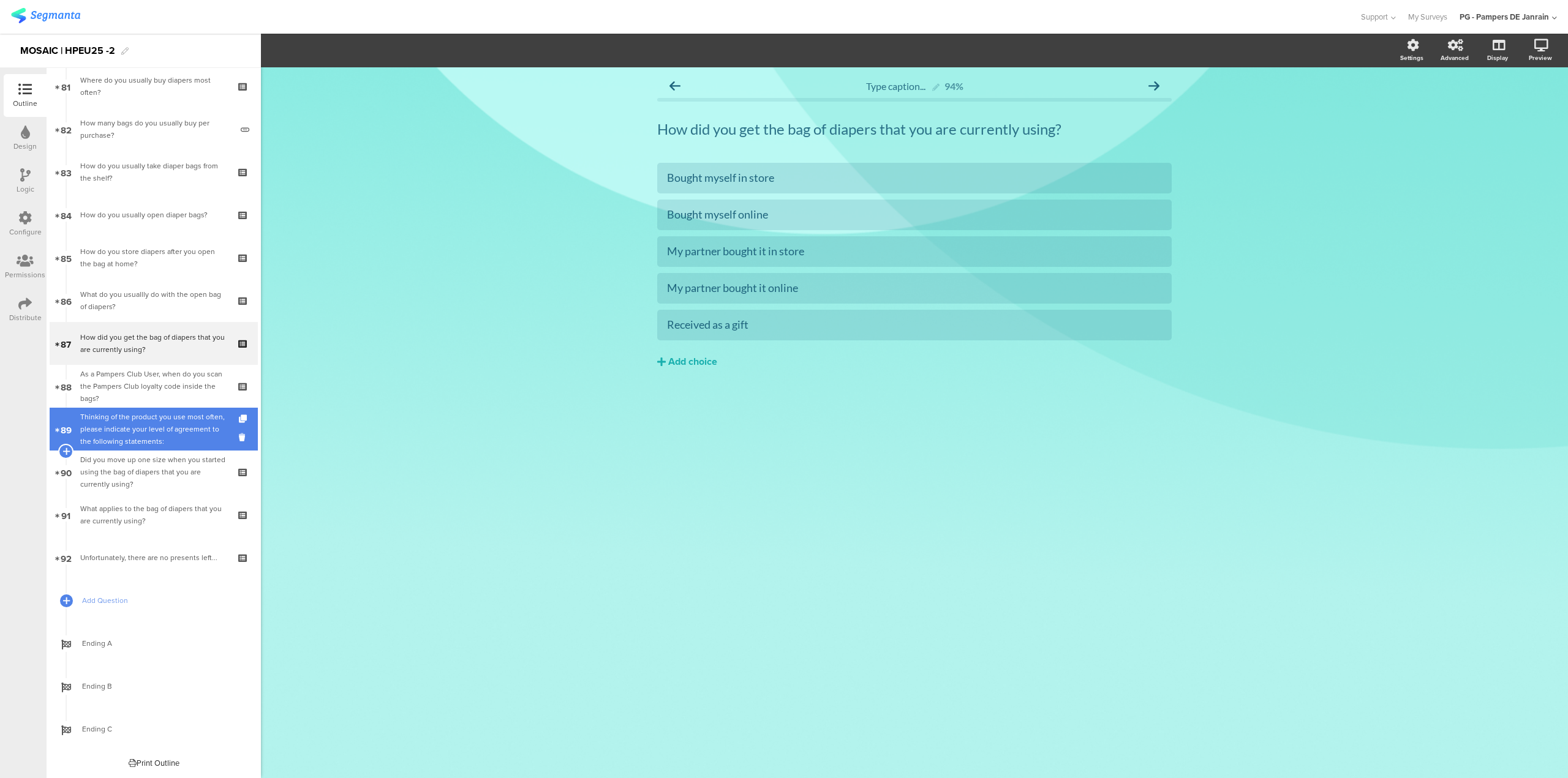
click at [147, 437] on div "Thinking of the product you use most often, please indicate your level of agree…" at bounding box center [154, 429] width 147 height 37
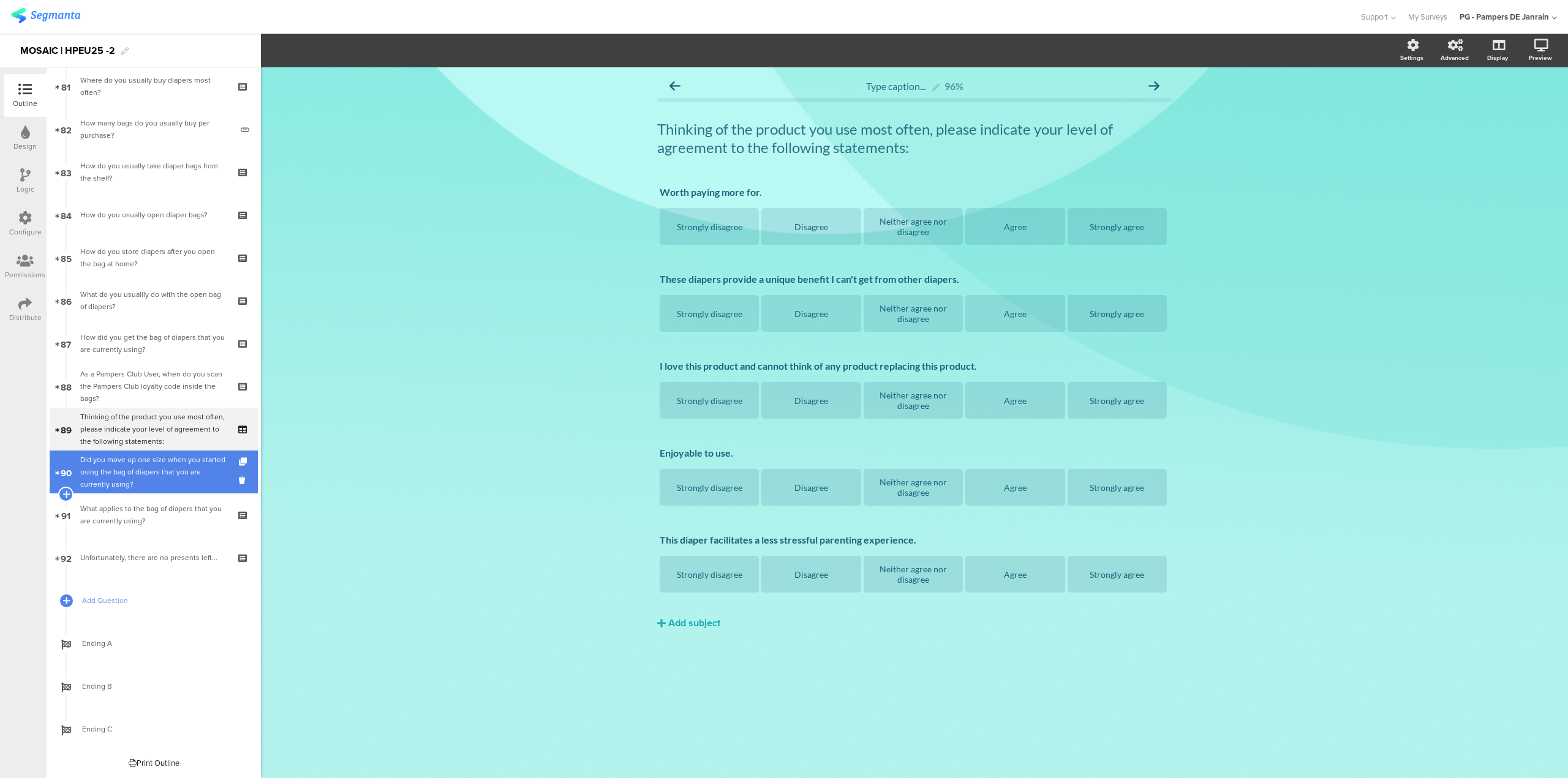
click at [144, 472] on div "Did you move up one size when you started using the bag of diapers that you are…" at bounding box center [154, 472] width 147 height 37
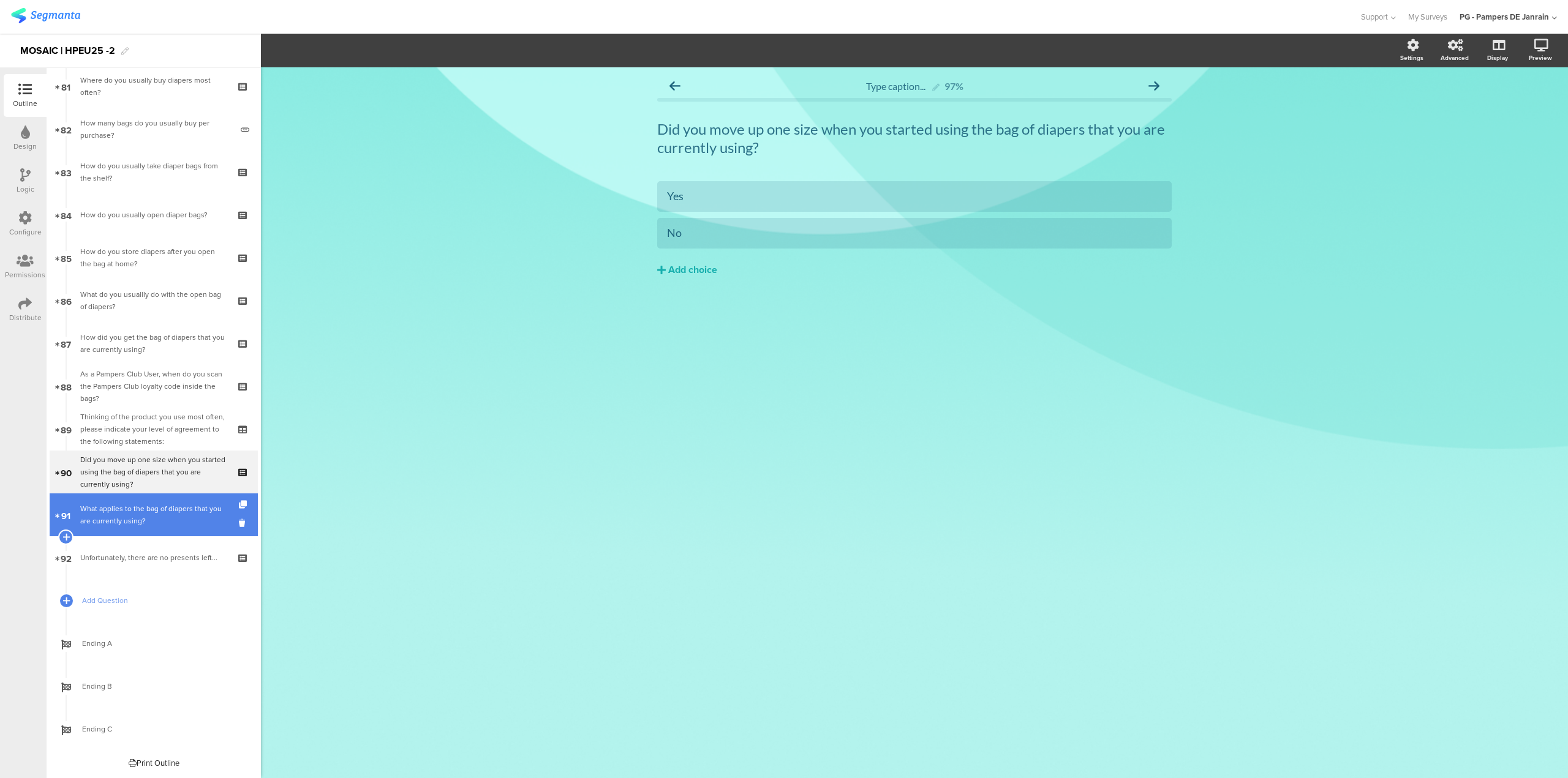
click at [177, 522] on div "What applies to the bag of diapers that you are currently using?" at bounding box center [154, 515] width 147 height 25
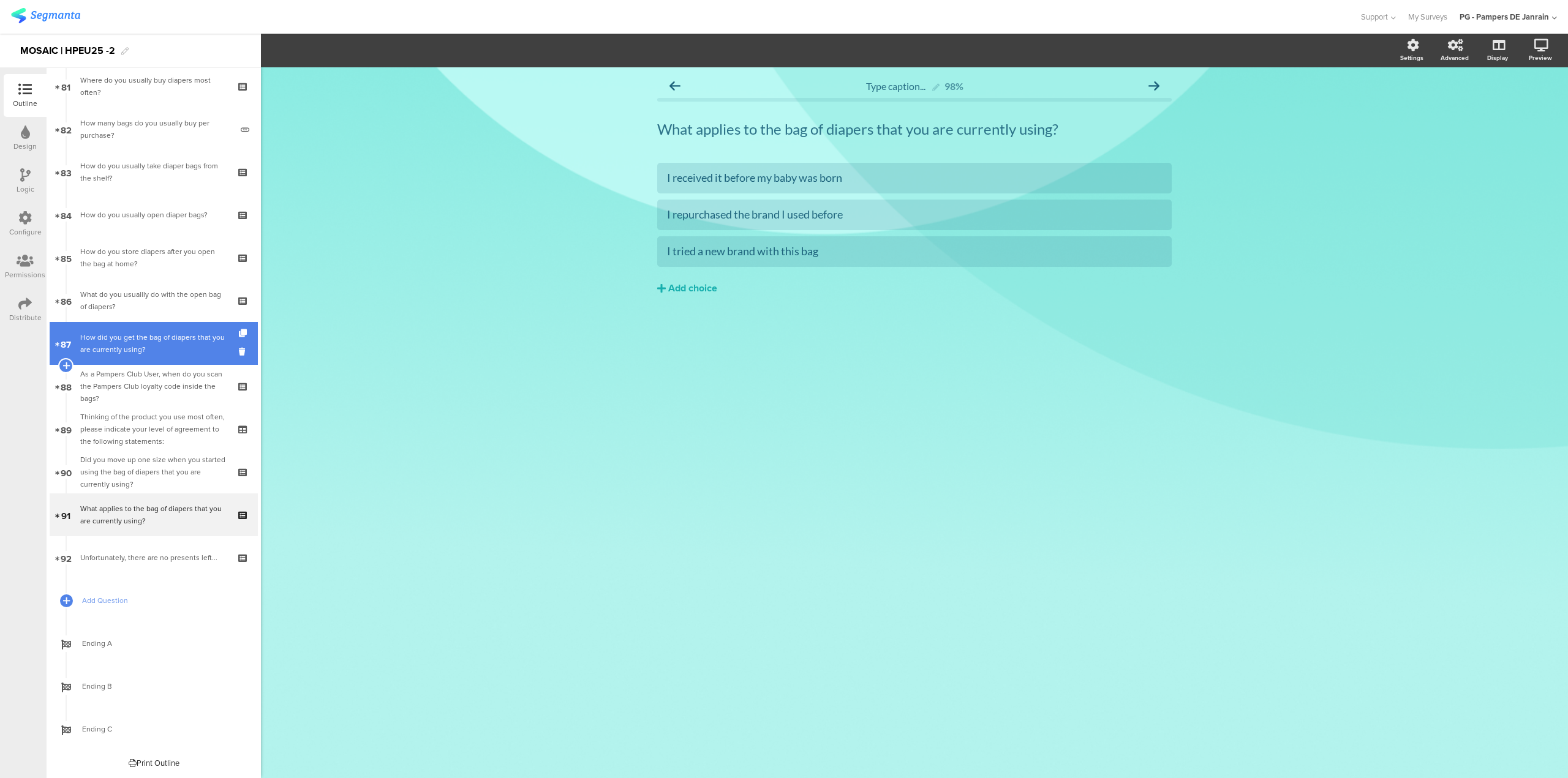
click at [168, 357] on link "87 How did you get the bag of diapers that you are currently using?" at bounding box center [154, 343] width 208 height 43
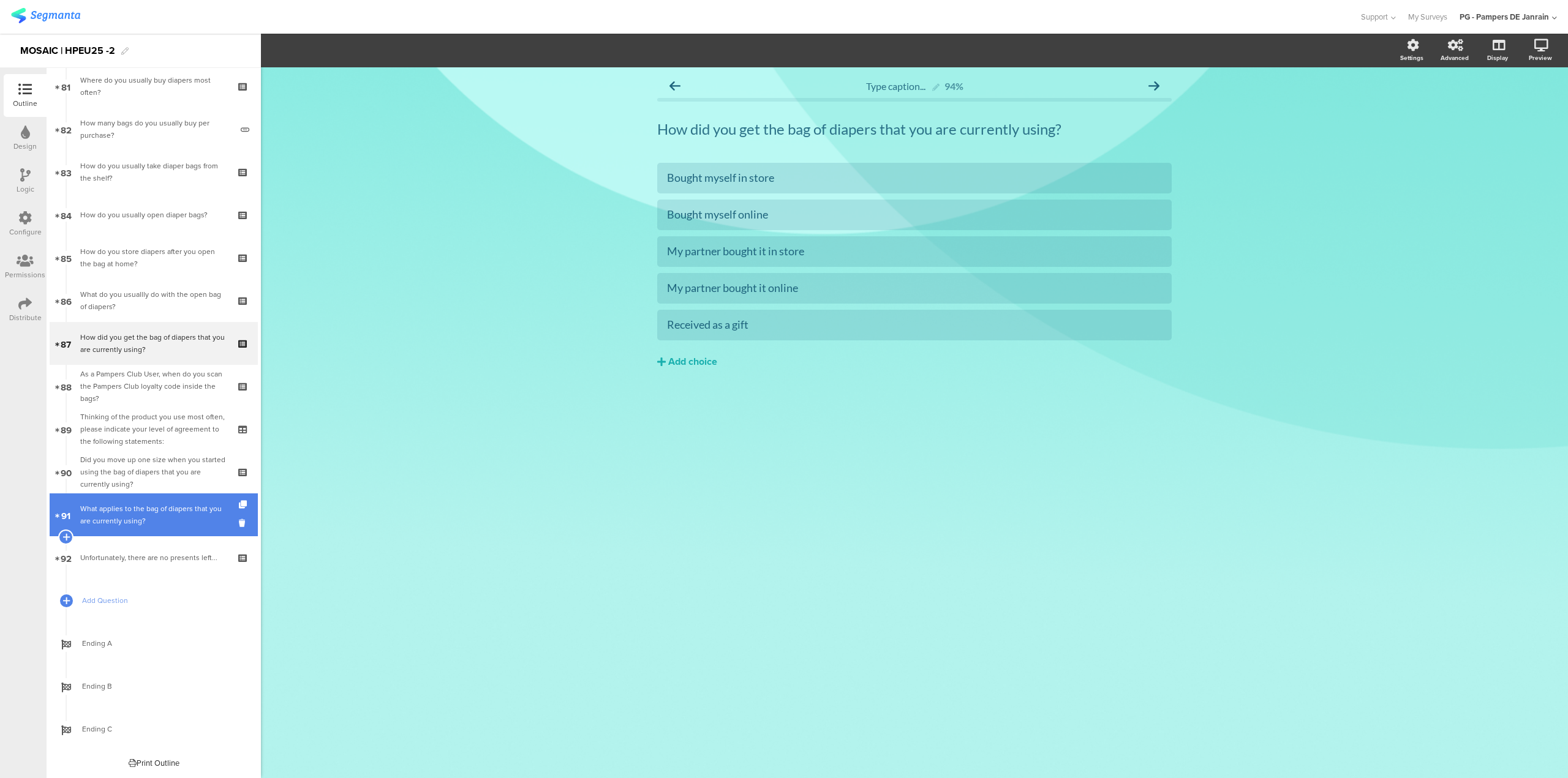
click at [163, 512] on div "What applies to the bag of diapers that you are currently using?" at bounding box center [154, 515] width 147 height 25
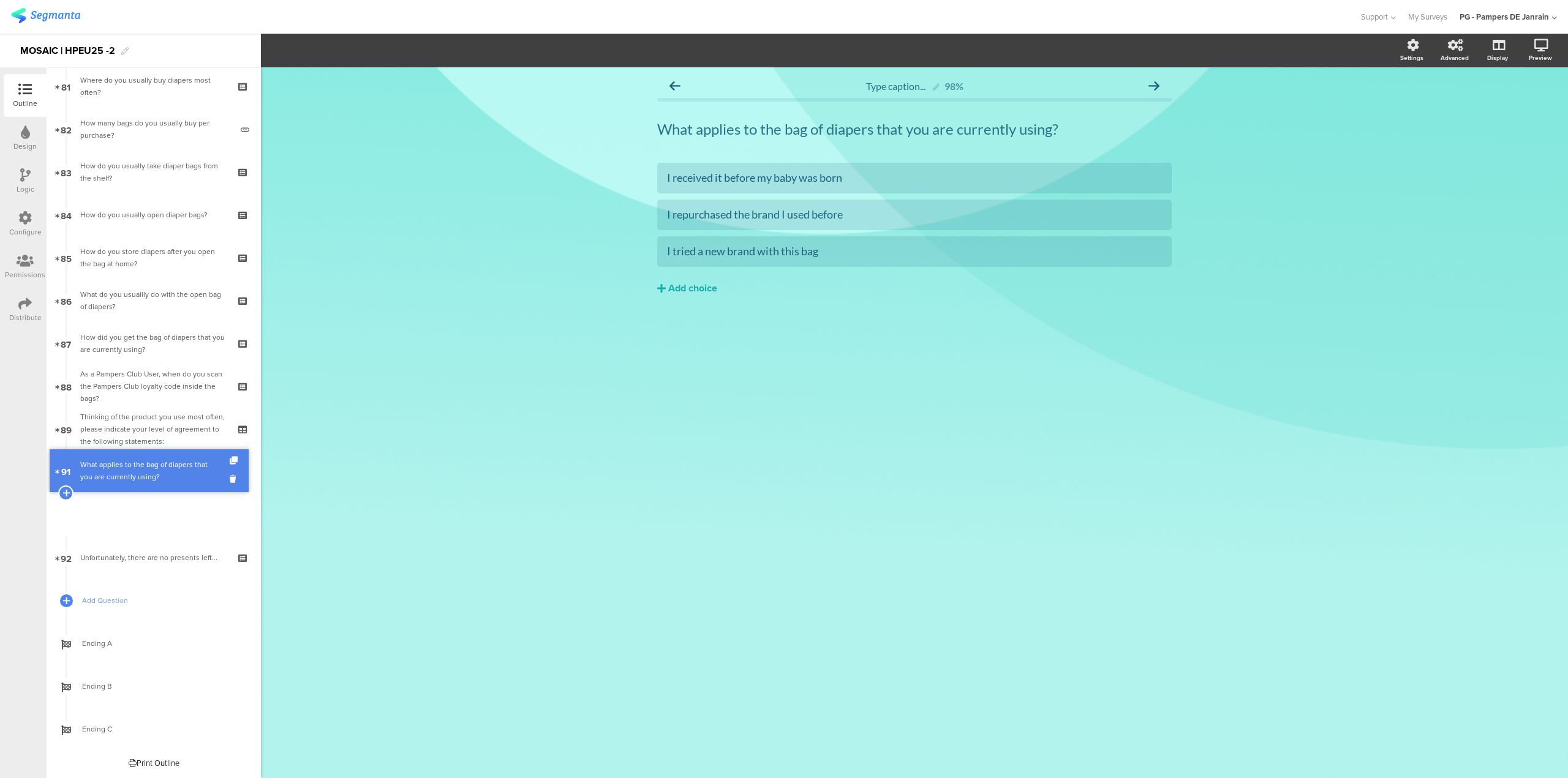
scroll to position [3438, 0]
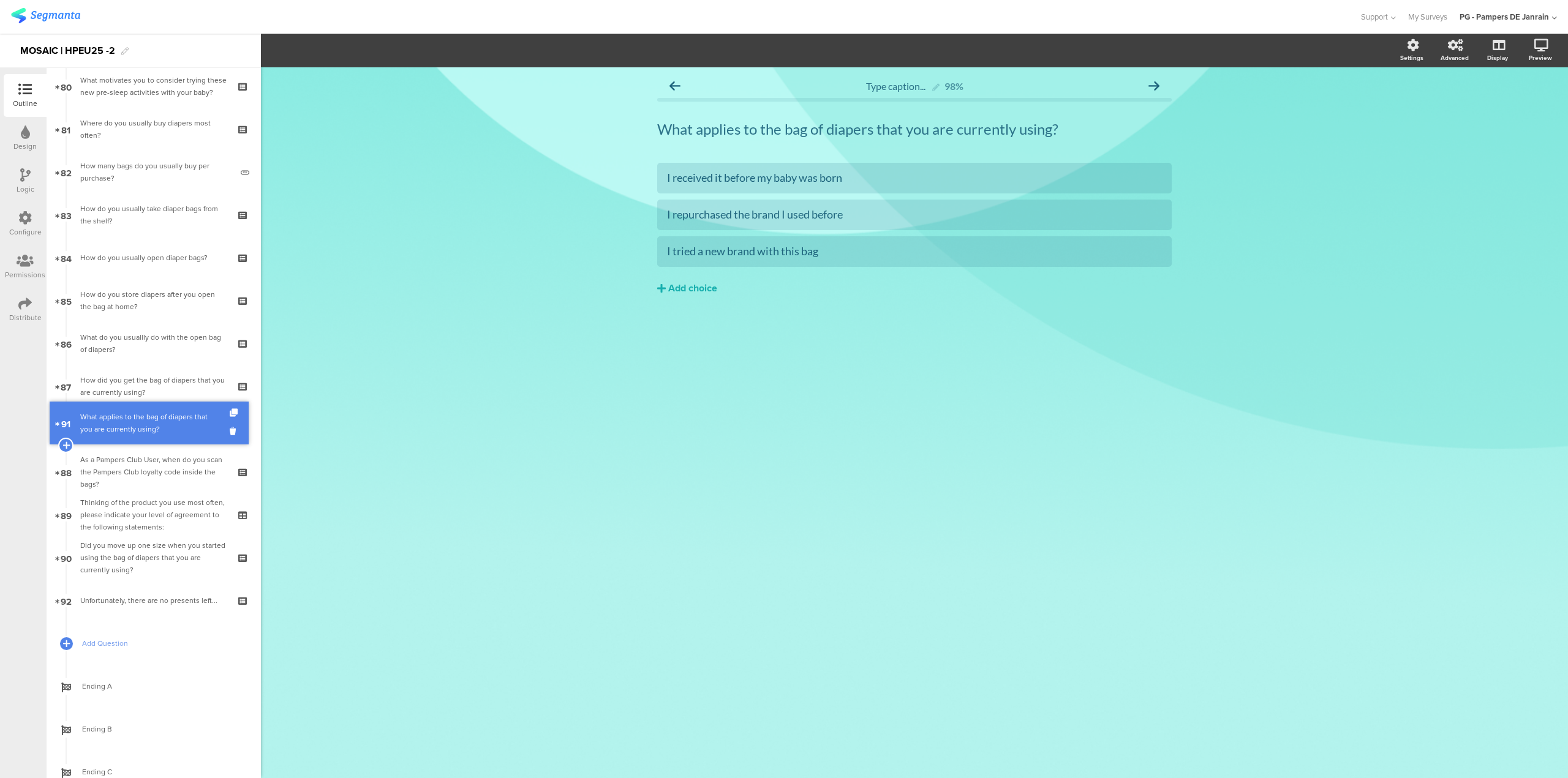
drag, startPoint x: 163, startPoint y: 511, endPoint x: 191, endPoint y: 419, distance: 96.2
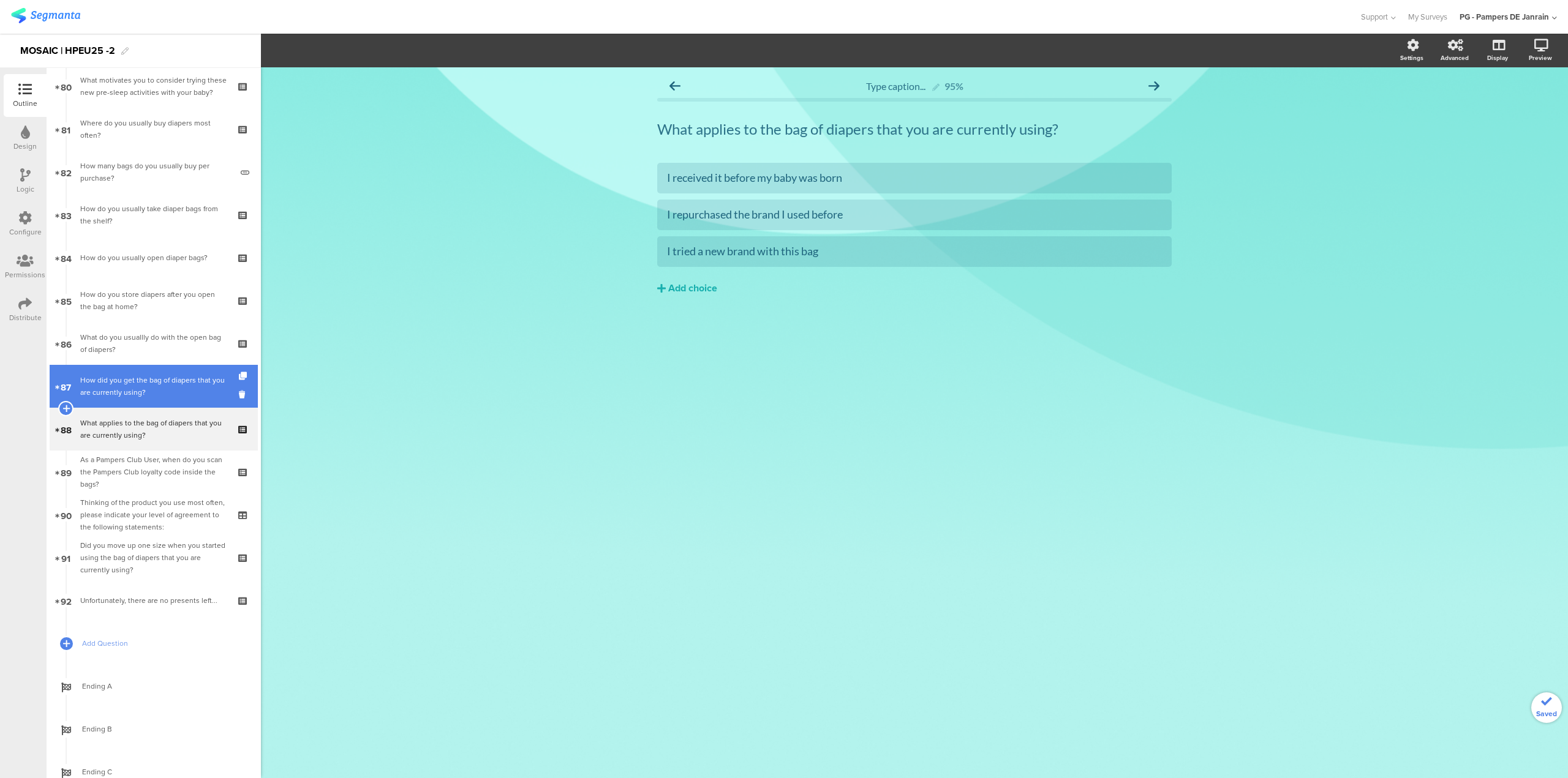
click at [178, 389] on div "How did you get the bag of diapers that you are currently using?" at bounding box center [154, 387] width 147 height 25
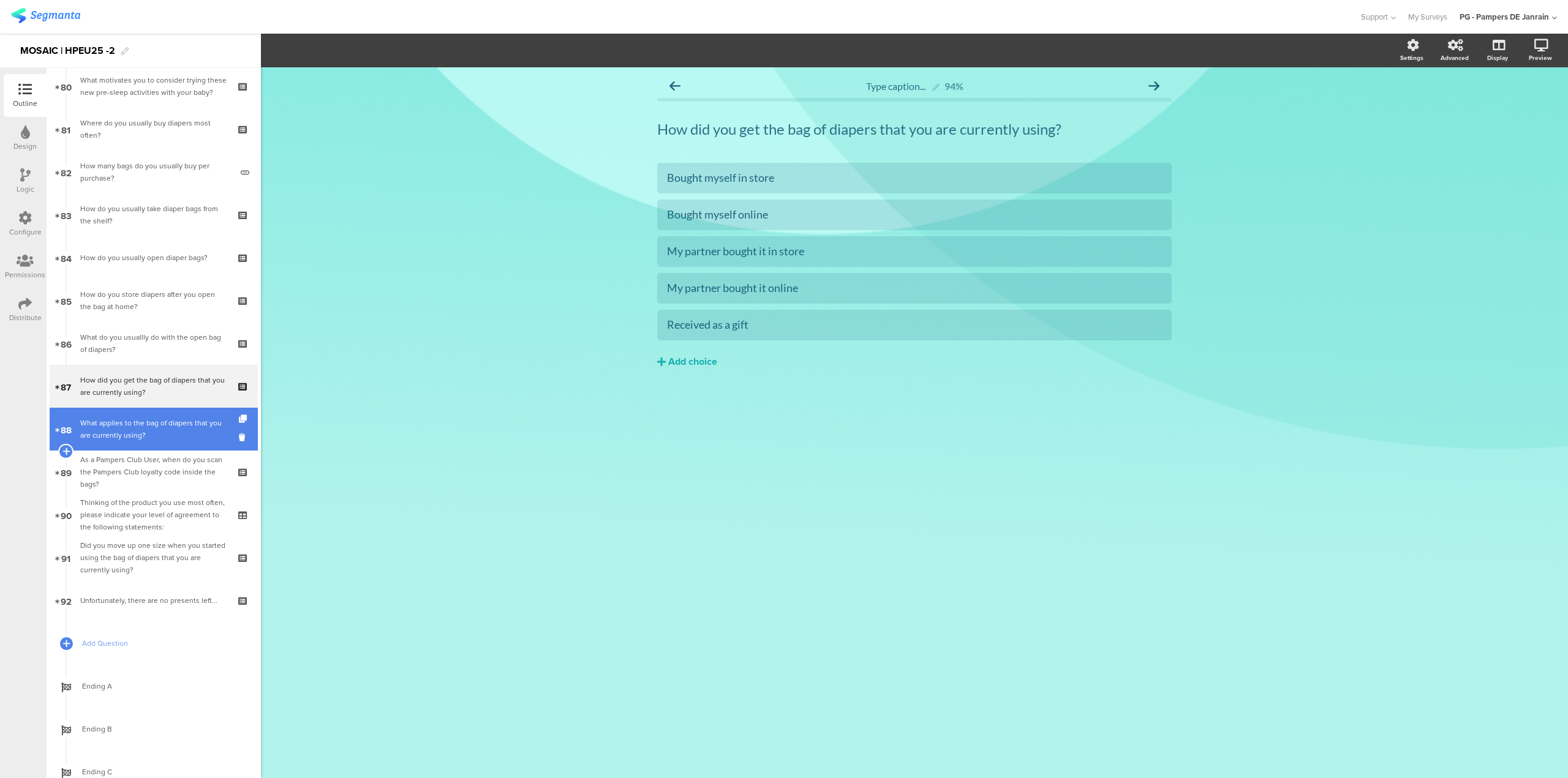
click at [181, 420] on div "What applies to the bag of diapers that you are currently using?" at bounding box center [154, 429] width 147 height 25
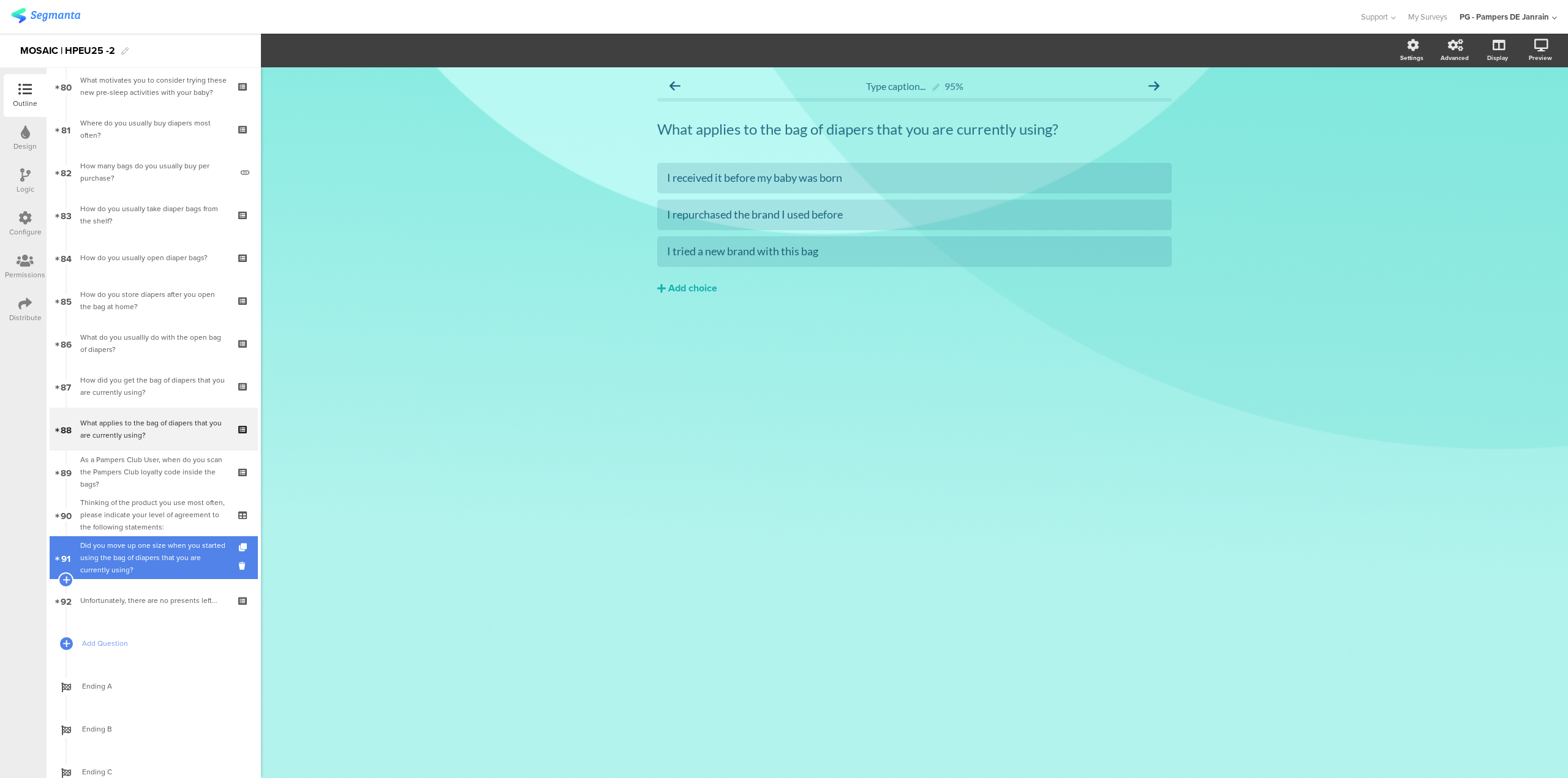
click at [158, 560] on div "Did you move up one size when you started using the bag of diapers that you are…" at bounding box center [154, 558] width 147 height 37
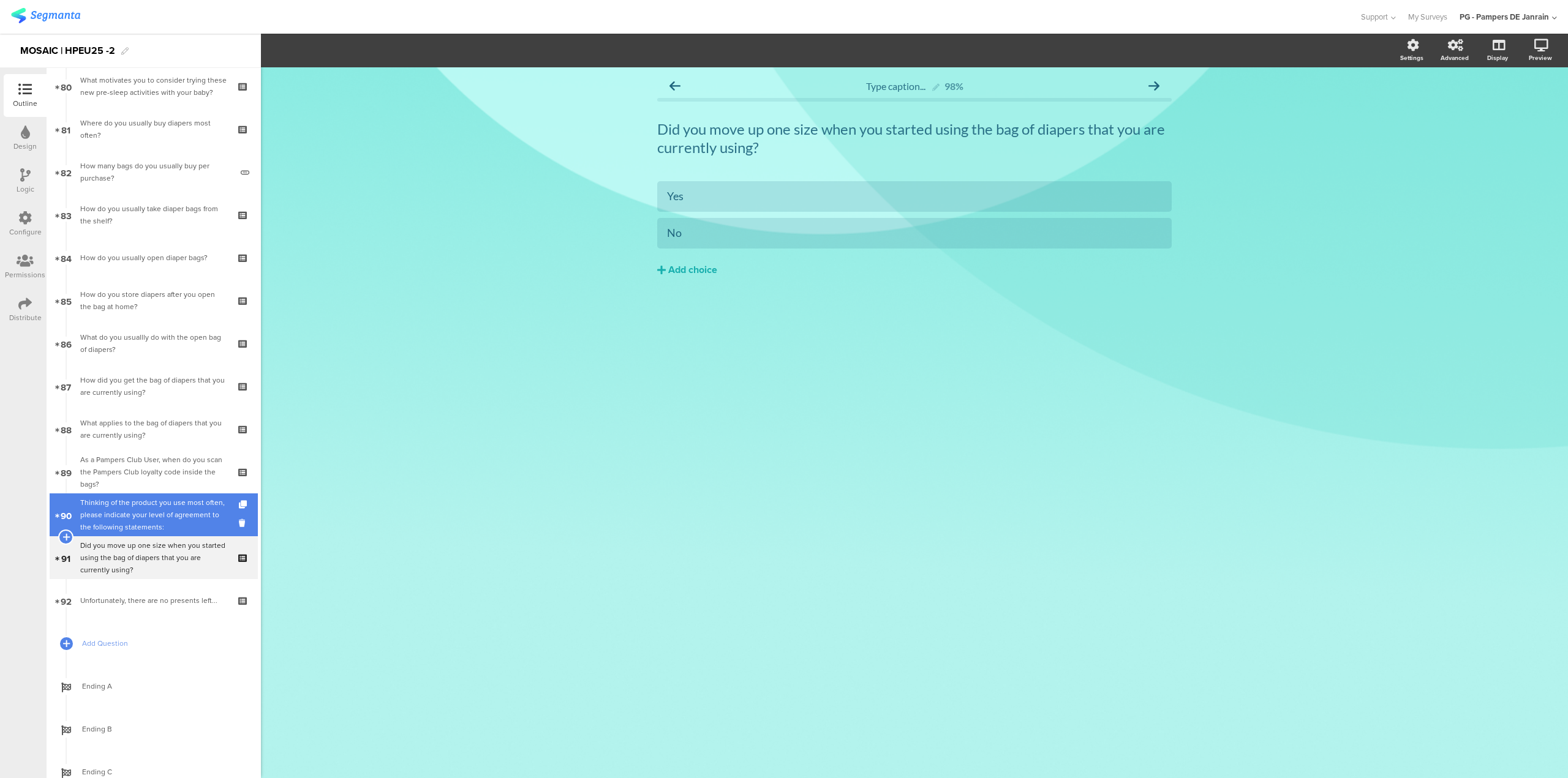
click at [119, 519] on div "Thinking of the product you use most often, please indicate your level of agree…" at bounding box center [154, 515] width 147 height 37
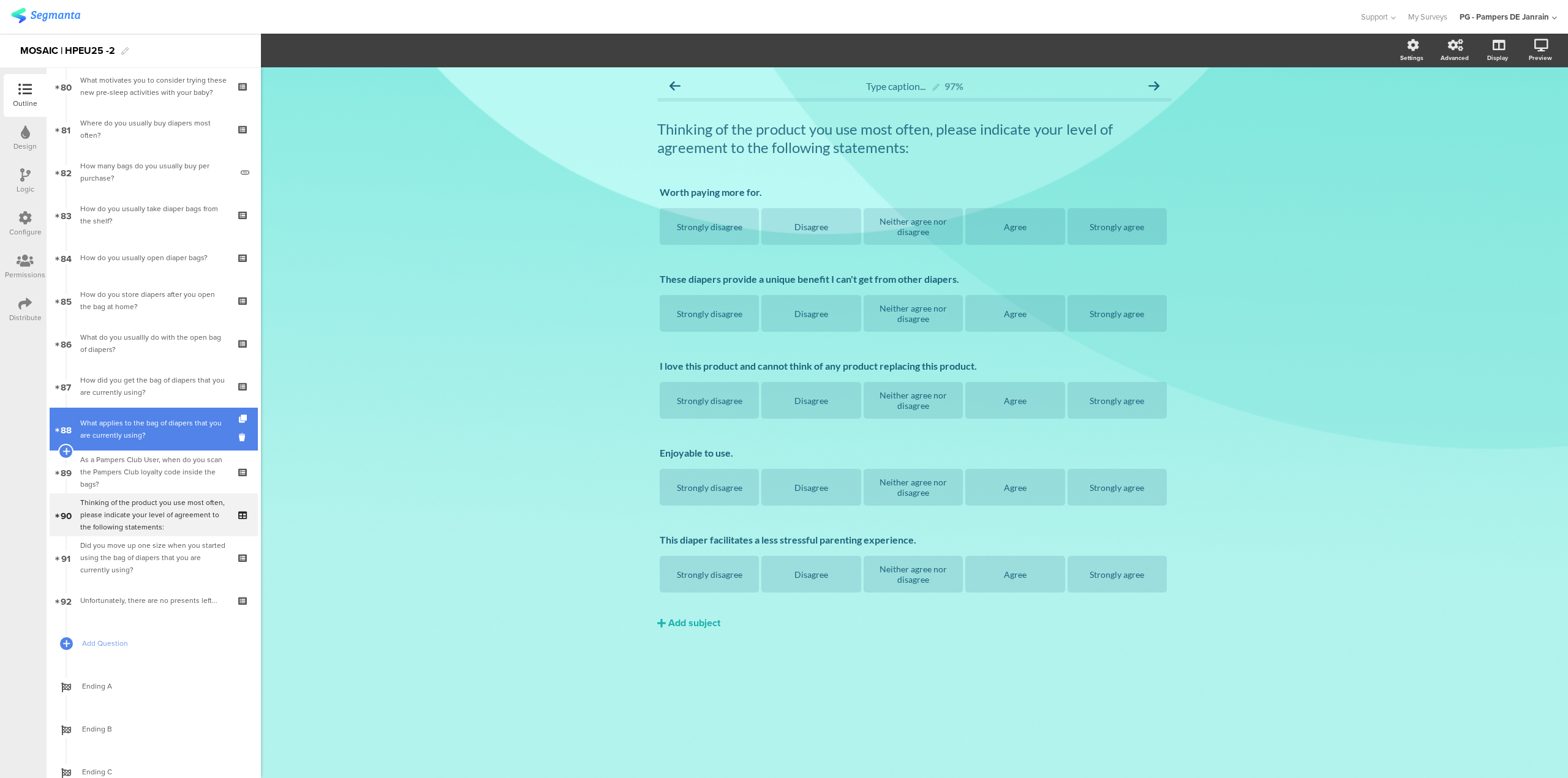
click at [132, 424] on div "What applies to the bag of diapers that you are currently using?" at bounding box center [154, 429] width 147 height 25
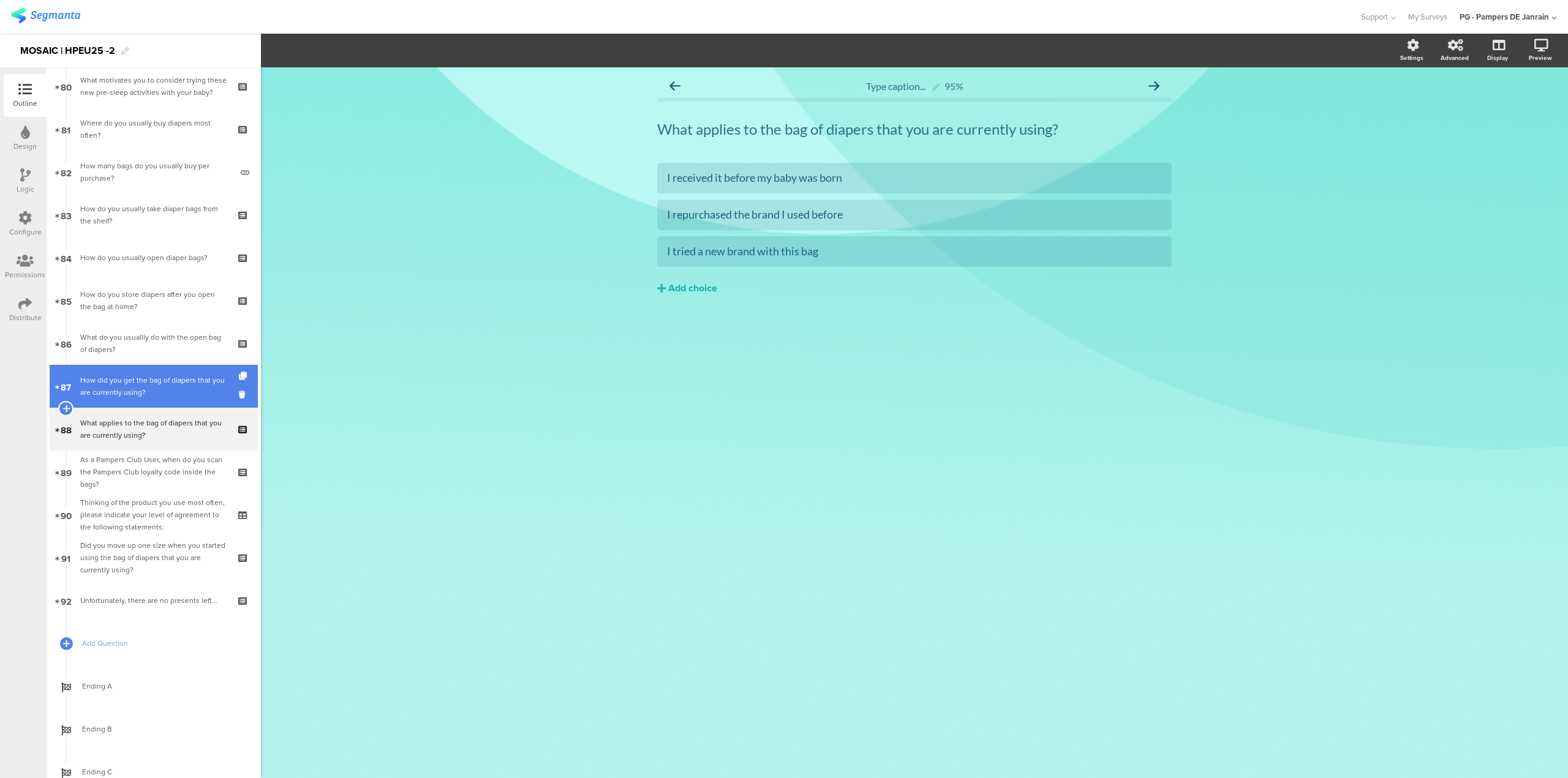
click at [141, 401] on link "87 How did you get the bag of diapers that you are currently using?" at bounding box center [154, 387] width 208 height 43
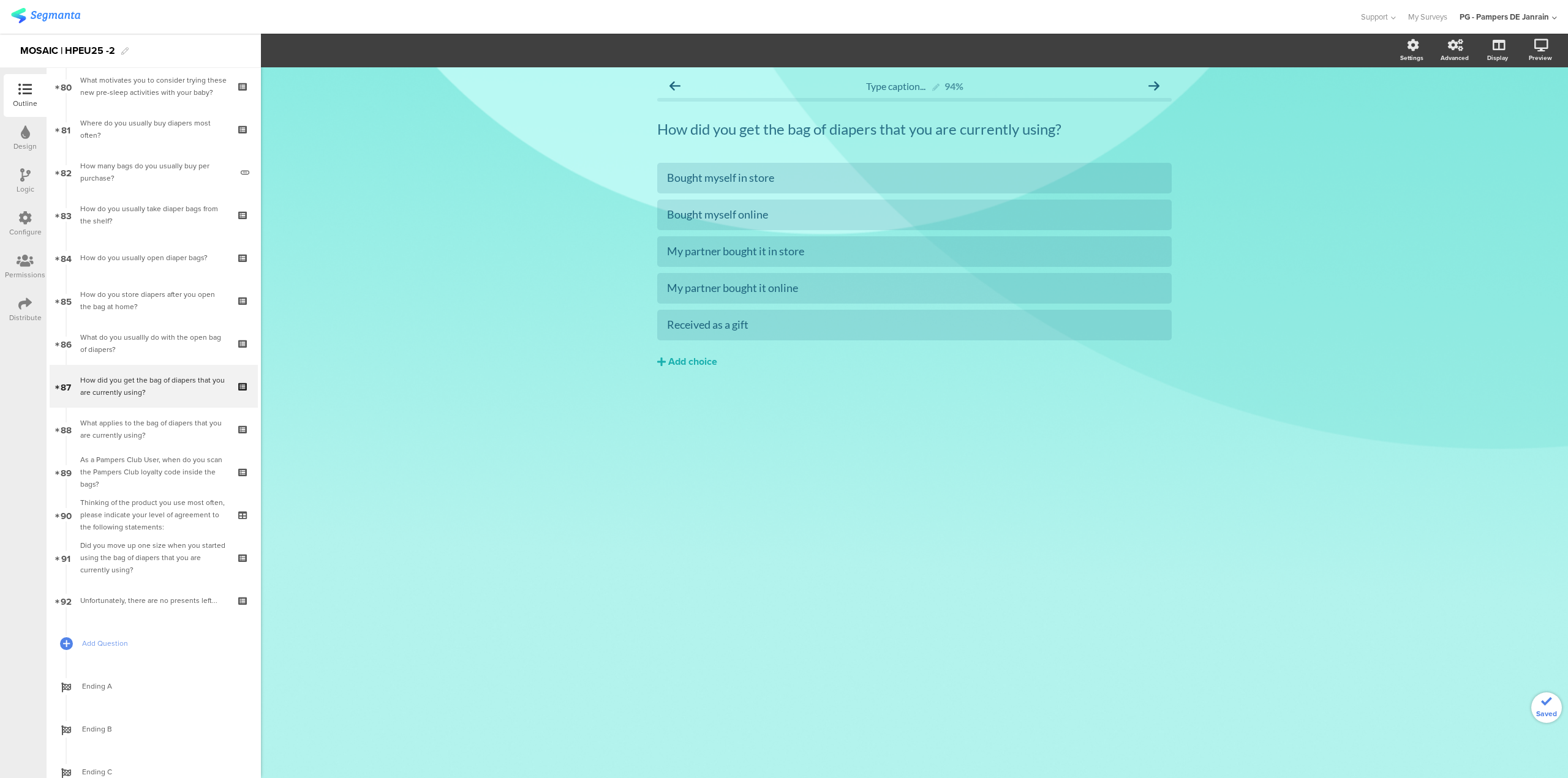
click at [124, 419] on div "What applies to the bag of diapers that you are currently using?" at bounding box center [154, 429] width 147 height 25
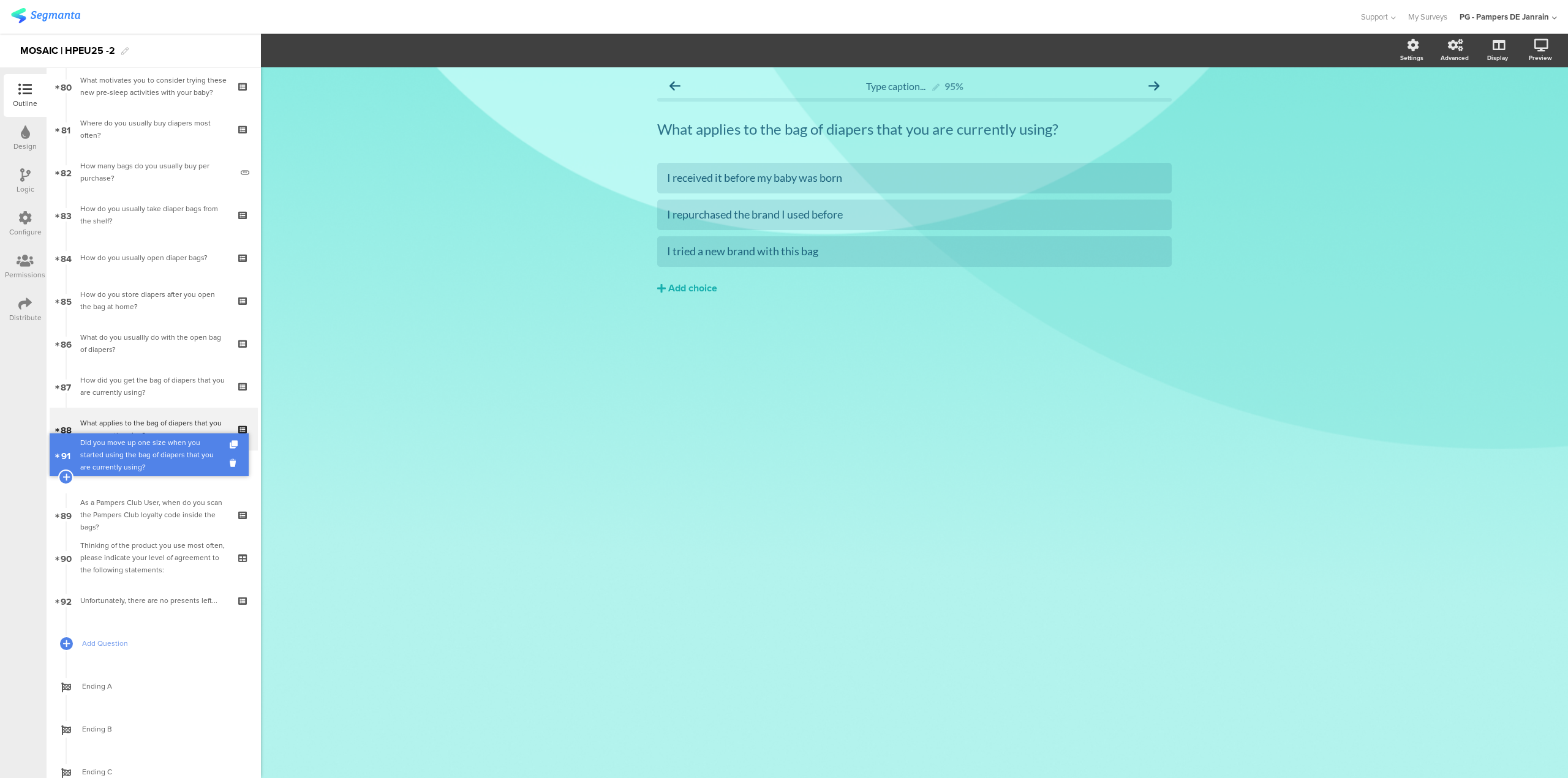
drag, startPoint x: 136, startPoint y: 540, endPoint x: 129, endPoint y: 461, distance: 79.3
click at [118, 461] on div "Did you move up one size when you started using the bag of diapers that you are…" at bounding box center [154, 472] width 147 height 37
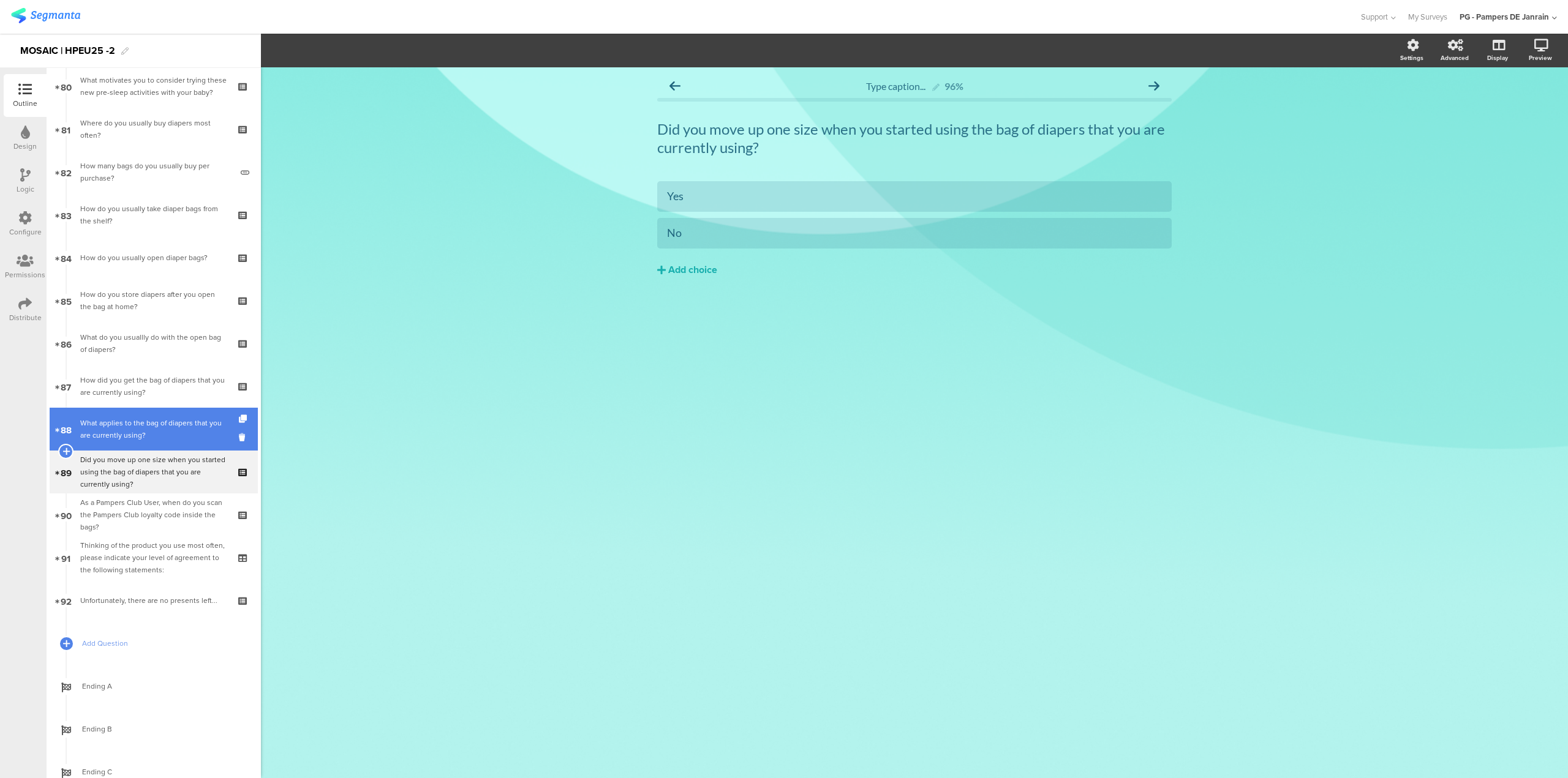
click at [153, 440] on div "What applies to the bag of diapers that you are currently using?" at bounding box center [154, 429] width 147 height 25
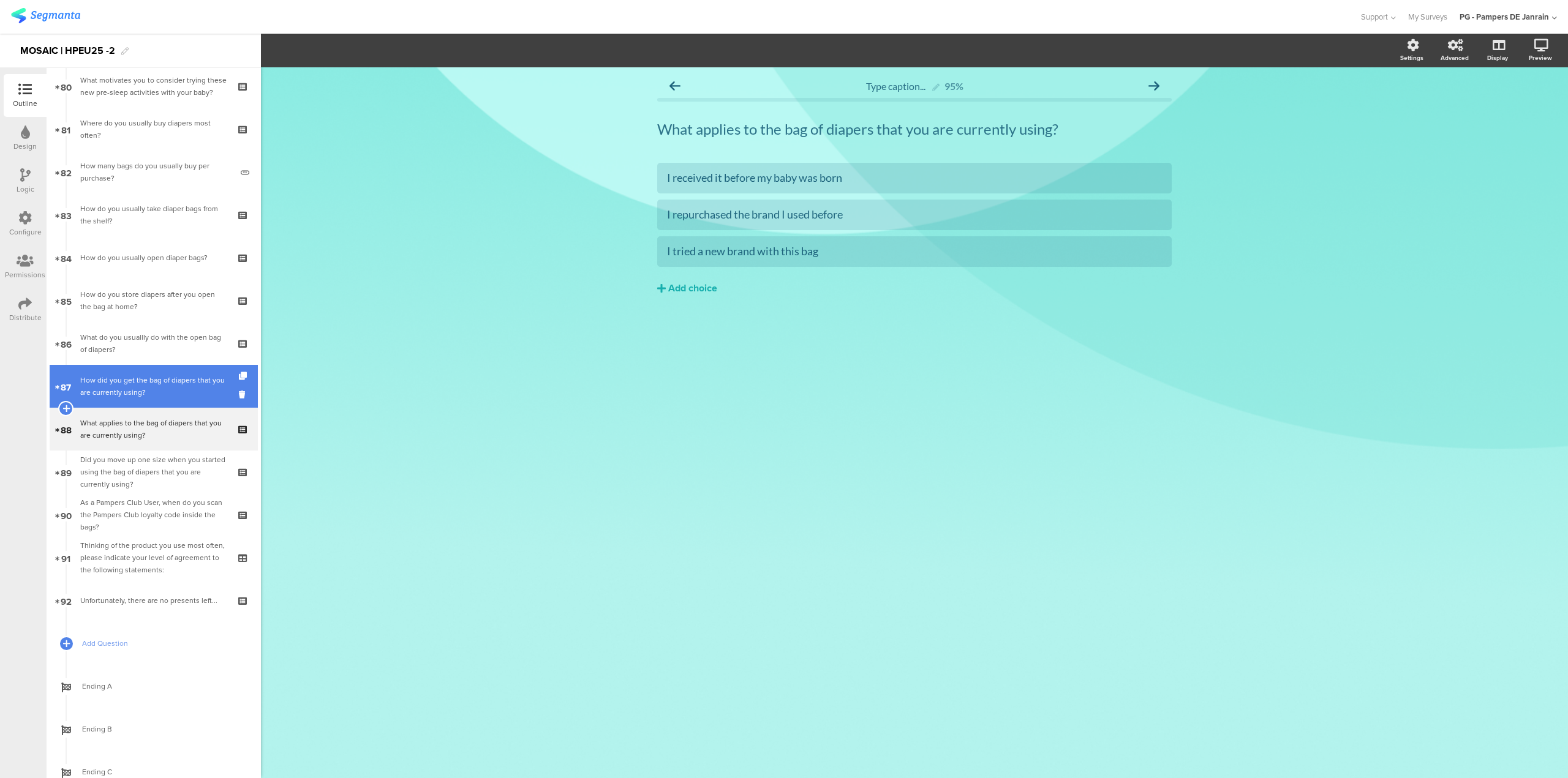
click at [157, 406] on link "87 How did you get the bag of diapers that you are currently using?" at bounding box center [154, 387] width 208 height 43
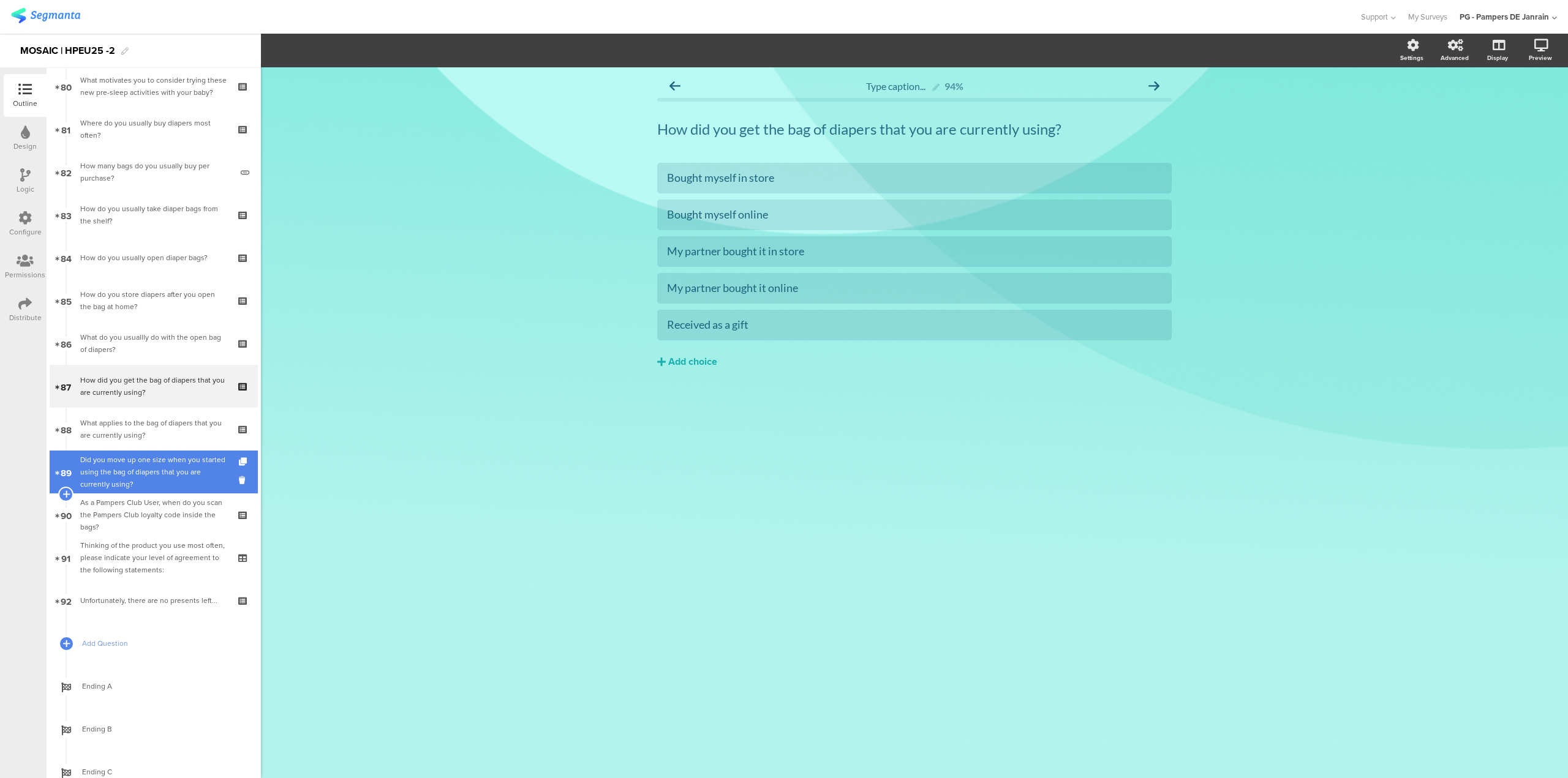
click at [156, 476] on div "Did you move up one size when you started using the bag of diapers that you are…" at bounding box center [154, 472] width 147 height 37
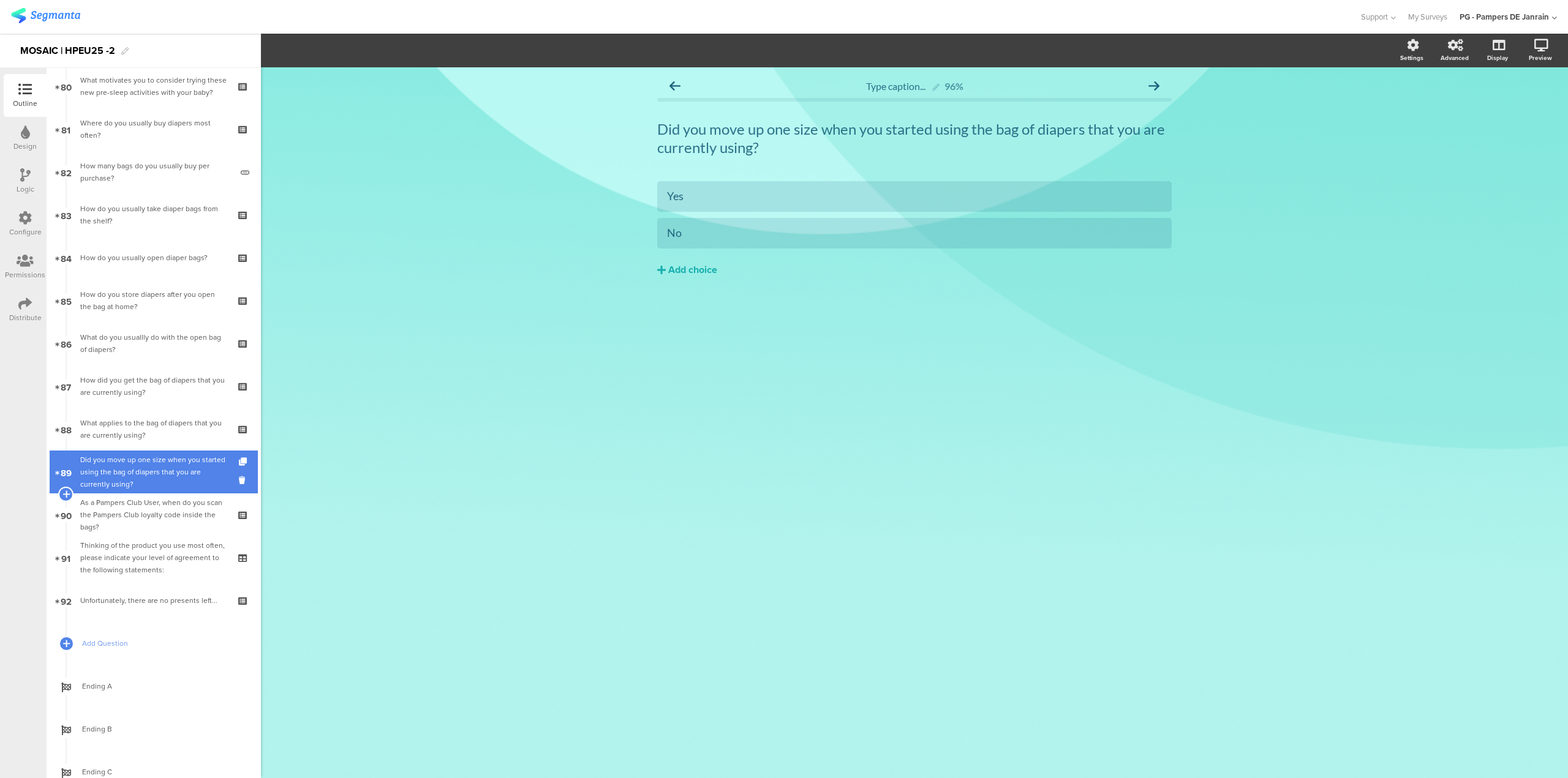
drag, startPoint x: 156, startPoint y: 476, endPoint x: 114, endPoint y: 472, distance: 42.2
click at [114, 472] on div "Did you move up one size when you started using the bag of diapers that you are…" at bounding box center [154, 472] width 147 height 37
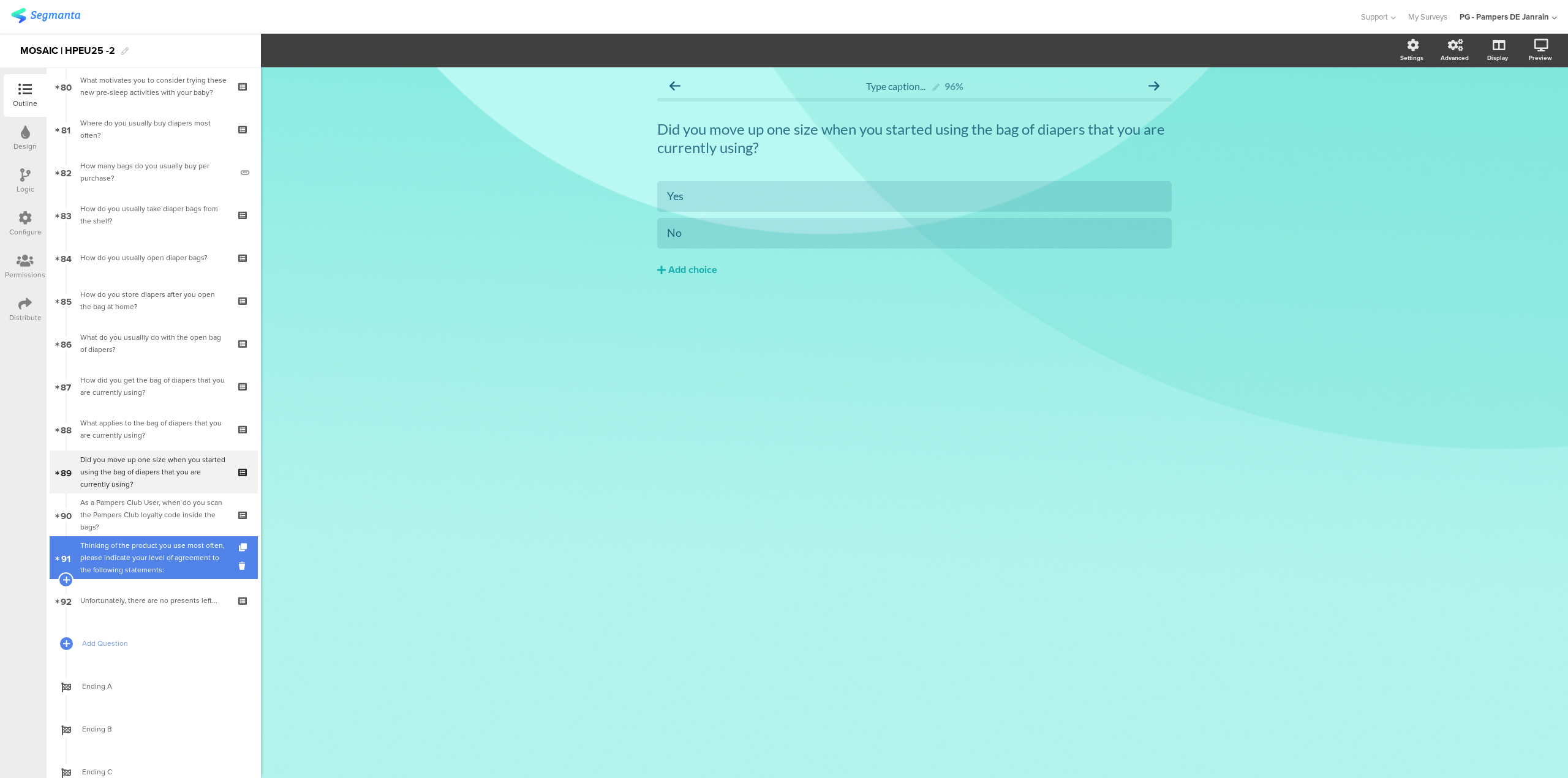
click at [169, 573] on div "Thinking of the product you use most often, please indicate your level of agree…" at bounding box center [154, 558] width 147 height 37
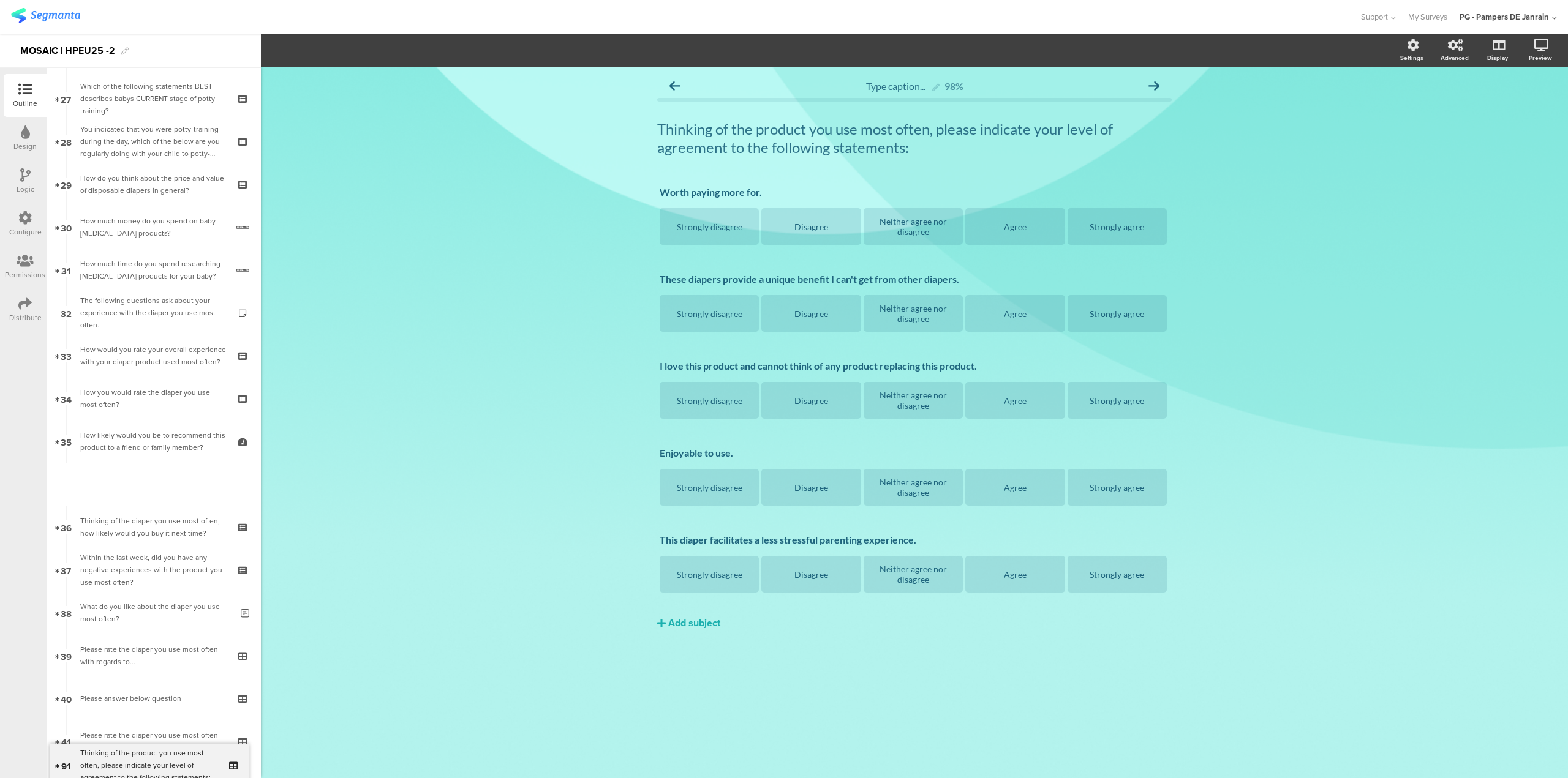
scroll to position [1301, 0]
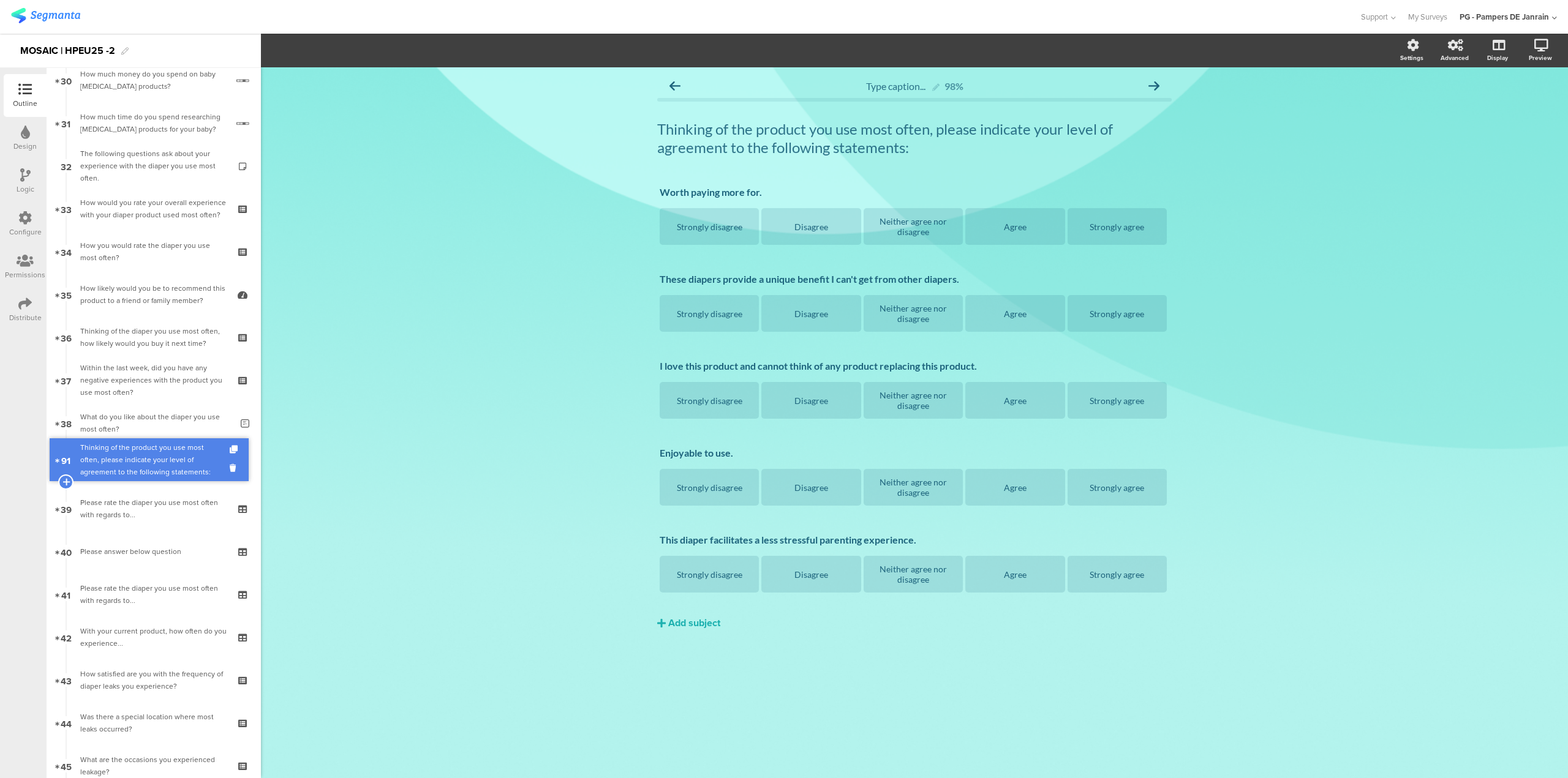
drag, startPoint x: 160, startPoint y: 564, endPoint x: 171, endPoint y: 466, distance: 98.6
click at [171, 472] on div "Thinking of the product you use most often, please indicate your level of agree…" at bounding box center [154, 466] width 147 height 37
click at [778, 134] on p "Thinking of the product you use most often, please indicate your level of agree…" at bounding box center [914, 138] width 514 height 37
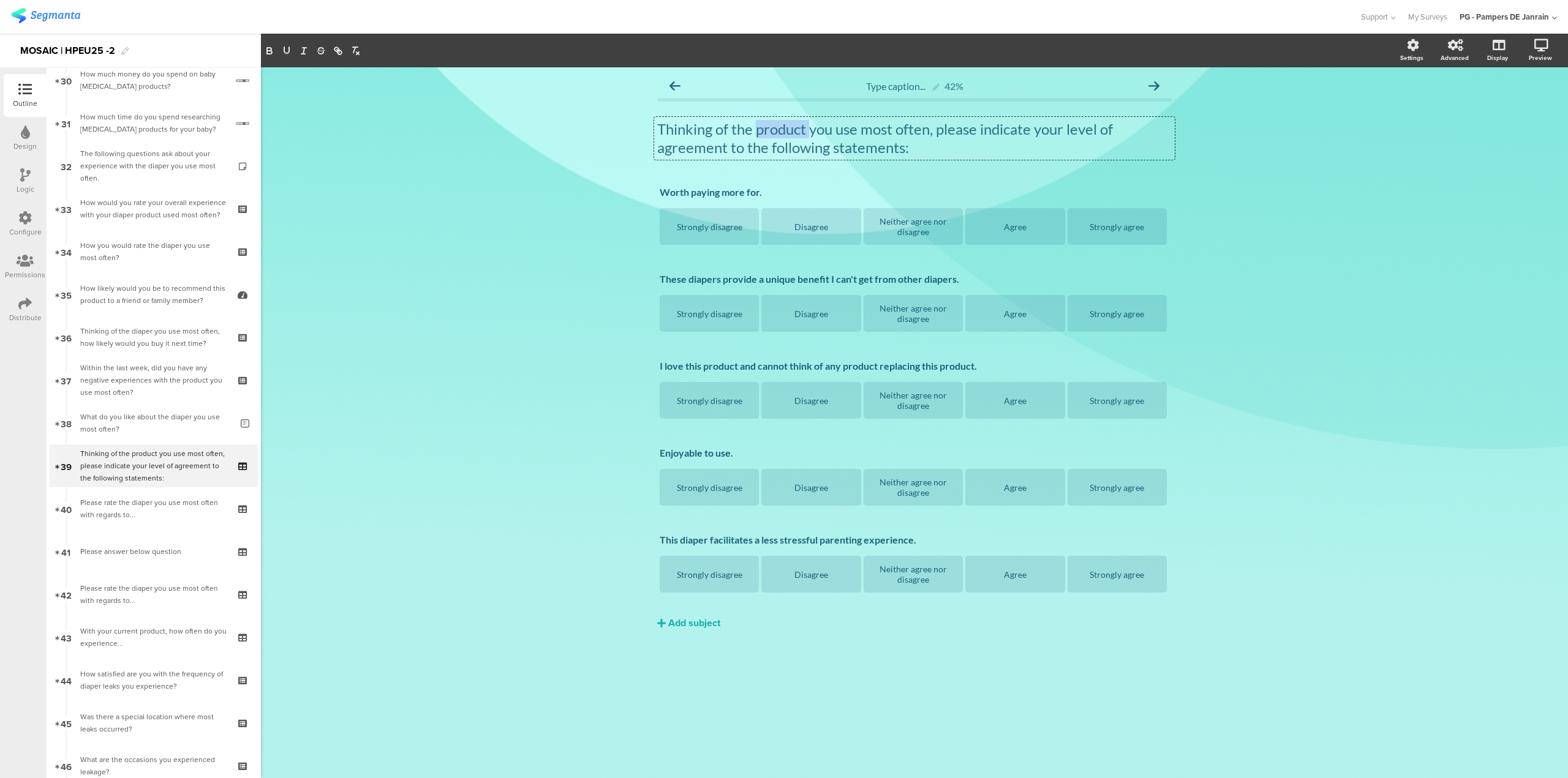
click at [778, 134] on p "Thinking of the product you use most often, please indicate your level of agree…" at bounding box center [914, 138] width 514 height 37
click at [566, 316] on div "Type caption... 42% Thinking of the diaperyou use most often, please indicate y…" at bounding box center [914, 422] width 1307 height 711
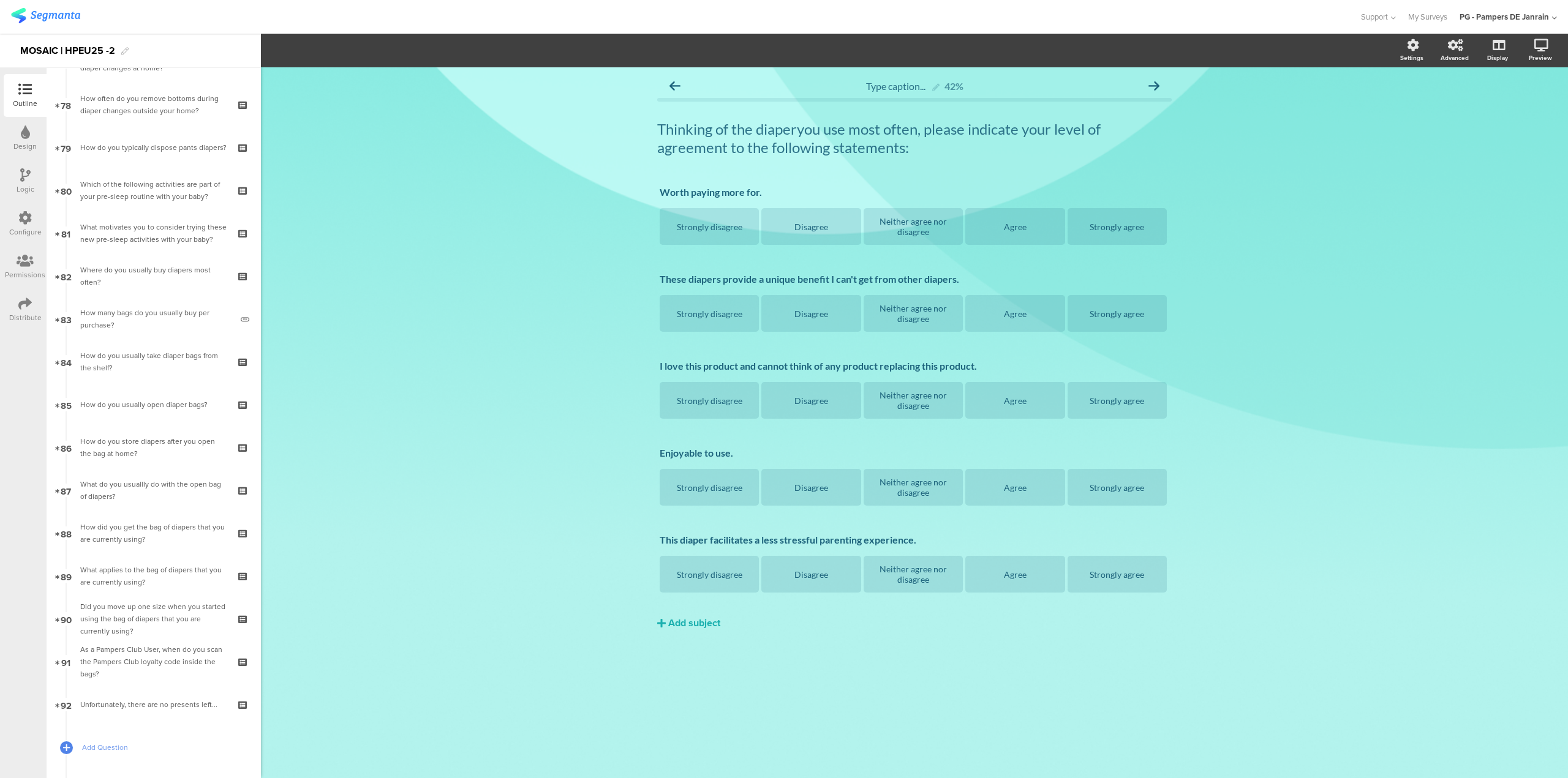
scroll to position [3481, 0]
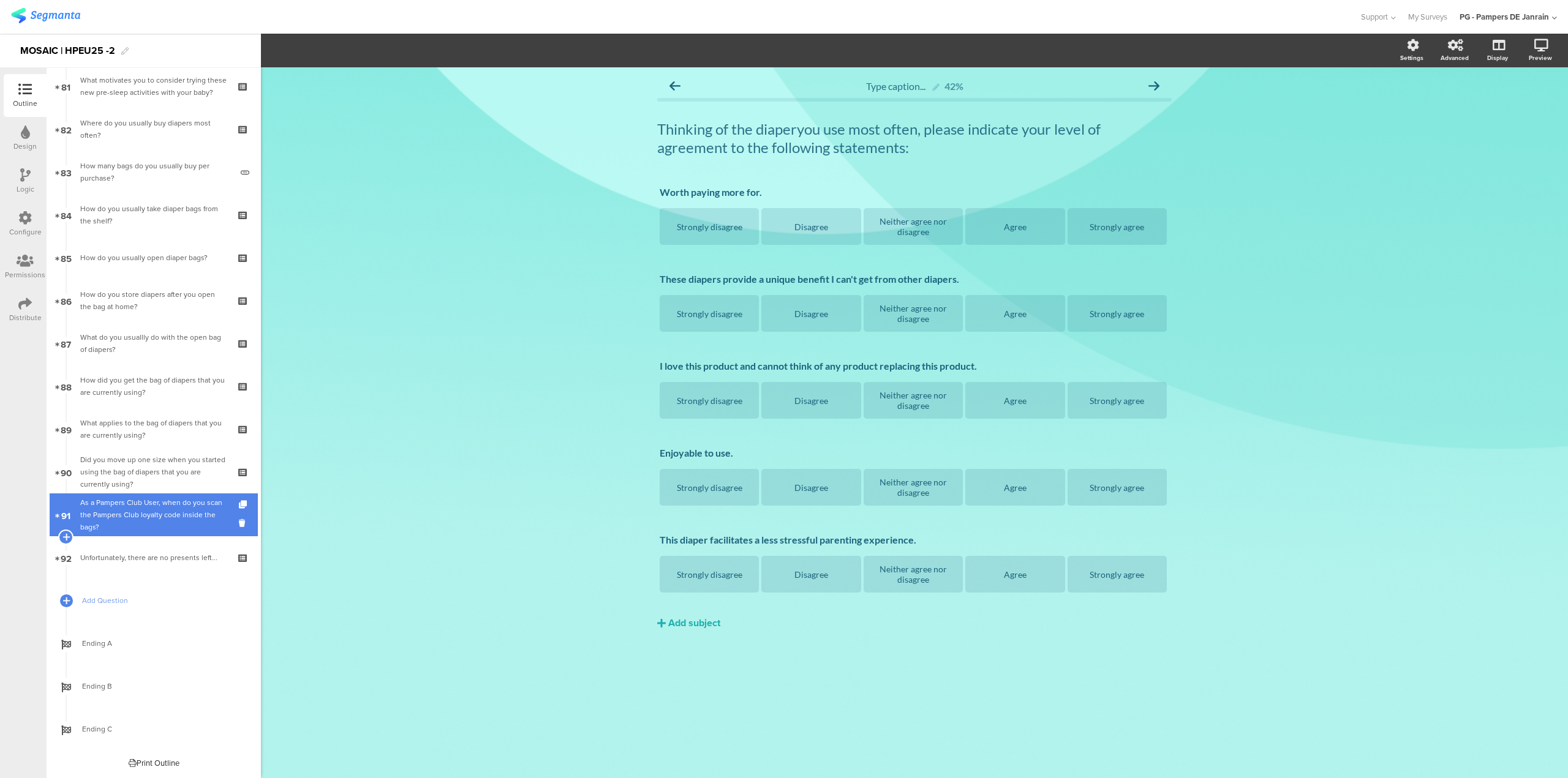
click at [176, 499] on div "As a Pampers Club User, when do you scan the Pampers Club loyalty code inside t…" at bounding box center [154, 515] width 147 height 37
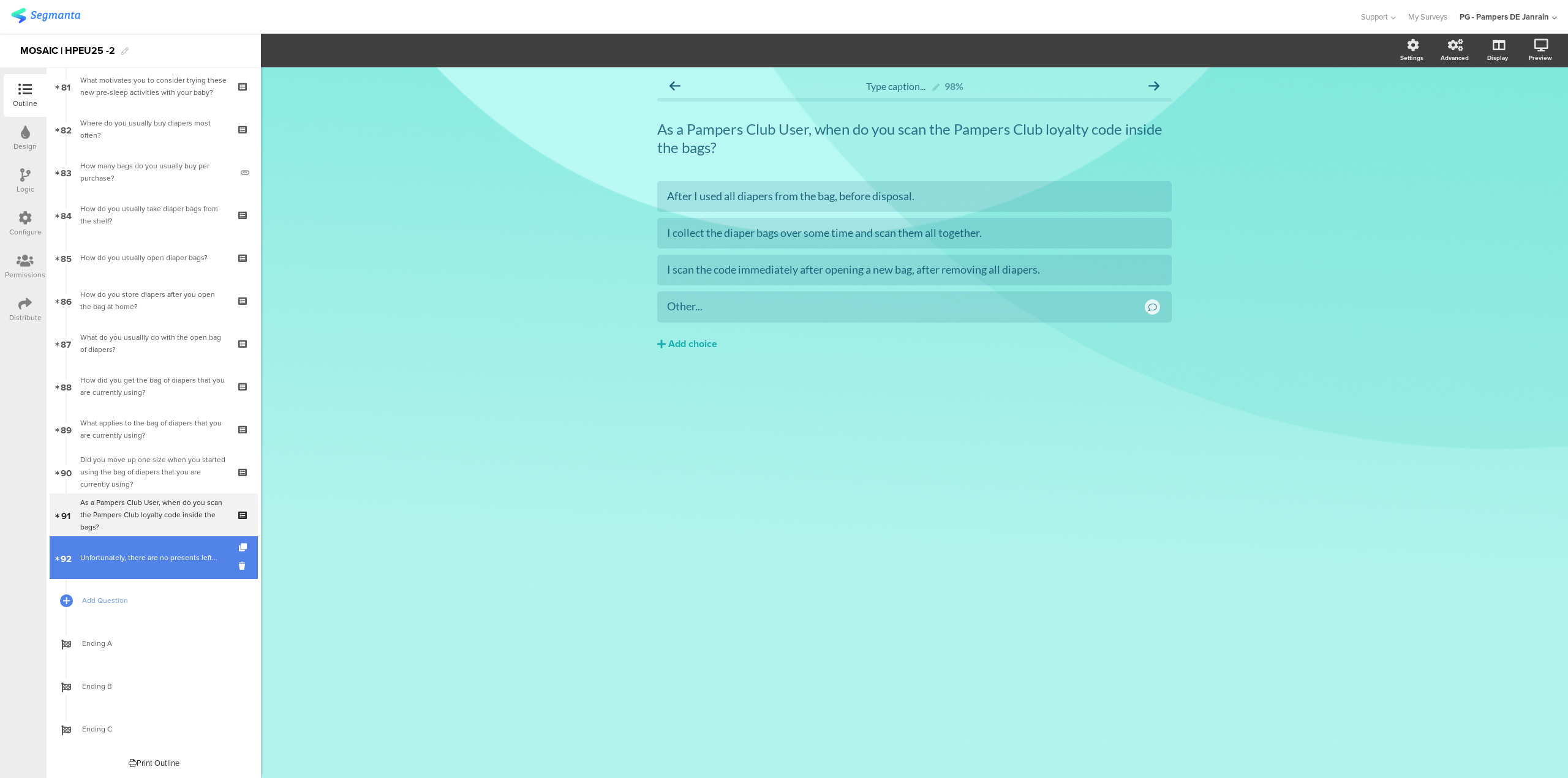
click at [177, 563] on div "Unfortunately, there are no presents left..." at bounding box center [154, 558] width 147 height 12
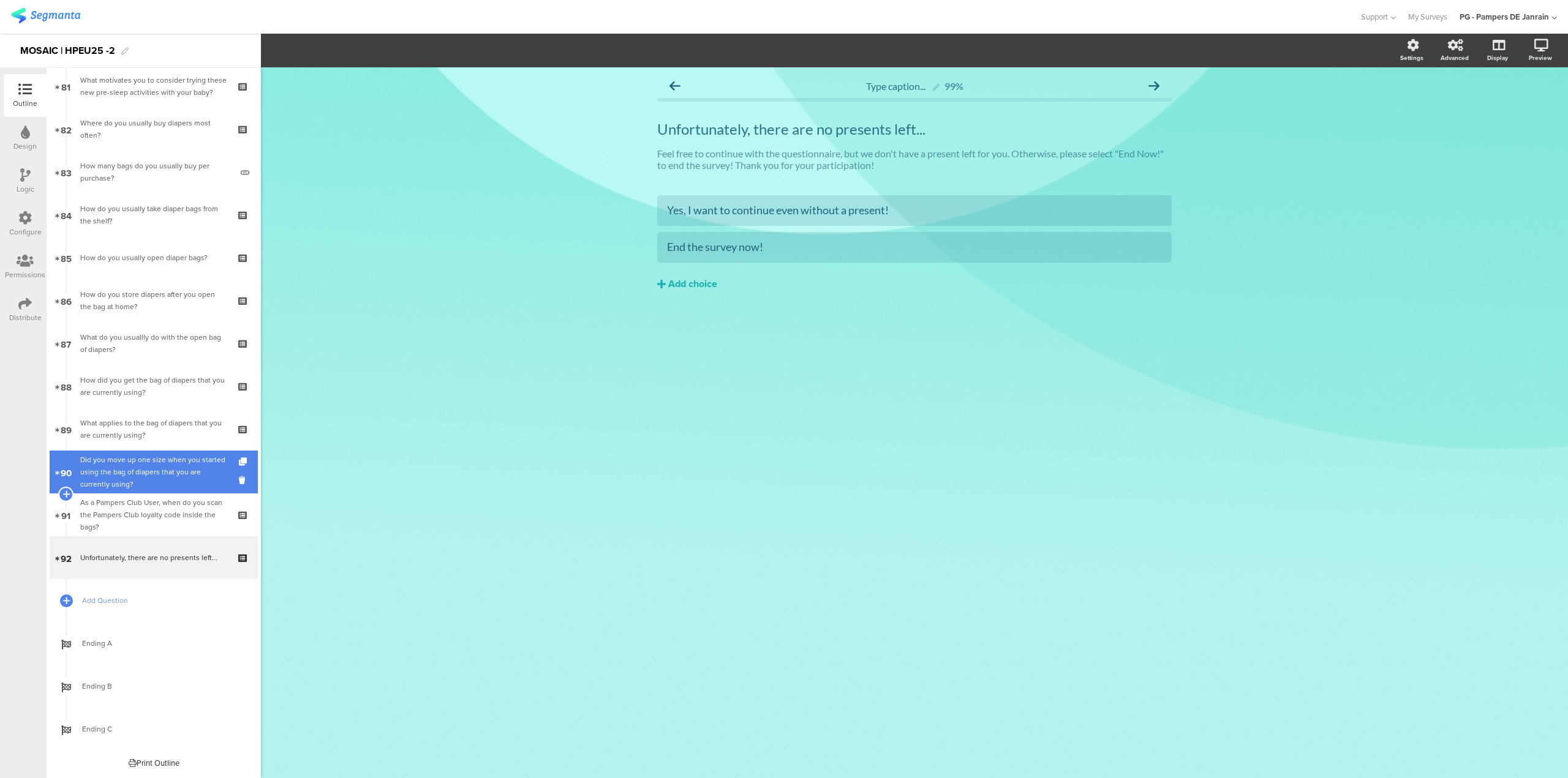
scroll to position [3438, 0]
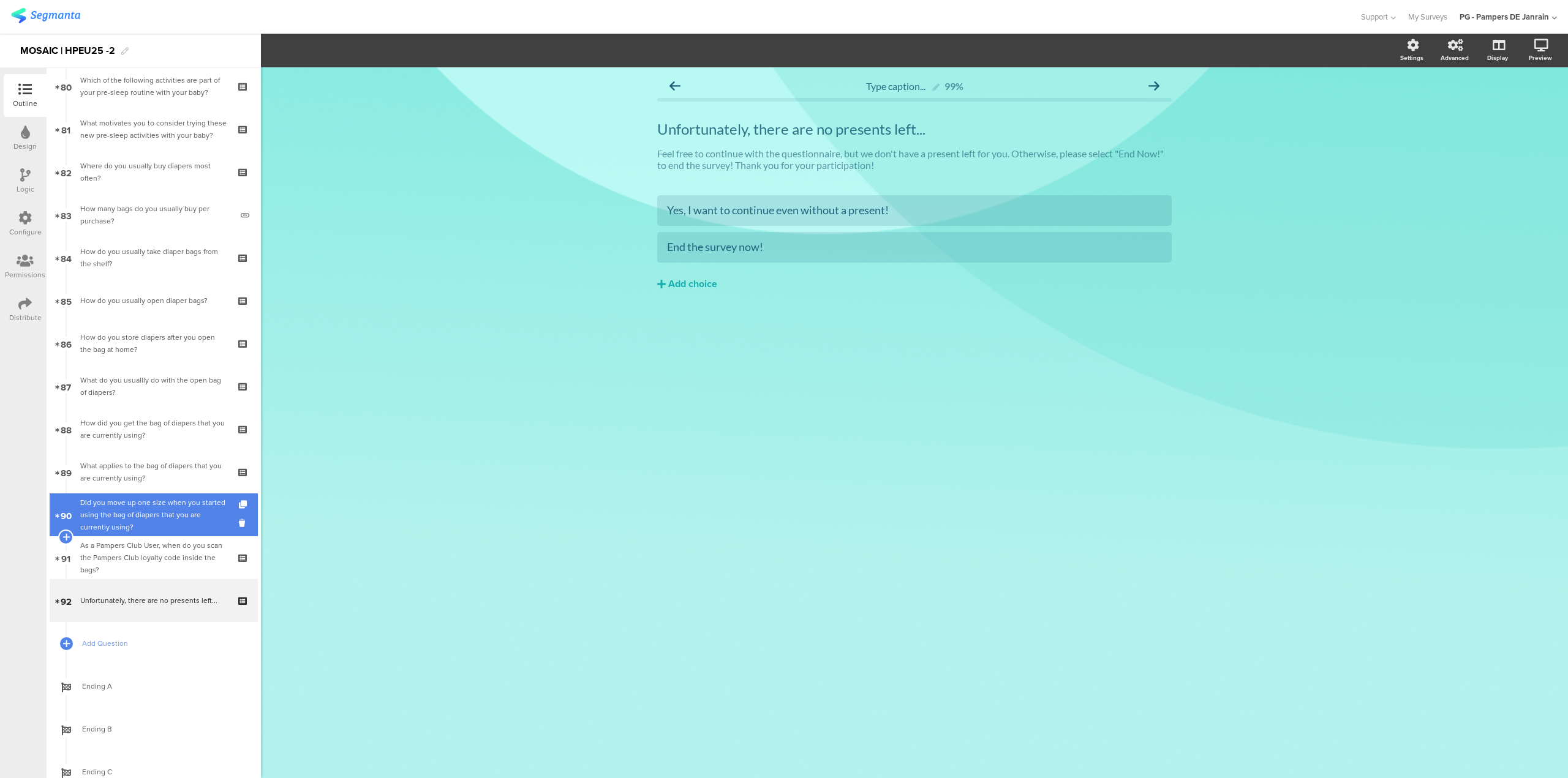
click at [185, 522] on div "Did you move up one size when you started using the bag of diapers that you are…" at bounding box center [154, 515] width 147 height 37
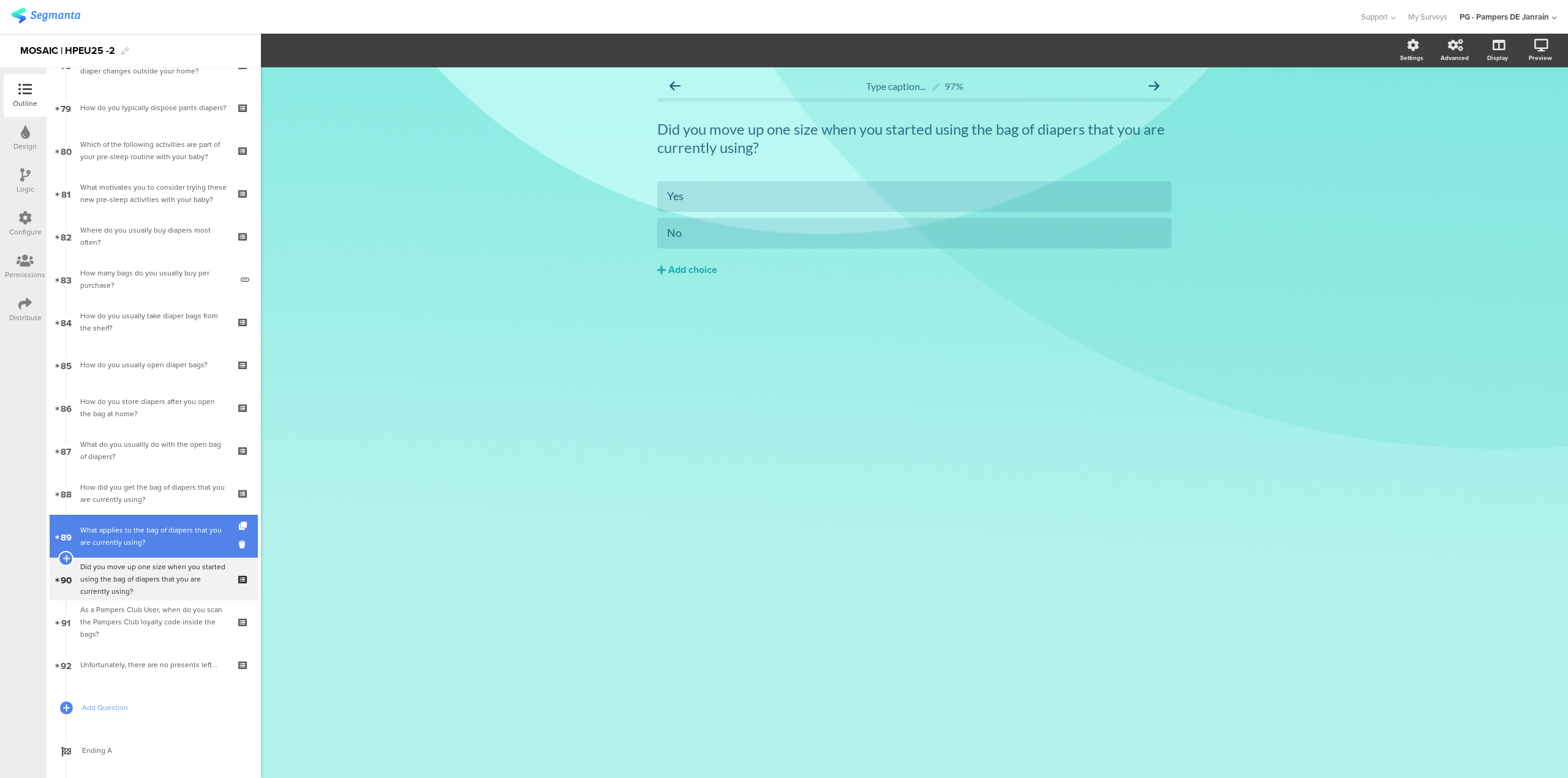
scroll to position [3315, 0]
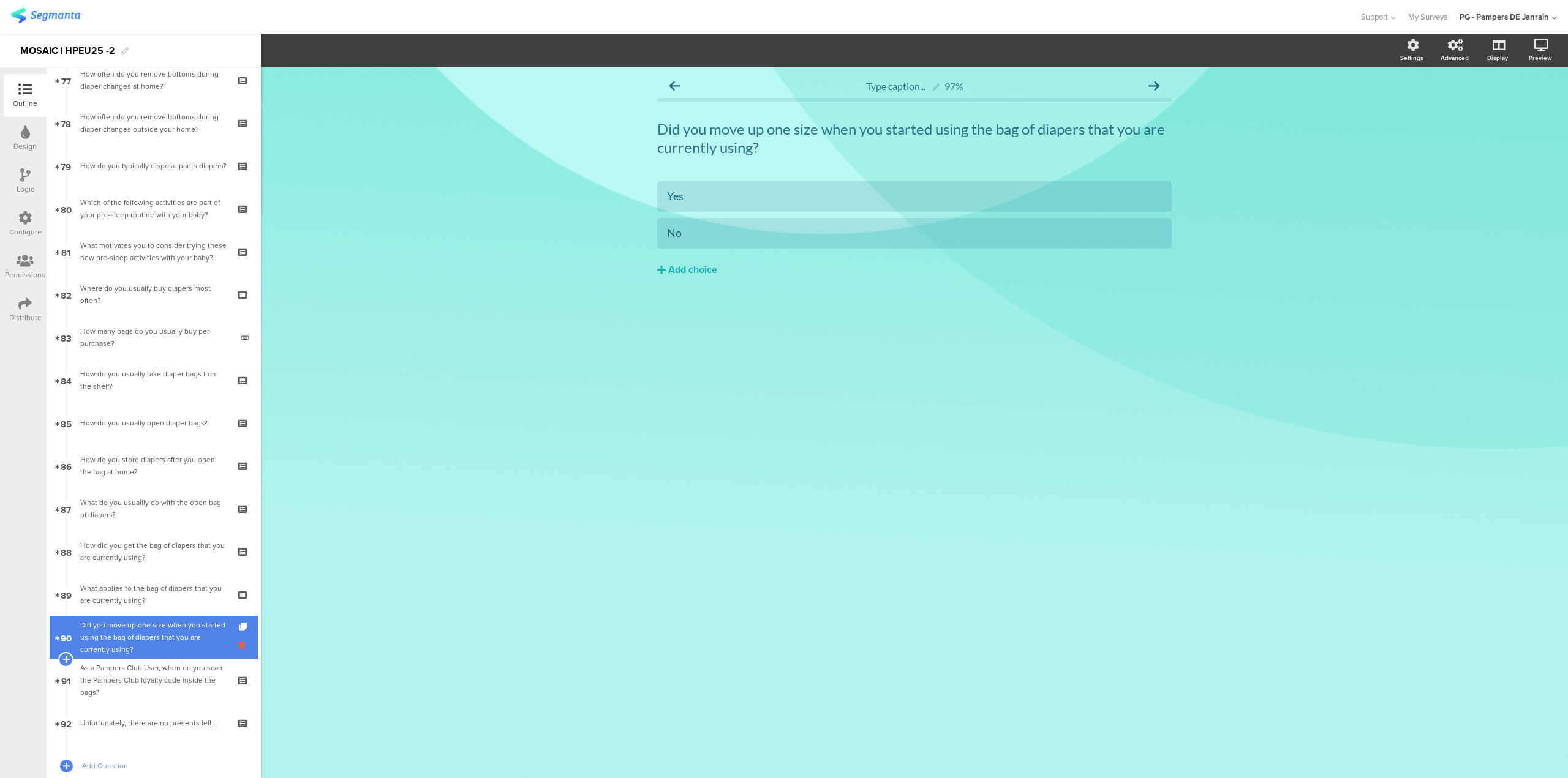
click at [239, 644] on icon at bounding box center [243, 645] width 10 height 12
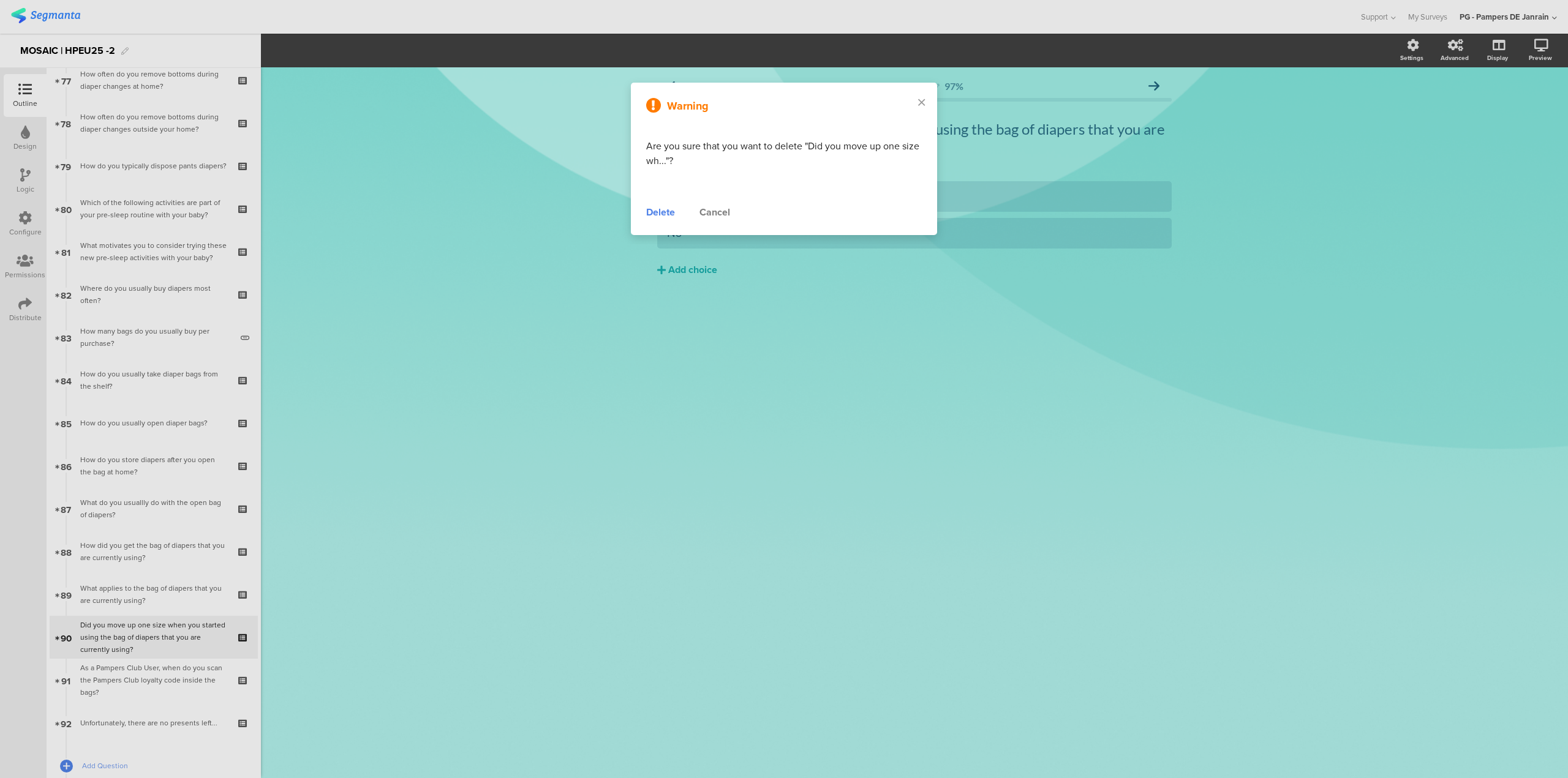
click at [659, 208] on div "Delete" at bounding box center [660, 212] width 29 height 15
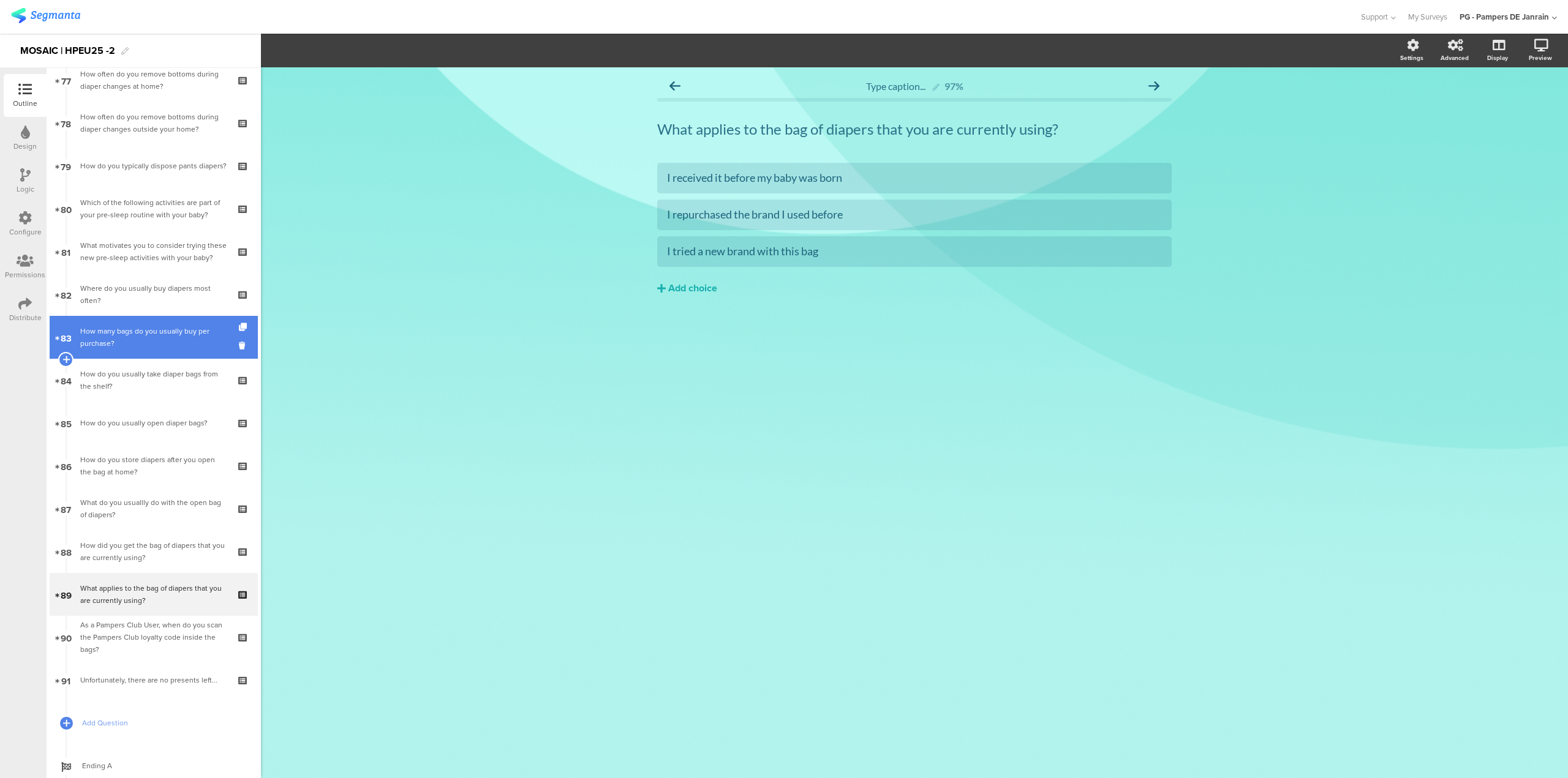
click at [169, 347] on div "How many bags do you usually buy per purchase?" at bounding box center [156, 337] width 151 height 25
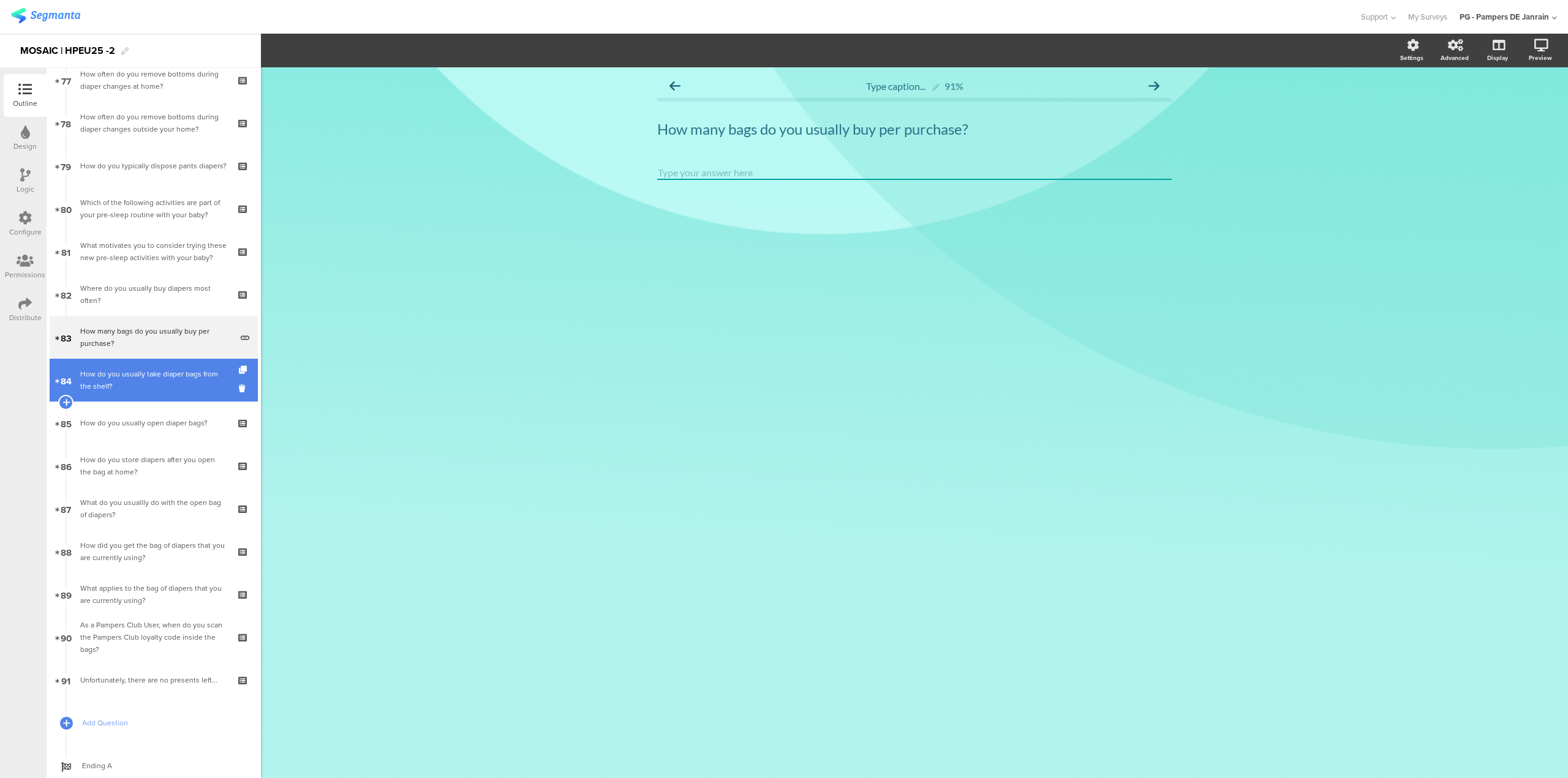
click at [161, 375] on div "How do you usually take diaper bags from the shelf?" at bounding box center [154, 381] width 147 height 25
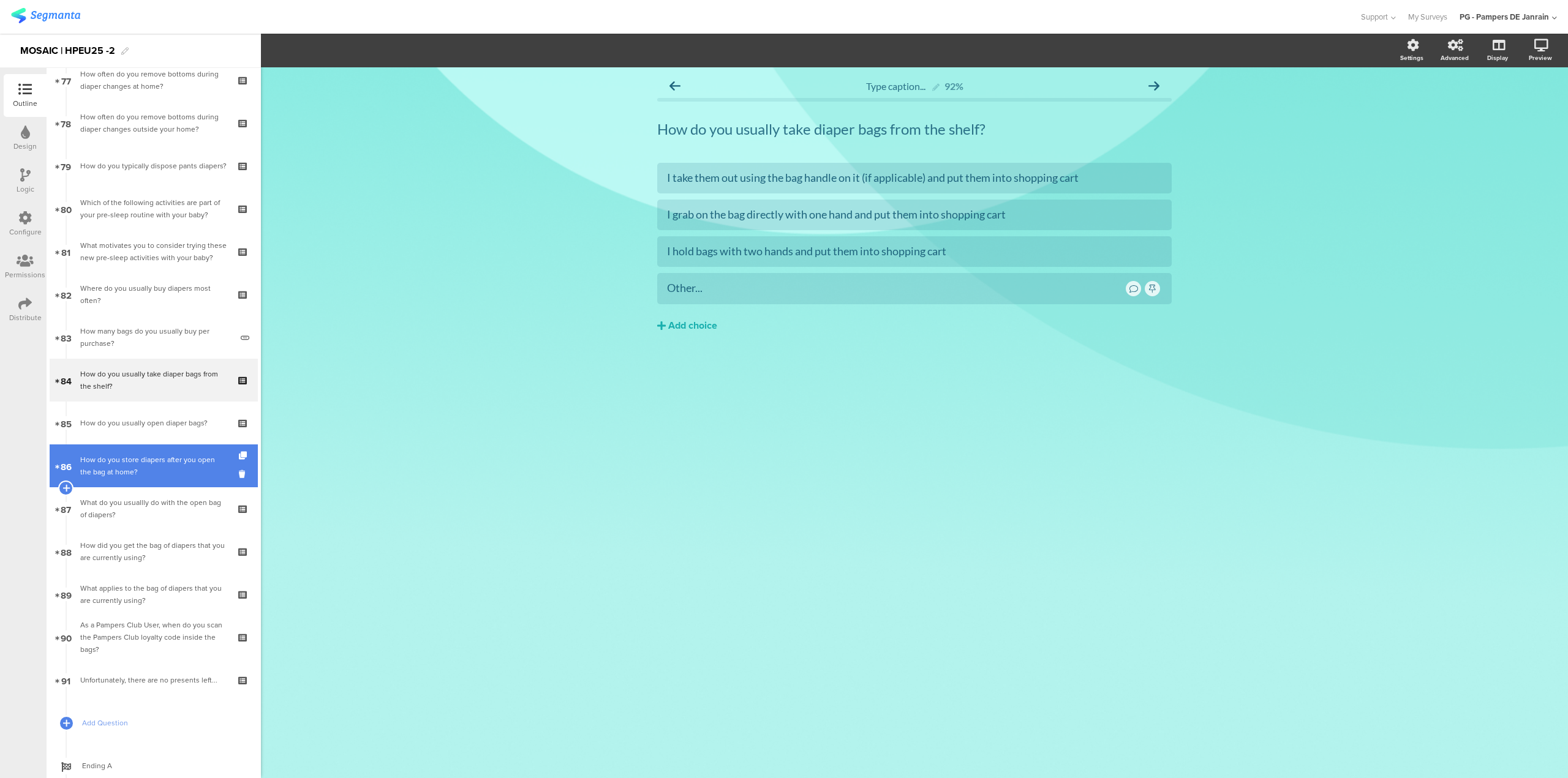
click at [120, 479] on link "86 How do you store diapers after you open the bag at home?" at bounding box center [154, 466] width 208 height 43
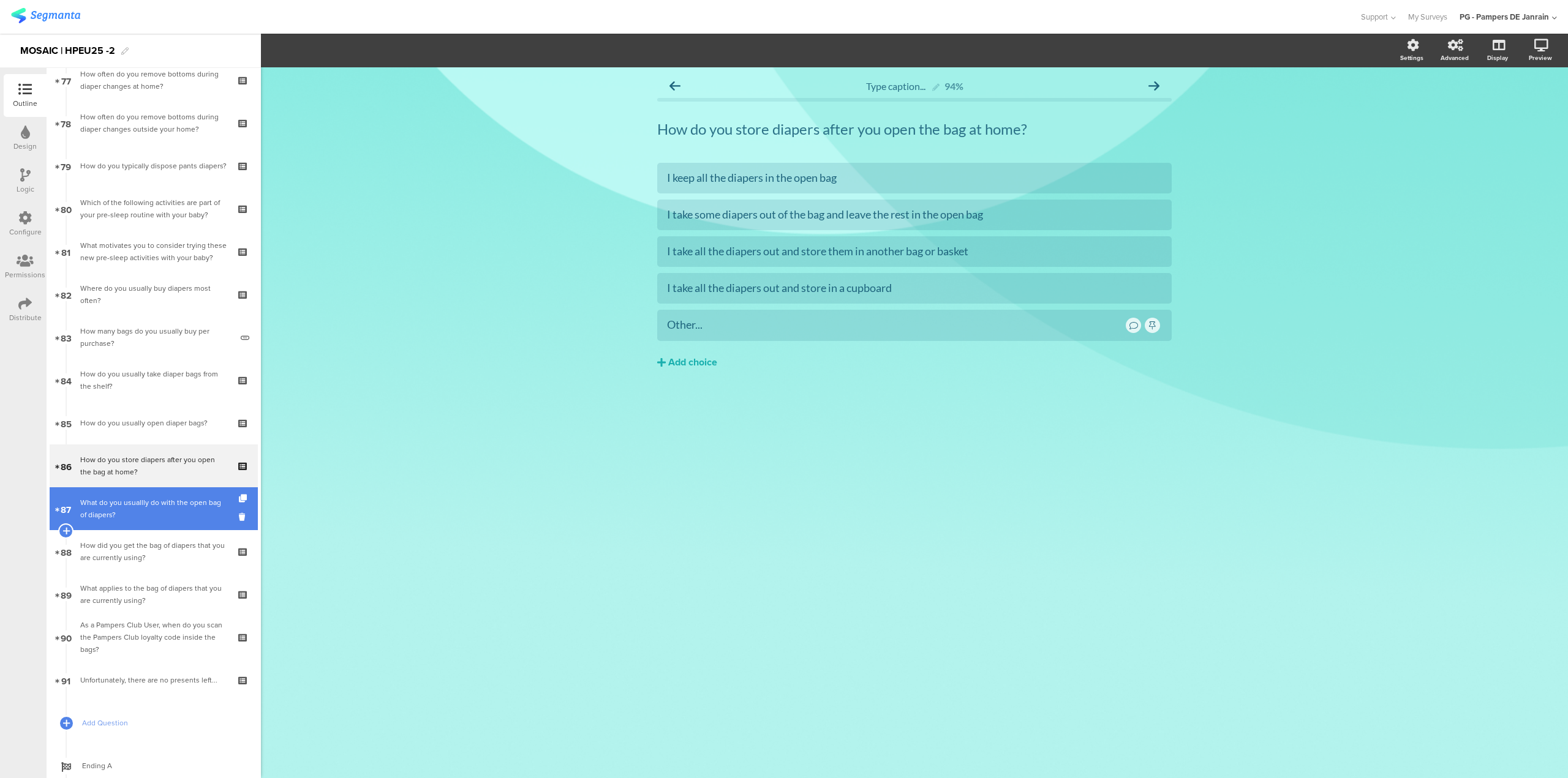
click at [127, 511] on div "What do you usuallly do with the open bag of diapers?" at bounding box center [154, 509] width 147 height 25
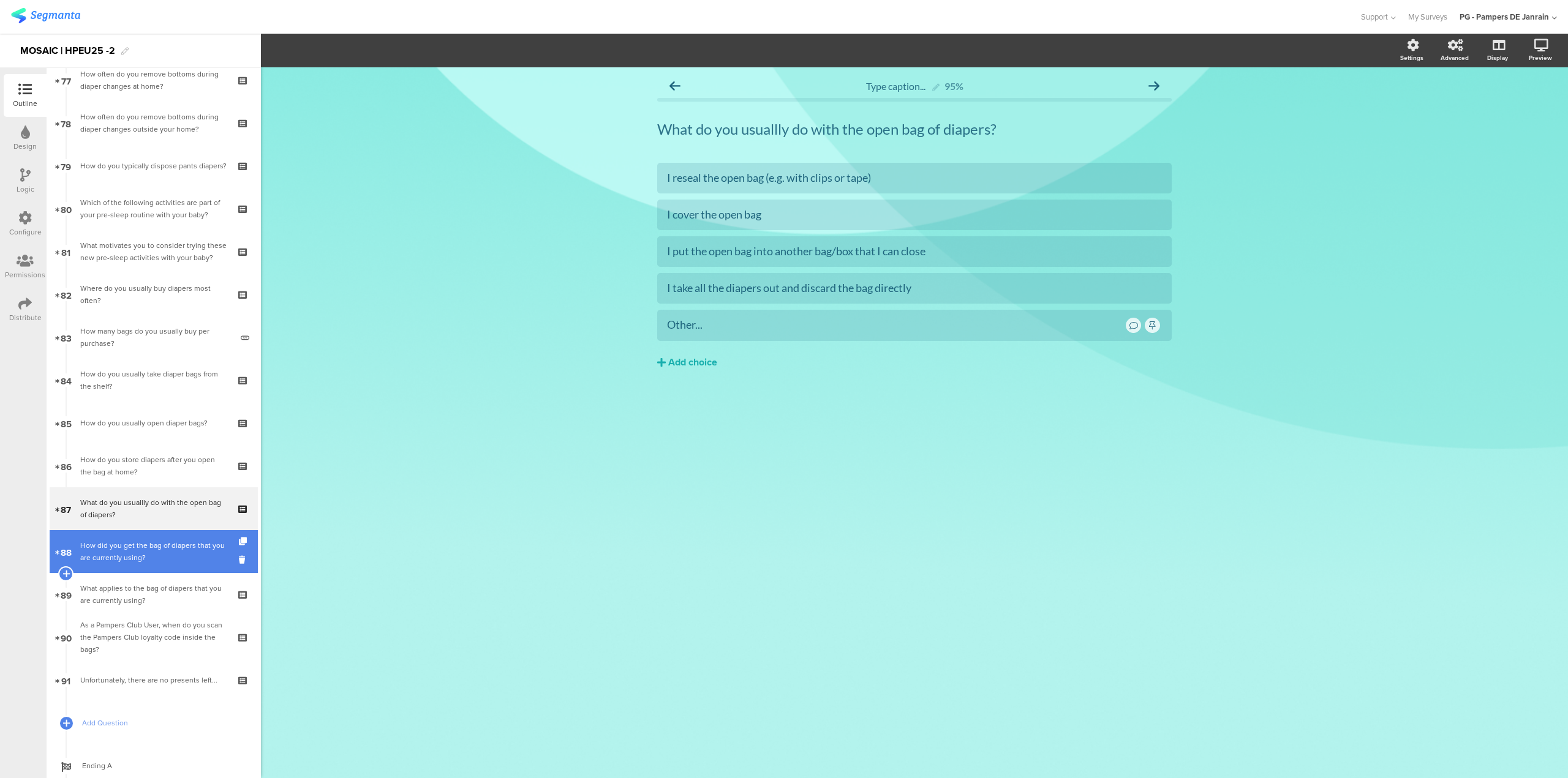
click at [178, 550] on div "How did you get the bag of diapers that you are currently using?" at bounding box center [154, 552] width 147 height 25
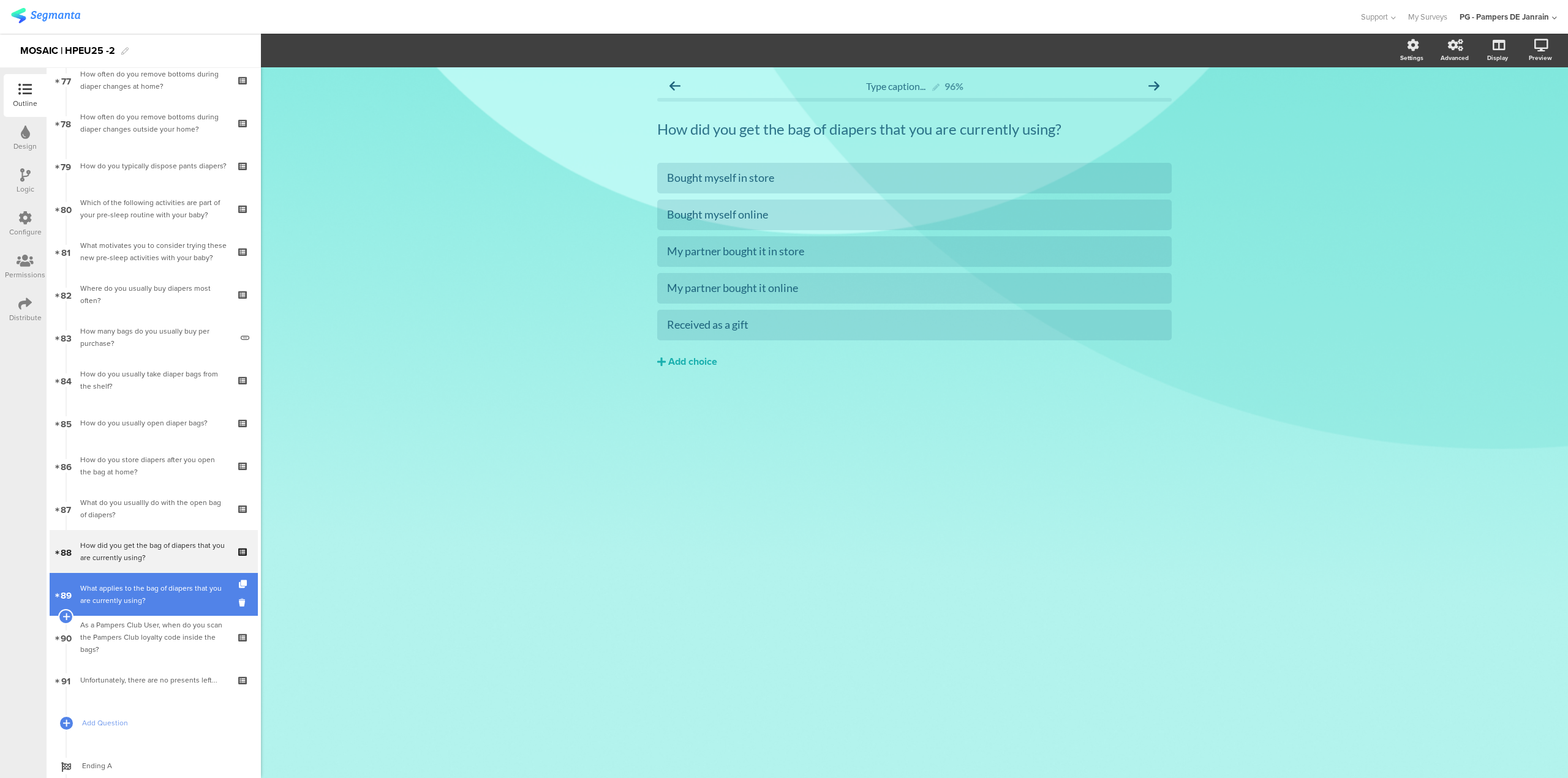
click at [167, 600] on div "What applies to the bag of diapers that you are currently using?" at bounding box center [154, 594] width 147 height 25
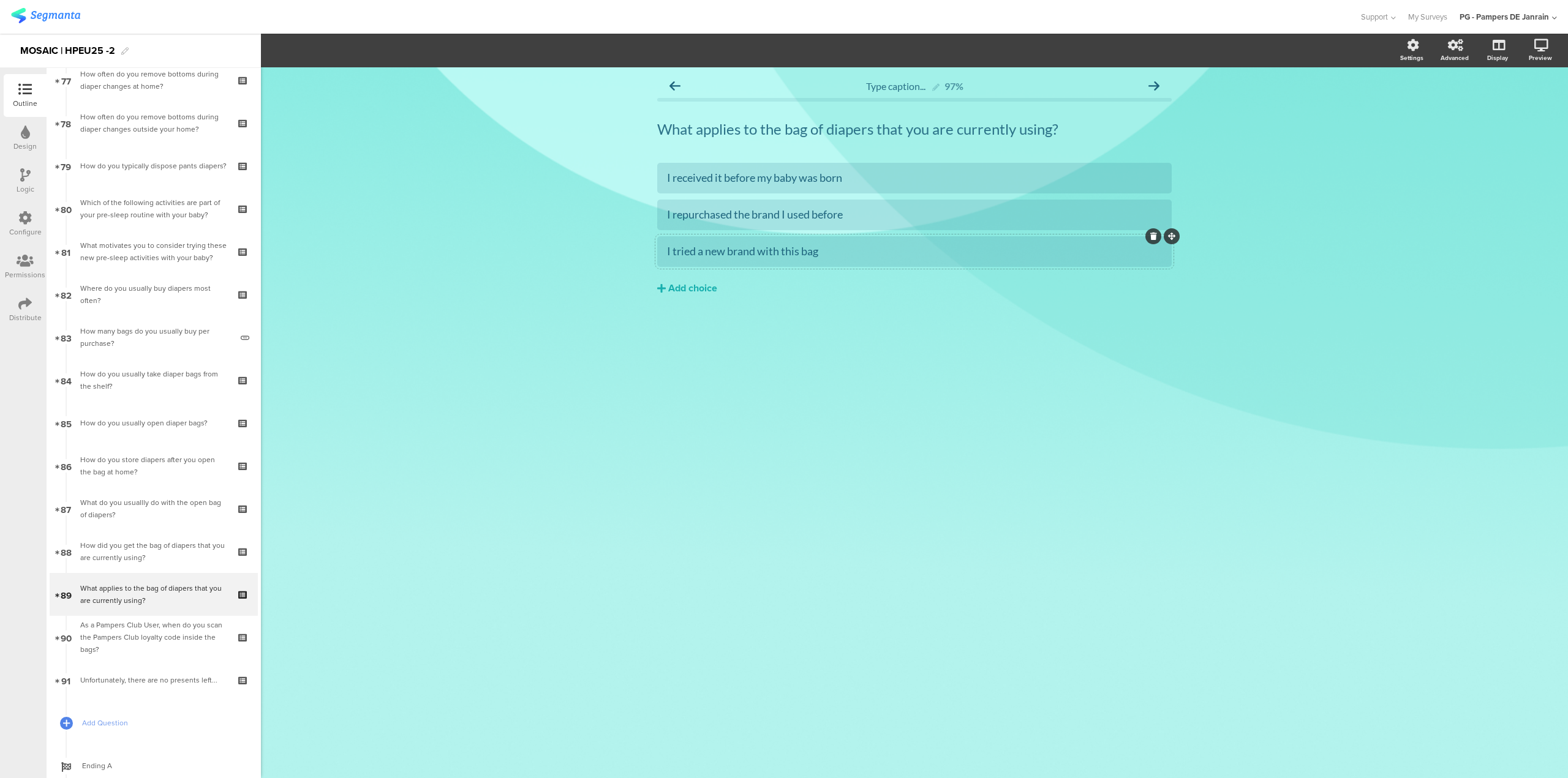
click at [676, 246] on div "I tried a new brand with this bag" at bounding box center [914, 252] width 495 height 14
click at [676, 246] on div "I tried a new brand with this bag" at bounding box center [914, 252] width 495 height 14
click at [679, 248] on div "I tried a new brand with this bag" at bounding box center [914, 252] width 495 height 14
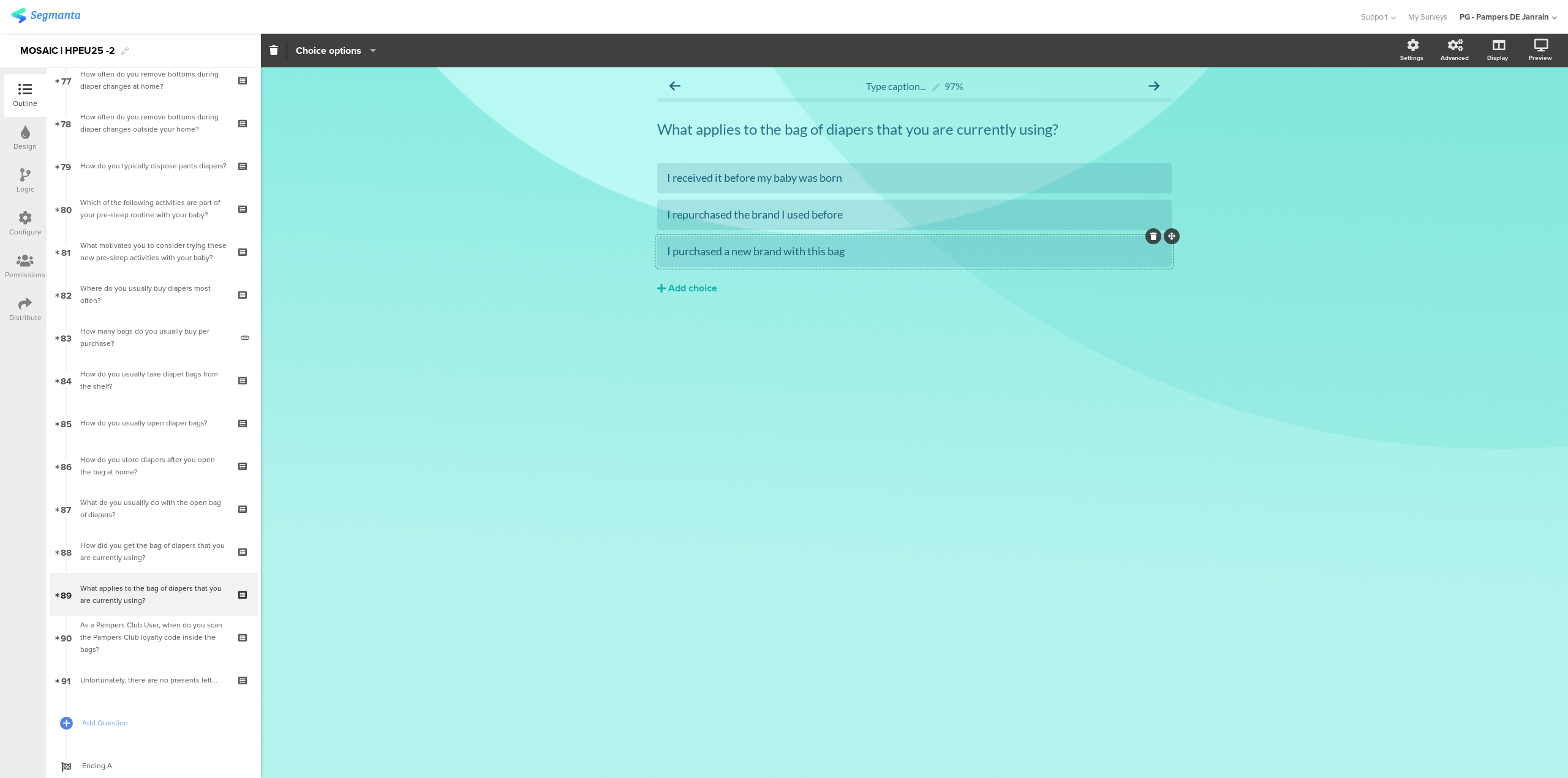
click at [737, 441] on div "Type caption... 97% What applies to the bag of diapers that you are currently u…" at bounding box center [914, 422] width 1307 height 711
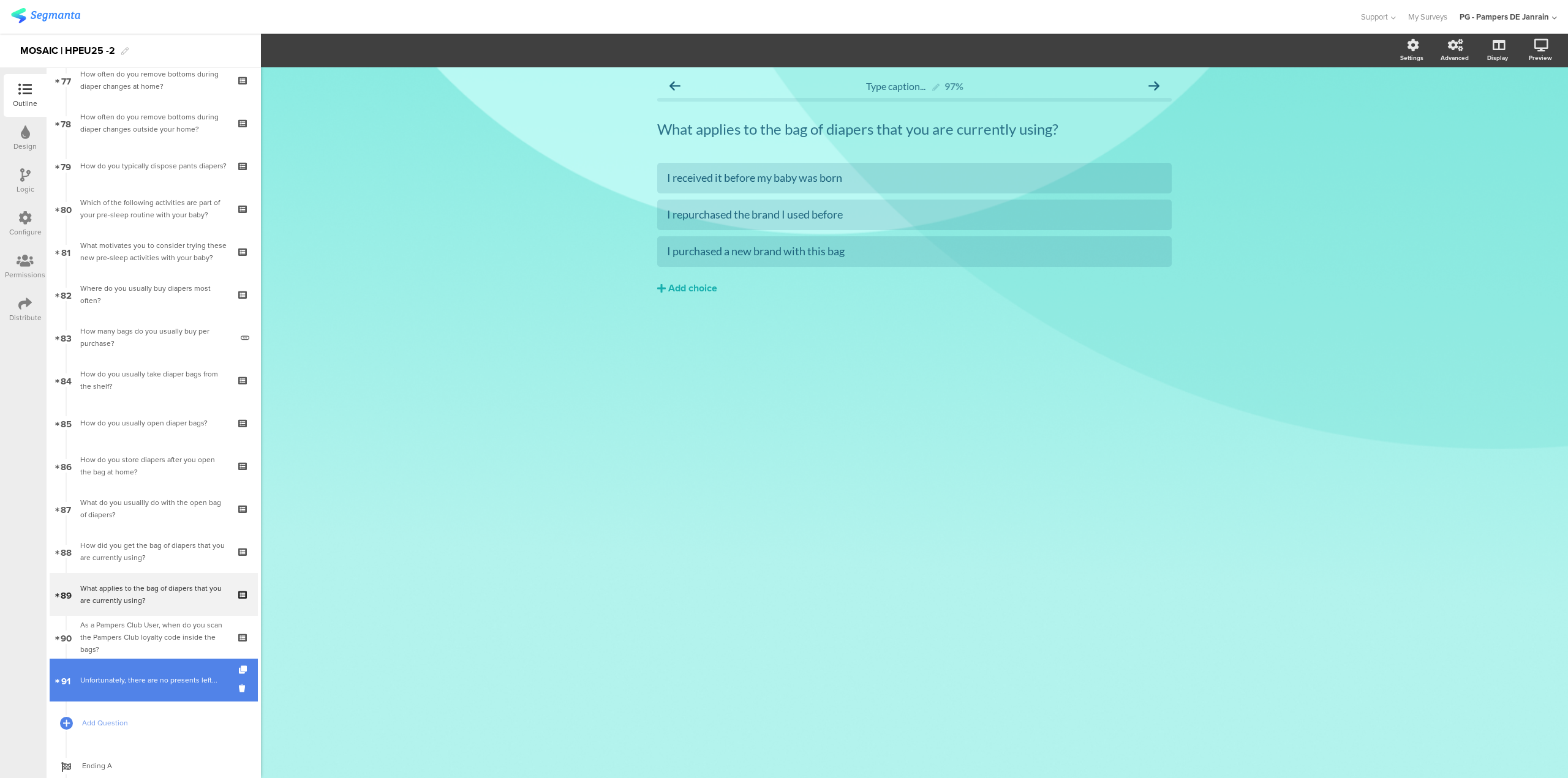
click at [127, 688] on link "91 Unfortunately, there are no presents left..." at bounding box center [154, 681] width 208 height 43
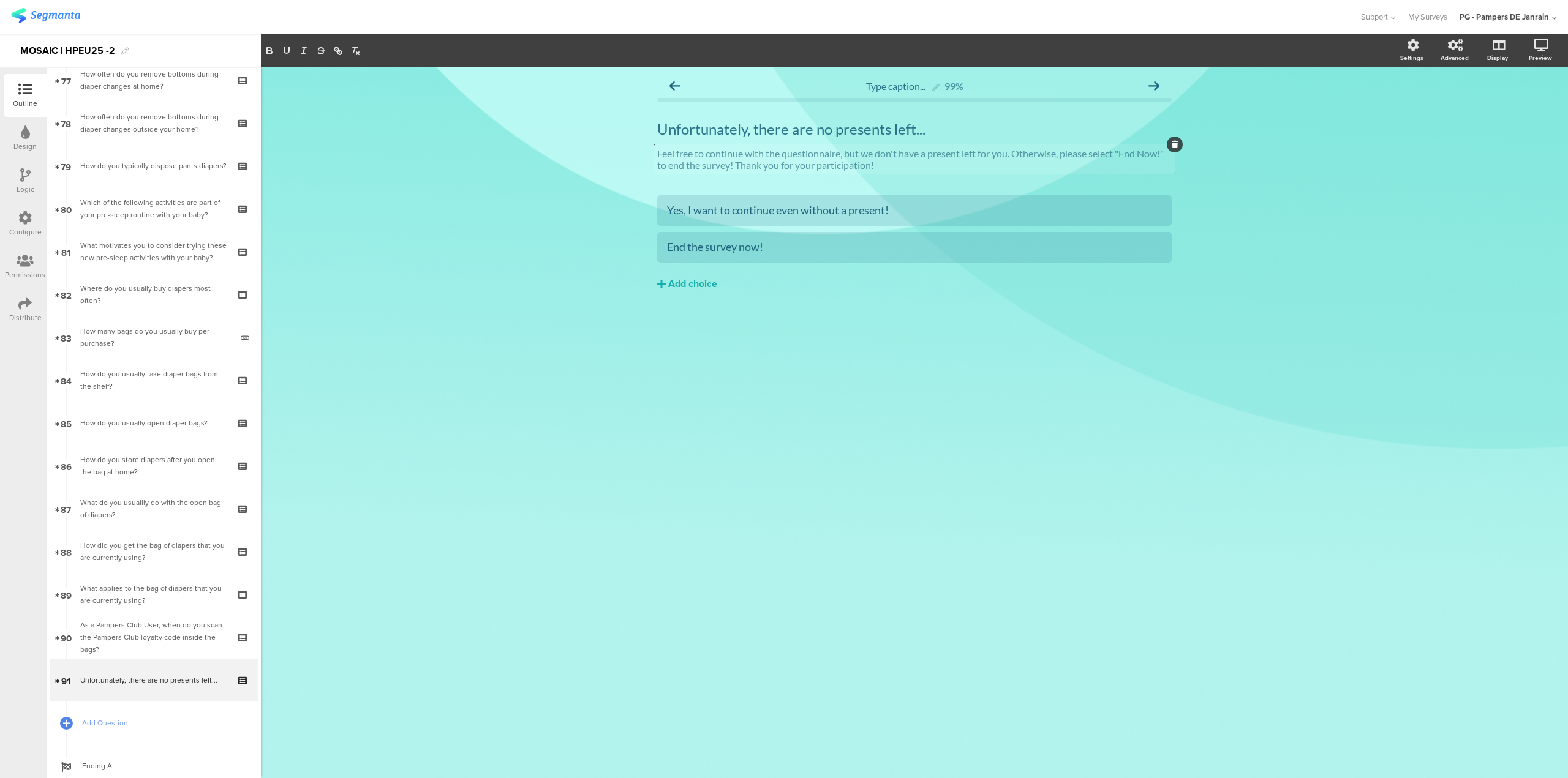
click at [974, 171] on div "Feel free to continue with the questionnaire, but we don't have a present left …" at bounding box center [914, 159] width 520 height 29
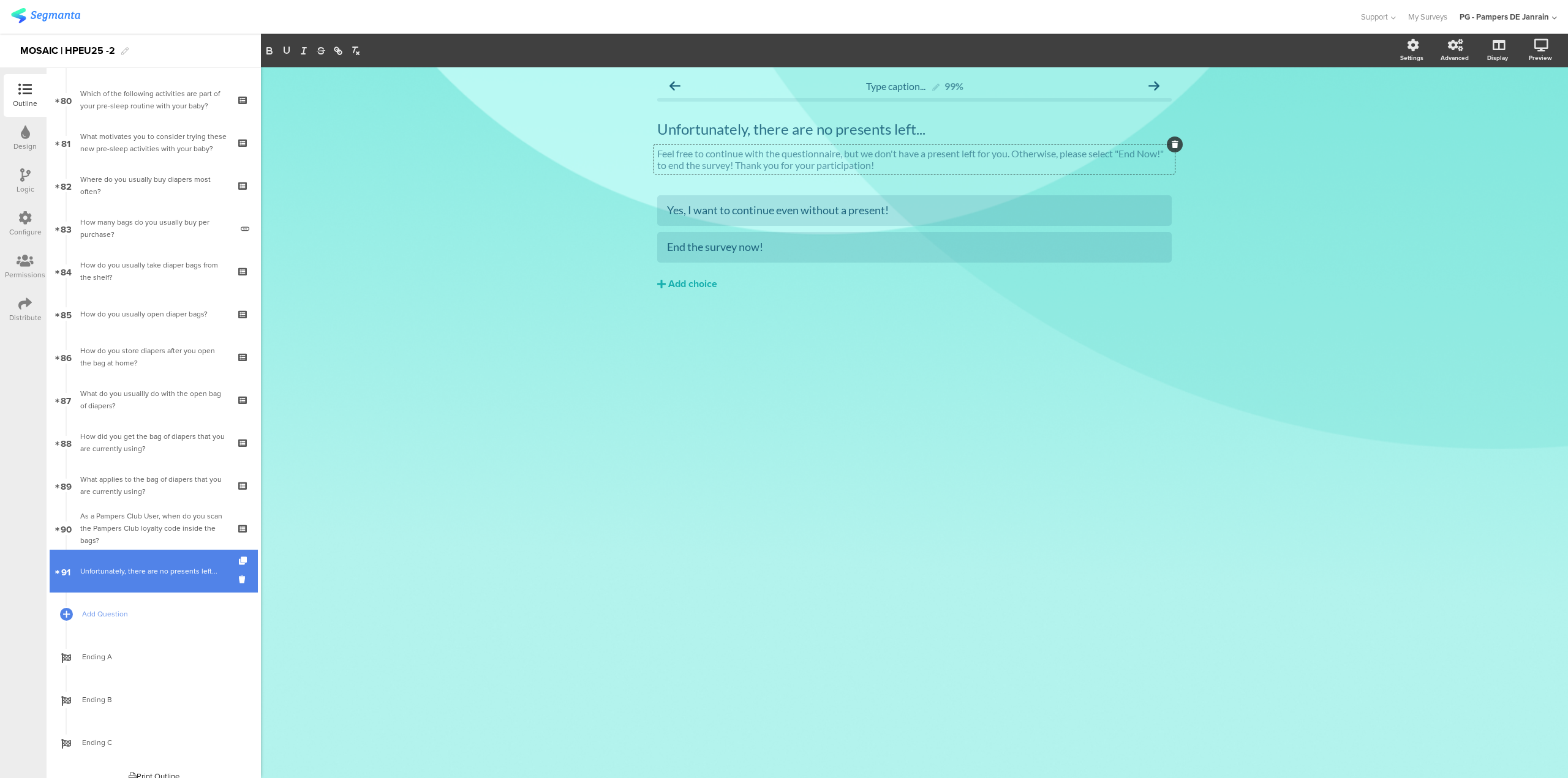
scroll to position [3438, 0]
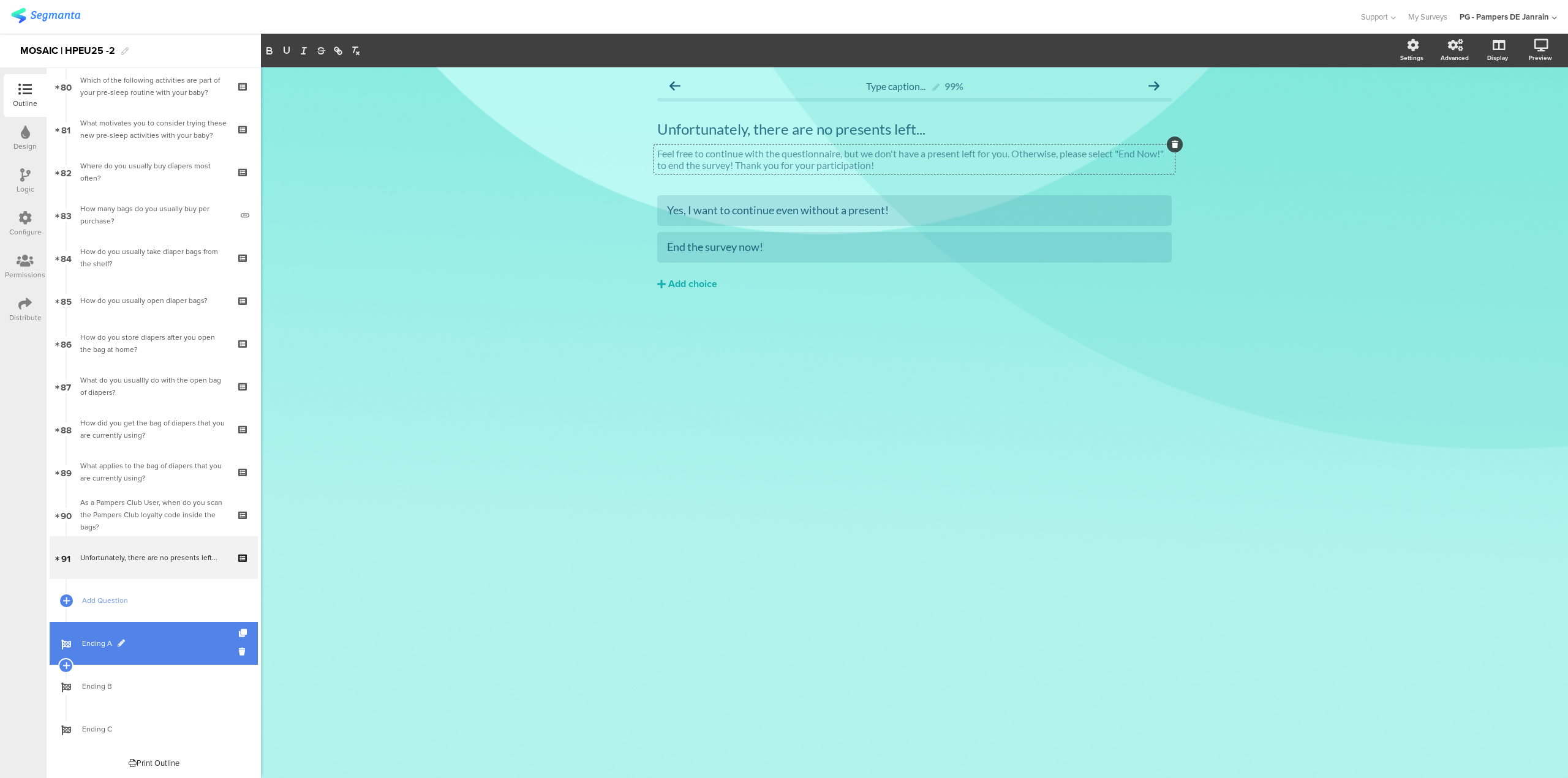
click at [125, 647] on span "Ending A" at bounding box center [160, 644] width 157 height 12
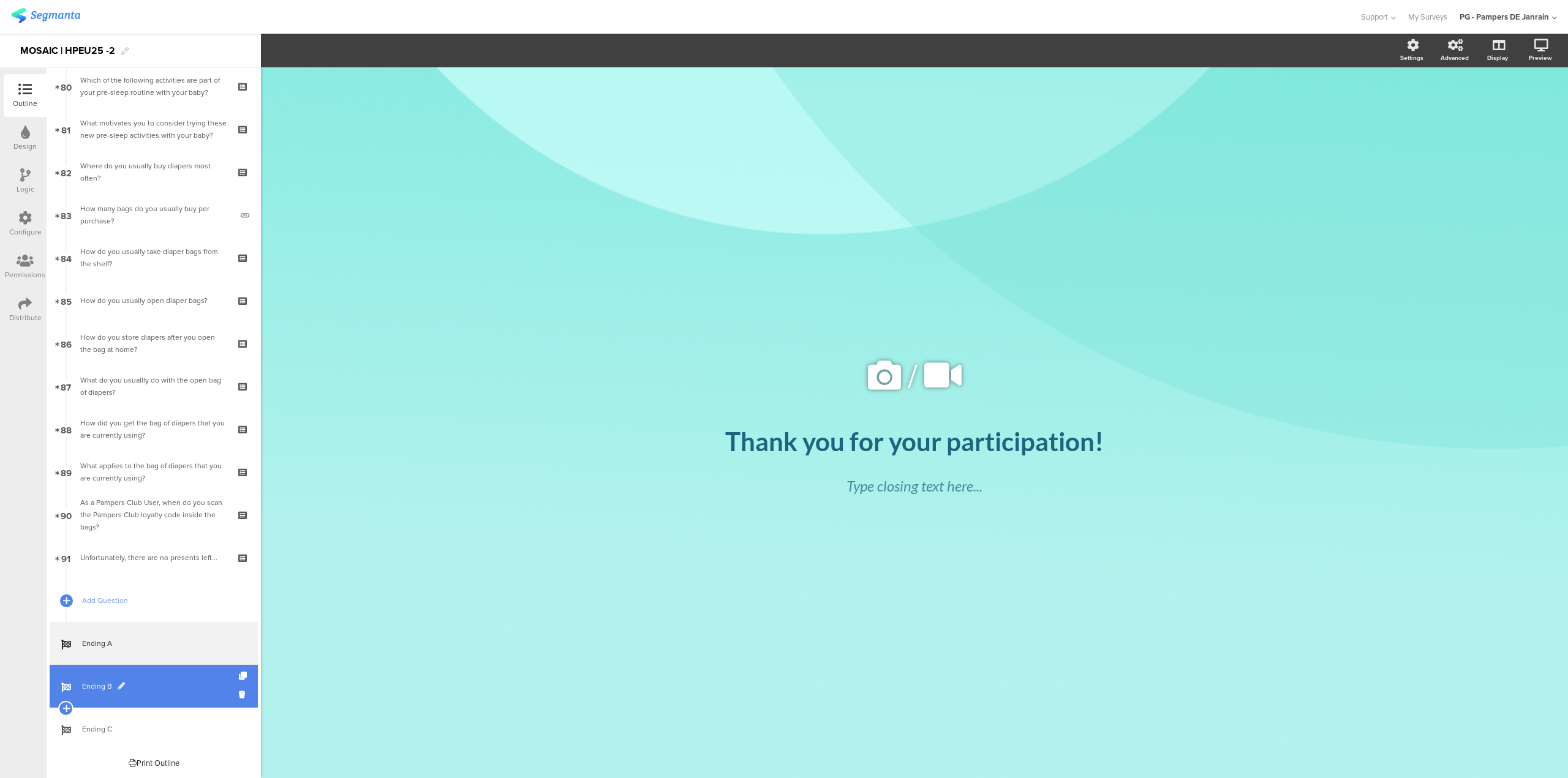
click at [166, 696] on link "Ending B" at bounding box center [154, 686] width 208 height 43
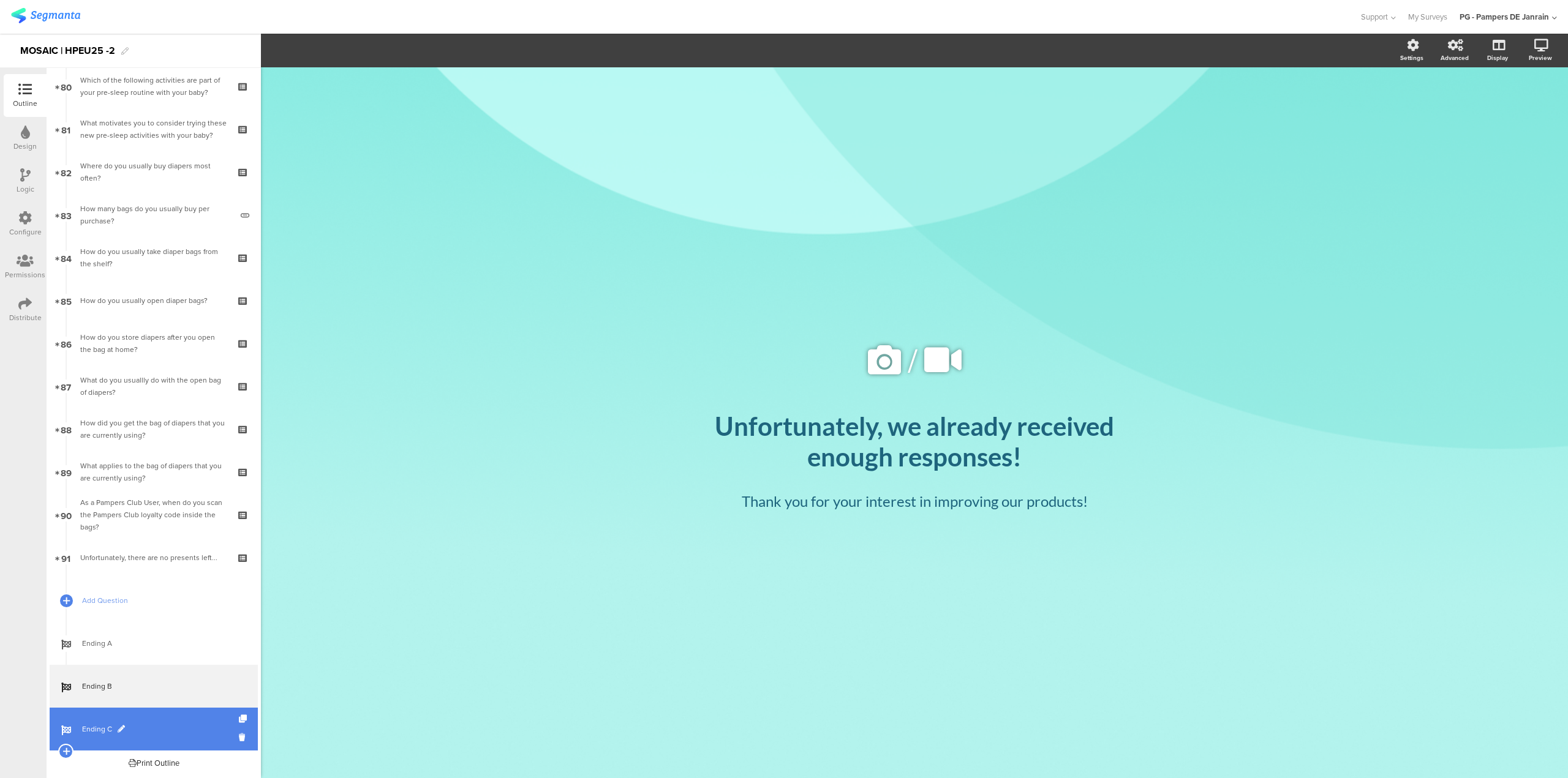
click at [161, 728] on span "Ending C" at bounding box center [160, 729] width 157 height 12
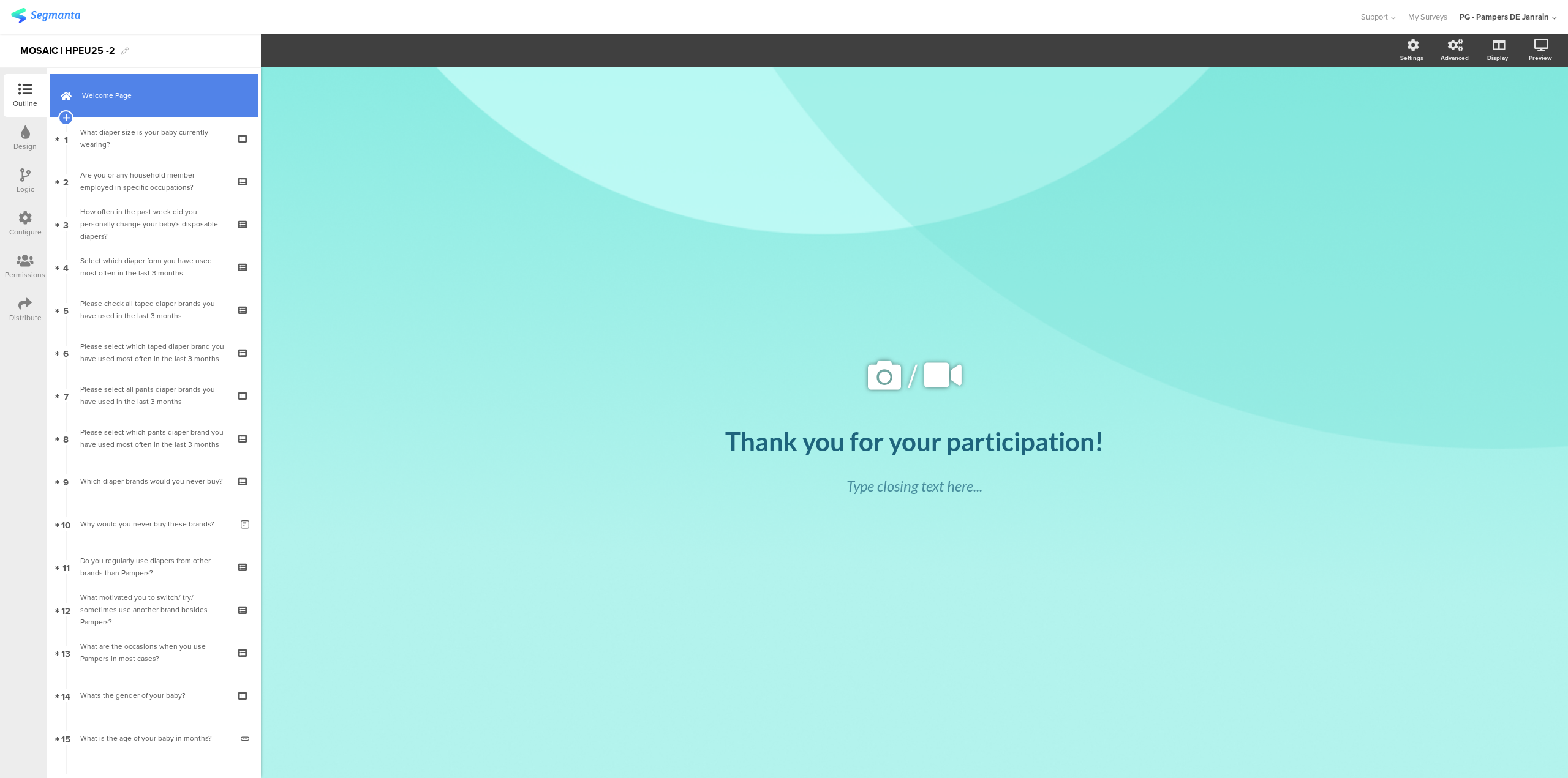
click at [144, 114] on link "Welcome Page" at bounding box center [154, 96] width 208 height 43
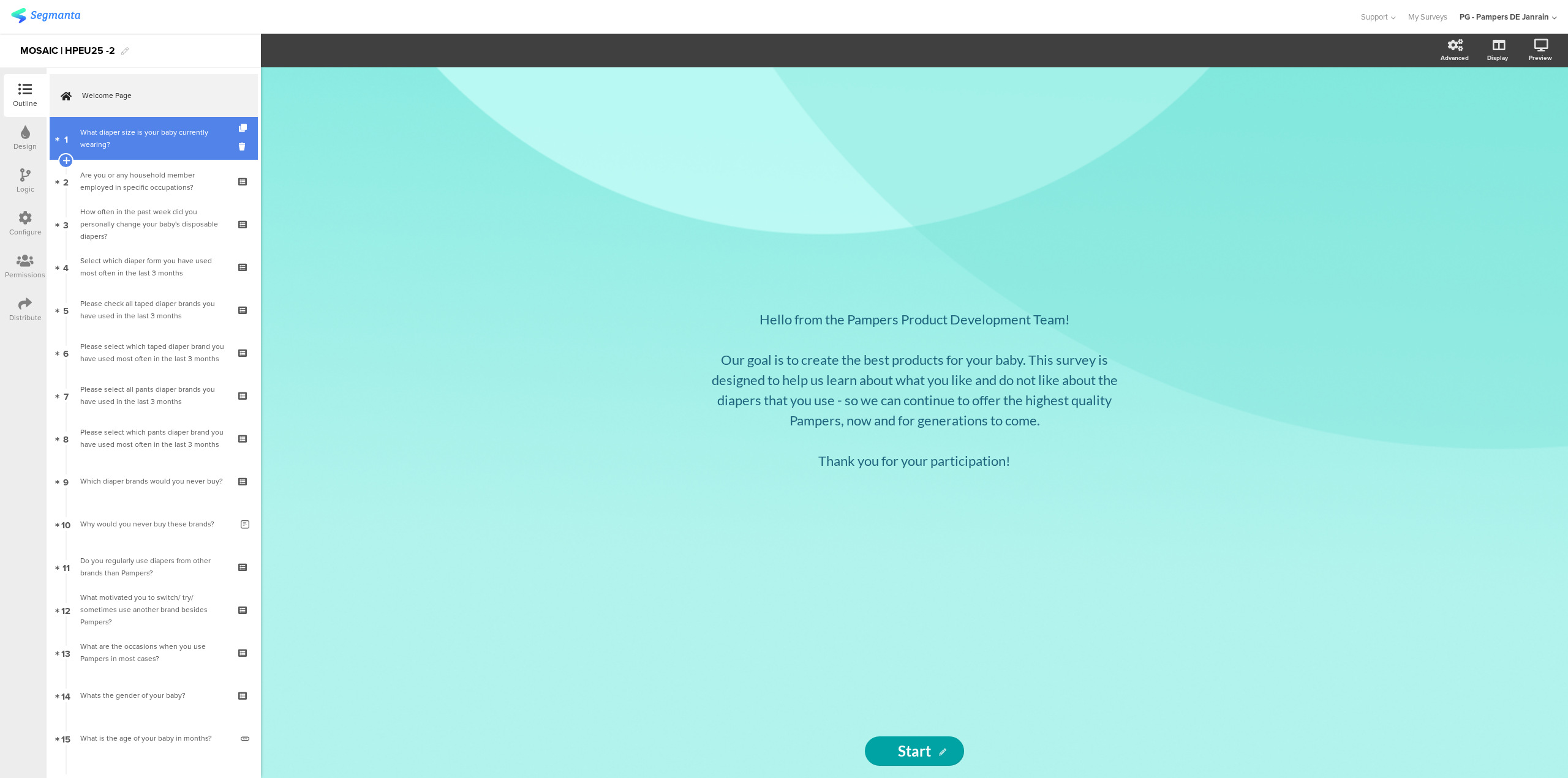
click at [123, 143] on div "What diaper size is your baby currently wearing?" at bounding box center [154, 138] width 147 height 25
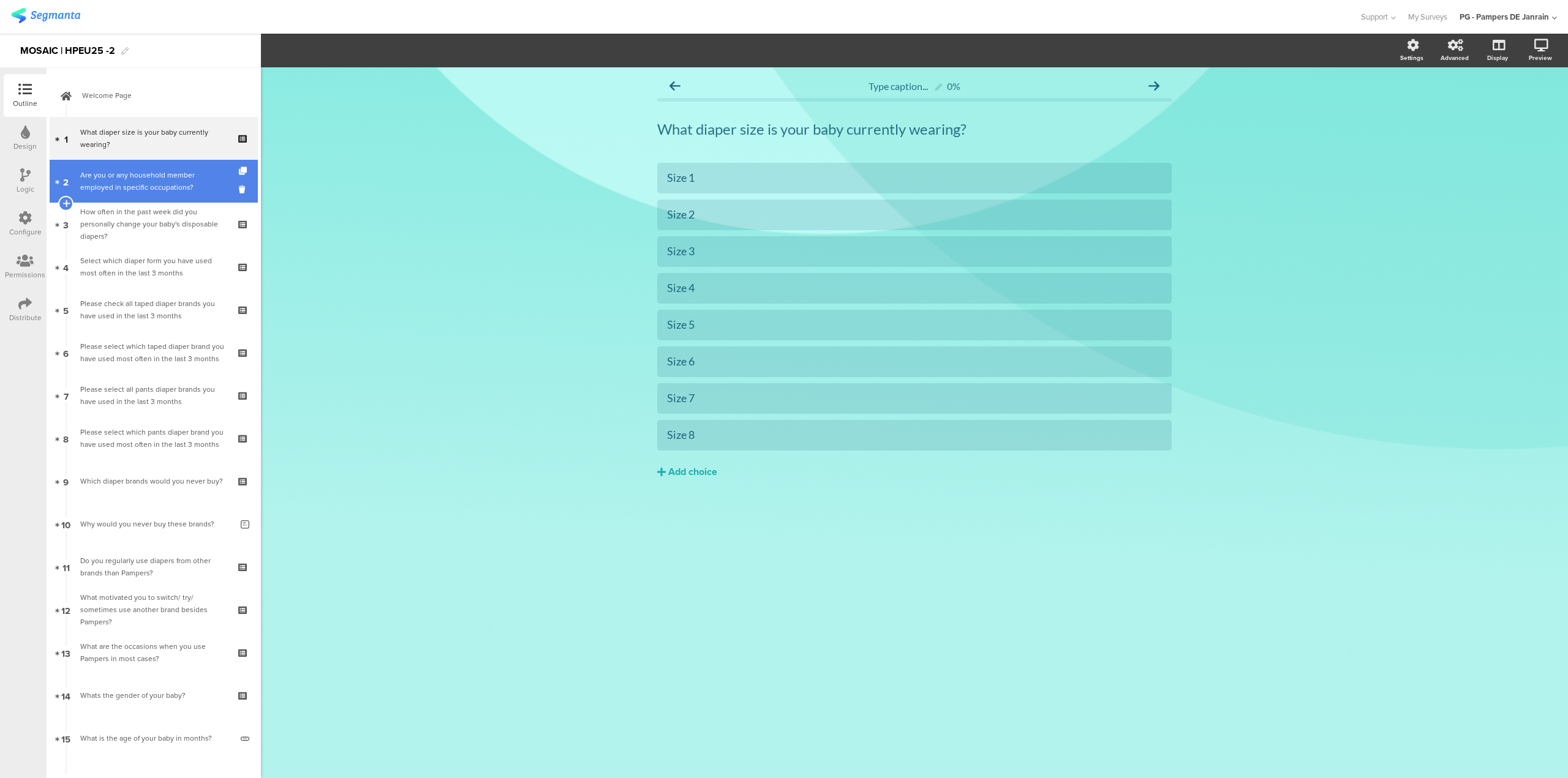
click at [126, 176] on div "Are you or any household member employed in specific occupations?" at bounding box center [154, 181] width 147 height 25
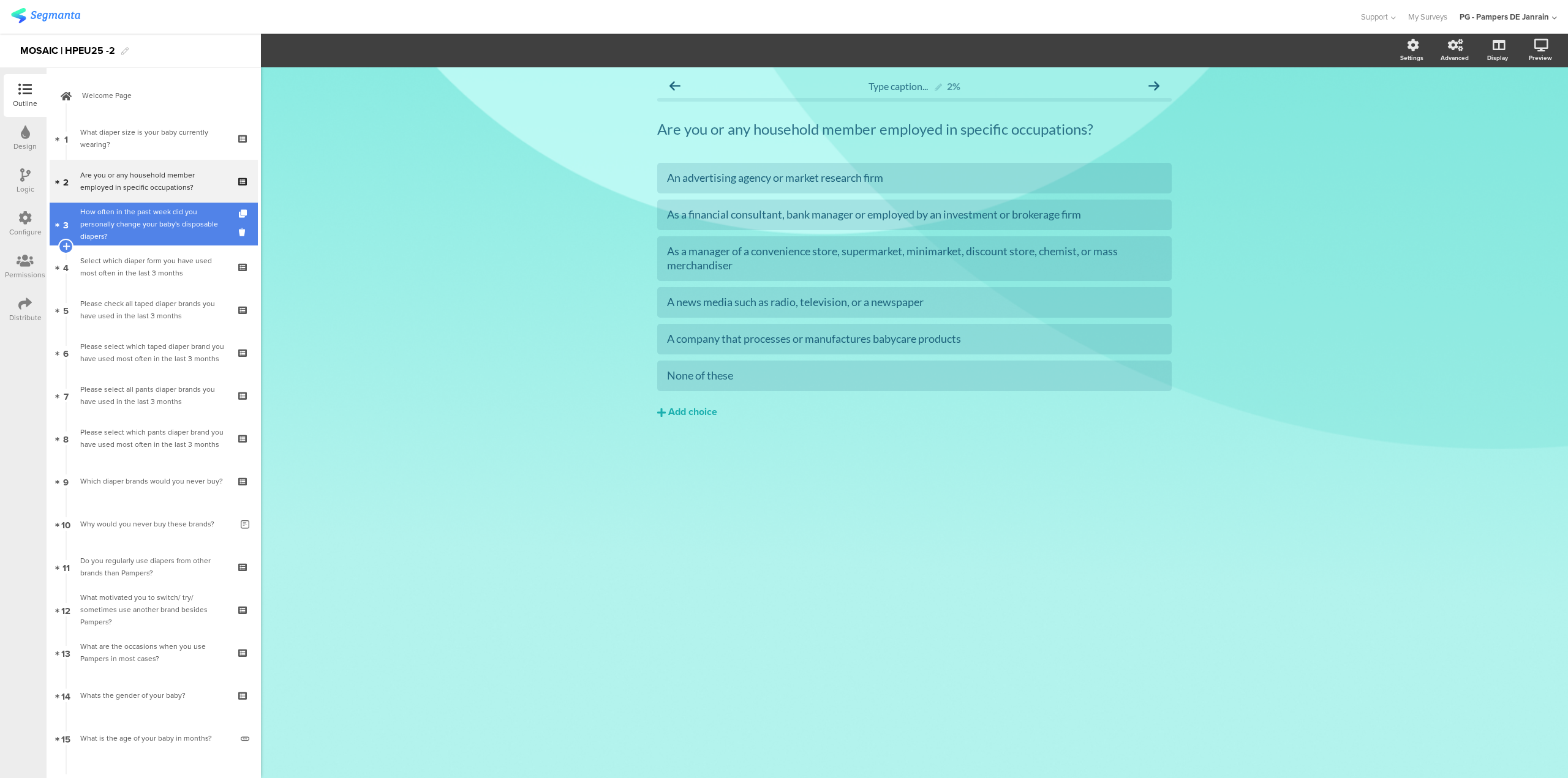
click at [108, 235] on div "How often in the past week did you personally change your baby's disposable dia…" at bounding box center [154, 225] width 147 height 37
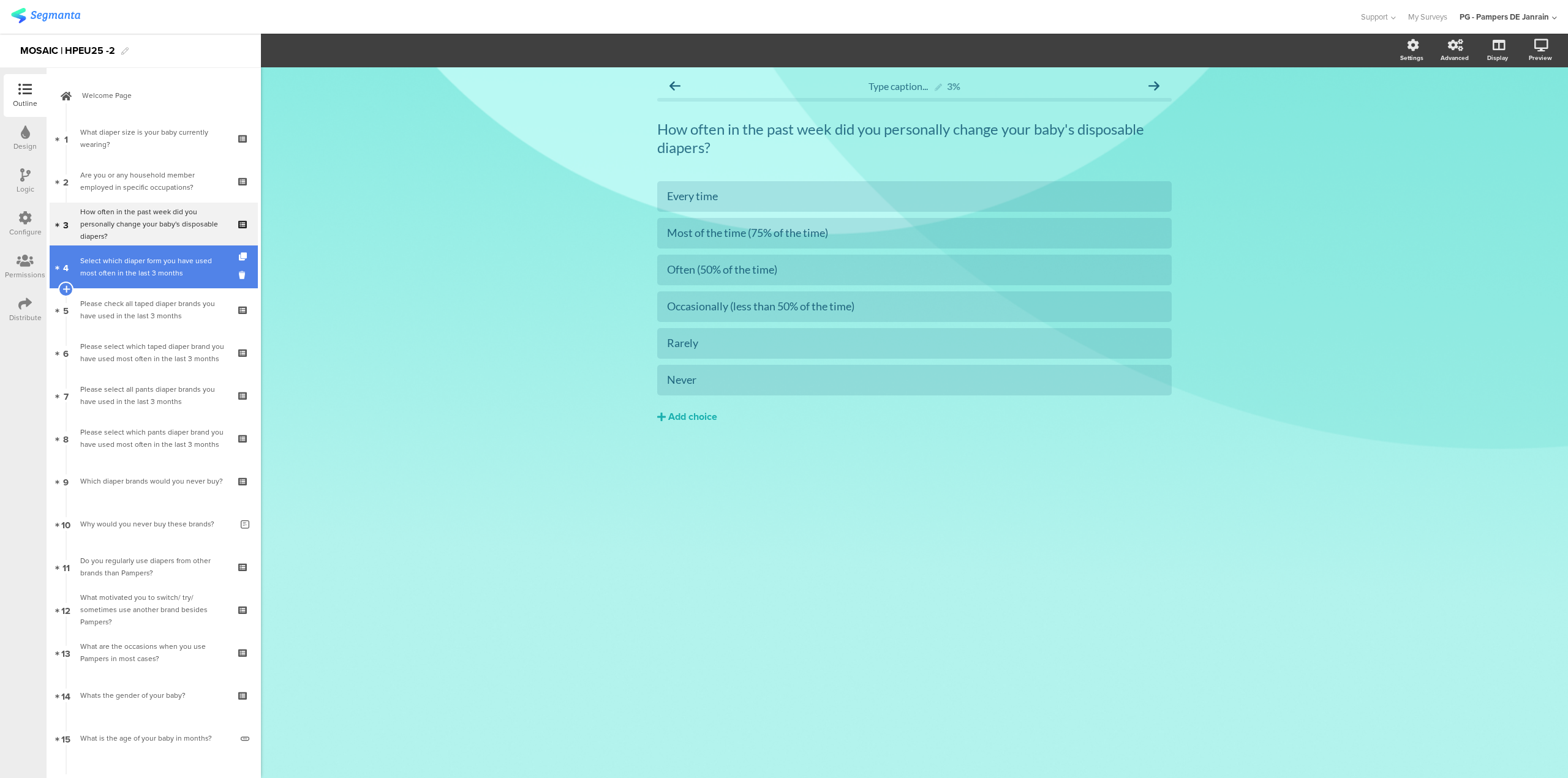
click at [183, 273] on div "Select which diaper form you have used most often in the last 3 months" at bounding box center [154, 267] width 147 height 25
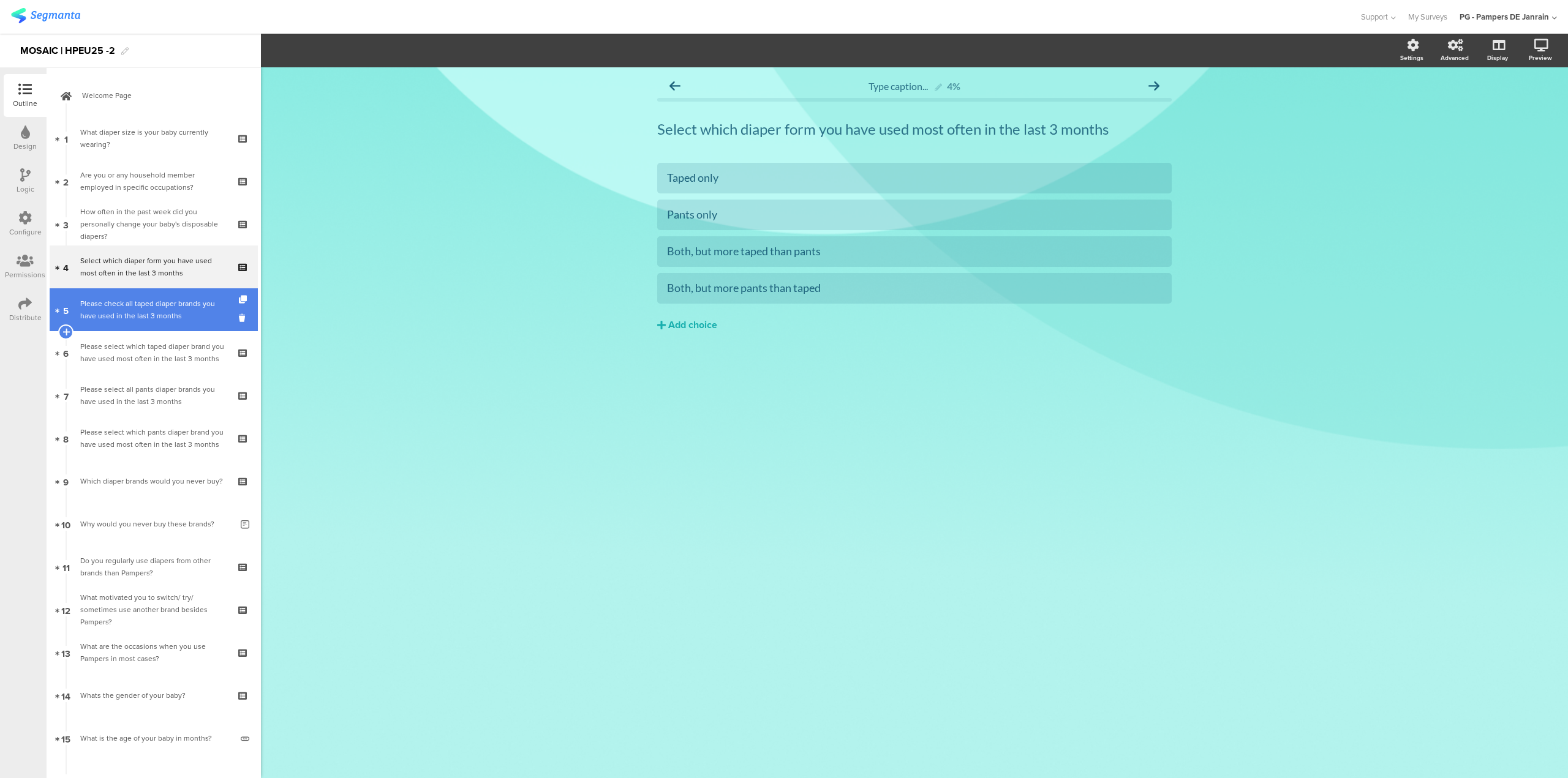
click at [166, 303] on div "Please check all taped diaper brands you have used in the last 3 months" at bounding box center [154, 310] width 147 height 25
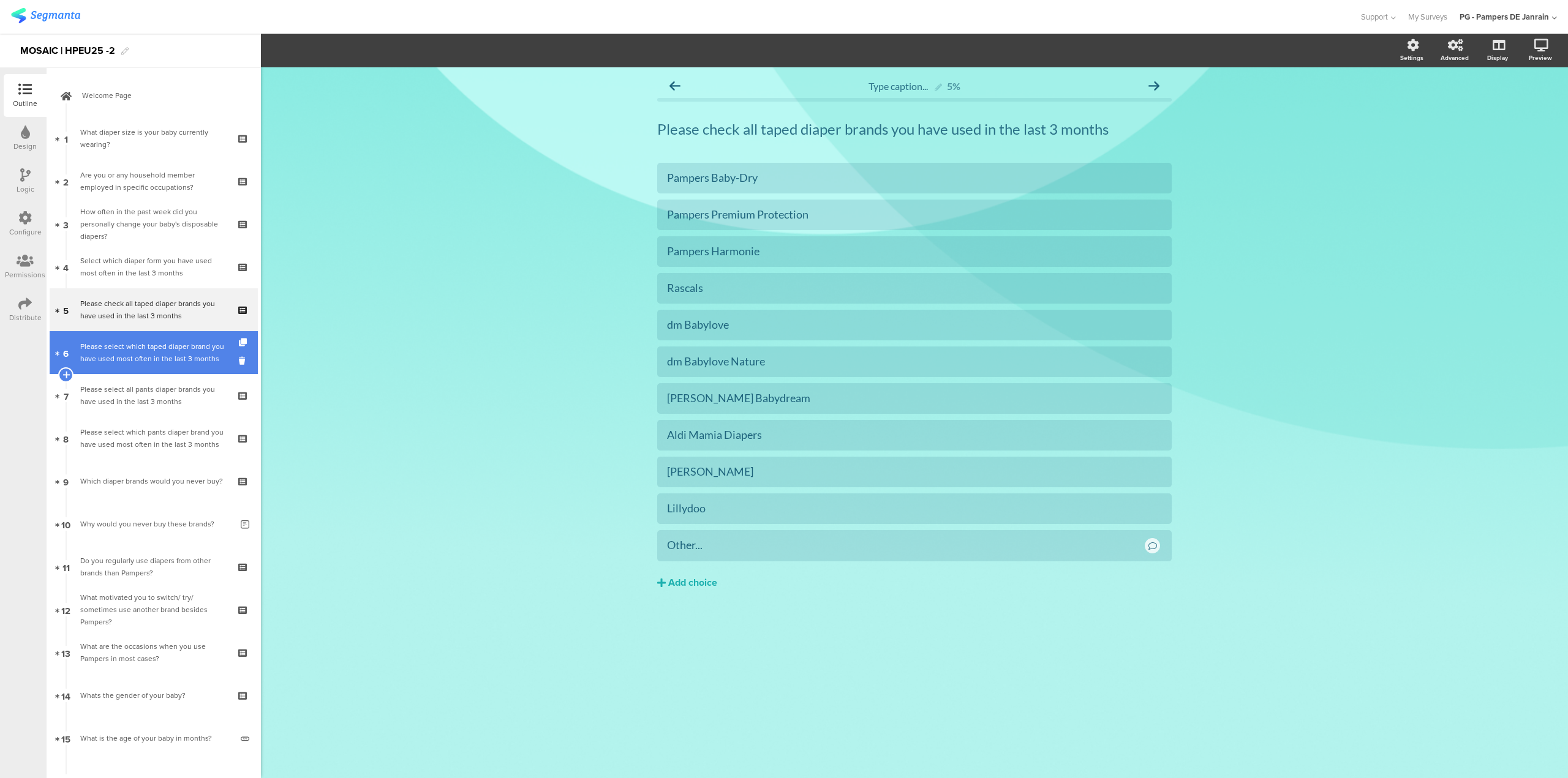
click at [137, 340] on div "Please select which taped diaper brand you have used most often in the last 3 m…" at bounding box center [154, 353] width 147 height 25
